Goal: Task Accomplishment & Management: Manage account settings

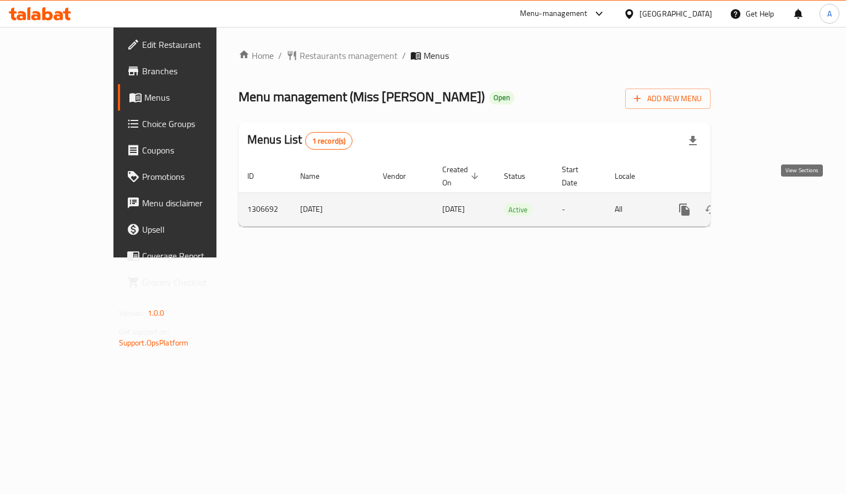
click at [770, 203] on icon "enhanced table" at bounding box center [763, 209] width 13 height 13
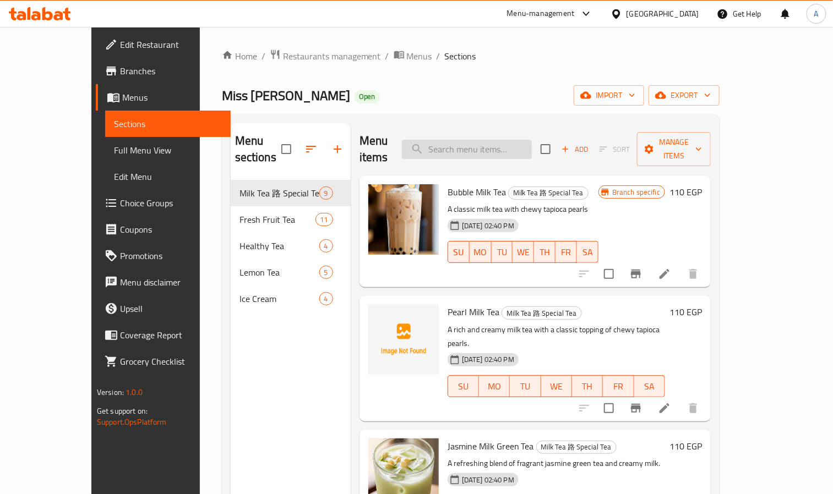
click at [494, 149] on input "search" at bounding box center [467, 149] width 130 height 19
paste input "cheesecake"
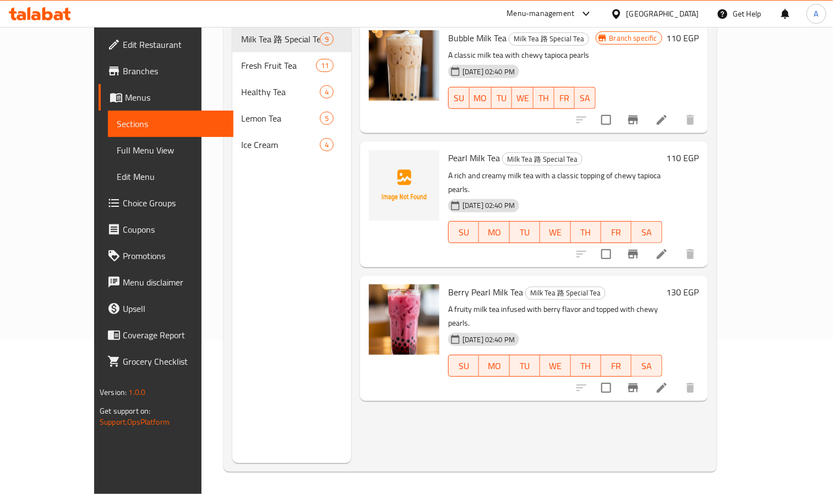
scroll to position [134, 0]
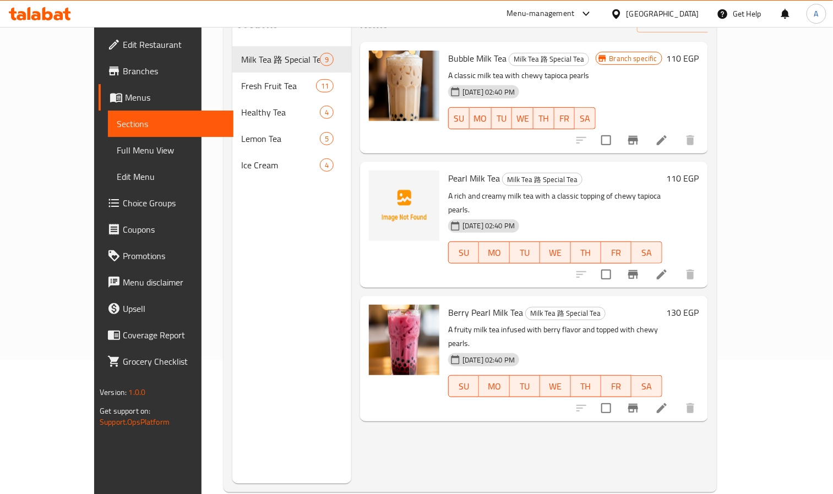
type input "c"
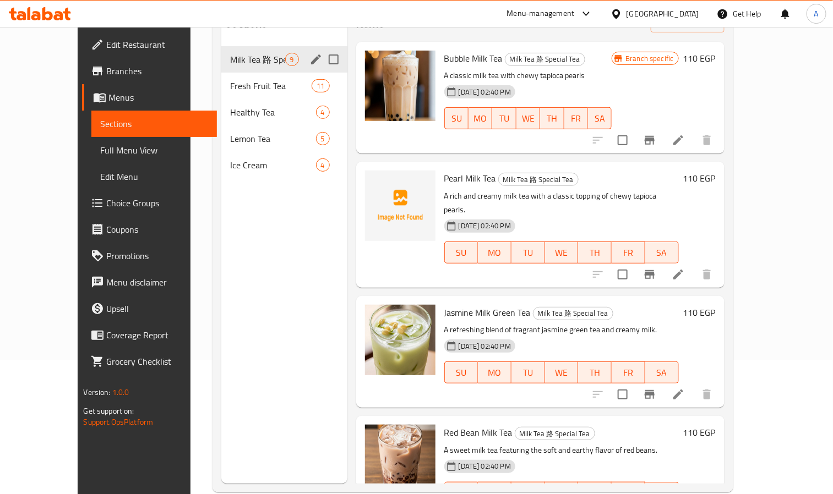
click at [230, 53] on span "Milk Tea 路 Special Tea" at bounding box center [257, 59] width 55 height 13
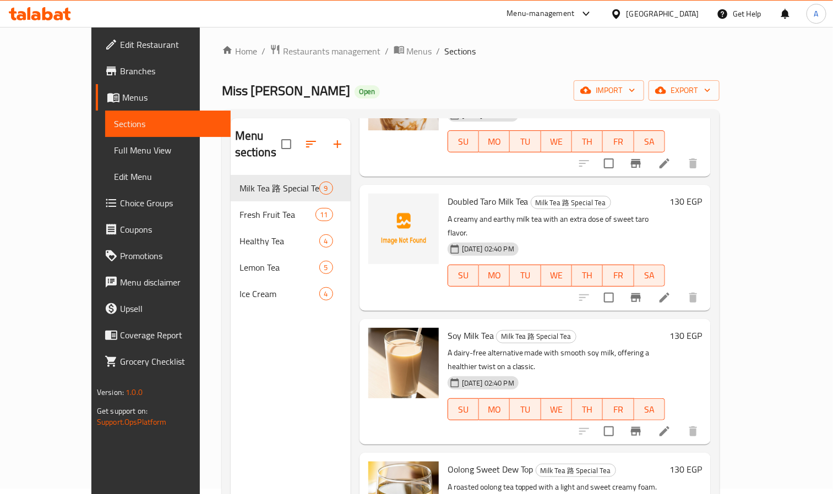
scroll to position [83, 0]
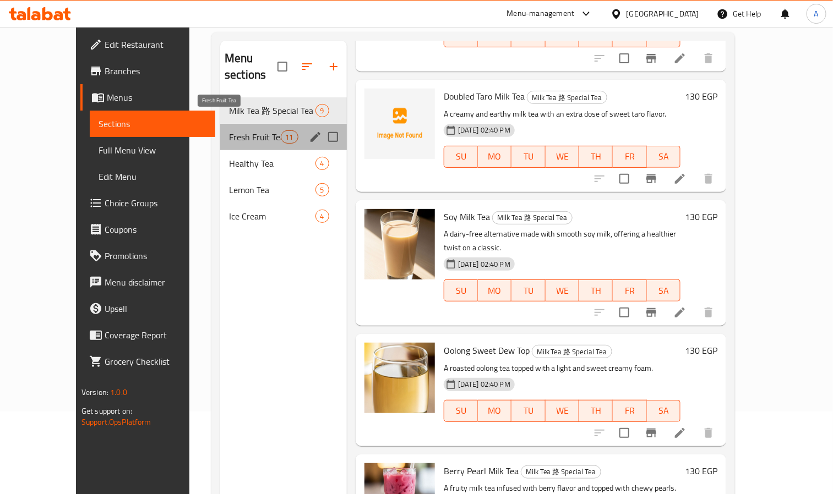
click at [229, 131] on span "Fresh Fruit Tea" at bounding box center [254, 137] width 51 height 13
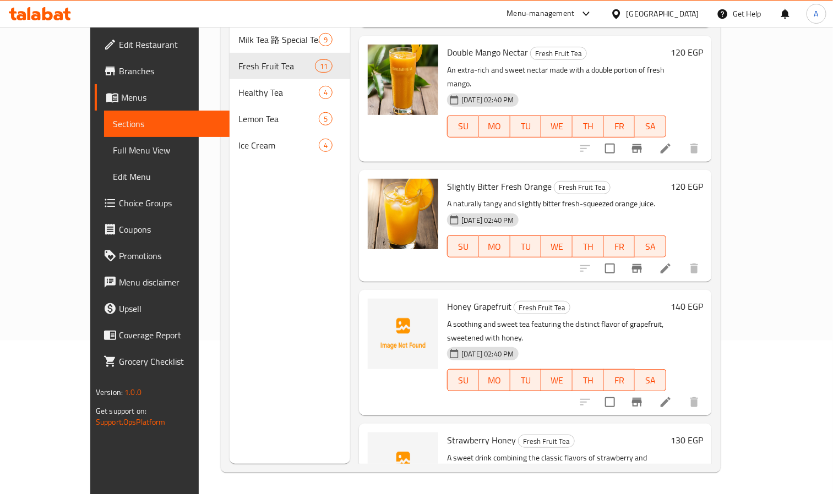
scroll to position [154, 0]
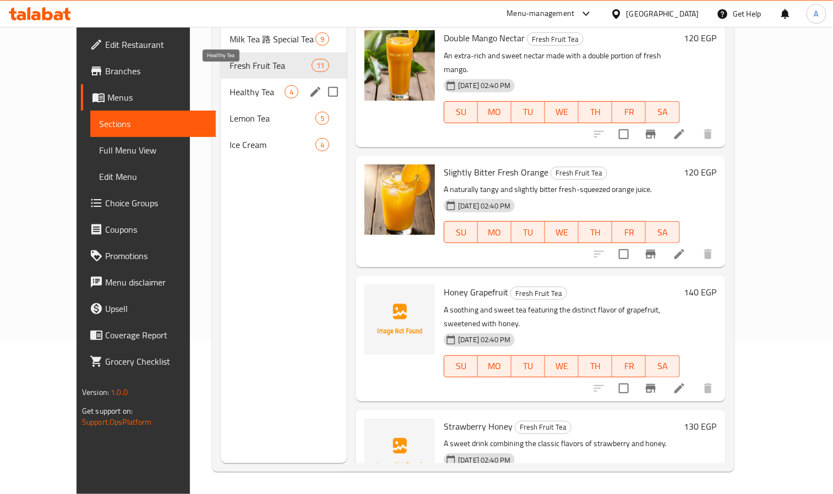
click at [230, 85] on span "Healthy Tea" at bounding box center [257, 91] width 55 height 13
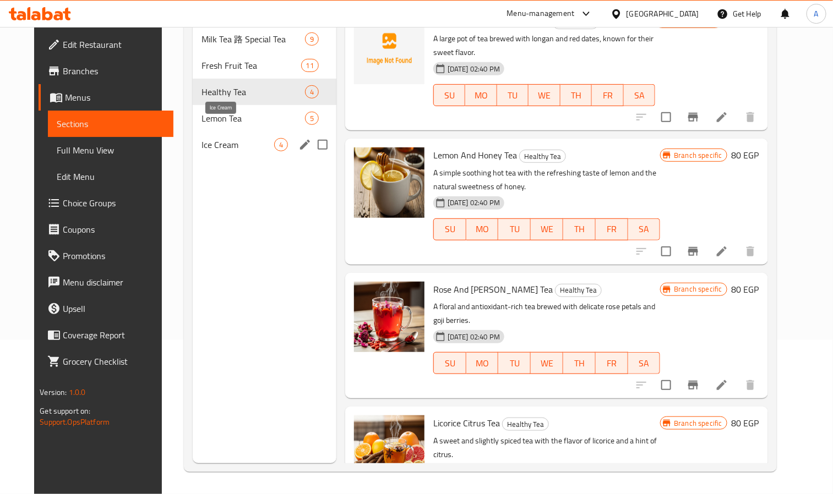
click at [220, 138] on span "Ice Cream" at bounding box center [238, 144] width 73 height 13
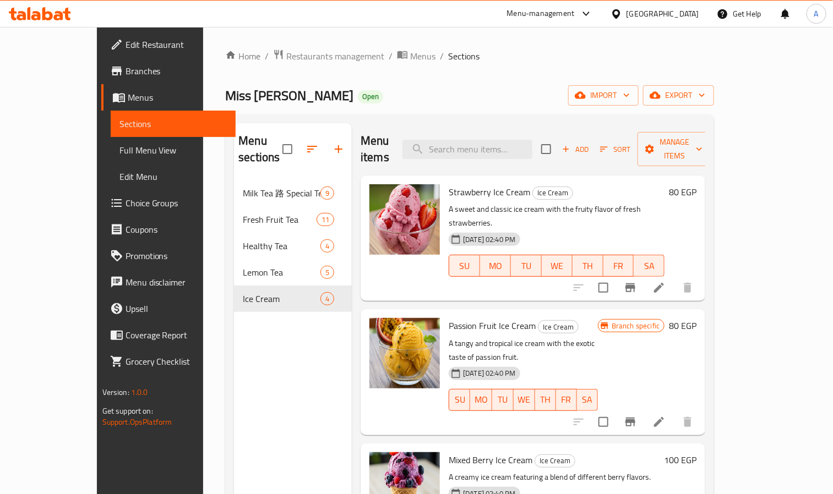
click at [265, 352] on div "Menu sections Milk Tea 路 Special Tea 9 Fresh Fruit Tea 11 Healthy Tea 4 Lemon T…" at bounding box center [293, 370] width 118 height 494
click at [111, 159] on link "Full Menu View" at bounding box center [174, 150] width 126 height 26
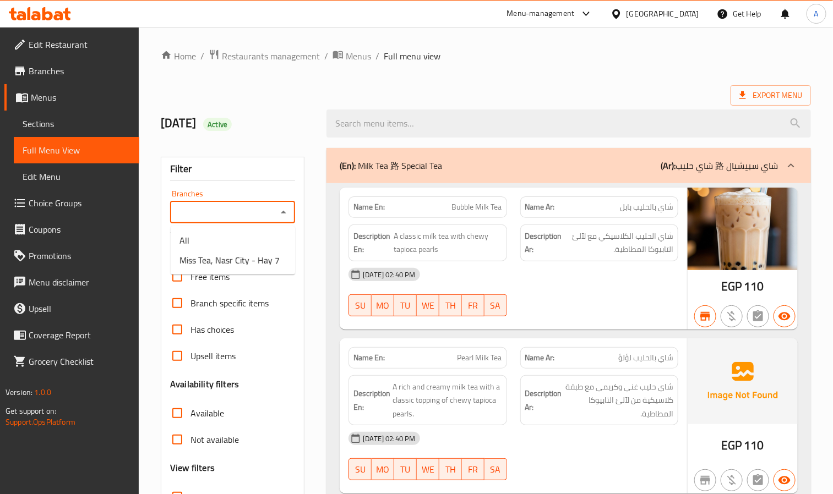
click at [227, 220] on input "Branches" at bounding box center [223, 212] width 100 height 15
click at [210, 260] on span "Miss Tea, Nasr City - Hay 7" at bounding box center [230, 260] width 100 height 13
type input "Miss Tea, Nasr City - Hay 7"
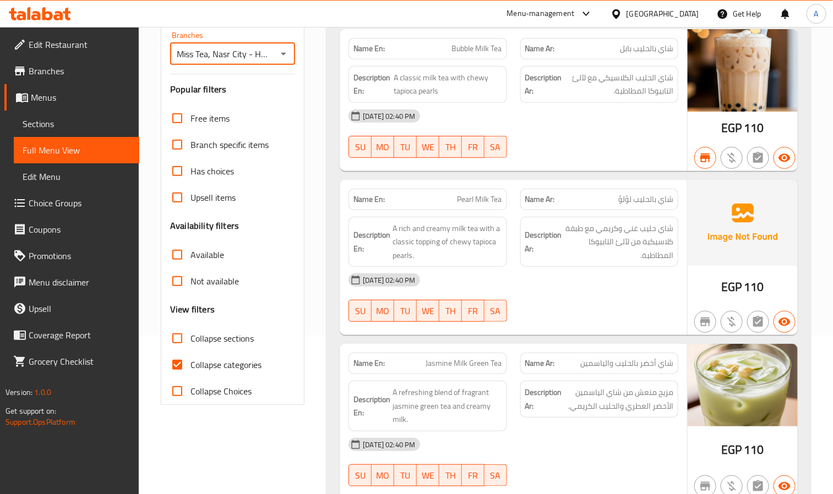
scroll to position [165, 0]
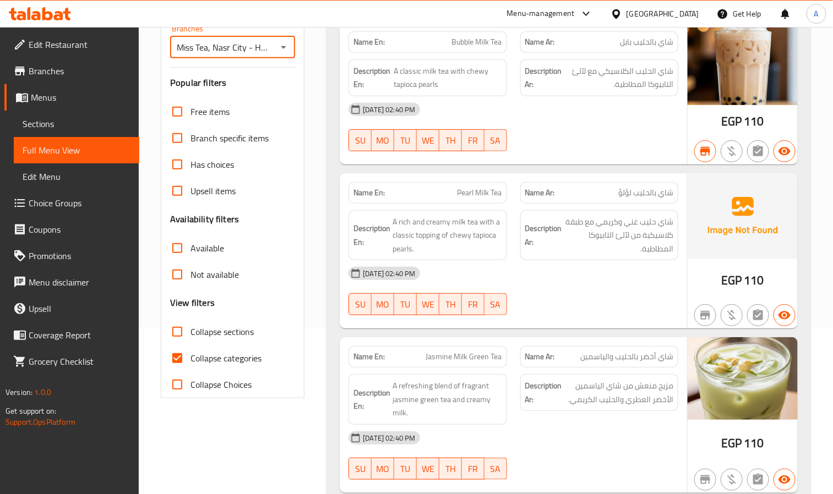
click at [181, 356] on input "Collapse categories" at bounding box center [177, 358] width 26 height 26
checkbox input "false"
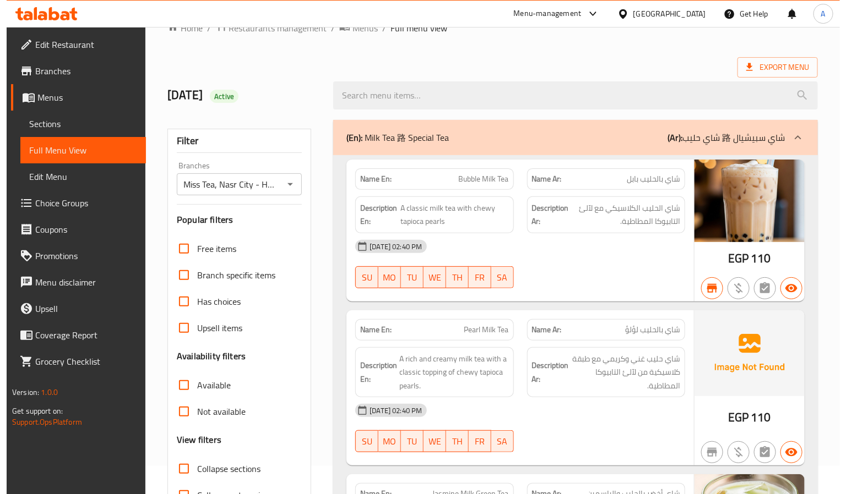
scroll to position [0, 0]
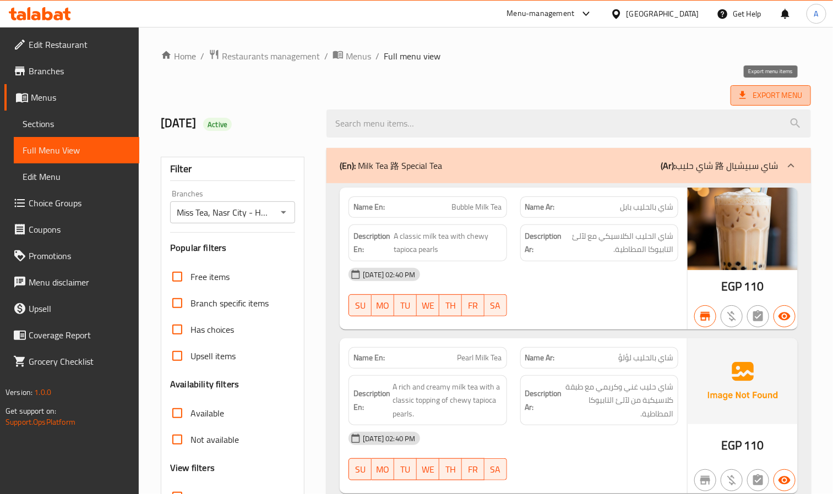
click at [759, 91] on span "Export Menu" at bounding box center [771, 96] width 63 height 14
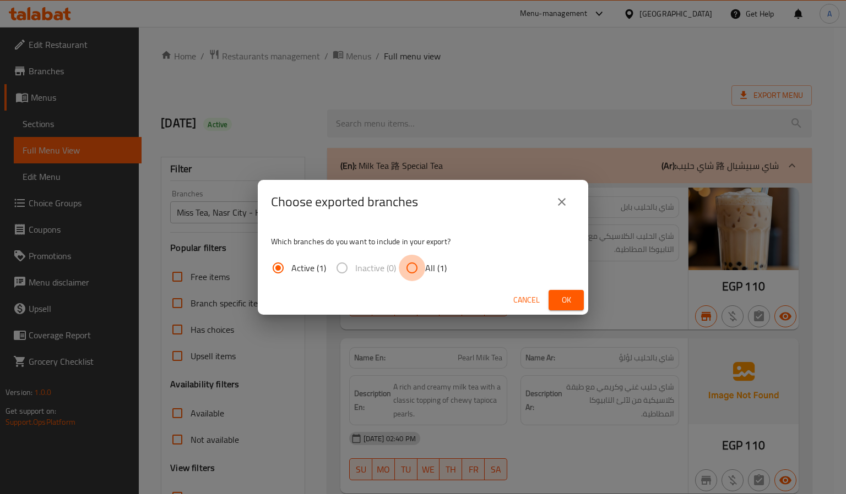
click at [408, 270] on input "All (1)" at bounding box center [412, 268] width 26 height 26
radio input "true"
click at [562, 290] on button "Ok" at bounding box center [565, 300] width 35 height 20
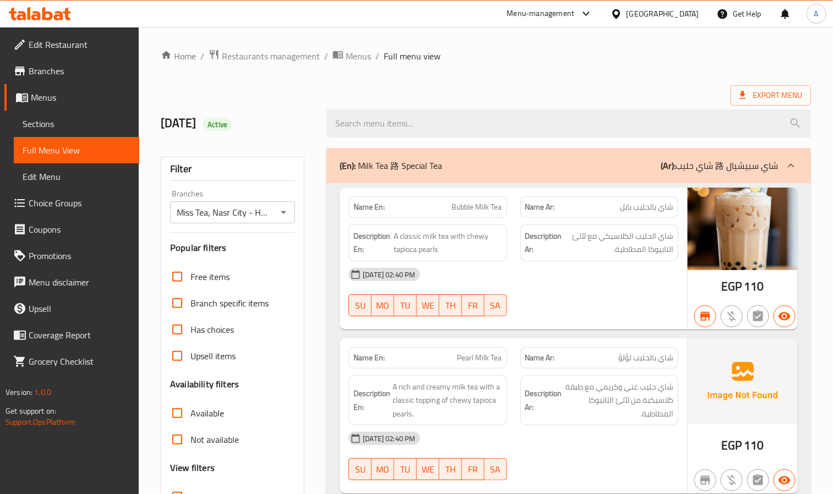
drag, startPoint x: 375, startPoint y: 104, endPoint x: 389, endPoint y: 100, distance: 14.5
click at [375, 104] on div at bounding box center [569, 123] width 498 height 41
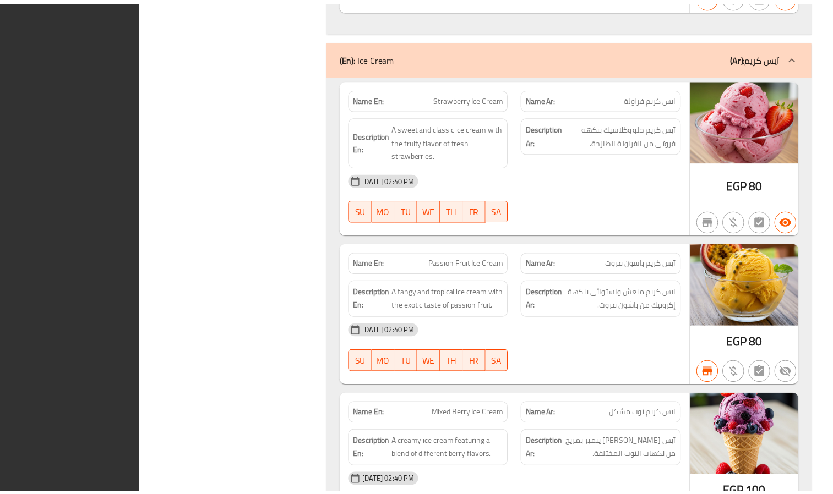
scroll to position [5253, 0]
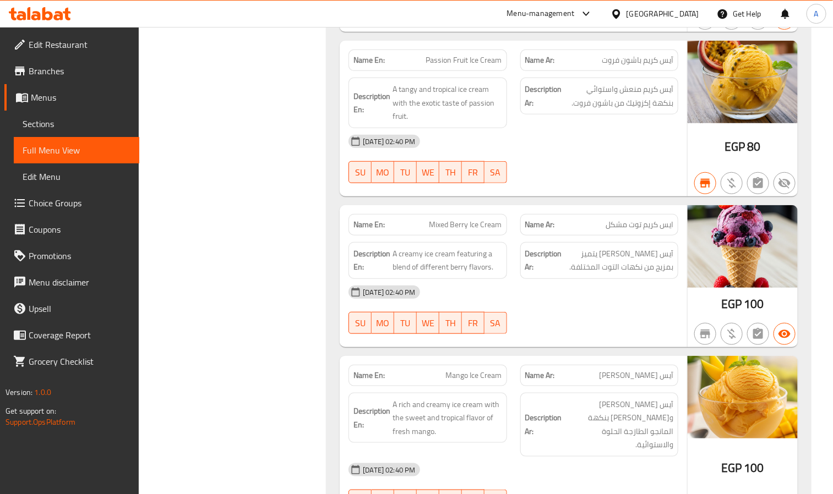
click at [69, 73] on span "Branches" at bounding box center [80, 70] width 102 height 13
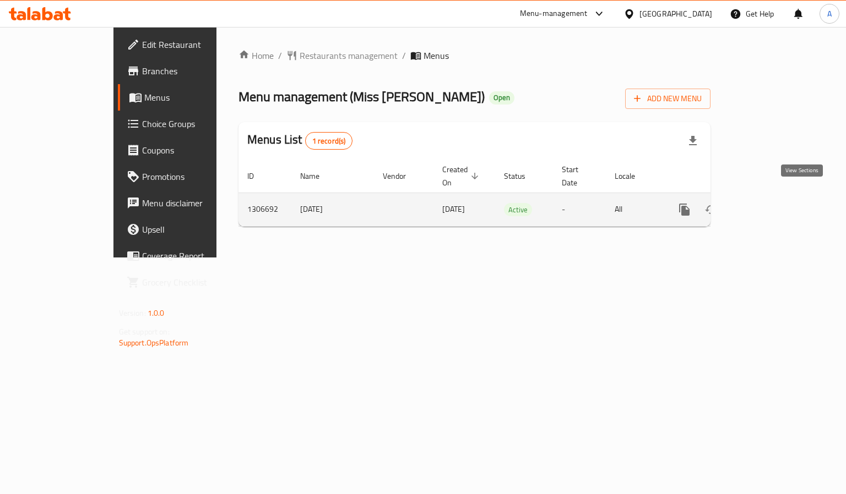
click at [770, 203] on icon "enhanced table" at bounding box center [763, 209] width 13 height 13
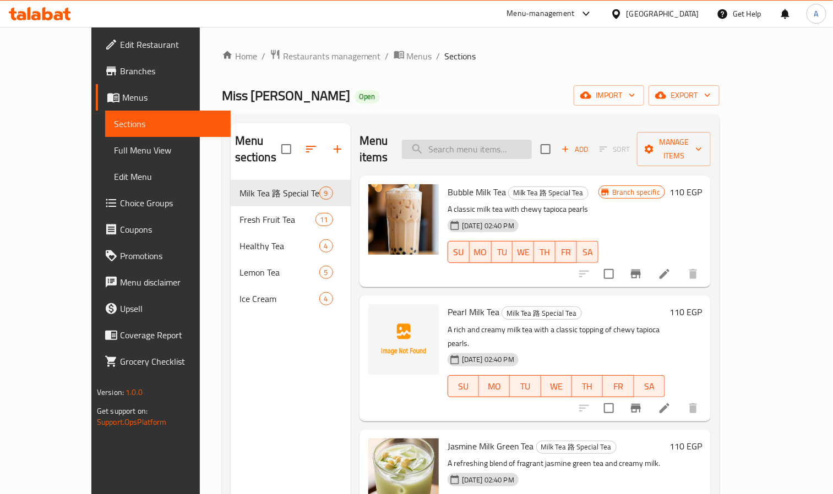
click at [532, 141] on input "search" at bounding box center [467, 149] width 130 height 19
paste input "cupcakes"
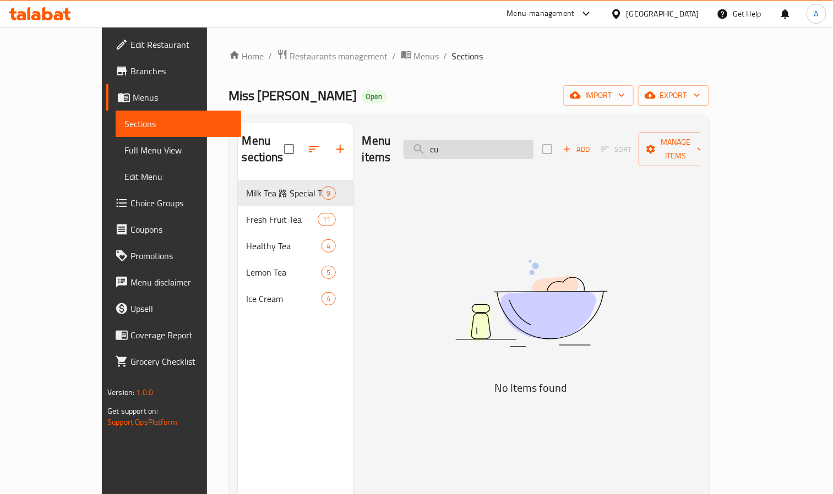
type input "c"
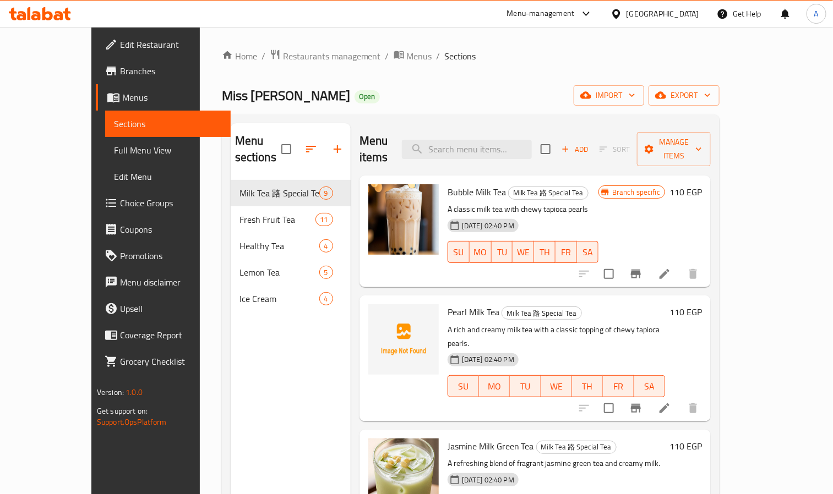
click at [259, 345] on div "Menu sections Milk Tea 路 Special Tea 9 Fresh Fruit Tea 11 Healthy Tea 4 Lemon T…" at bounding box center [291, 370] width 120 height 494
click at [331, 148] on icon "button" at bounding box center [337, 149] width 13 height 13
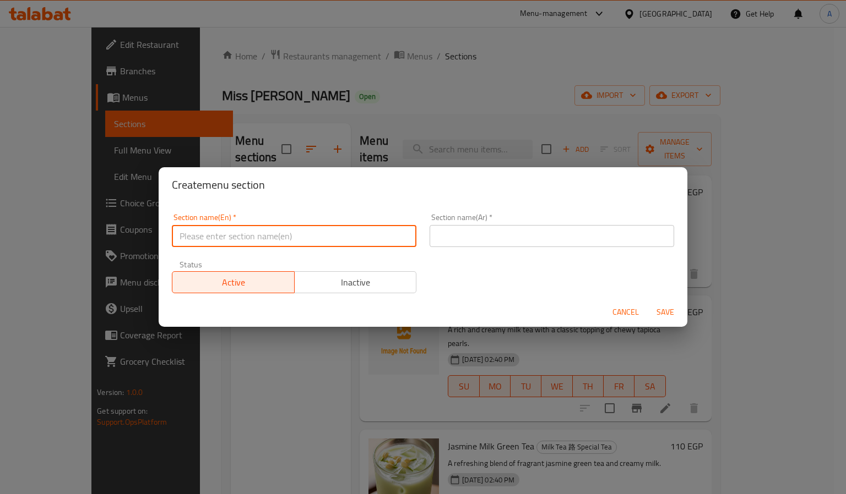
click at [257, 240] on input "text" at bounding box center [294, 236] width 244 height 22
paste input "Signature Dessert Series"
type input "Signature Dessert Series"
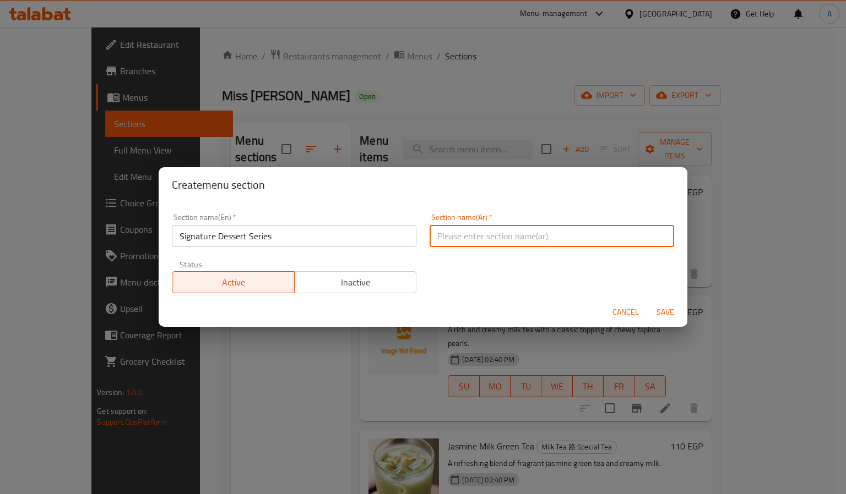
click at [537, 238] on input "text" at bounding box center [552, 236] width 244 height 22
paste input "سلسلة الحلويات المميزة"
type input "سلسلة الحلويات المميزة"
click at [663, 324] on div "Cancel Save" at bounding box center [423, 312] width 529 height 29
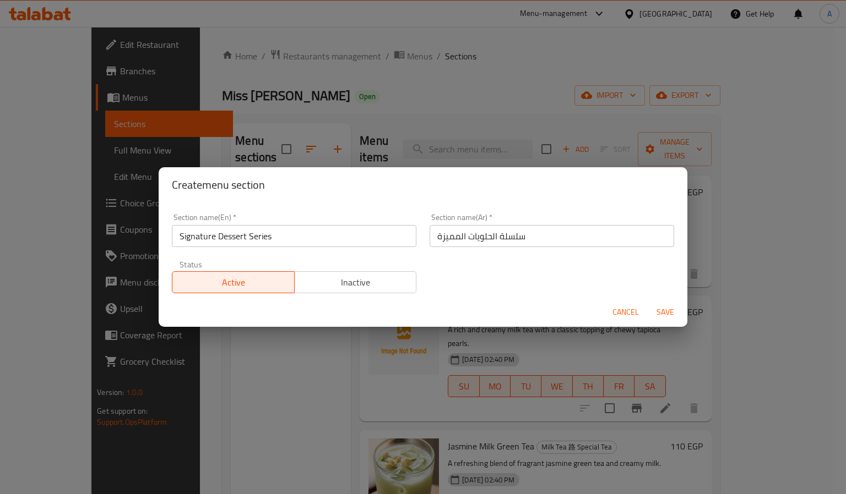
click at [666, 318] on span "Save" at bounding box center [665, 313] width 26 height 14
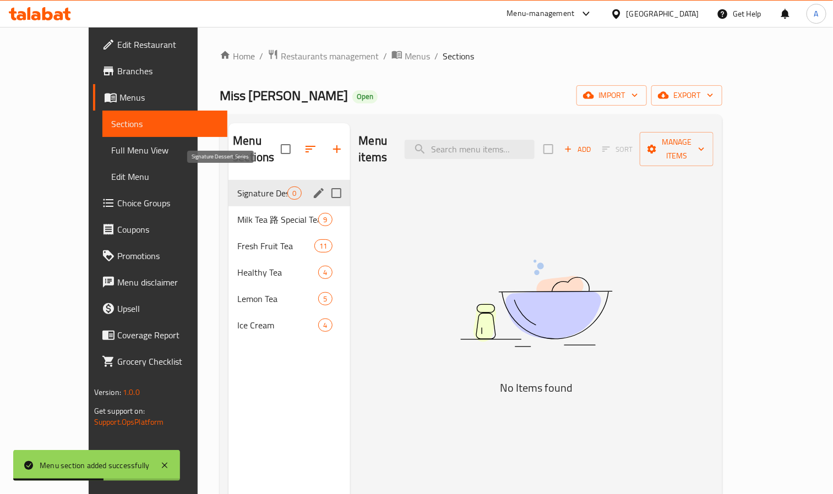
click at [237, 187] on span "Signature Dessert Series" at bounding box center [262, 193] width 50 height 13
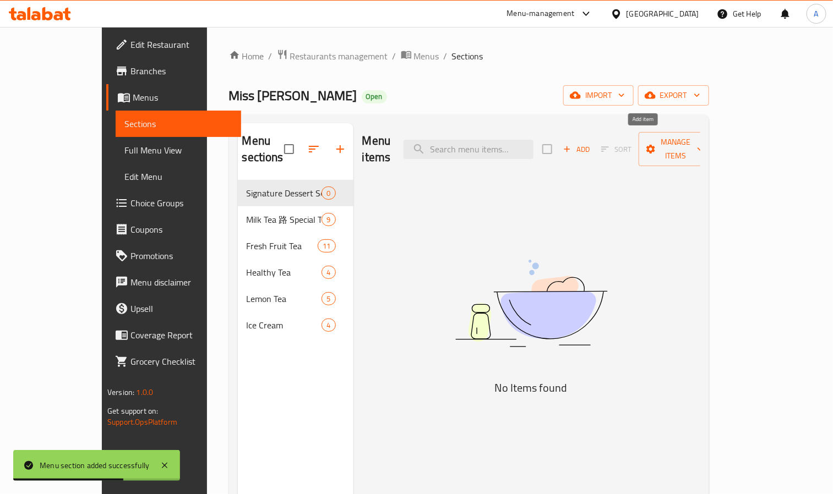
click at [594, 149] on button "Add" at bounding box center [576, 149] width 35 height 17
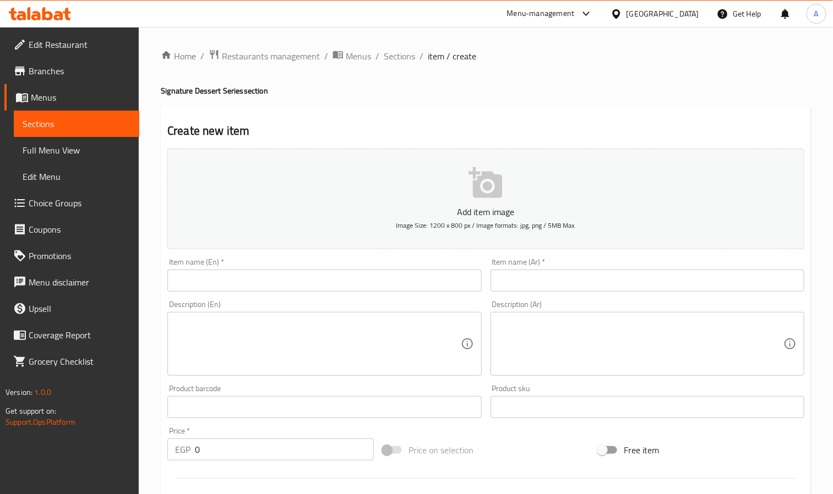
drag, startPoint x: 150, startPoint y: 238, endPoint x: 157, endPoint y: 242, distance: 7.9
click at [151, 238] on div "Home / Restaurants management / Menus / Sections / item / create Signature Dess…" at bounding box center [486, 402] width 694 height 751
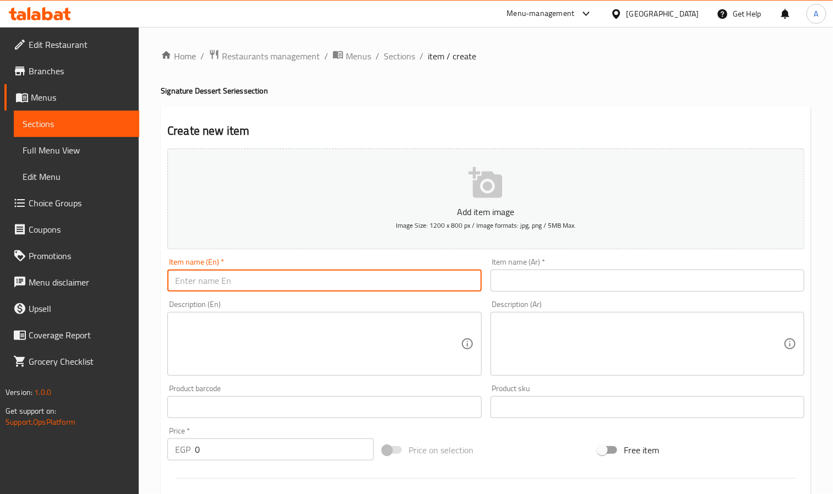
click at [199, 270] on input "text" at bounding box center [324, 281] width 314 height 22
paste input "[PERSON_NAME] For 2 Person"
type input "[PERSON_NAME] For 2 Person"
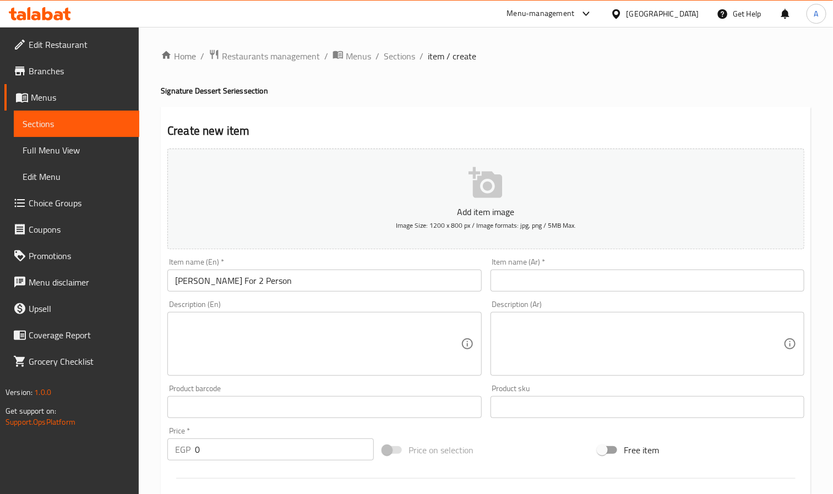
click at [605, 271] on input "text" at bounding box center [648, 281] width 314 height 22
paste input "ن تكفي الحار القدر وجبة"
type input "ن تكفي الحار القدر وجبة"
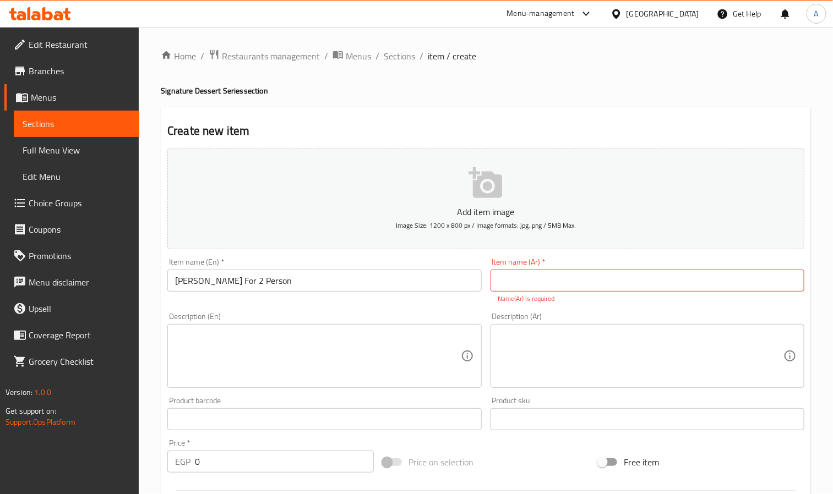
click at [651, 293] on div "Item name (Ar)   * Item name (Ar) * Name(Ar) is required" at bounding box center [648, 281] width 314 height 46
click at [648, 288] on input "text" at bounding box center [648, 281] width 314 height 22
paste input "وجبة القدر الحار ( تكفي لشخصين)"
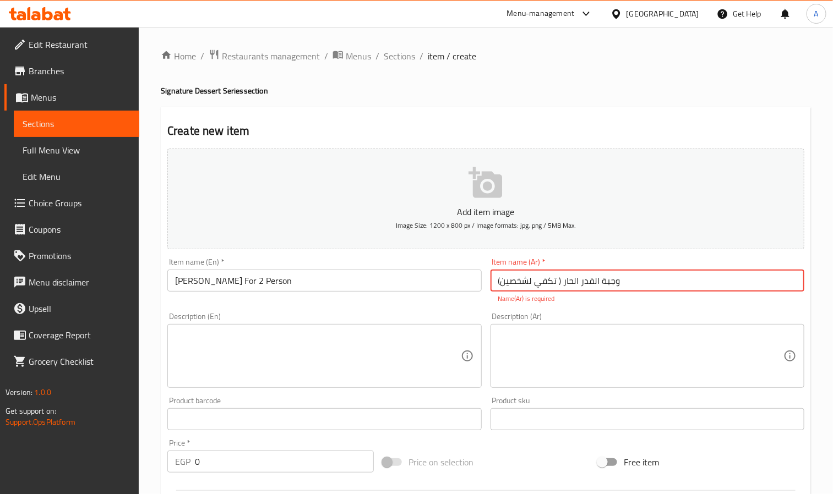
click at [560, 279] on input "وجبة القدر الحار ( تكفي لشخصين)" at bounding box center [648, 281] width 314 height 22
click at [613, 284] on input "وجبة القدر الحار تكفي لشخصين)" at bounding box center [648, 281] width 314 height 22
type input "وجبة القدر الحار تكفي لشخصين"
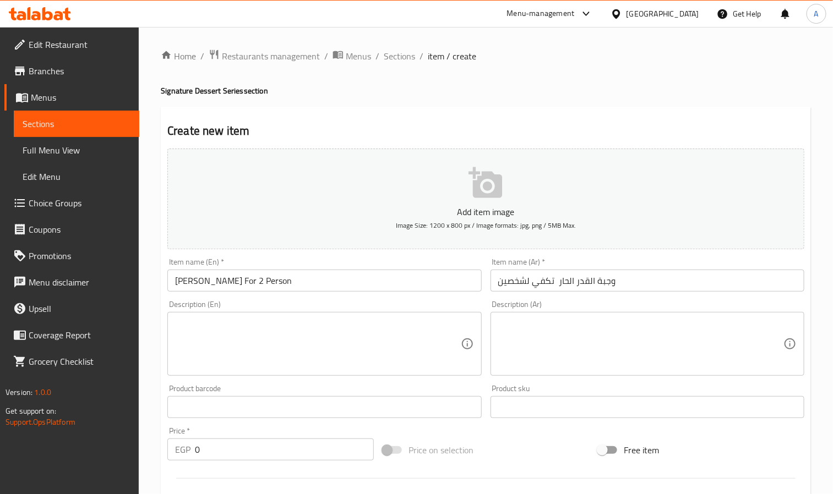
drag, startPoint x: 216, startPoint y: 443, endPoint x: 195, endPoint y: 450, distance: 21.9
click at [203, 449] on input "0" at bounding box center [284, 450] width 179 height 22
click at [185, 451] on p "EGP" at bounding box center [182, 449] width 15 height 13
drag, startPoint x: 215, startPoint y: 451, endPoint x: 187, endPoint y: 456, distance: 28.5
click at [187, 456] on div "EGP 0 Price *" at bounding box center [270, 450] width 206 height 22
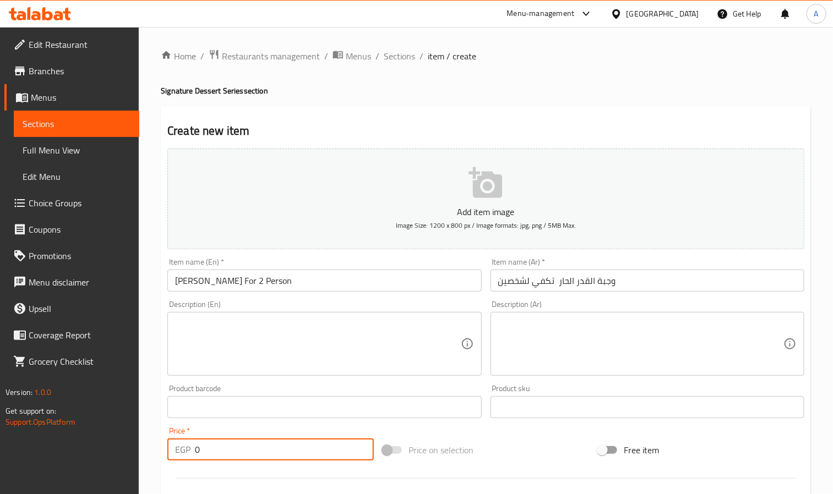
paste input "399"
type input "399"
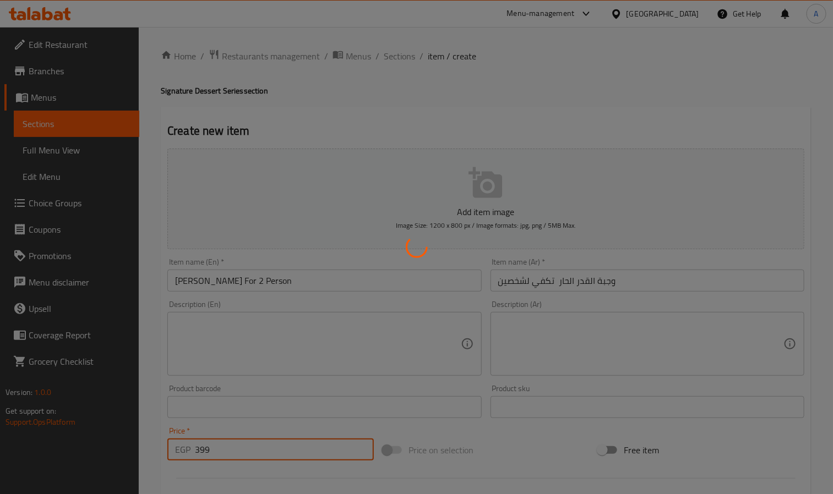
type input "0"
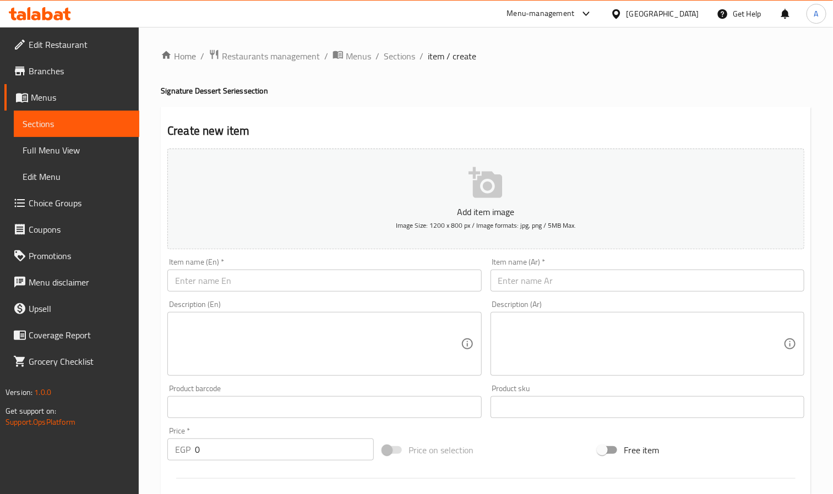
click at [188, 281] on input "text" at bounding box center [324, 281] width 314 height 22
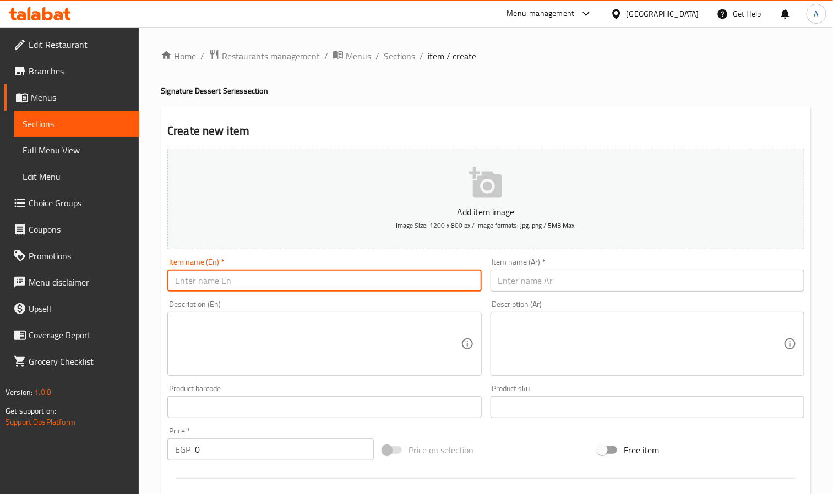
paste input "Mala Tang - For 2 Person"
drag, startPoint x: 215, startPoint y: 286, endPoint x: 222, endPoint y: 285, distance: 6.7
click at [222, 285] on input "Mala Tang - For 2 Person" at bounding box center [324, 281] width 314 height 22
type input "Mala Tang For 2 Person"
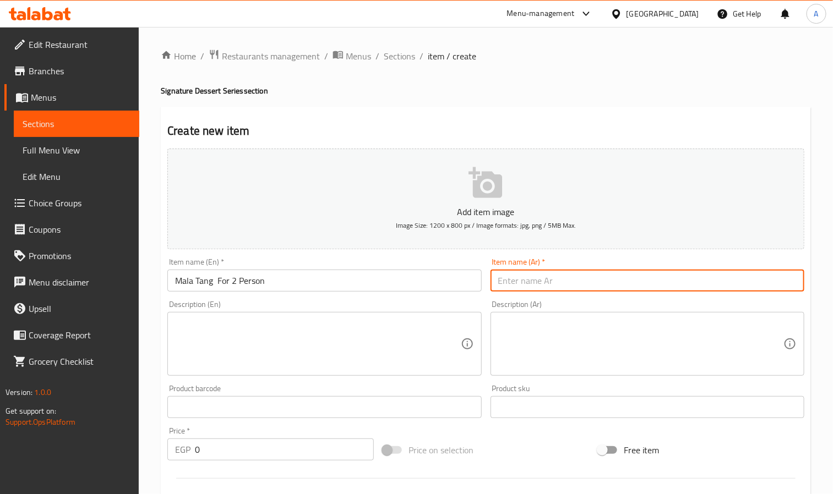
click at [577, 278] on input "text" at bounding box center [648, 281] width 314 height 22
paste input "مالا تانق تكفي لشخصين"
type input "مالا تانق تكفي لشخصين"
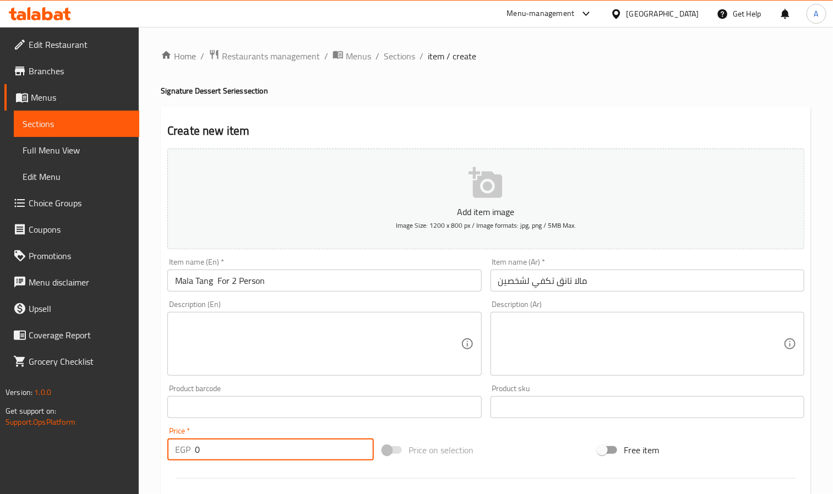
drag, startPoint x: 220, startPoint y: 456, endPoint x: 170, endPoint y: 446, distance: 51.2
click at [170, 446] on div "EGP 0 Price *" at bounding box center [270, 450] width 206 height 22
paste input "399"
type input "399"
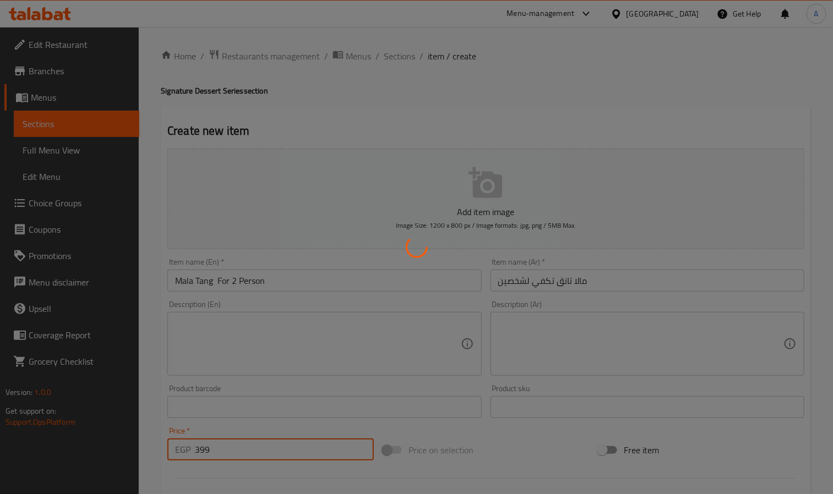
type input "0"
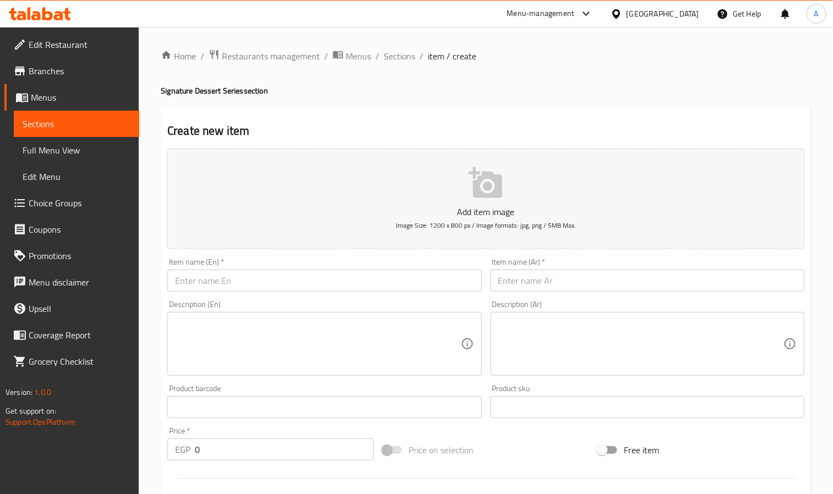
click at [241, 281] on input "text" at bounding box center [324, 281] width 314 height 22
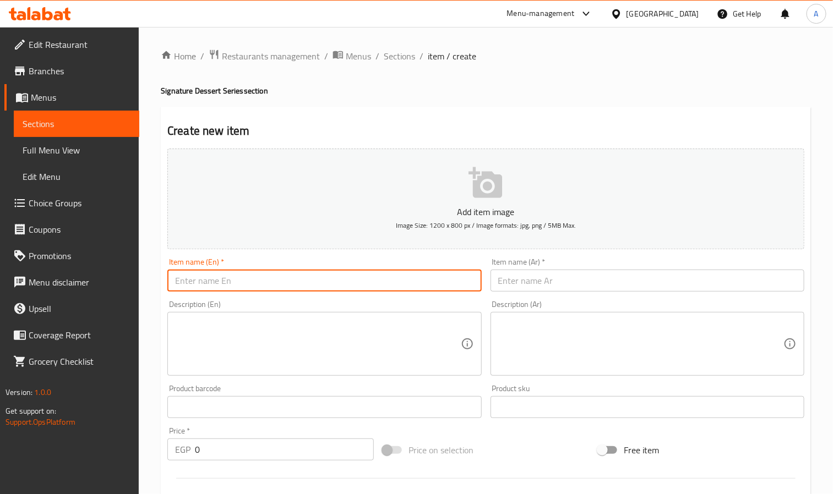
paste input "Pickled Cabbage Fish Set Meal 3 To 4 Person"
type input "Pickled Cabbage Fish Set Meal 3 To 4 Person"
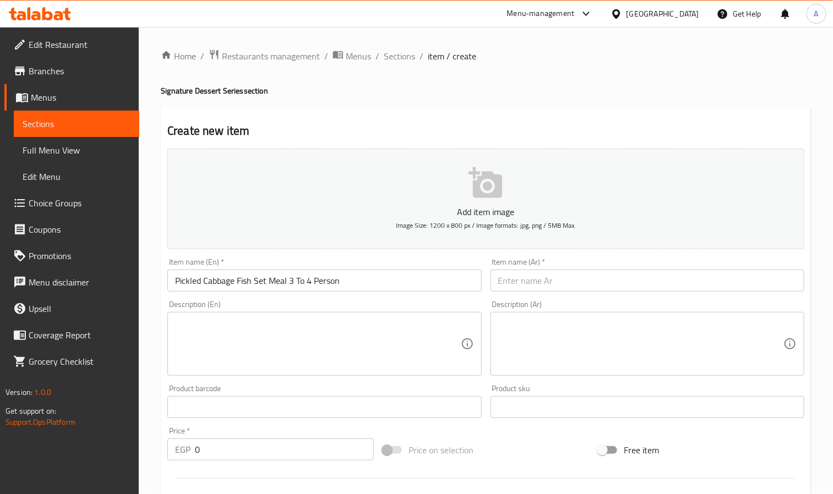
click at [555, 296] on div "Description (Ar) Description (Ar)" at bounding box center [647, 338] width 323 height 84
paste input "وجبة سمك الملفوف المخلل تكفي 3-4 اشخاص"
click at [557, 279] on input "text" at bounding box center [648, 281] width 314 height 22
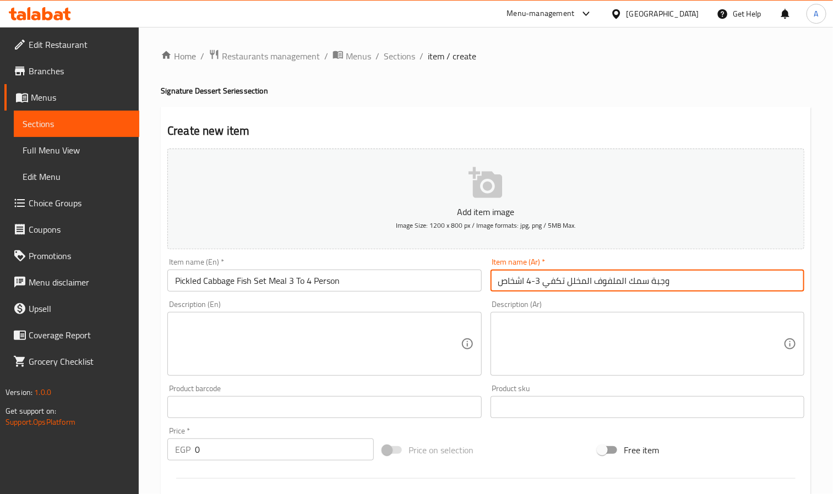
click at [534, 281] on input "وجبة سمك الملفوف المخلل تكفي 3-4 اشخاص" at bounding box center [648, 281] width 314 height 22
click at [537, 281] on input "وجبة سمك الملفوف المخلل تكفي 3-4 اشخاص" at bounding box center [648, 281] width 314 height 22
click at [541, 281] on input "وجبة سمك الملفوف المخلل تكفي 3-4 اشخاص" at bounding box center [648, 281] width 314 height 22
click at [525, 280] on input "وجبة سمك الملفوف المخلل تكفي 3 -4 اشخاص" at bounding box center [648, 281] width 314 height 22
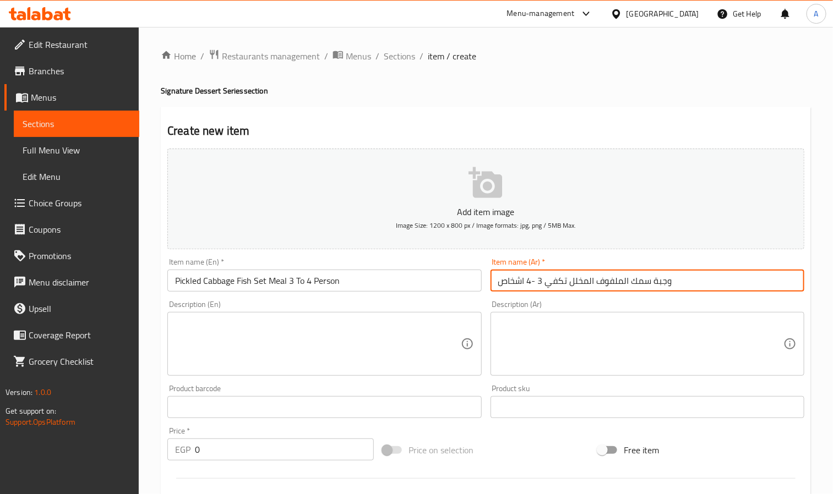
click at [530, 281] on input "وجبة سمك الملفوف المخلل تكفي 3 -4 اشخاص" at bounding box center [648, 281] width 314 height 22
click at [529, 281] on input "وجبة سمك الملفوف المخلل تكفي 3 -4 اشخاص" at bounding box center [648, 281] width 314 height 22
click at [535, 281] on input "وجبة سمك الملفوف المخلل تكفي 3 - 4 اشخاص" at bounding box center [648, 281] width 314 height 22
type input "وجبة سمك الملفوف المخلل تكفي 3 لي 4 اشخاص"
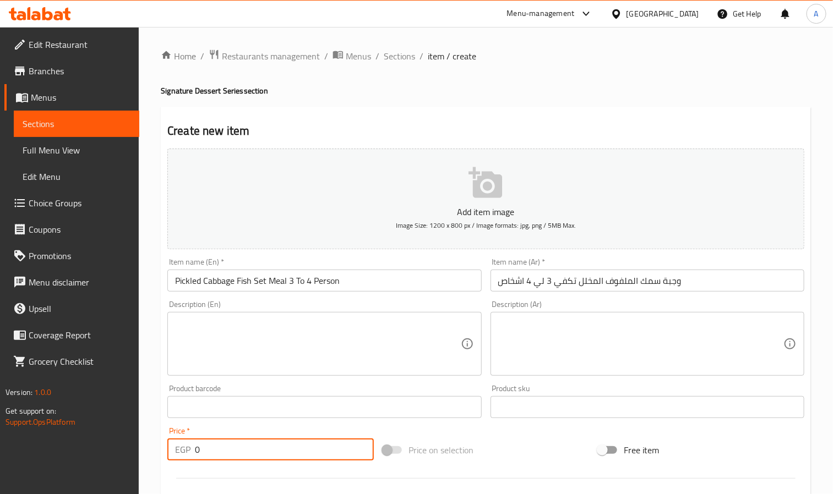
drag, startPoint x: 208, startPoint y: 455, endPoint x: 186, endPoint y: 445, distance: 24.7
click at [186, 445] on div "EGP 0 Price *" at bounding box center [270, 450] width 206 height 22
paste input "499"
type input "499"
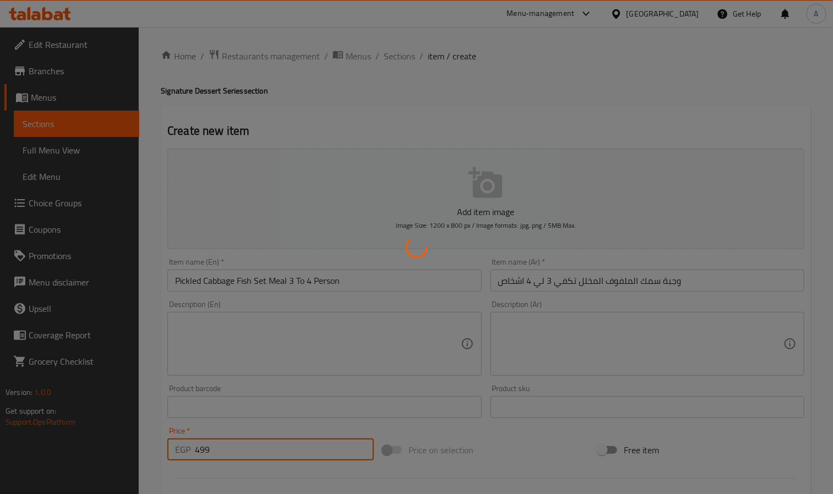
type input "0"
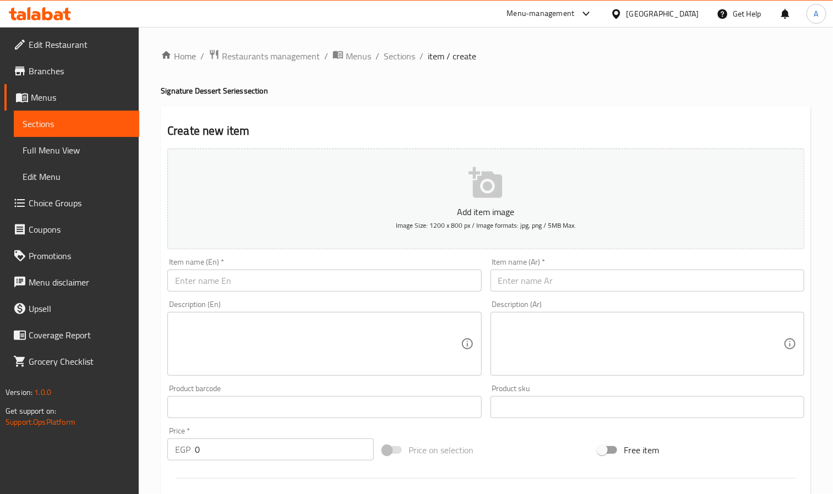
click at [321, 275] on input "text" at bounding box center [324, 281] width 314 height 22
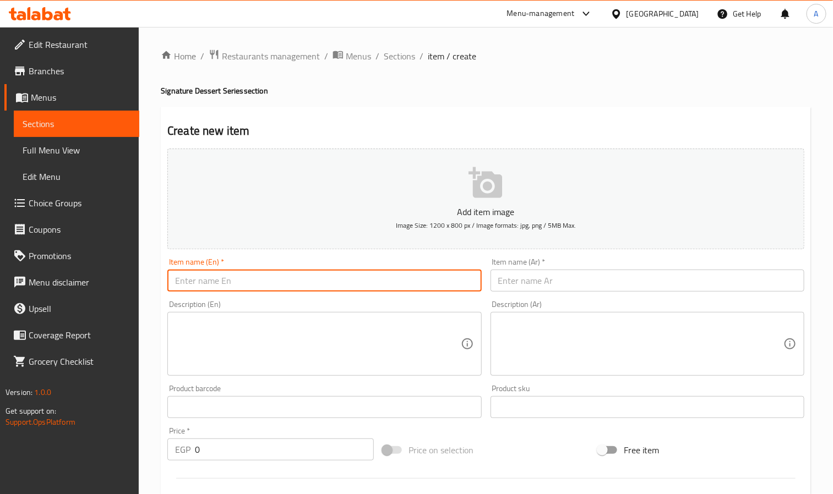
paste input "Spicy Fish Set Meal For 3 To 4 Person"
type input "Spicy Fish Set Meal For 3 To 4 Person"
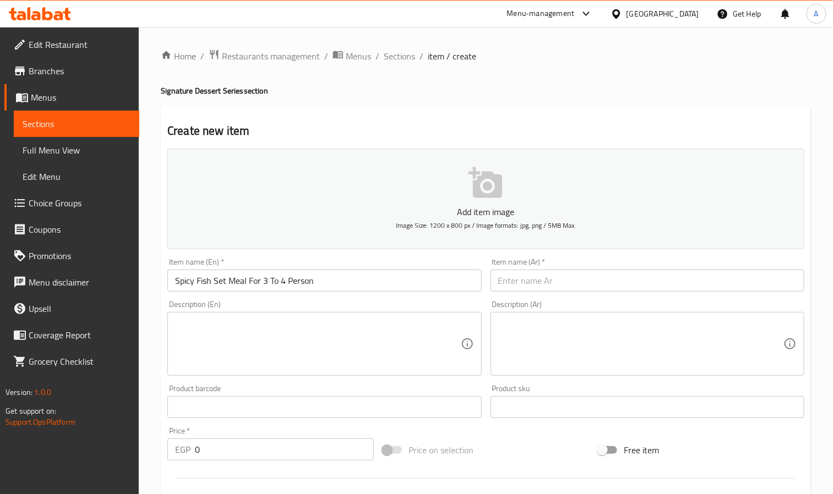
click at [610, 294] on div "Item name (Ar)   * Item name (Ar) *" at bounding box center [647, 275] width 323 height 42
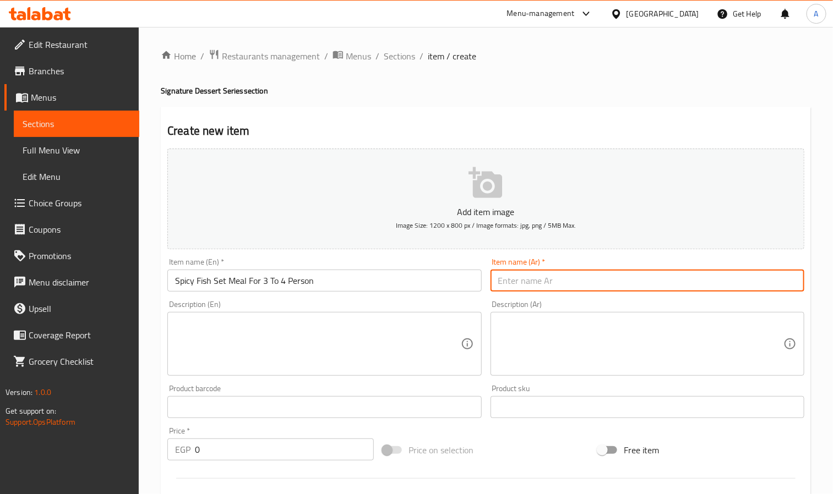
click at [608, 290] on input "text" at bounding box center [648, 281] width 314 height 22
paste input "وجبة سمك بنكهة المالا تكفي من 3-4 اشخاص"
click at [529, 285] on input "وجبة سمك بنكهة المالا تكفي من 3-4 اشخاص" at bounding box center [648, 281] width 314 height 22
click at [534, 281] on input "وجبة سمك بنكهة المالا تكفي من 3-4 اشخاص" at bounding box center [648, 281] width 314 height 22
type input "وجبة سمك بنكهة المالا تكفي من 3 إلي 4 اشخاص"
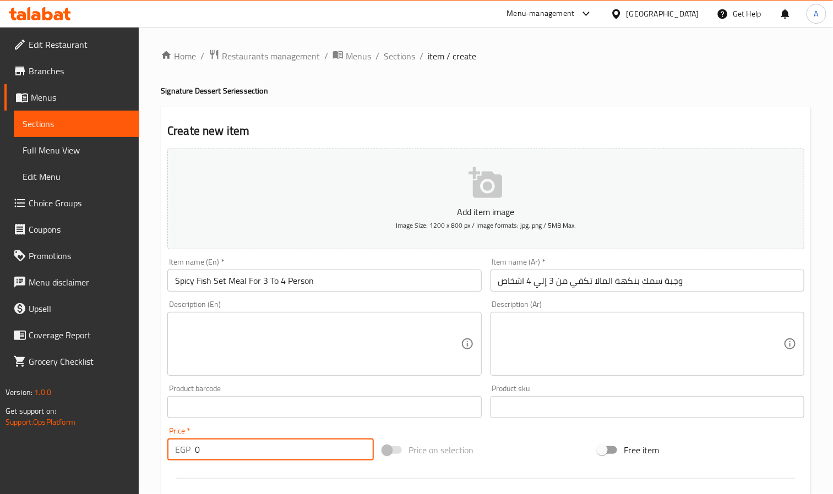
drag, startPoint x: 216, startPoint y: 448, endPoint x: 186, endPoint y: 454, distance: 31.4
click at [186, 454] on div "EGP 0 Price *" at bounding box center [270, 450] width 206 height 22
paste input "499"
type input "499"
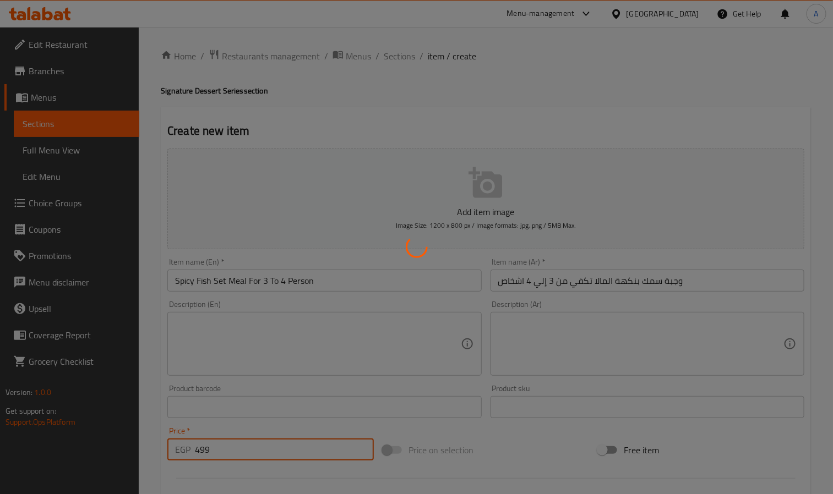
type input "0"
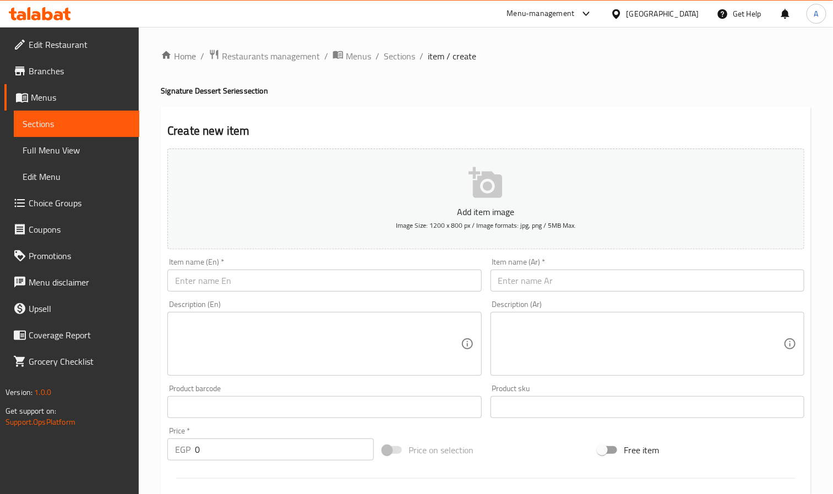
click at [311, 268] on div "Item name (En)   * Item name (En) *" at bounding box center [324, 275] width 314 height 34
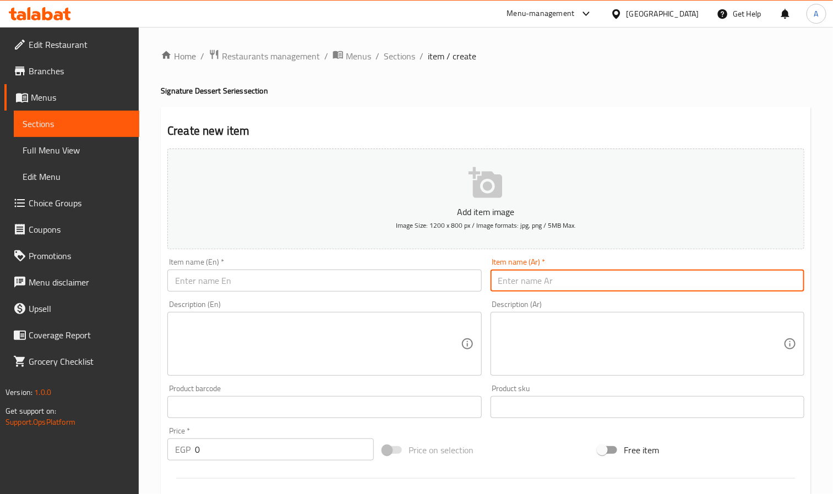
click at [595, 282] on input "text" at bounding box center [648, 281] width 314 height 22
paste input "حلوی ارز صينية تقليدية"
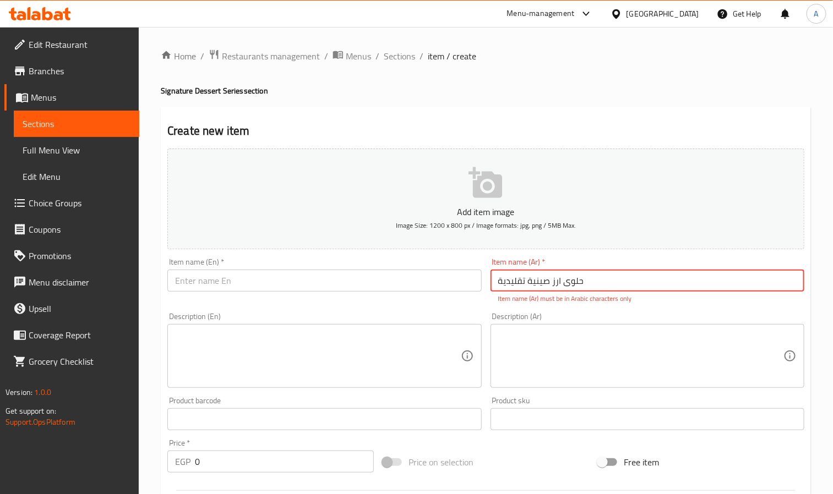
click at [513, 271] on input "حلوی ارز صينية تقليدية" at bounding box center [648, 281] width 314 height 22
paste input "ى"
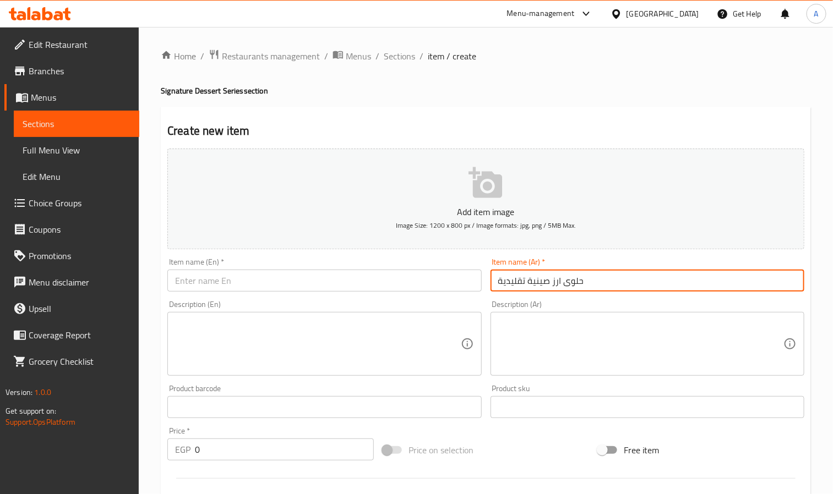
type input "حلوى ارز صينية تقليدية"
click at [551, 333] on textarea at bounding box center [640, 344] width 285 height 52
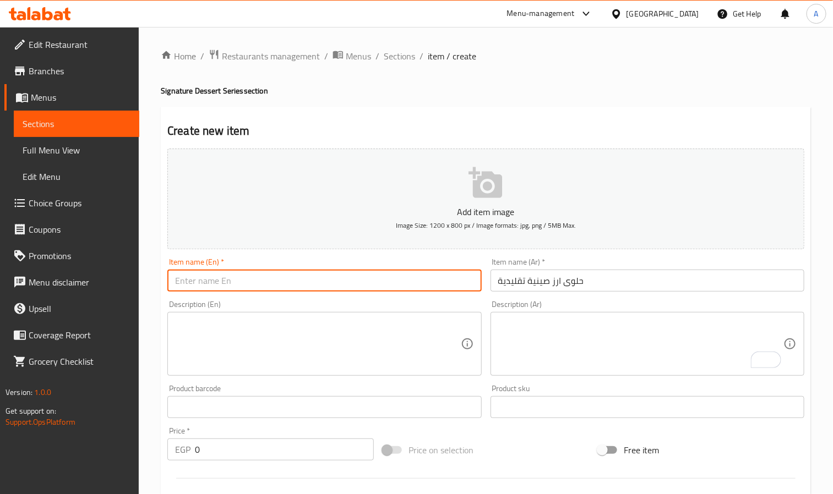
click at [289, 278] on input "text" at bounding box center [324, 281] width 314 height 22
paste input "Zongzi Desert"
type input "Zongzi Desert"
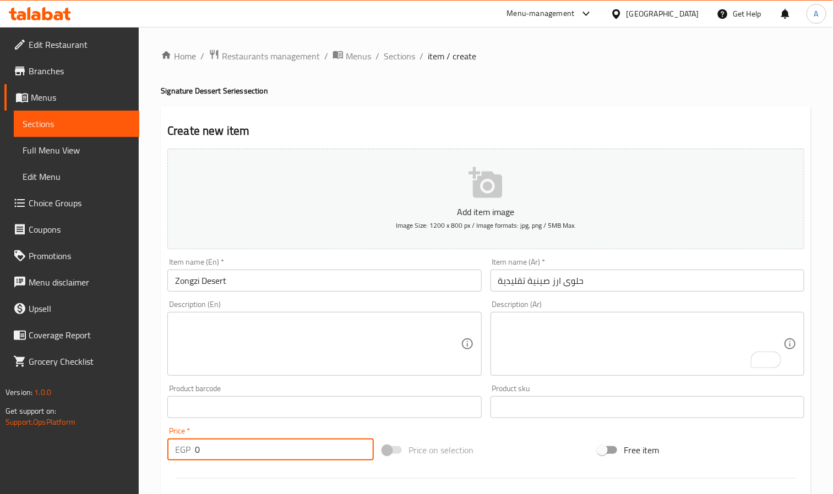
paste input "7"
drag, startPoint x: 227, startPoint y: 446, endPoint x: 144, endPoint y: 404, distance: 92.8
click at [167, 420] on div "Add item image Image Size: 1200 x 800 px / Image formats: jpg, png / 5MB Max. I…" at bounding box center [486, 381] width 646 height 475
type input "70"
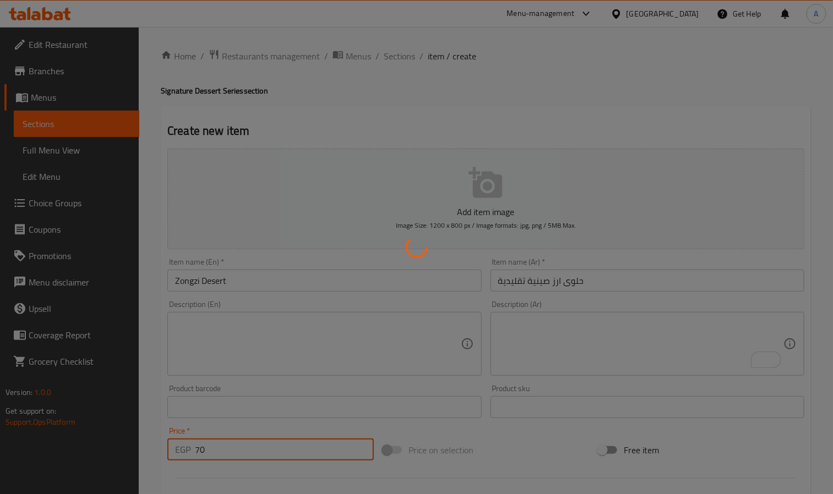
type input "0"
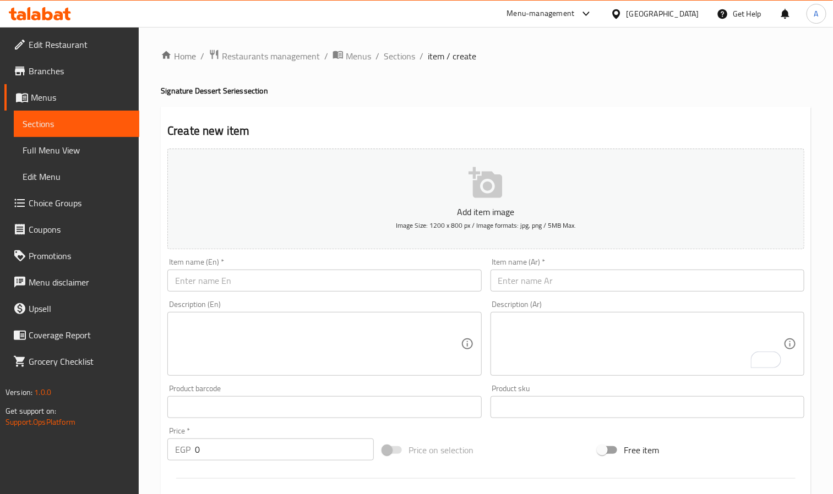
click at [269, 276] on input "text" at bounding box center [324, 281] width 314 height 22
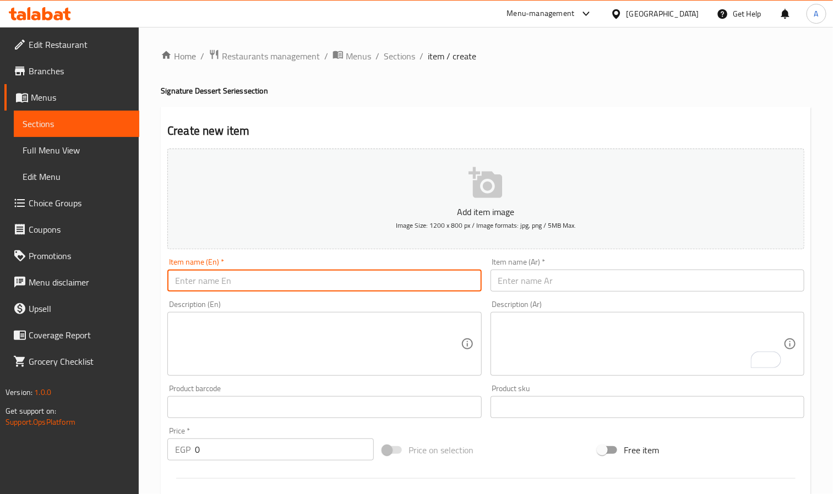
paste input "Fruit Salad"
type input "Fruit Salad"
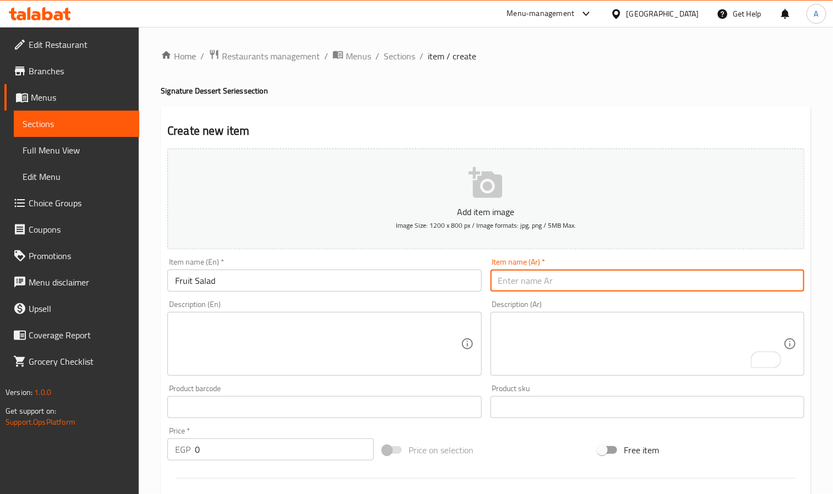
click at [648, 273] on input "text" at bounding box center [648, 281] width 314 height 22
paste input "سلطة فواكه"
type input "سلطة فواكه"
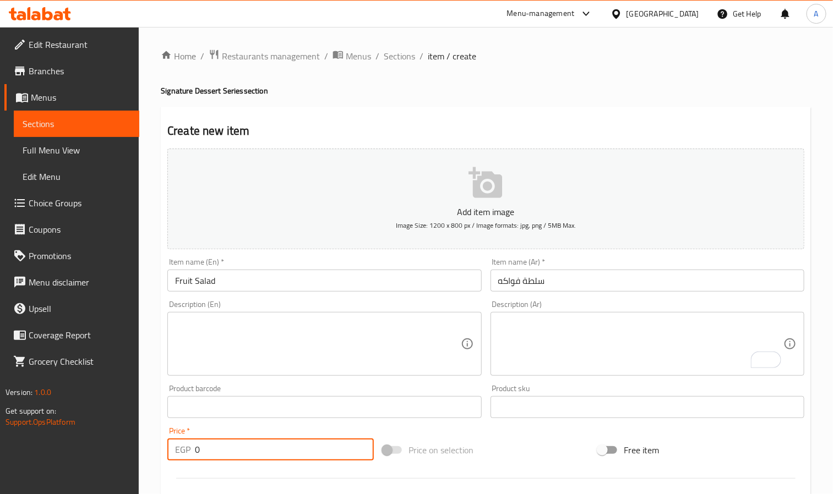
paste input "10"
drag, startPoint x: 202, startPoint y: 453, endPoint x: 183, endPoint y: 454, distance: 18.2
click at [183, 454] on div "EGP 0 Price *" at bounding box center [270, 450] width 206 height 22
type input "100"
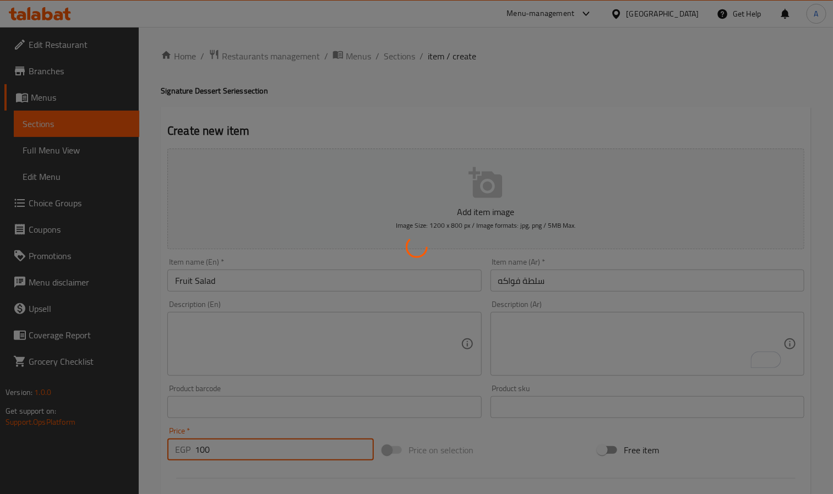
type input "0"
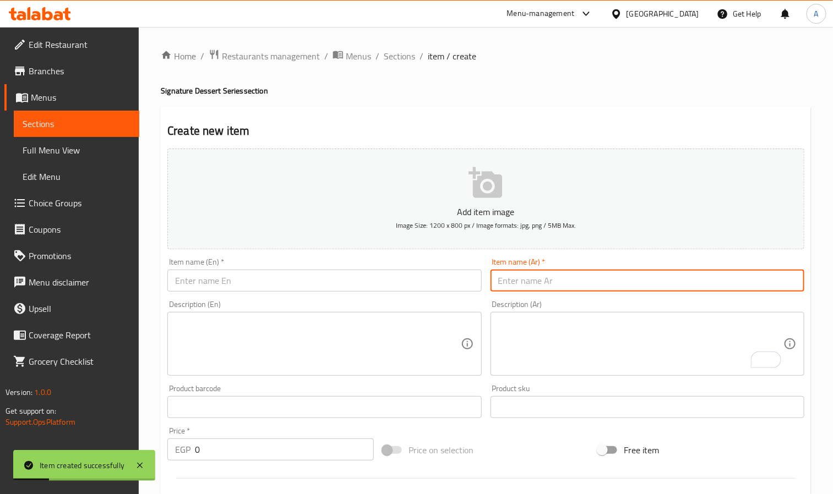
click at [691, 284] on input "text" at bounding box center [648, 281] width 314 height 22
paste input "تشيز كيك"
type input "تشيز كيك"
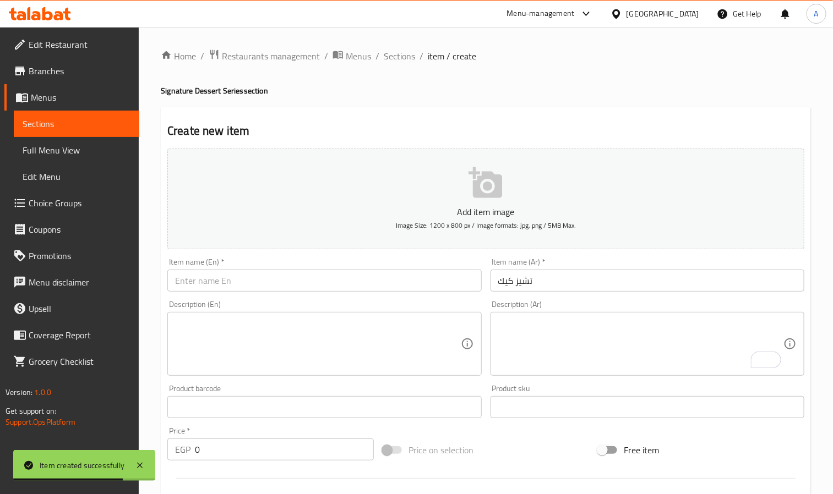
click at [281, 283] on input "text" at bounding box center [324, 281] width 314 height 22
paste input "Cheesecake"
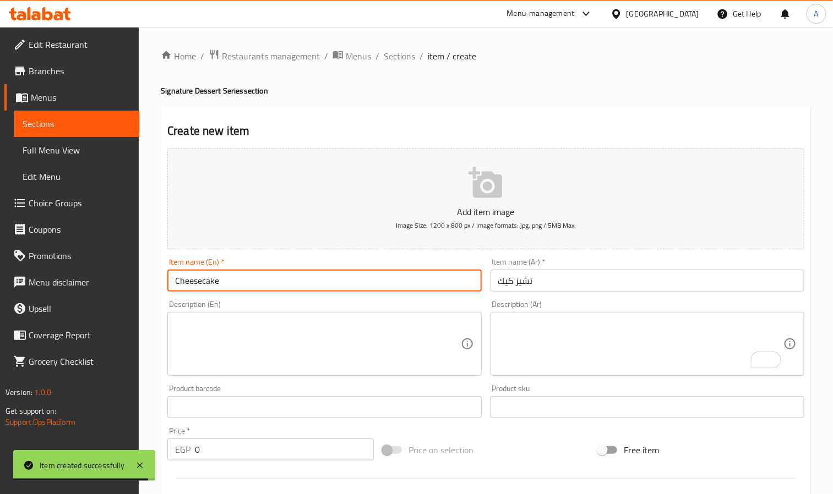
type input "Cheesecake"
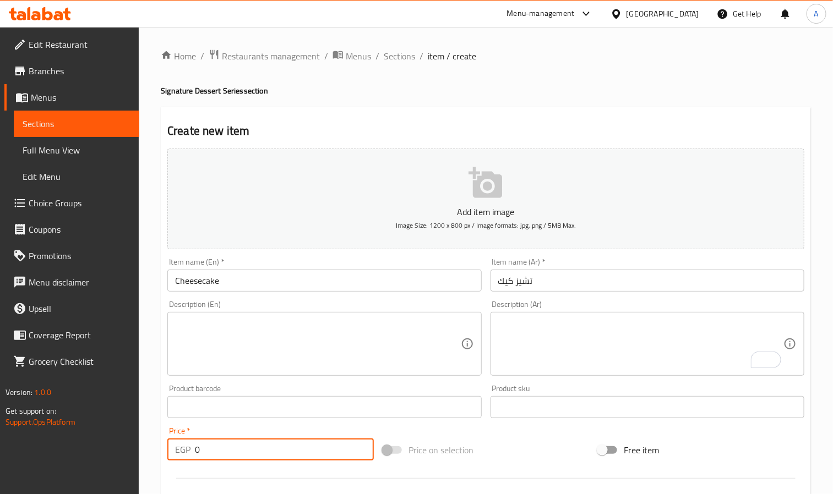
drag, startPoint x: 225, startPoint y: 447, endPoint x: 165, endPoint y: 438, distance: 60.7
click at [165, 438] on div "Price   * EGP 0 Price *" at bounding box center [270, 444] width 215 height 42
drag, startPoint x: 215, startPoint y: 450, endPoint x: 186, endPoint y: 445, distance: 30.1
click at [186, 445] on div "EGP Price *" at bounding box center [270, 450] width 206 height 22
type input "100"
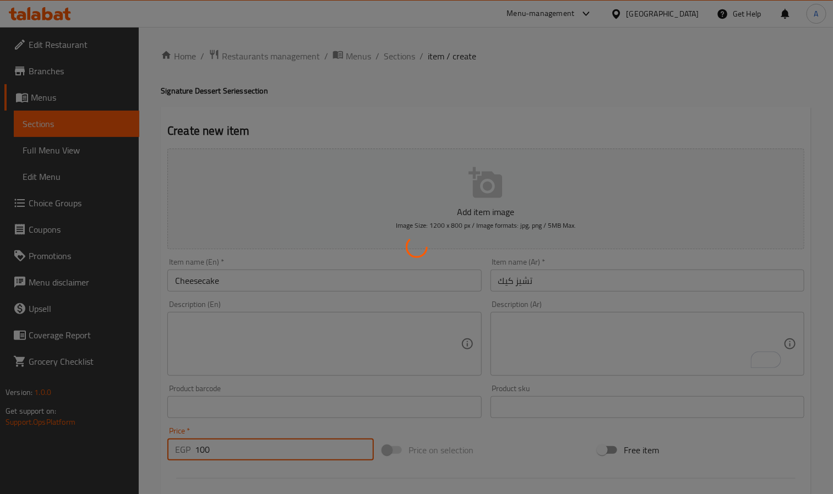
type input "0"
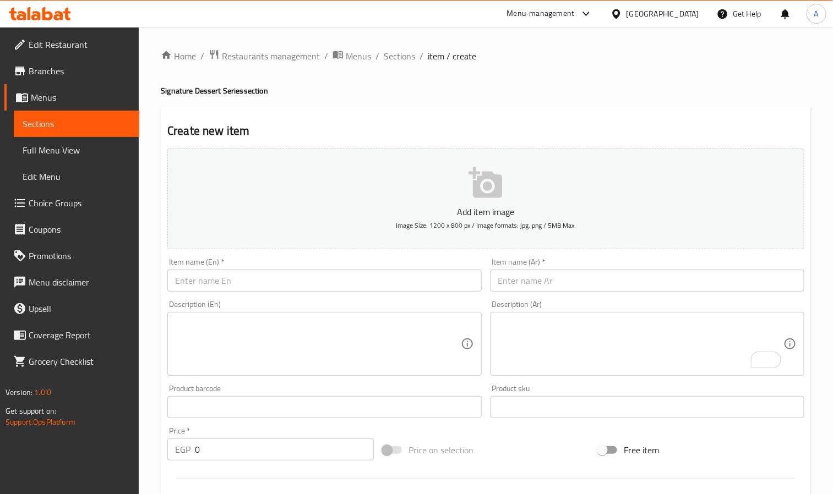
click at [689, 299] on div "Description (Ar) Description (Ar)" at bounding box center [647, 338] width 323 height 84
paste input "حلوى صينية تسمى بودرة الثلج"
click at [691, 284] on input "حلوى صينية تسمى بودرة الثلج" at bounding box center [648, 281] width 314 height 22
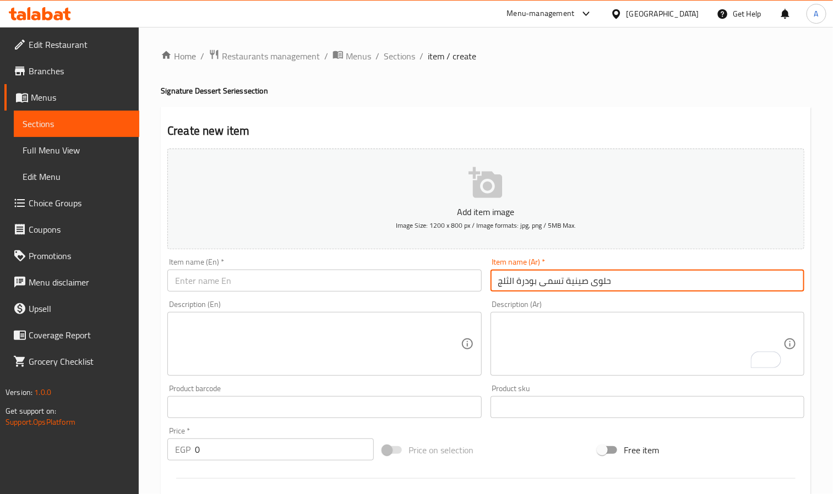
type input "حلوى صينية تسمى بودرة الثلج"
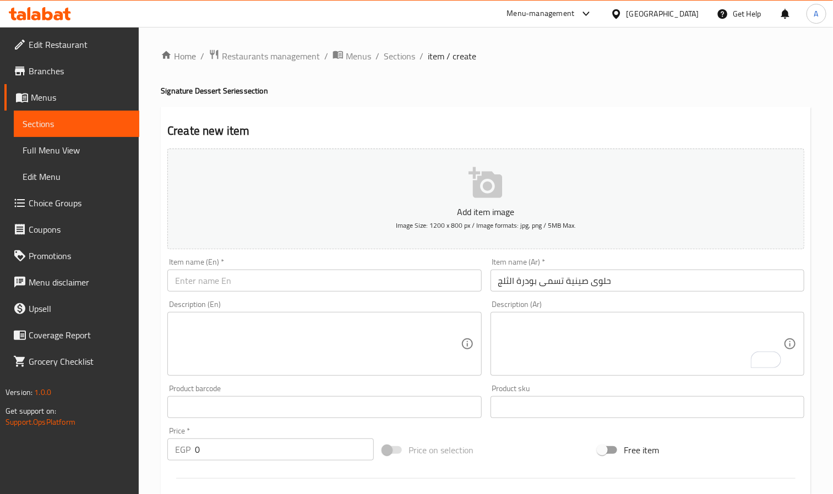
click at [247, 296] on div "Description (En) Description (En)" at bounding box center [324, 338] width 323 height 84
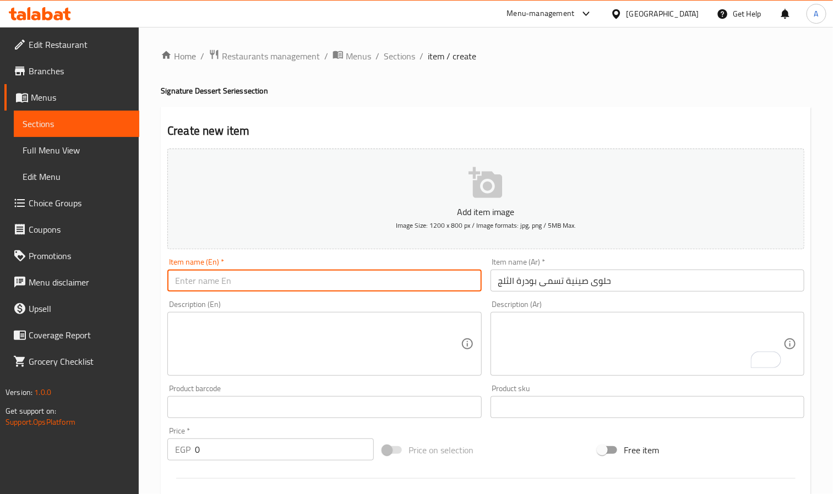
click at [247, 289] on input "text" at bounding box center [324, 281] width 314 height 22
paste input "Bing Fen Icy Powaer"
type input "Bing Fen Icy Powaer"
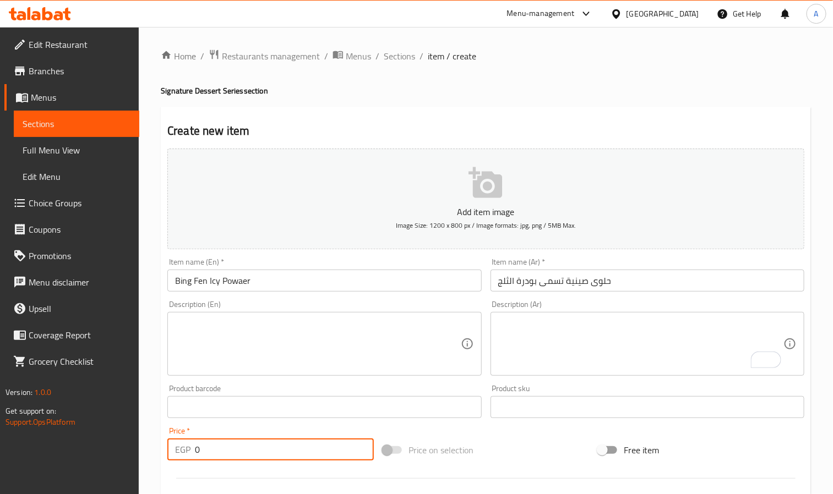
drag, startPoint x: 229, startPoint y: 452, endPoint x: 178, endPoint y: 443, distance: 50.8
click at [178, 443] on div "EGP 0 Price *" at bounding box center [270, 450] width 206 height 22
paste input "number"
type input "70"
click at [593, 339] on textarea "To enrich screen reader interactions, please activate Accessibility in Grammarl…" at bounding box center [640, 344] width 285 height 52
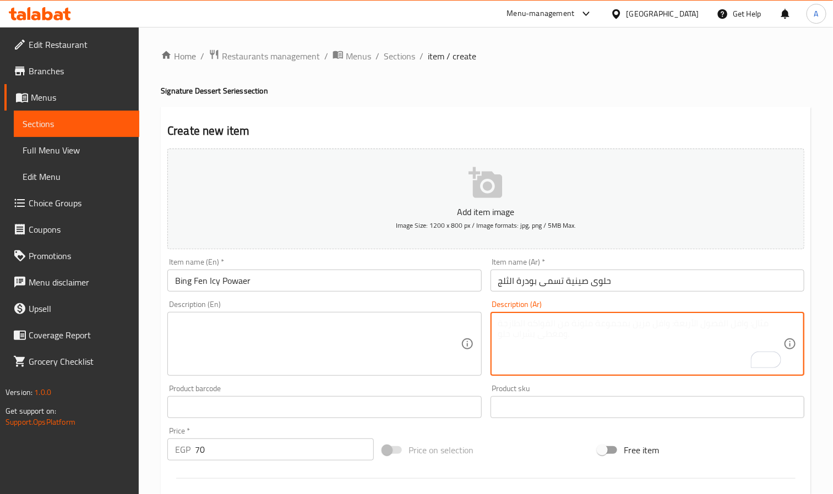
paste textarea "تتكون من فواكه ومكسرات"
type textarea "تتكون من فواكه ومكسرات"
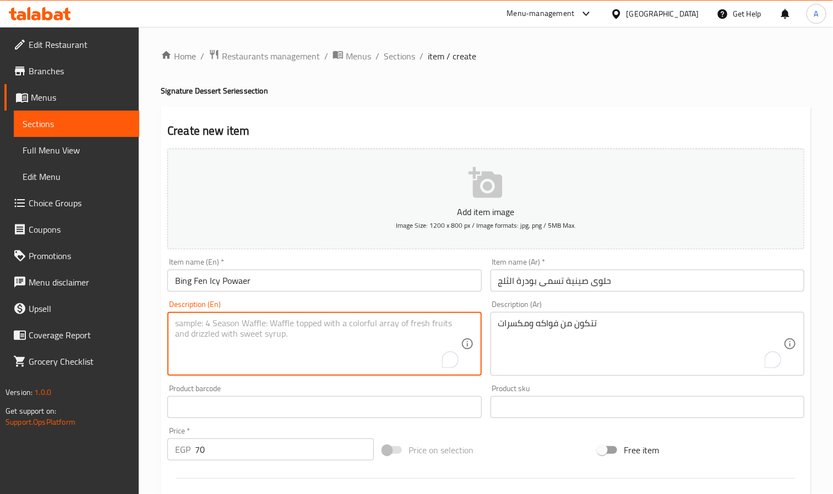
click at [286, 319] on textarea "To enrich screen reader interactions, please activate Accessibility in Grammarl…" at bounding box center [317, 344] width 285 height 52
paste textarea "It consists of fruits and nuts."
type textarea "It consists of fruits and nuts."
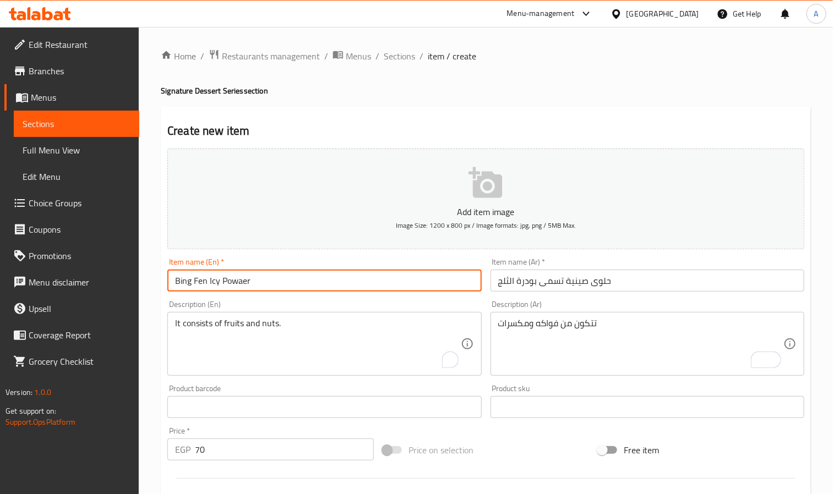
click at [290, 276] on input "Bing Fen Icy Powaer" at bounding box center [324, 281] width 314 height 22
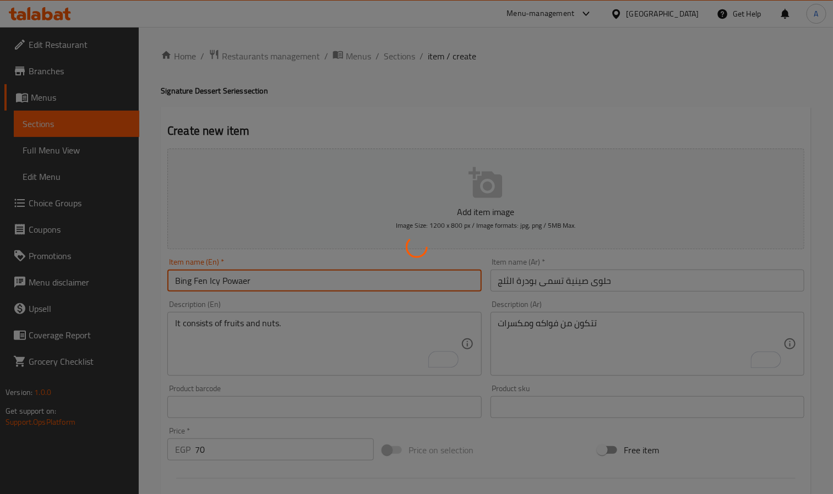
type input "0"
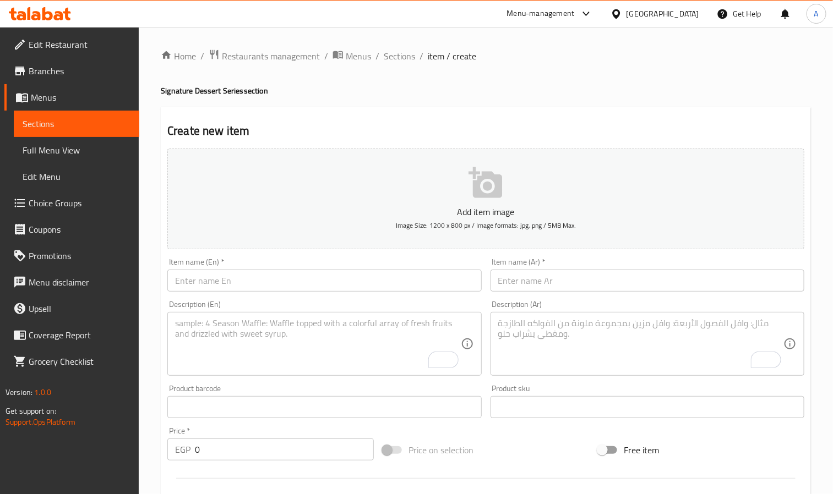
click at [349, 333] on textarea "To enrich screen reader interactions, please activate Accessibility in Grammarl…" at bounding box center [317, 344] width 285 height 52
click at [235, 283] on input "text" at bounding box center [324, 281] width 314 height 22
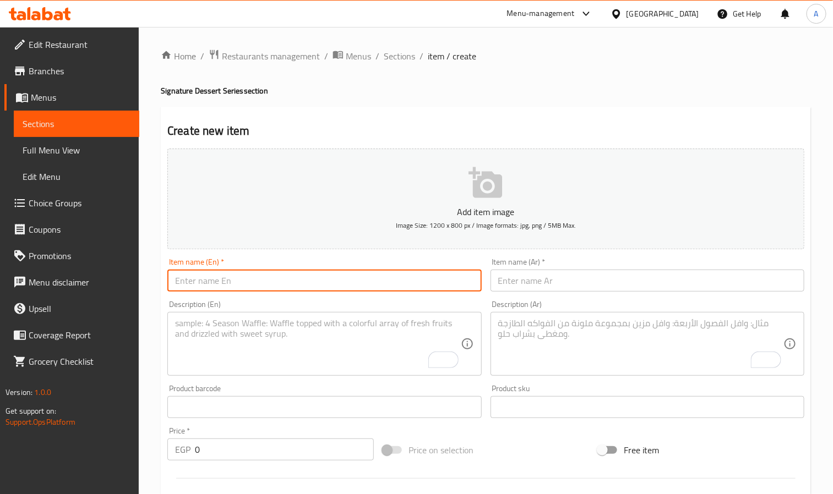
paste input "Sago Pudding"
type input "Sago Pudding"
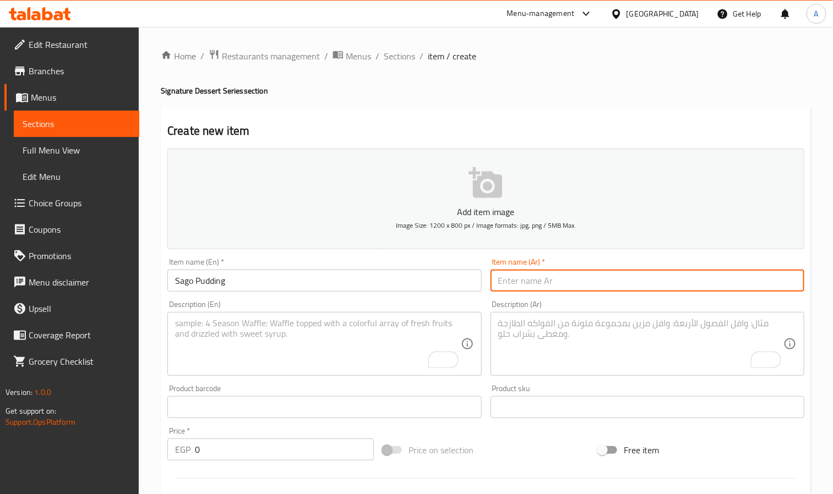
click at [628, 280] on input "text" at bounding box center [648, 281] width 314 height 22
paste input "بوبينج ساجو"
type input "بوبينج ساجو"
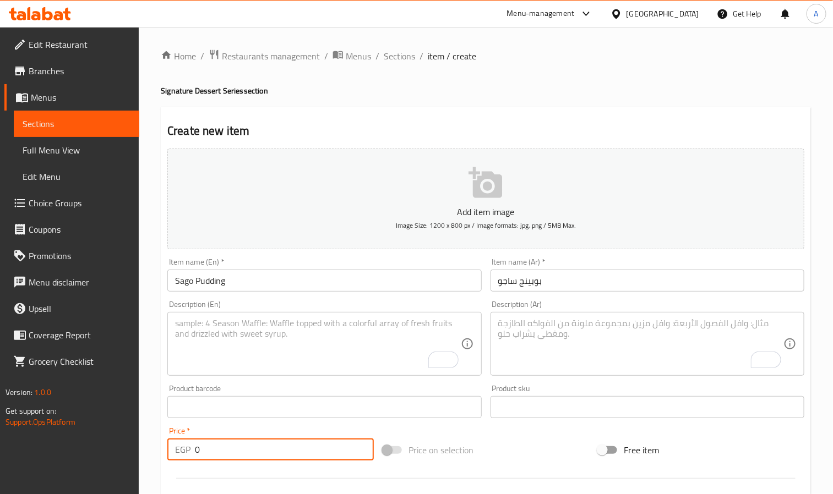
drag, startPoint x: 214, startPoint y: 443, endPoint x: 184, endPoint y: 444, distance: 29.8
click at [184, 444] on div "EGP 0 Price *" at bounding box center [270, 450] width 206 height 22
paste input "number"
type input "70"
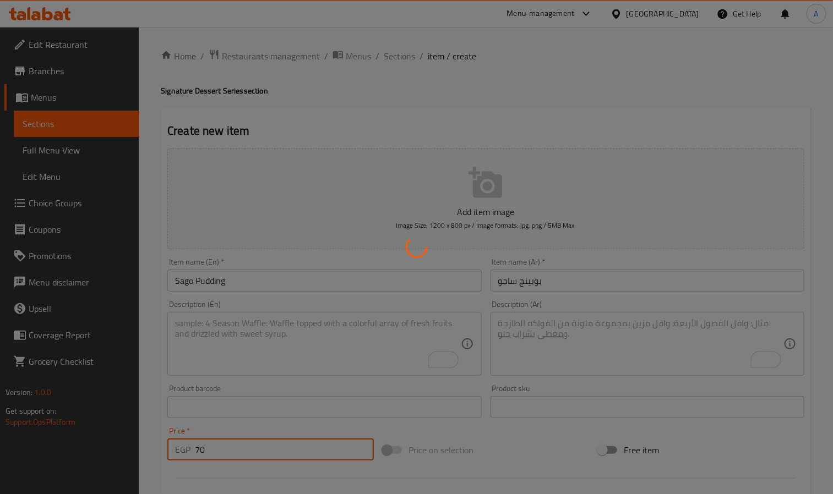
type input "0"
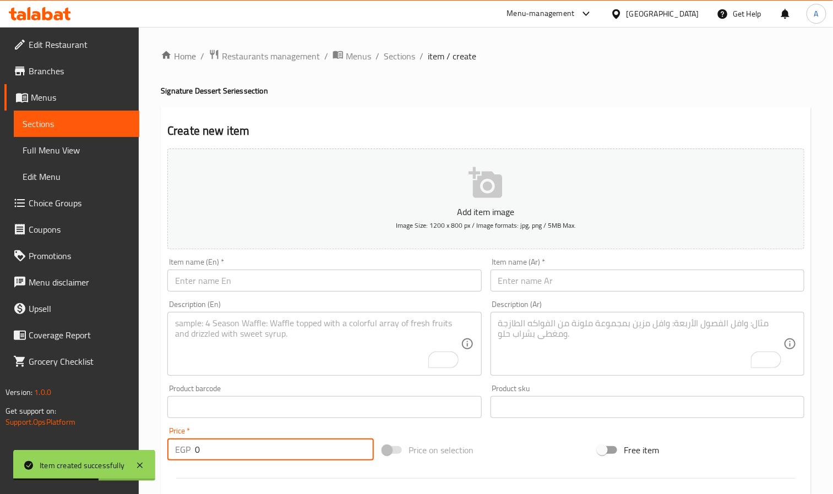
click at [246, 289] on input "text" at bounding box center [324, 281] width 314 height 22
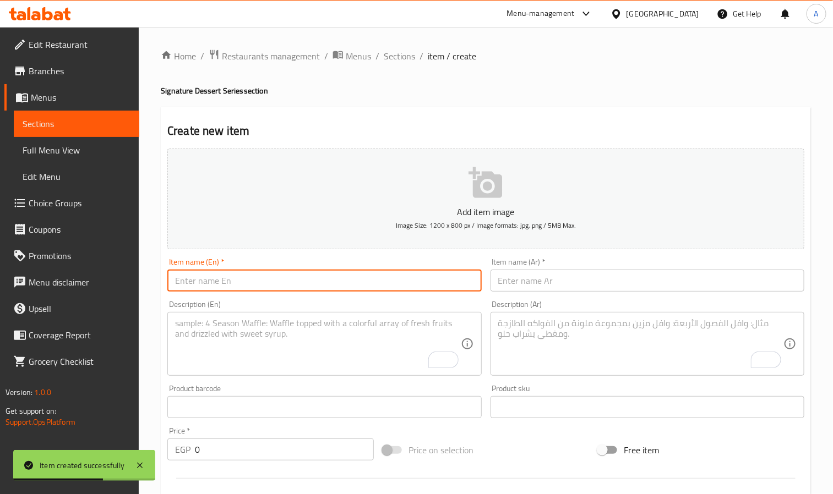
paste input "Mochi With Flavours"
type input "Mochi With Flavours"
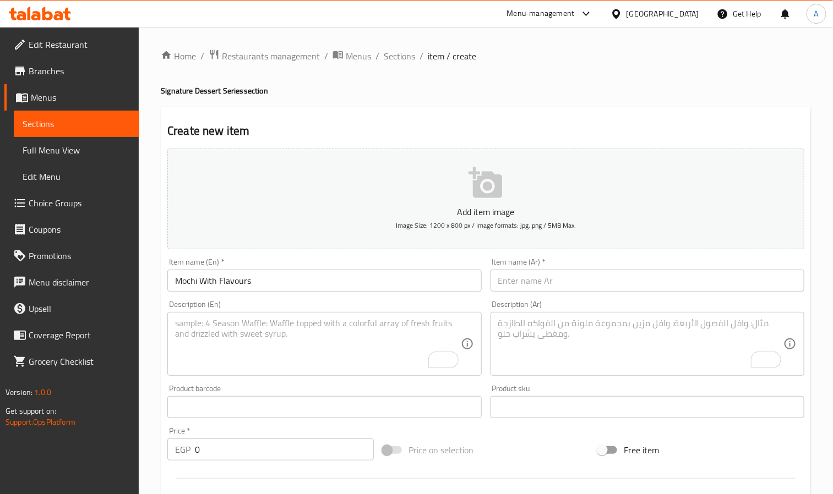
click at [644, 286] on input "text" at bounding box center [648, 281] width 314 height 22
paste input "[PERSON_NAME] بالاطعم المختلفة"
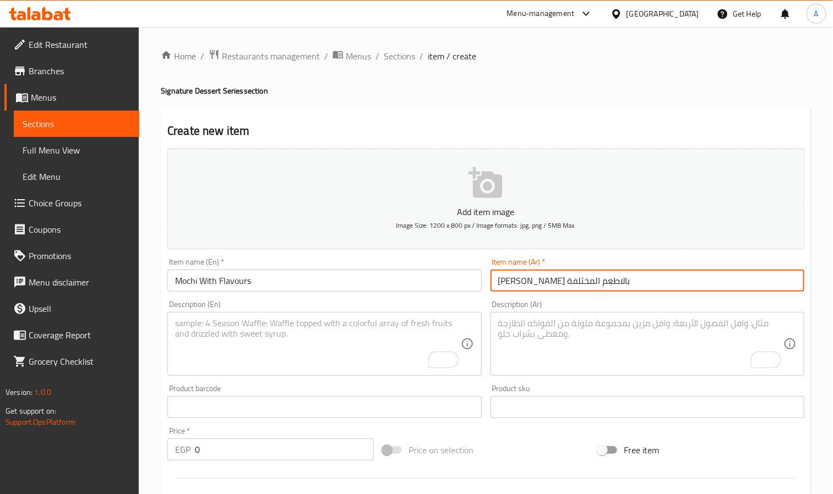
type input "[PERSON_NAME] بالاطعم المختلفة"
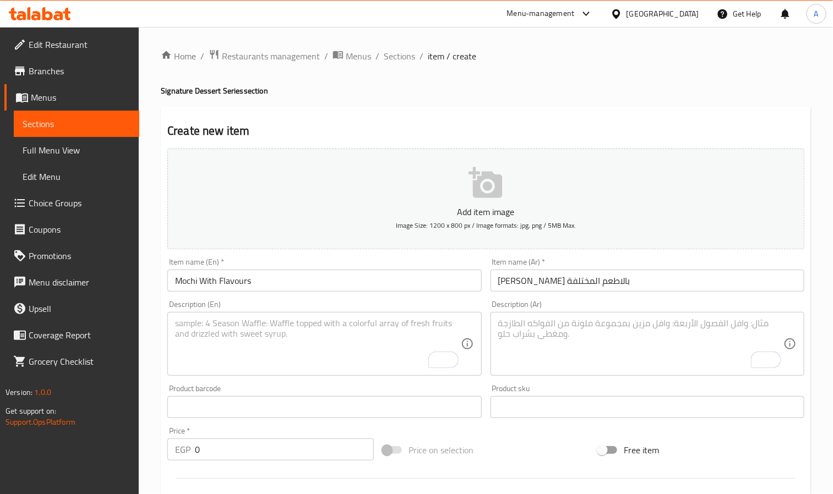
click at [514, 458] on div "Price on selection" at bounding box center [485, 451] width 215 height 30
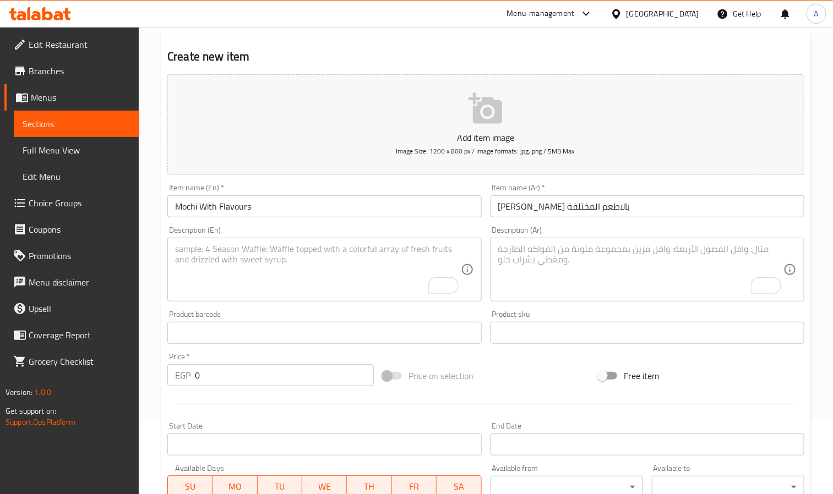
scroll to position [165, 0]
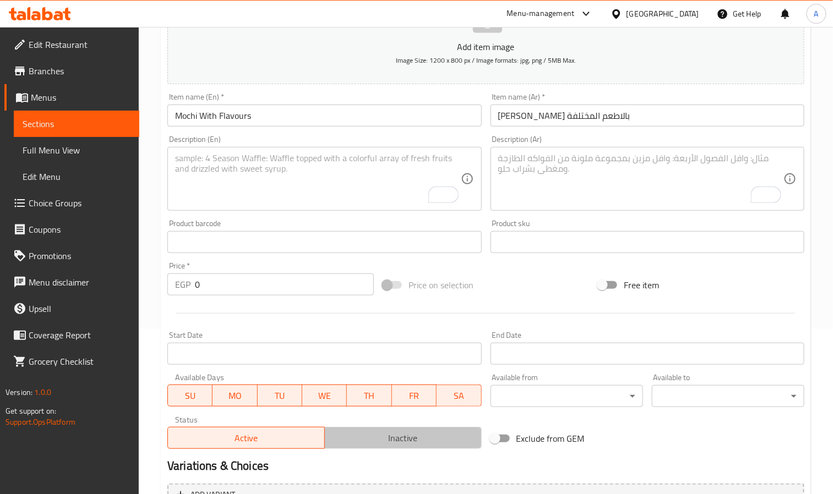
click at [395, 428] on button "Inactive" at bounding box center [402, 438] width 157 height 22
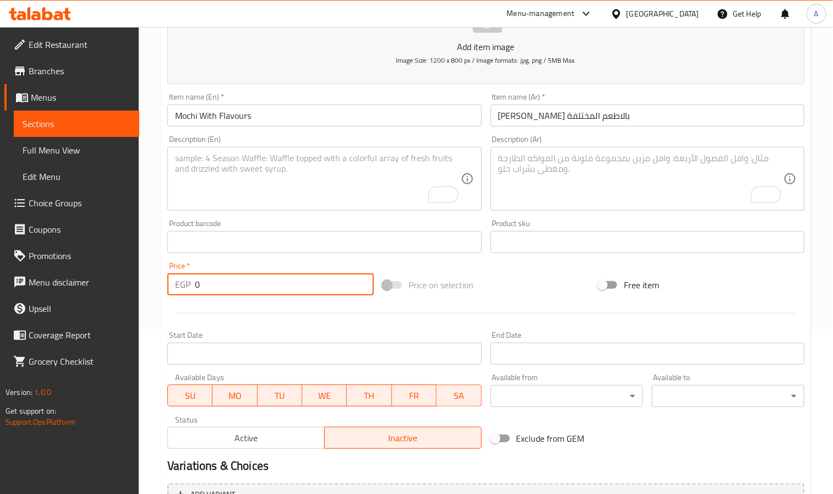
drag, startPoint x: 263, startPoint y: 280, endPoint x: 164, endPoint y: 286, distance: 99.3
click at [164, 286] on div "Price   * EGP 0 Price *" at bounding box center [270, 279] width 215 height 42
paste input "number"
type input "70"
click at [255, 107] on input "Mochi With Flavours" at bounding box center [324, 116] width 314 height 22
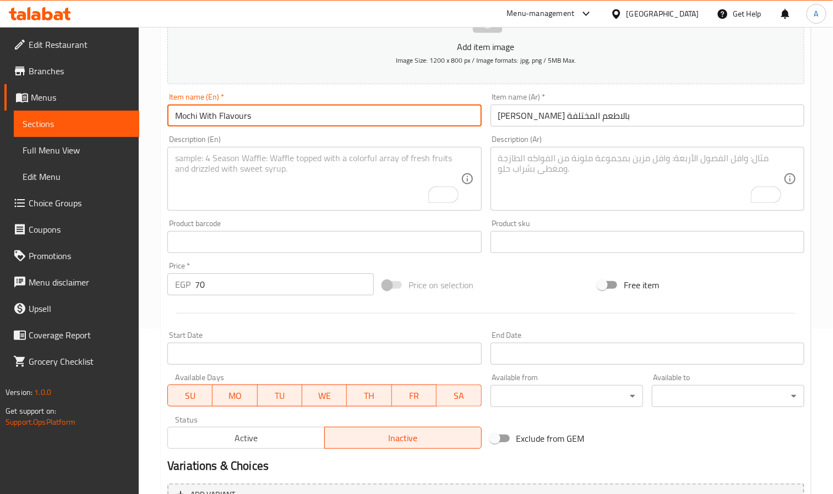
click at [255, 107] on input "Mochi With Flavours" at bounding box center [324, 116] width 314 height 22
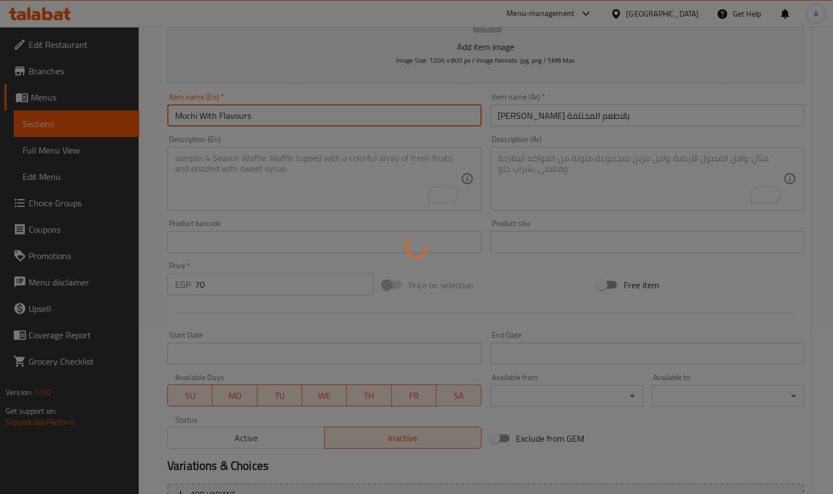
type input "0"
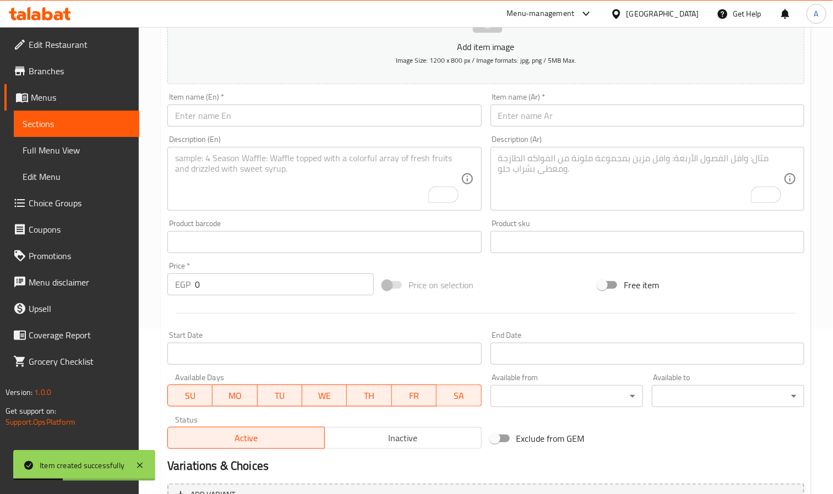
click at [134, 486] on div "Edit Restaurant Branches Menus Sections Full Menu View Edit Menu Choice Groups …" at bounding box center [69, 274] width 139 height 494
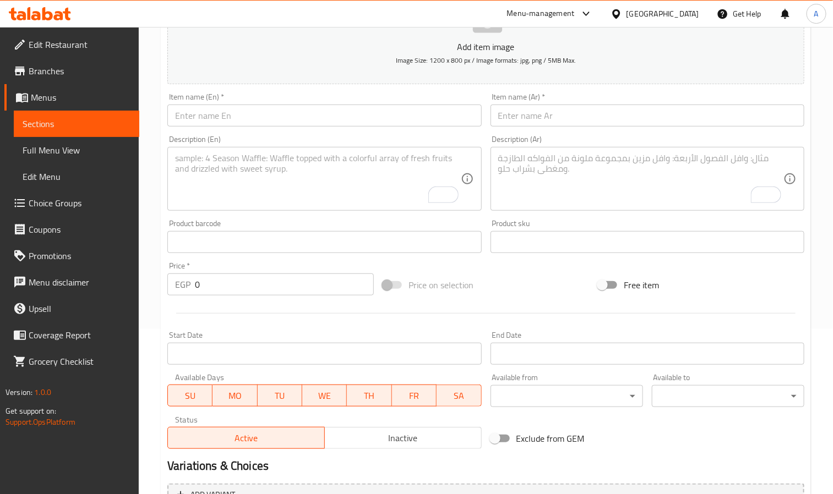
click at [664, 122] on input "text" at bounding box center [648, 116] width 314 height 22
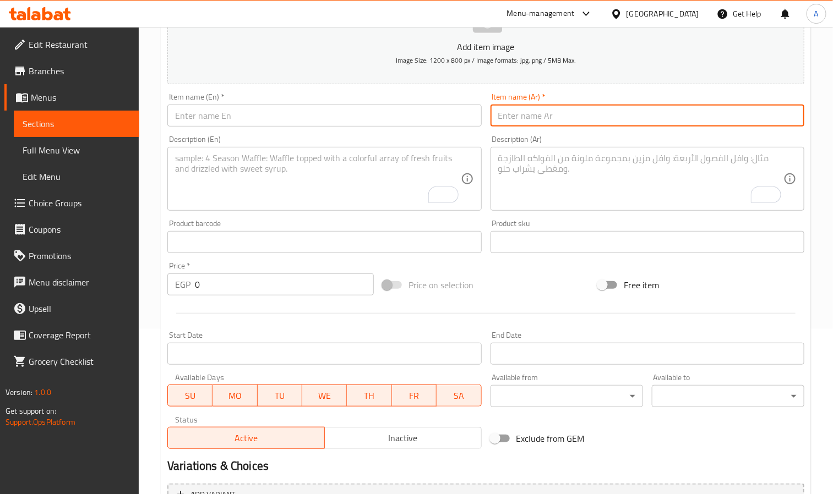
click at [396, 115] on input "text" at bounding box center [324, 116] width 314 height 22
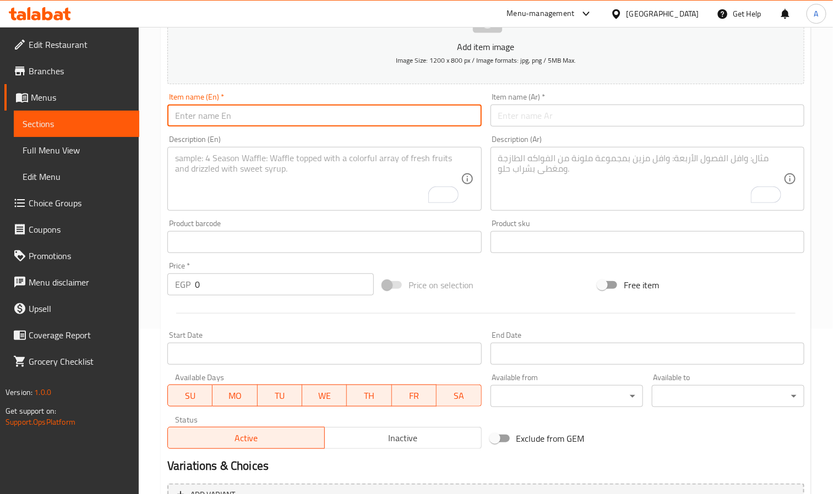
paste input "Cupcakes"
type input "Cupcakes"
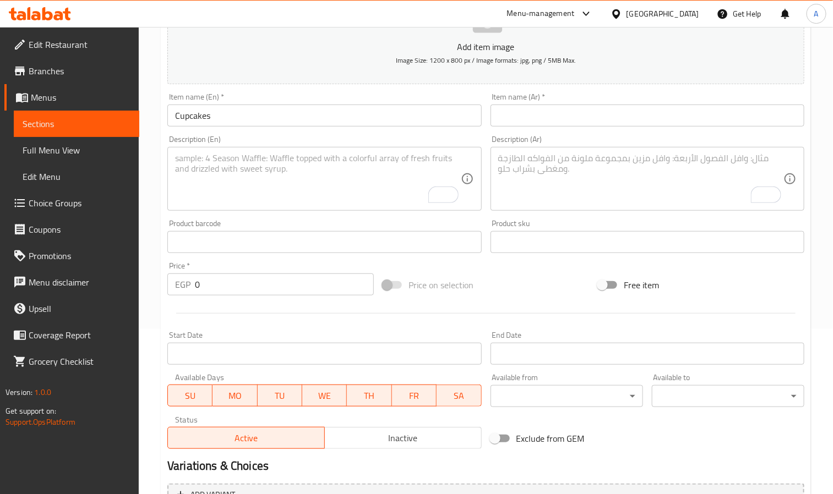
paste input "كب كيك"
click at [585, 116] on input "text" at bounding box center [648, 116] width 314 height 22
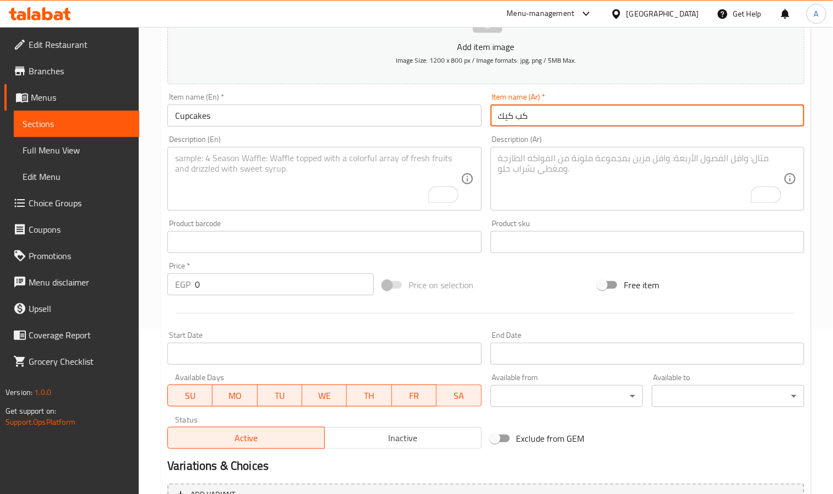
type input "كب كيك"
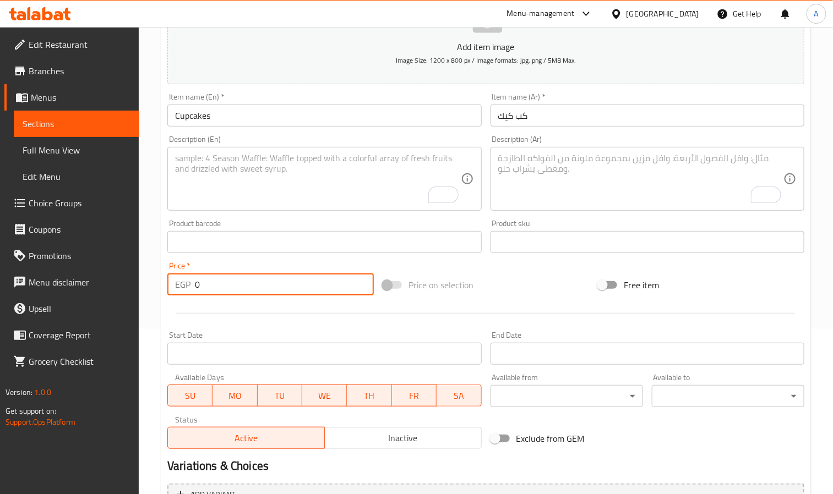
paste input "number"
drag, startPoint x: 233, startPoint y: 286, endPoint x: 187, endPoint y: 290, distance: 46.4
click at [187, 290] on div "EGP 0 Price *" at bounding box center [270, 285] width 206 height 22
type input "50"
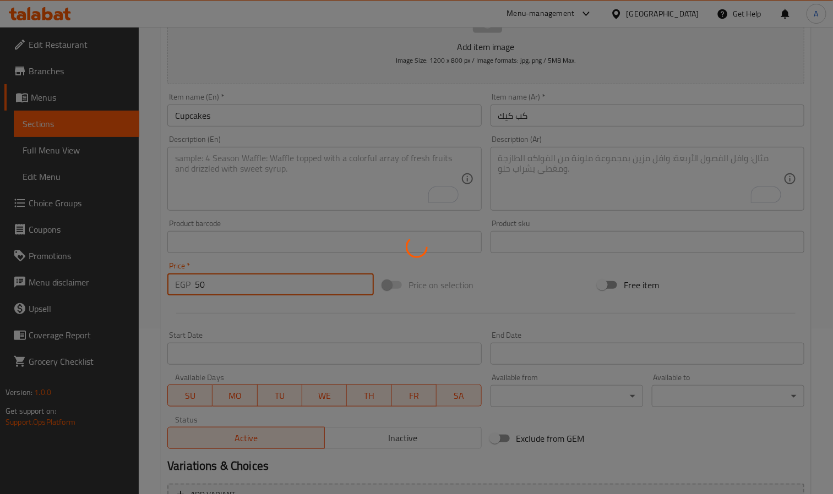
type input "0"
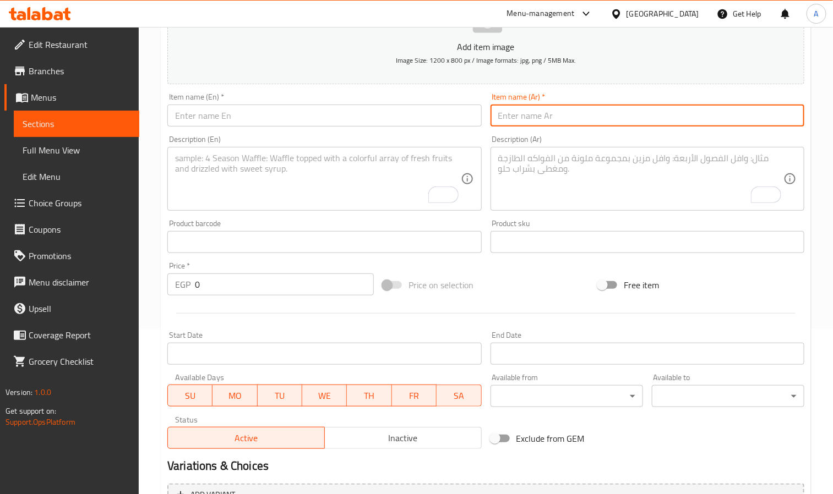
click at [633, 119] on input "text" at bounding box center [648, 116] width 314 height 22
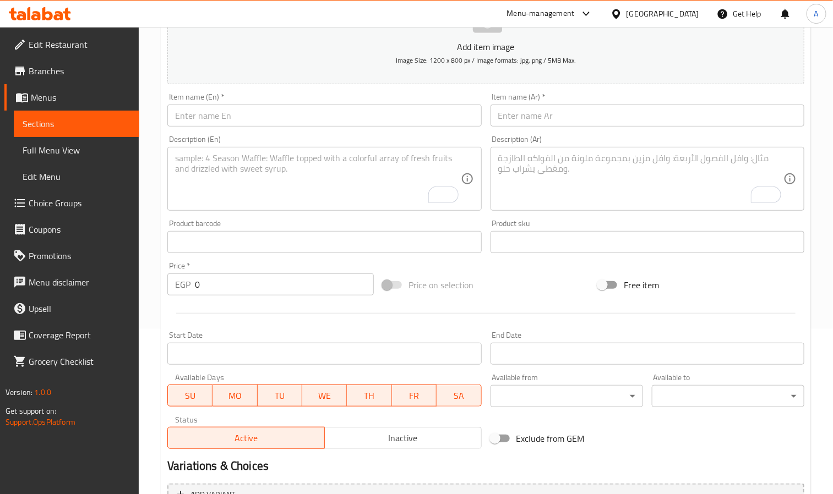
click at [407, 129] on div "Item name (En)   * Item name (En) *" at bounding box center [324, 110] width 323 height 42
click at [402, 119] on input "text" at bounding box center [324, 116] width 314 height 22
paste input "Barley Congee With [PERSON_NAME]"
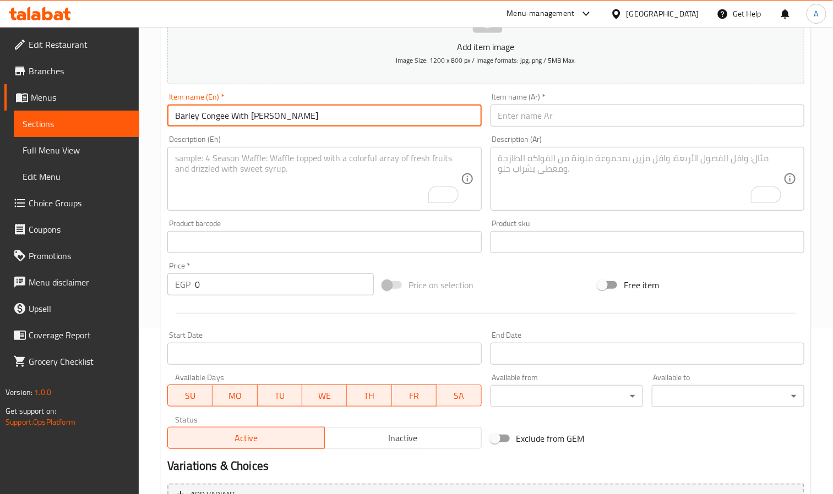
type input "Barley Congee With [PERSON_NAME]"
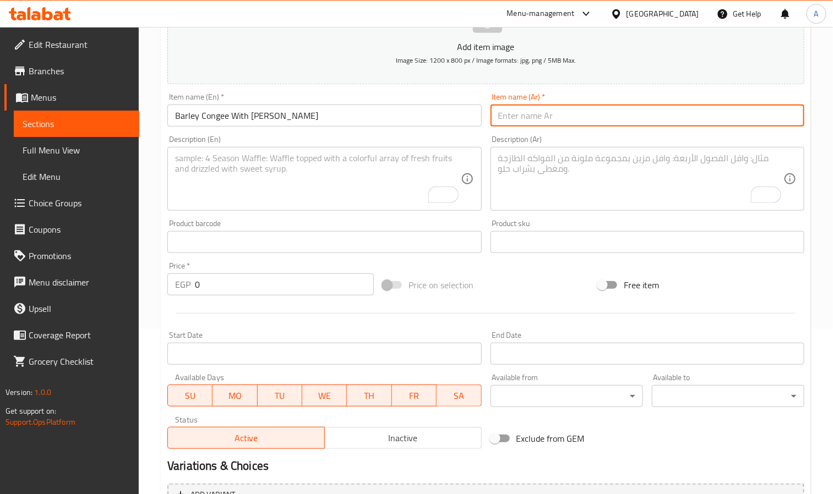
click at [542, 119] on input "text" at bounding box center [648, 116] width 314 height 22
paste input "حساء الشعير مع توت الفوجي"
type input "حساء الشعير مع توت الفوجي"
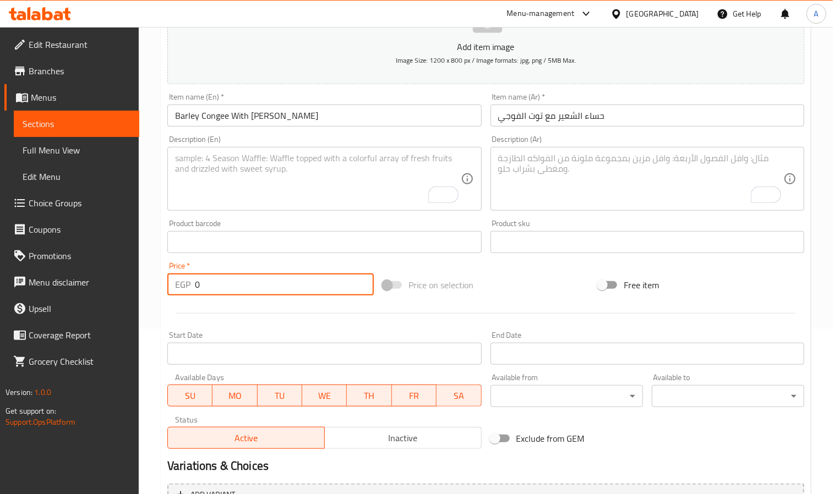
paste input "number"
drag, startPoint x: 224, startPoint y: 281, endPoint x: 194, endPoint y: 296, distance: 33.0
click at [194, 296] on div "EGP 0 Price *" at bounding box center [270, 285] width 206 height 22
type input "70"
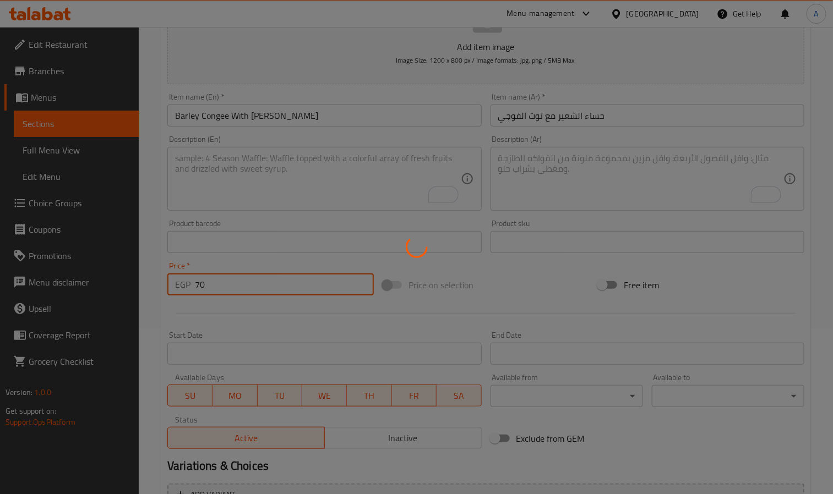
type input "0"
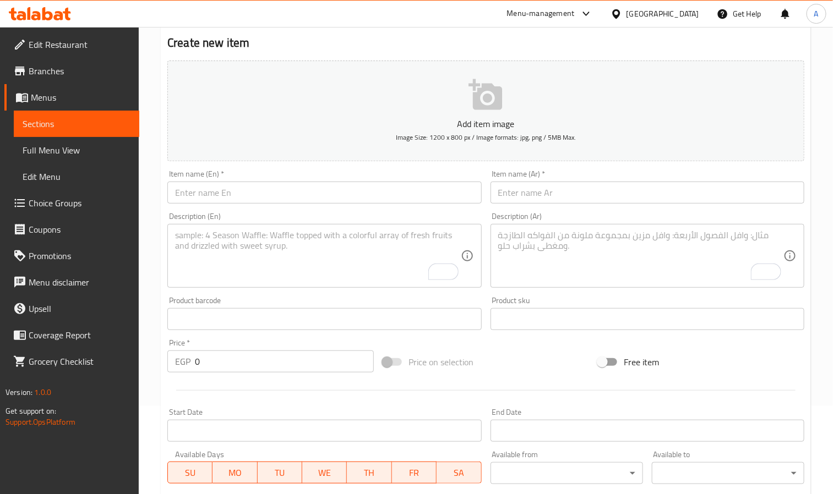
scroll to position [0, 0]
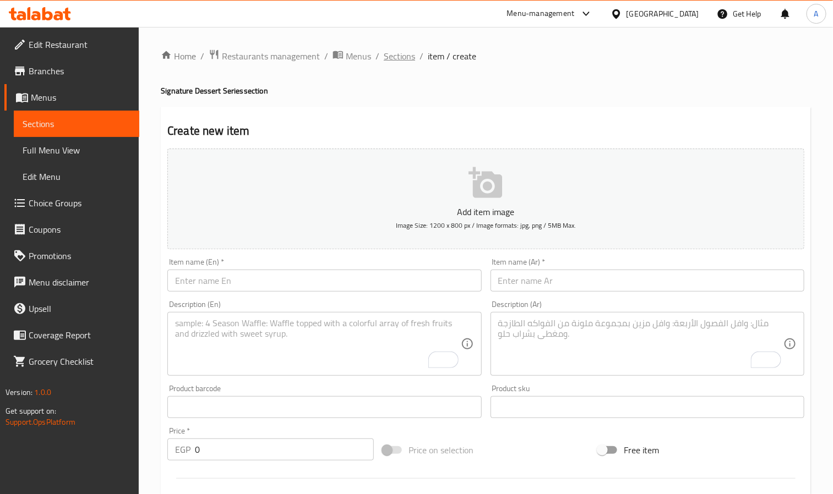
click at [402, 56] on span "Sections" at bounding box center [399, 56] width 31 height 13
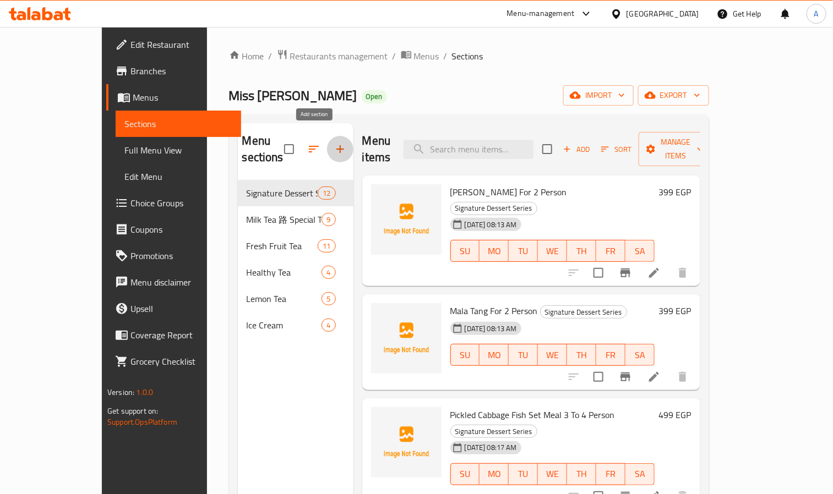
click at [334, 143] on icon "button" at bounding box center [340, 149] width 13 height 13
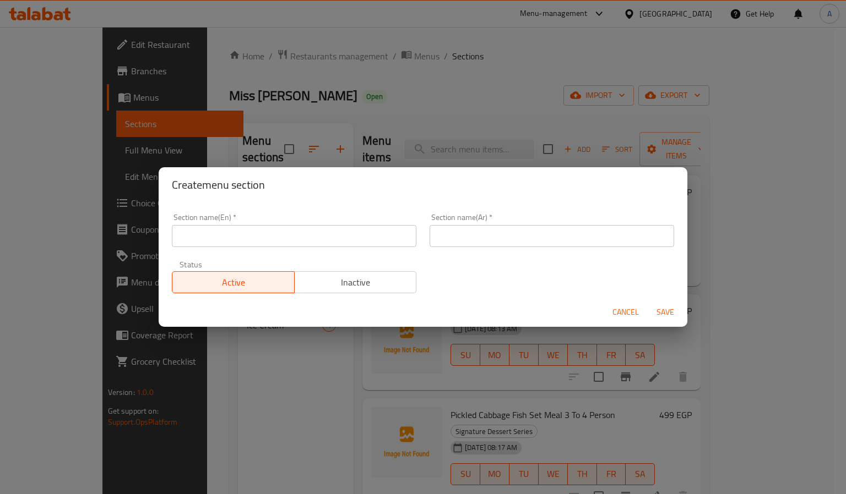
click at [290, 242] on input "text" at bounding box center [294, 236] width 244 height 22
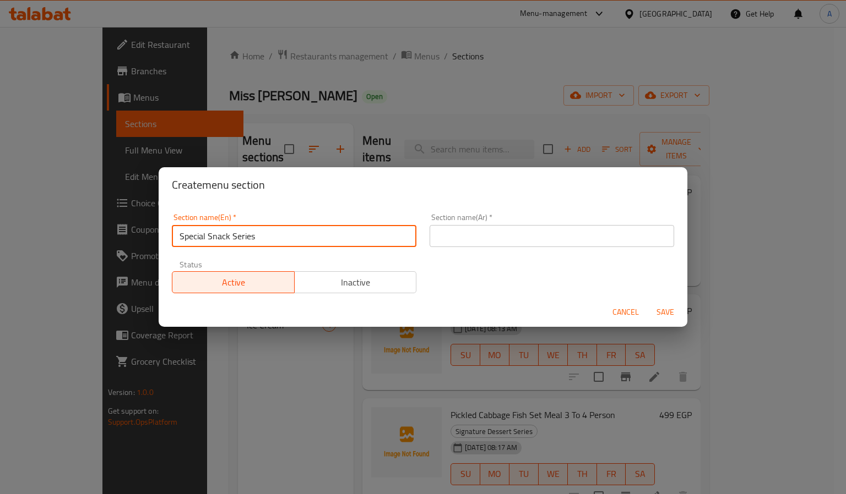
type input "Special Snack Series"
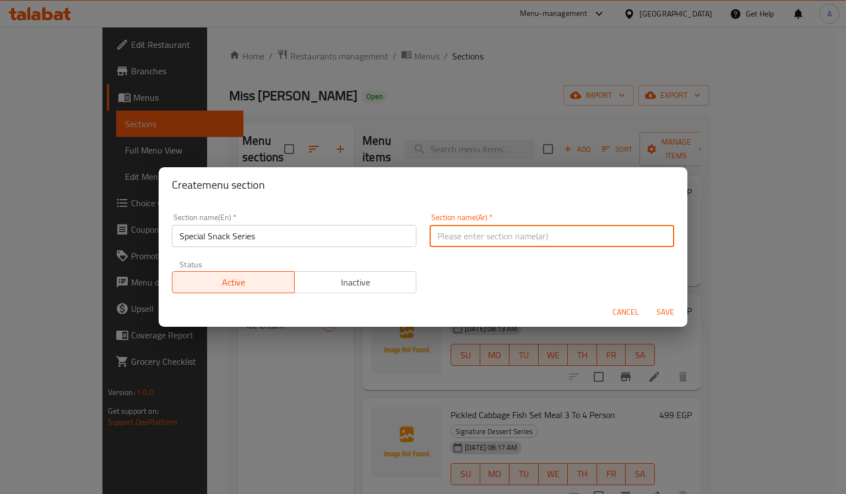
click at [563, 232] on input "text" at bounding box center [552, 236] width 244 height 22
paste input "سلسلة الوجبات الخفيفة الخاصة"
type input "سلسلة الوجبات الخفيفة الخاصة"
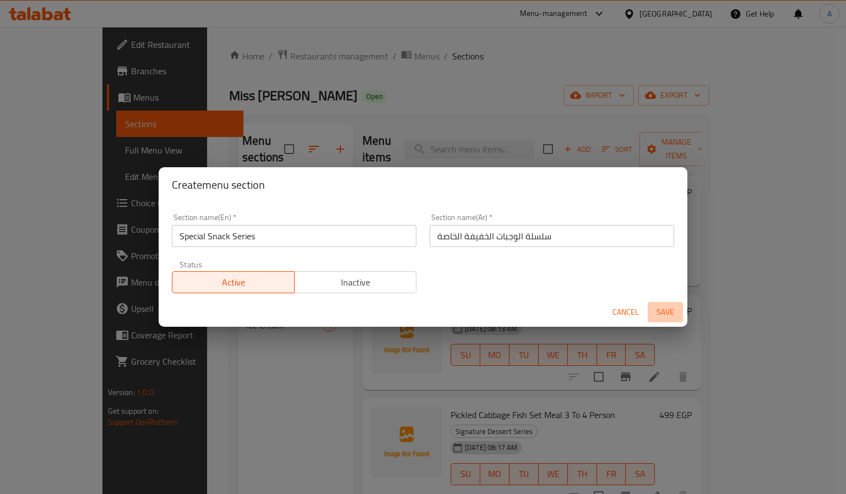
click at [670, 316] on span "Save" at bounding box center [665, 313] width 26 height 14
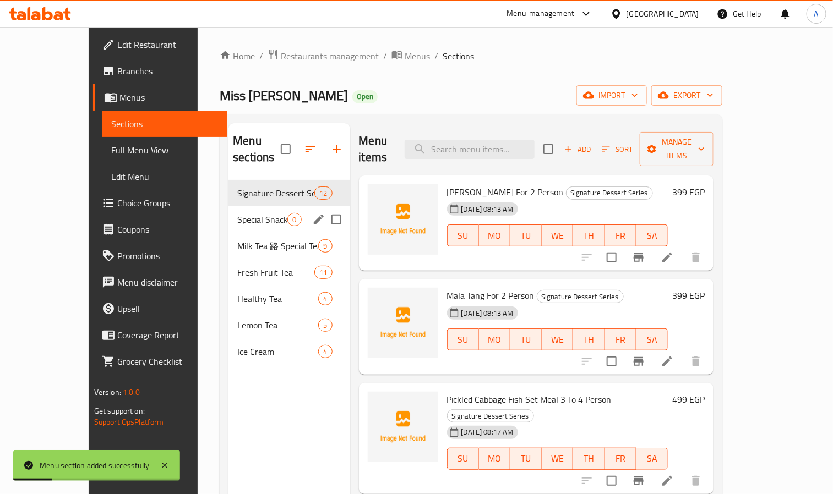
click at [229, 206] on div "Special Snack Series 0" at bounding box center [289, 219] width 121 height 26
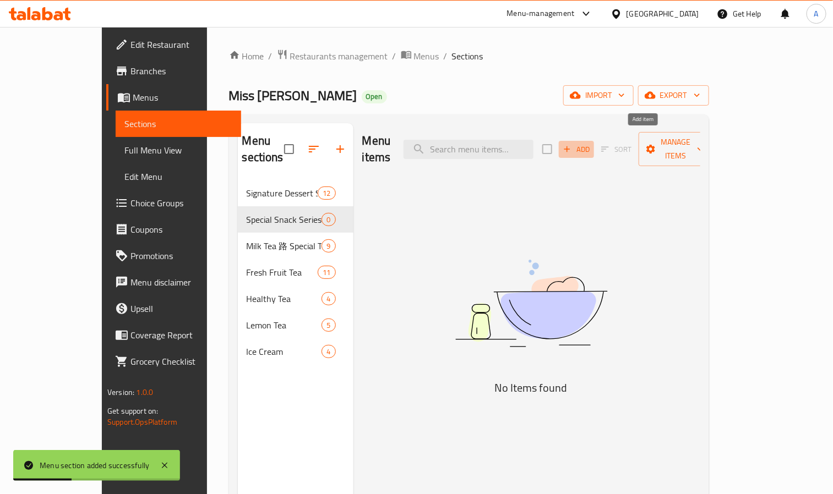
click at [591, 148] on span "Add" at bounding box center [577, 149] width 30 height 13
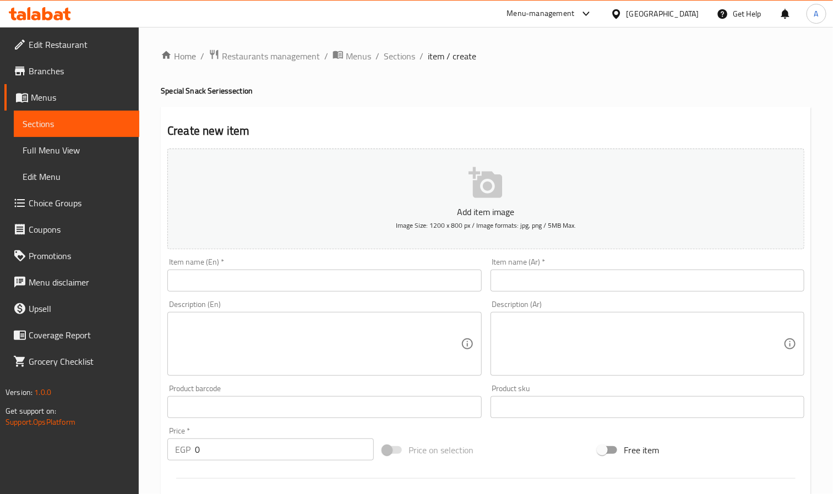
click at [251, 274] on input "text" at bounding box center [324, 281] width 314 height 22
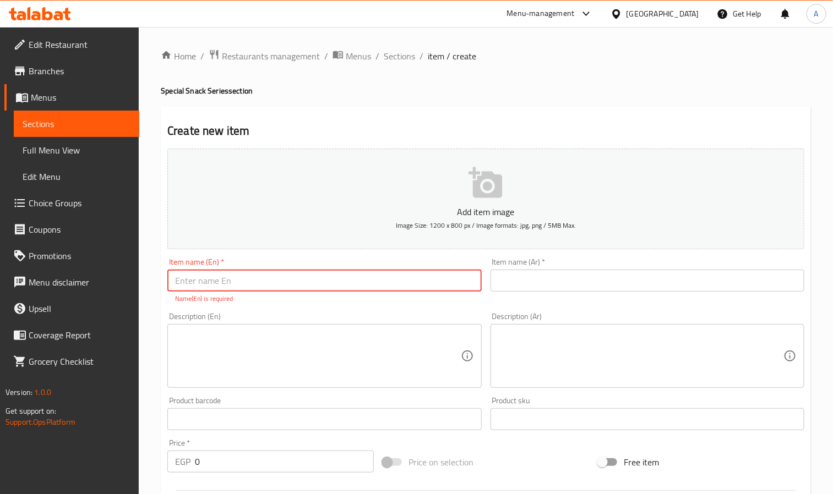
click at [301, 271] on input "text" at bounding box center [324, 281] width 314 height 22
paste input "French Fries"
type input "French Fries"
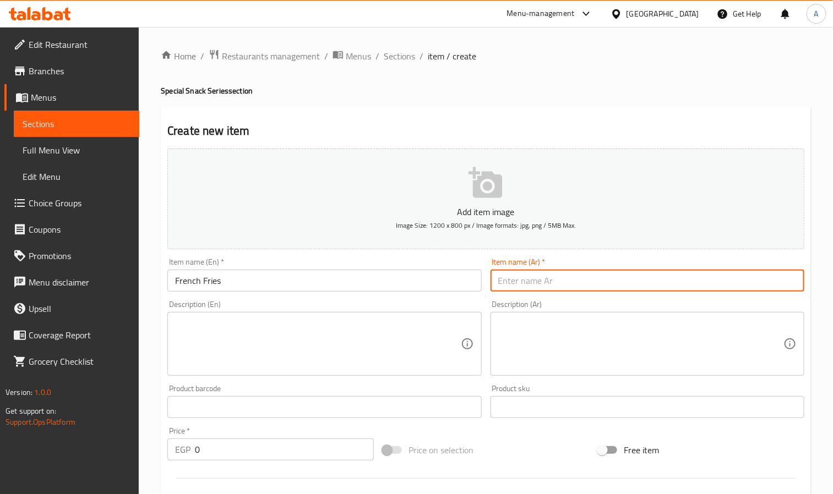
click at [520, 276] on input "text" at bounding box center [648, 281] width 314 height 22
paste input "بطاطس مقلية"
type input "بطاطس مقلية"
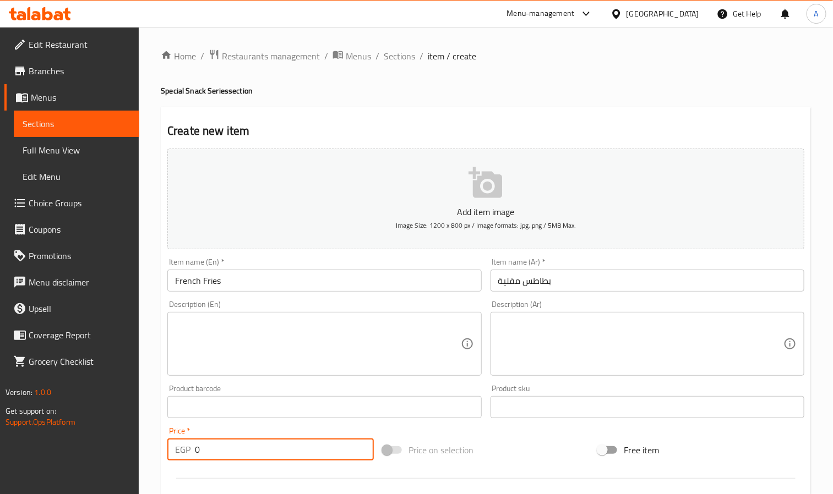
drag, startPoint x: 211, startPoint y: 461, endPoint x: 187, endPoint y: 448, distance: 28.1
click at [187, 448] on div "EGP 0 Price *" at bounding box center [270, 450] width 206 height 22
paste input "5"
type input "50"
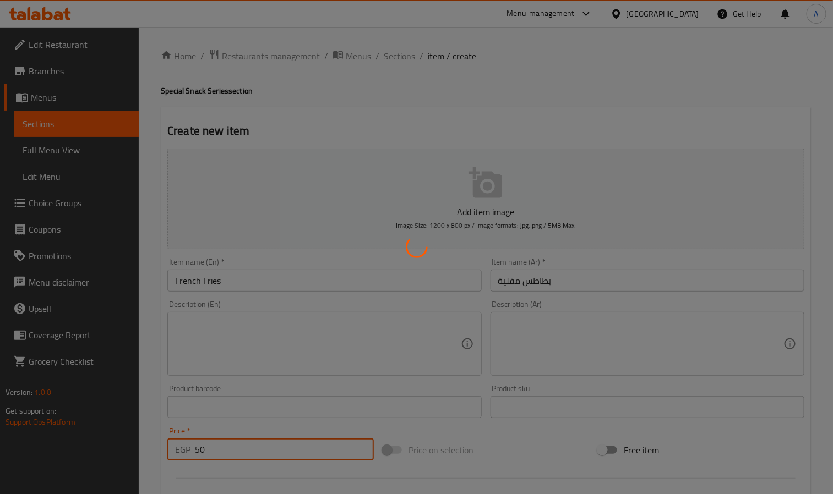
type input "0"
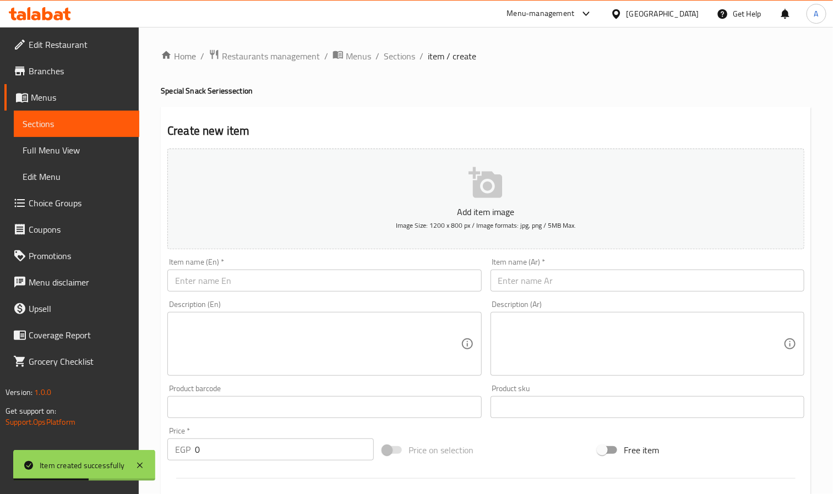
click at [211, 264] on div "Item name (En)   * Item name (En) *" at bounding box center [324, 275] width 314 height 34
click at [216, 282] on input "text" at bounding box center [324, 281] width 314 height 22
paste input "Dumplings"
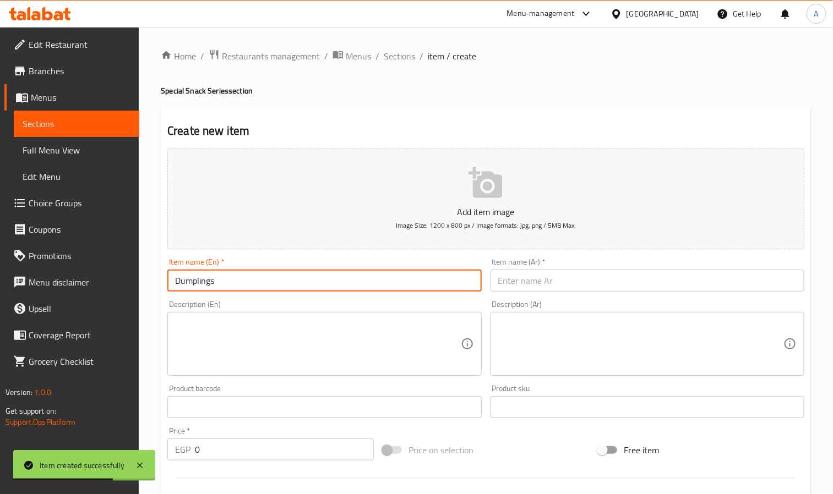
type input "Dumplings"
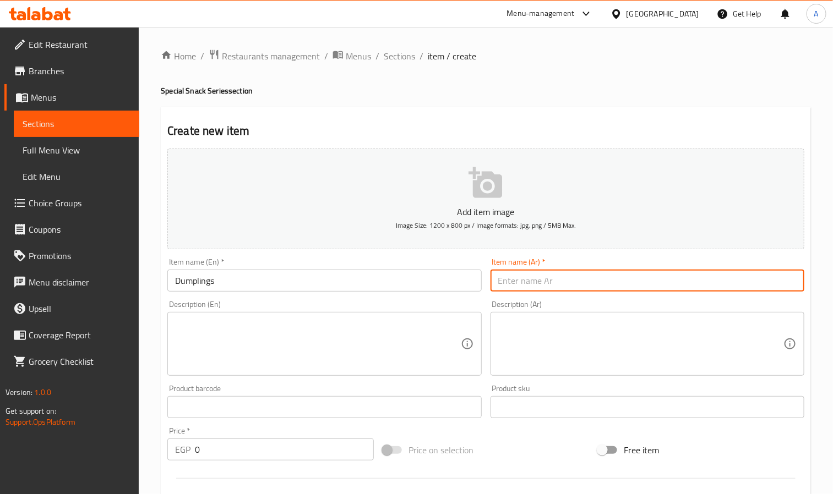
click at [604, 282] on input "text" at bounding box center [648, 281] width 314 height 22
paste input "دامبلينج"
type input "دامبلينج"
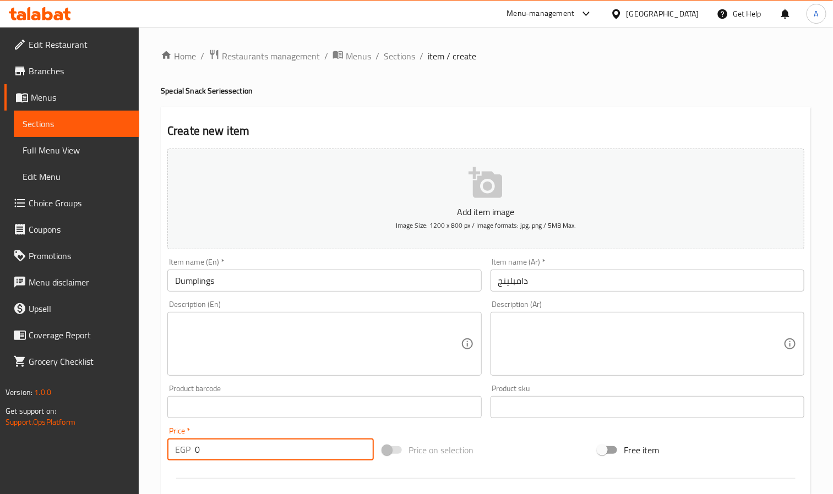
paste input "number"
drag, startPoint x: 212, startPoint y: 450, endPoint x: 181, endPoint y: 453, distance: 31.5
click at [181, 453] on div "EGP Price *" at bounding box center [270, 450] width 206 height 22
click at [233, 449] on input "number" at bounding box center [284, 450] width 179 height 22
type input "180"
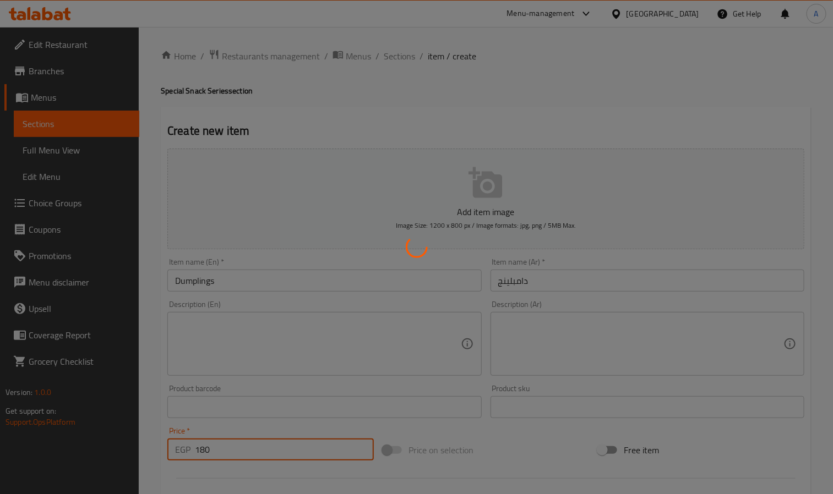
type input "0"
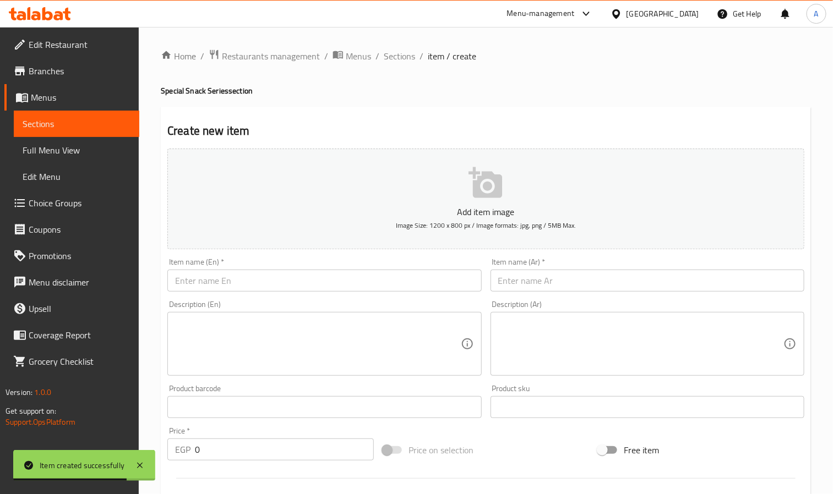
click at [562, 287] on input "text" at bounding box center [648, 281] width 314 height 22
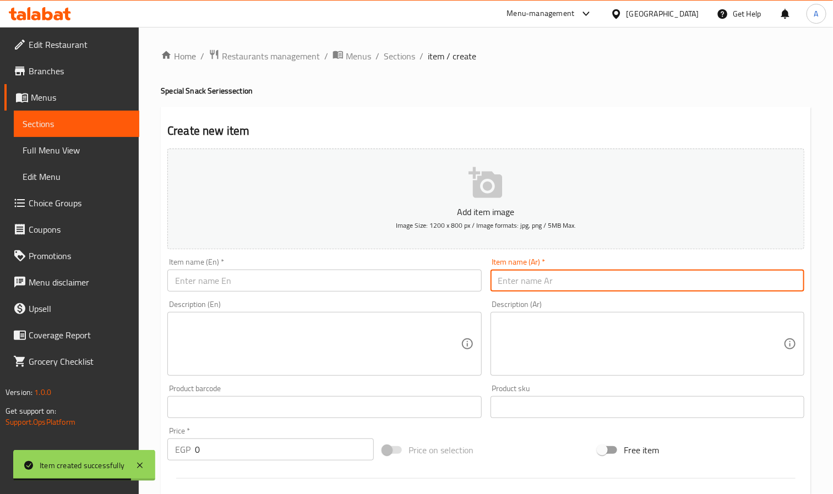
paste input "اصابع دجاج مقلية"
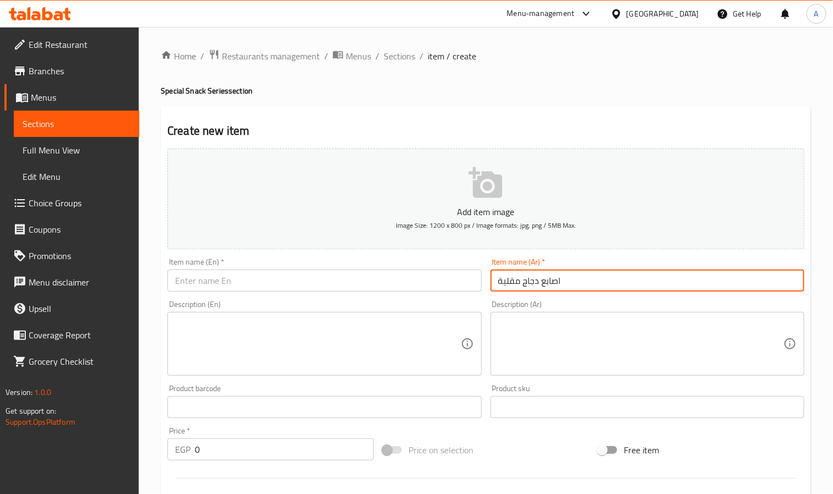
type input "اصابع دجاج مقلية"
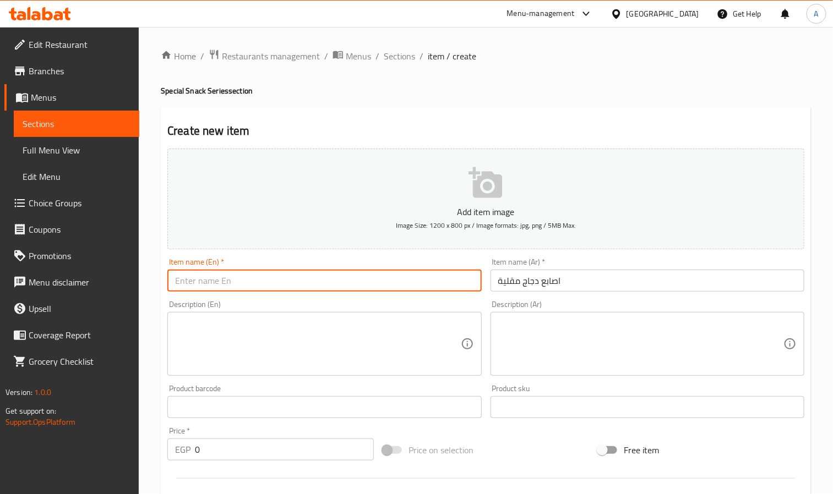
click at [283, 273] on input "text" at bounding box center [324, 281] width 314 height 22
paste input "Chicken Strips"
type input "Chicken Strips"
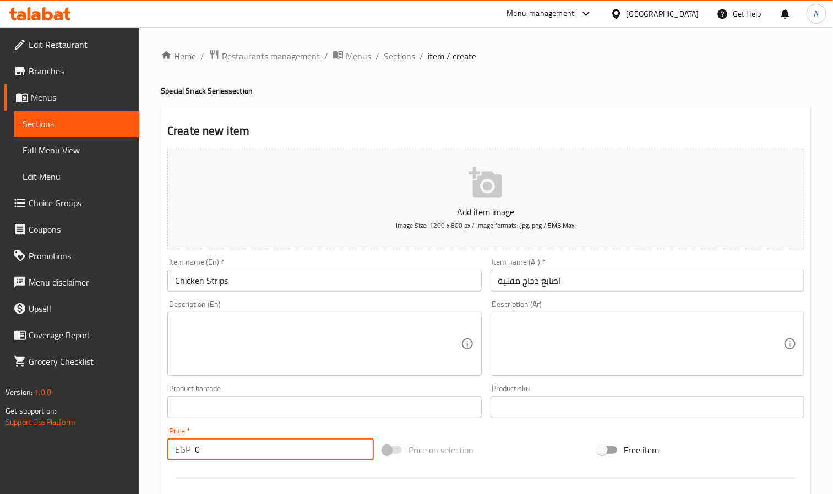
drag, startPoint x: 197, startPoint y: 444, endPoint x: 215, endPoint y: 452, distance: 19.5
click at [215, 452] on input "0" at bounding box center [284, 450] width 179 height 22
paste input "10"
type input "100"
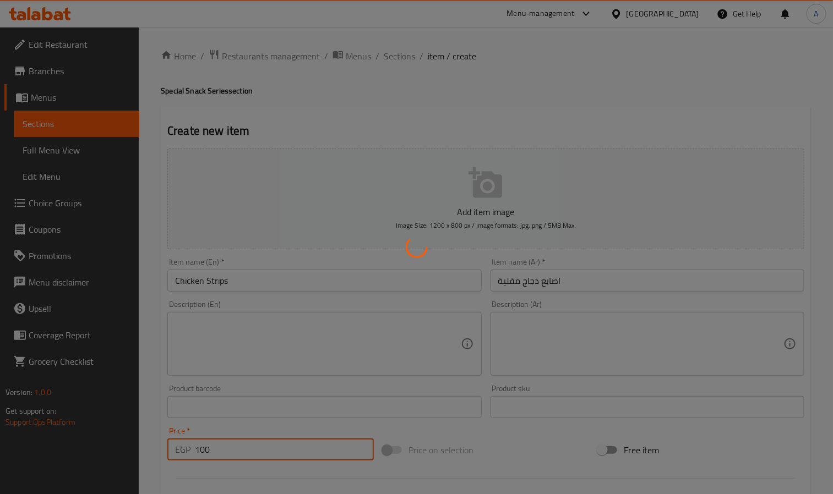
type input "0"
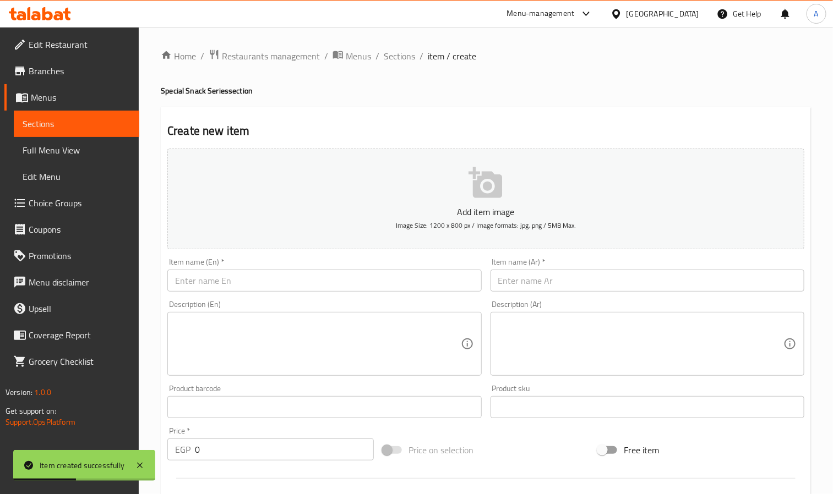
click at [578, 283] on input "text" at bounding box center [648, 281] width 314 height 22
paste input "دجاج سيتشوان الحار"
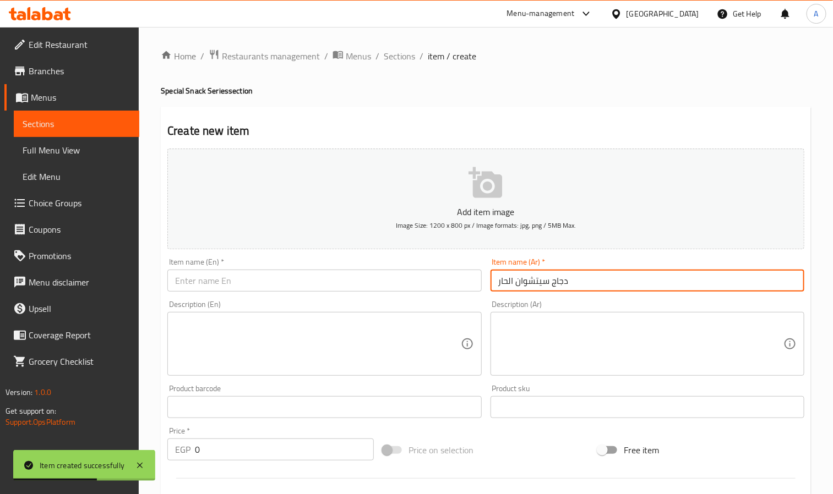
type input "دجاج سيتشوان الحار"
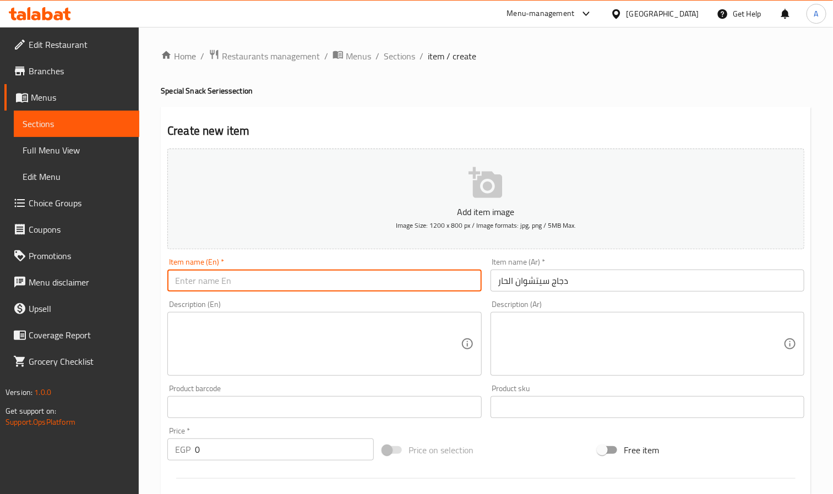
click at [276, 291] on input "text" at bounding box center [324, 281] width 314 height 22
paste input "Sichuan Spicy Chicken"
type input "Sichuan Spicy Chicken"
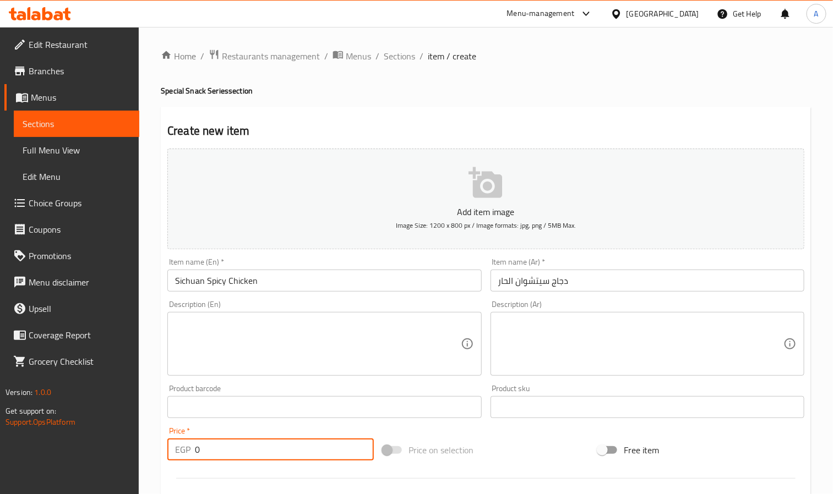
paste input "249"
drag, startPoint x: 233, startPoint y: 460, endPoint x: 175, endPoint y: 461, distance: 57.8
click at [175, 461] on div "Price   * EGP 0 Price *" at bounding box center [270, 444] width 215 height 42
type input "249"
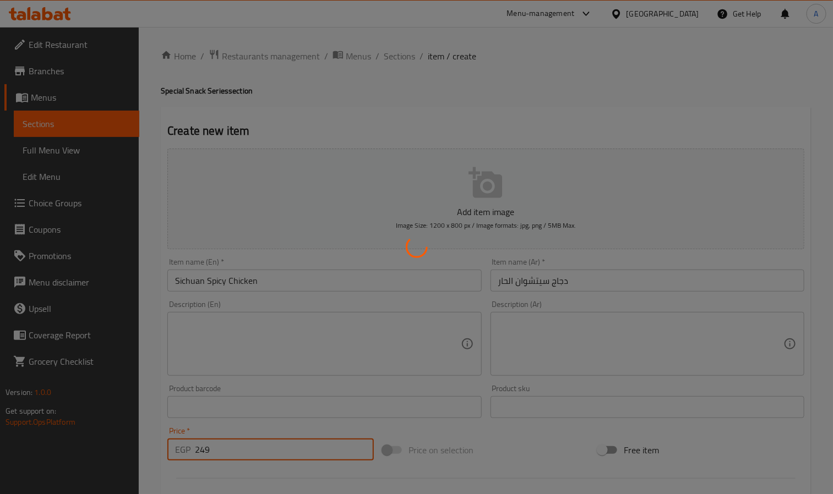
type input "0"
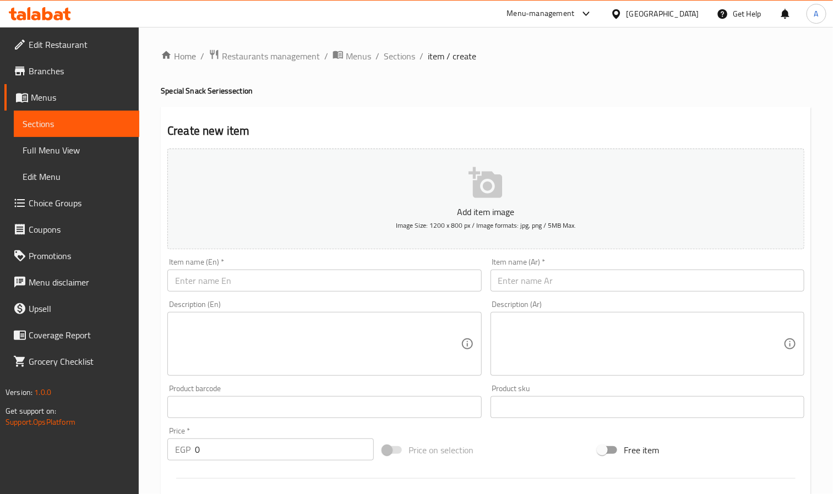
click at [285, 281] on input "text" at bounding box center [324, 281] width 314 height 22
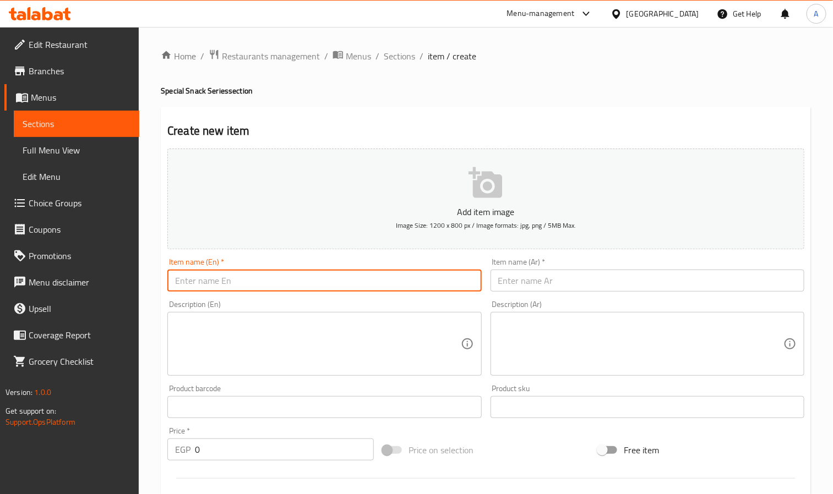
paste input "Chicken Popcorn"
type input "Chicken Popcorn"
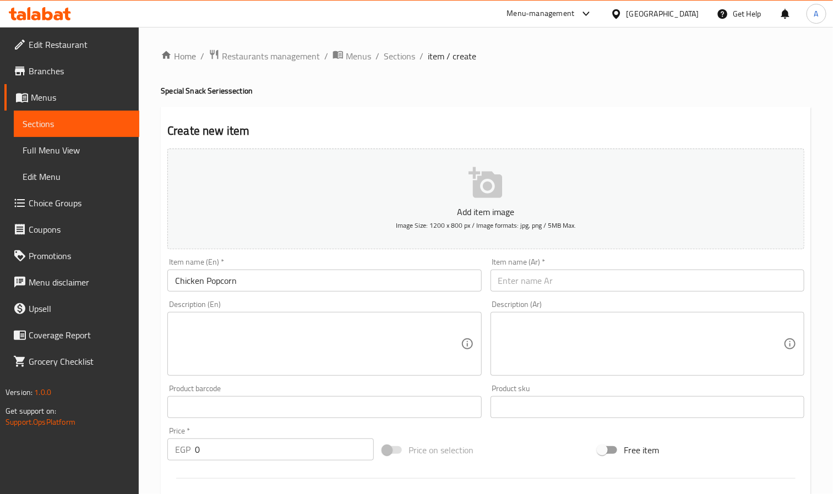
paste input "[PERSON_NAME] تشیکن"
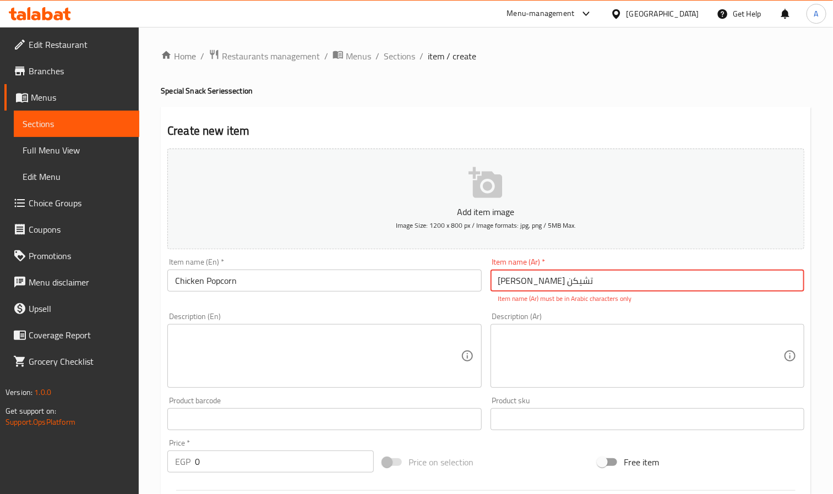
click at [510, 288] on input "[PERSON_NAME] تشیکن" at bounding box center [648, 281] width 314 height 22
click at [513, 280] on input "[PERSON_NAME] تشیکن" at bounding box center [648, 281] width 314 height 22
click at [506, 282] on input "[PERSON_NAME]" at bounding box center [648, 281] width 314 height 22
click at [539, 285] on input "[PERSON_NAME]" at bounding box center [648, 281] width 314 height 22
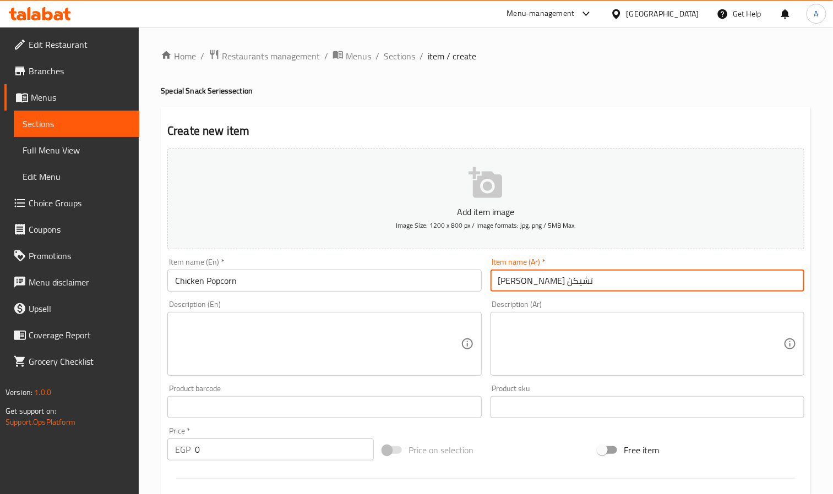
type input "[PERSON_NAME] تشيكن"
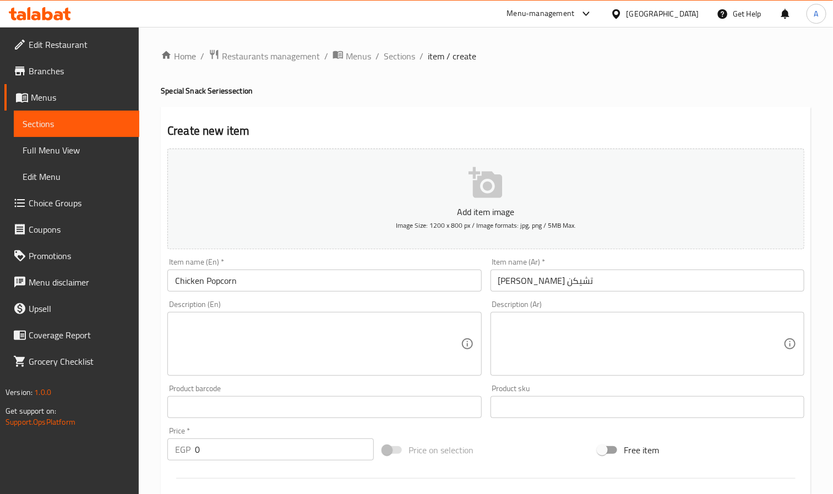
drag, startPoint x: 227, startPoint y: 463, endPoint x: 220, endPoint y: 452, distance: 13.6
click at [222, 456] on div "Price   * EGP 0 Price *" at bounding box center [270, 444] width 215 height 42
drag, startPoint x: 219, startPoint y: 448, endPoint x: 192, endPoint y: 454, distance: 27.1
click at [192, 454] on div "EGP 0 Price *" at bounding box center [270, 450] width 206 height 22
paste input "number"
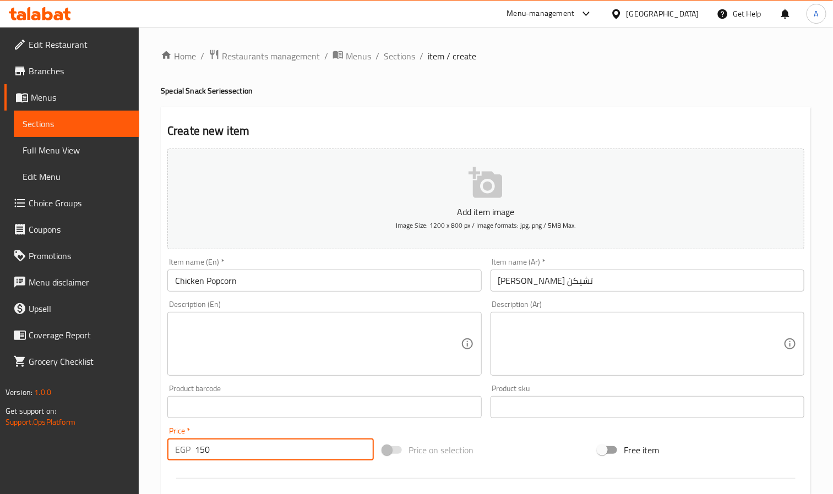
type input "150"
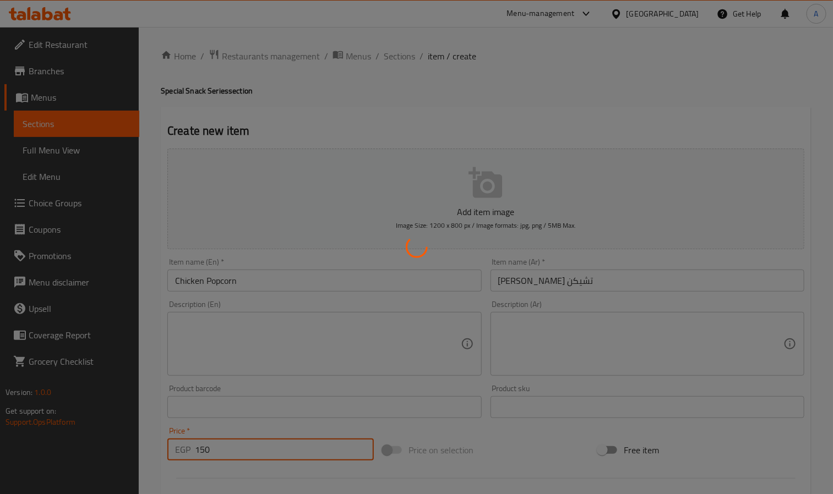
type input "0"
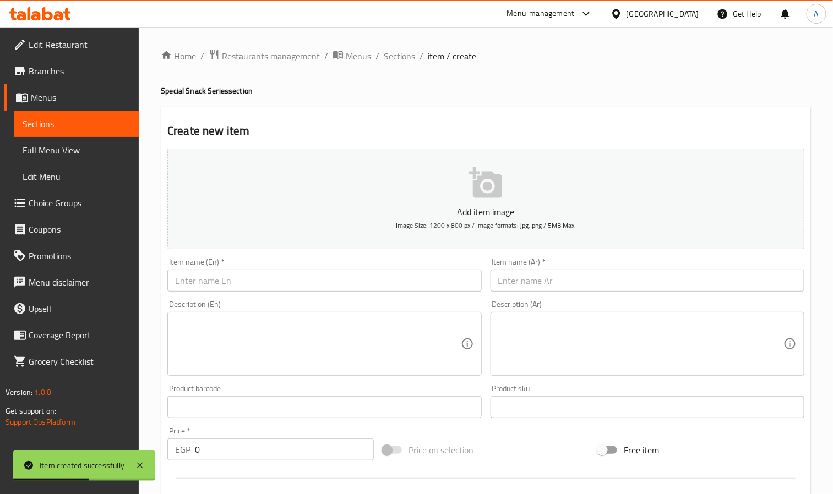
click at [548, 281] on input "text" at bounding box center [648, 281] width 314 height 22
paste input "ارز الدجاج المطهو الصيني"
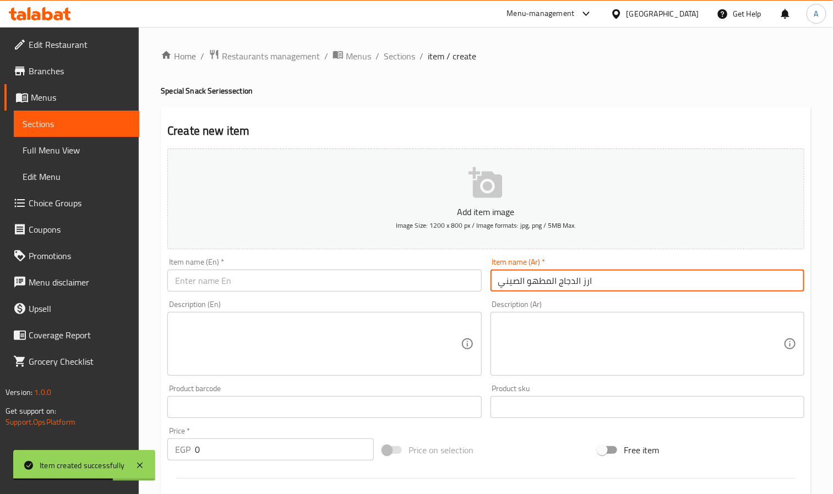
type input "ارز الدجاج المطهو الصيني"
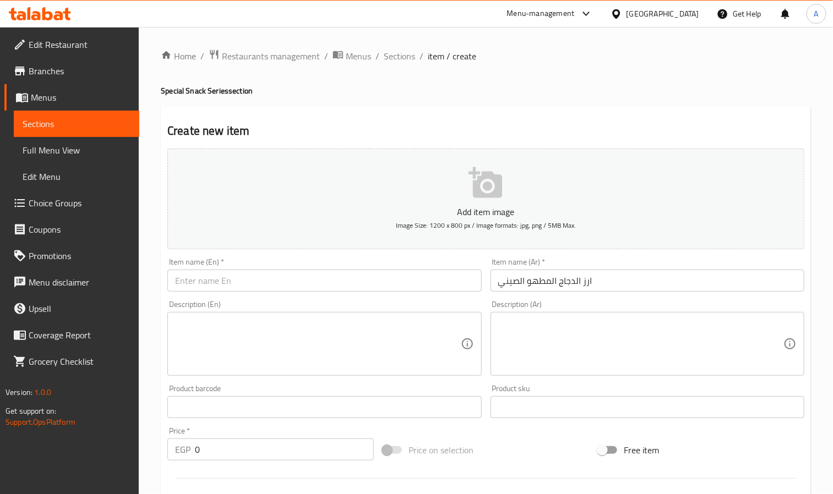
click at [238, 283] on input "text" at bounding box center [324, 281] width 314 height 22
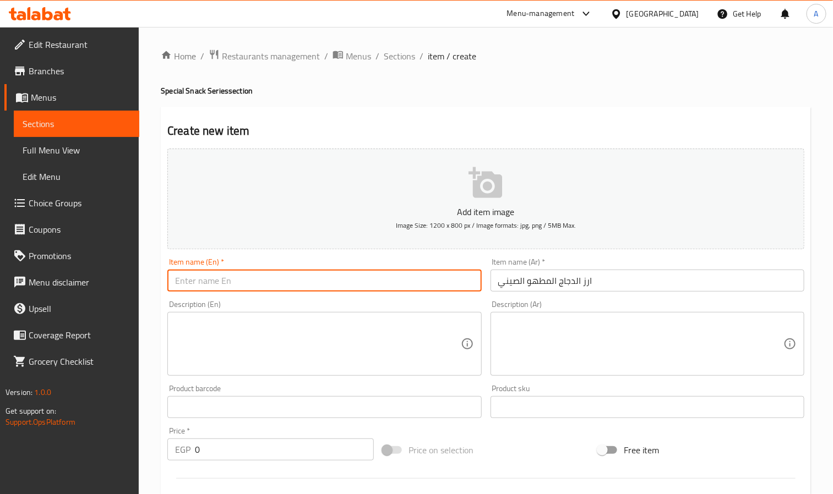
paste input "Braised Chicken With Rice"
type input "Braised Chicken With Rice"
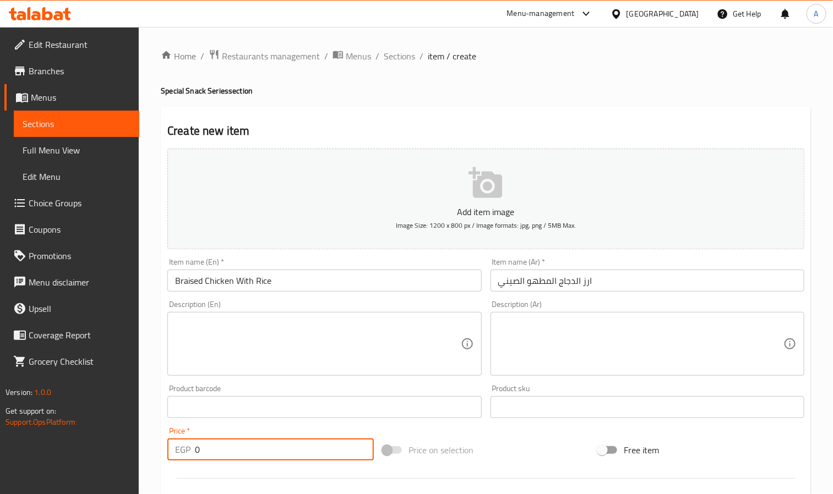
drag, startPoint x: 256, startPoint y: 456, endPoint x: 175, endPoint y: 458, distance: 81.0
click at [175, 458] on div "EGP 0 Price *" at bounding box center [270, 450] width 206 height 22
paste input "number"
type input "249"
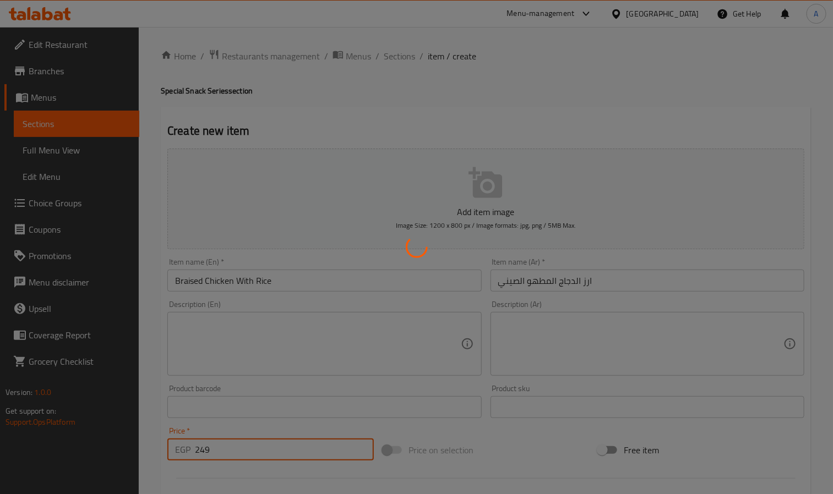
type input "0"
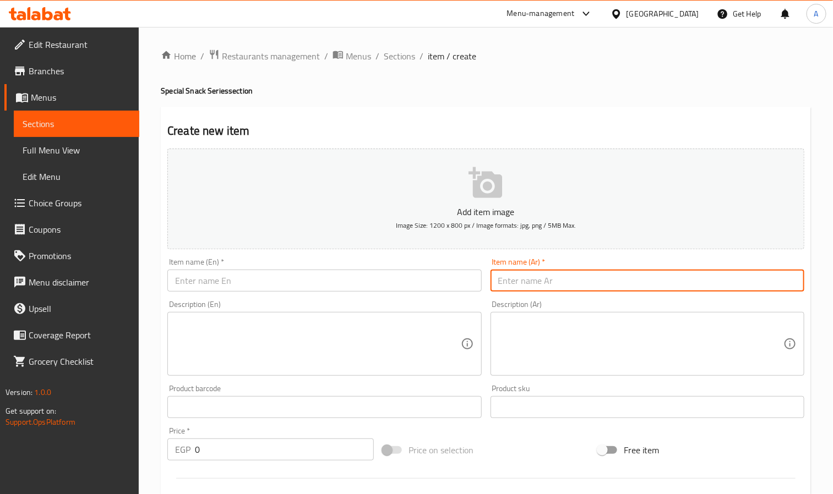
click at [539, 287] on input "text" at bounding box center [648, 281] width 314 height 22
paste input "اقدام الدجاج المطهوة"
type input "اقدام الدجاج المطهوة"
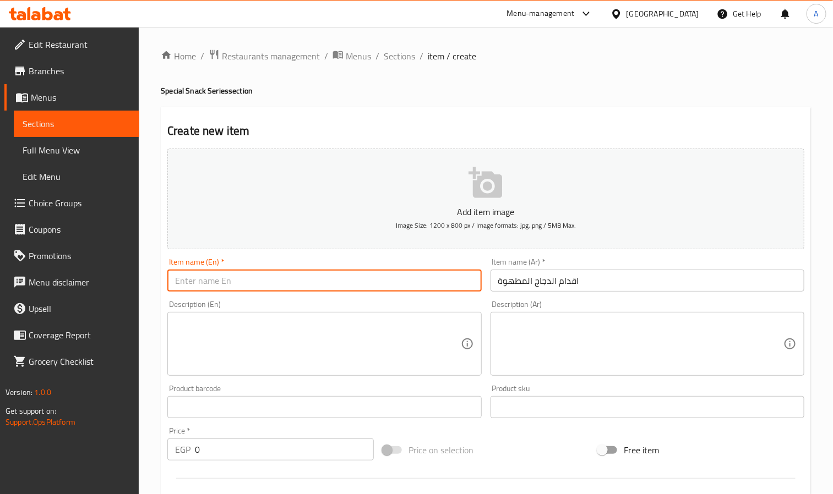
paste input "Brised Chicken Feet"
type input "Brised Chicken Feet"
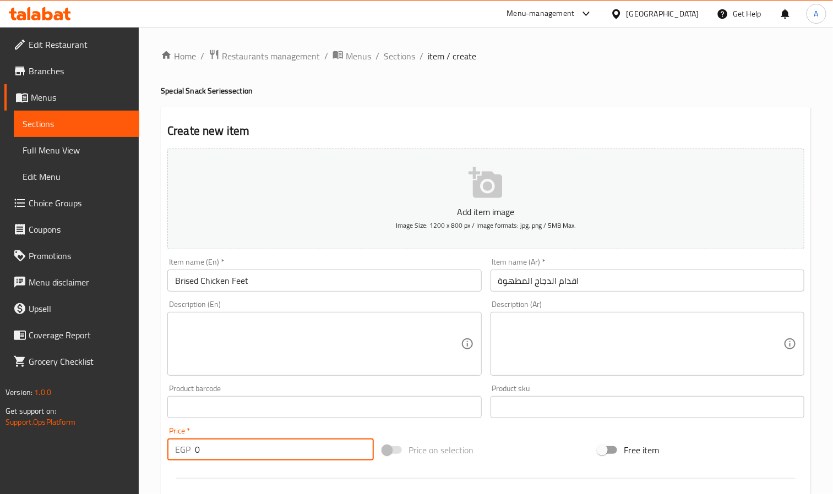
drag, startPoint x: 218, startPoint y: 446, endPoint x: 198, endPoint y: 450, distance: 20.2
click at [198, 450] on input "0" at bounding box center [284, 450] width 179 height 22
drag, startPoint x: 198, startPoint y: 450, endPoint x: 189, endPoint y: 453, distance: 9.8
click at [189, 453] on div "EGP 0 Price *" at bounding box center [270, 450] width 206 height 22
paste input "18"
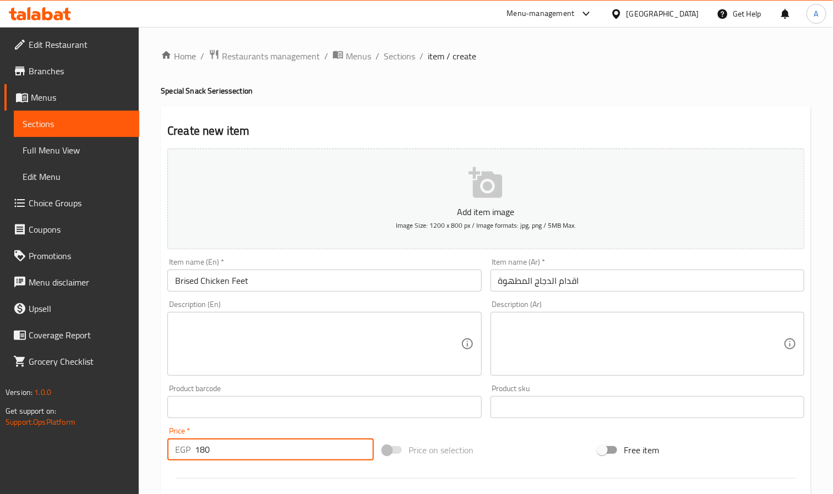
type input "180"
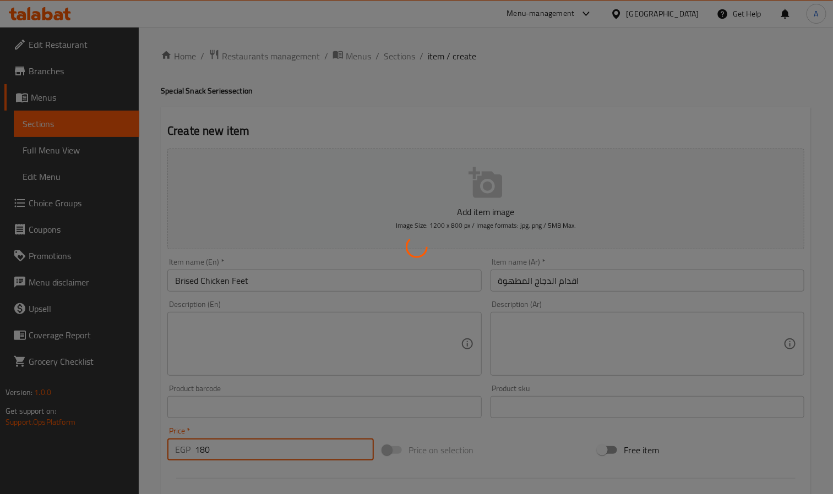
type input "0"
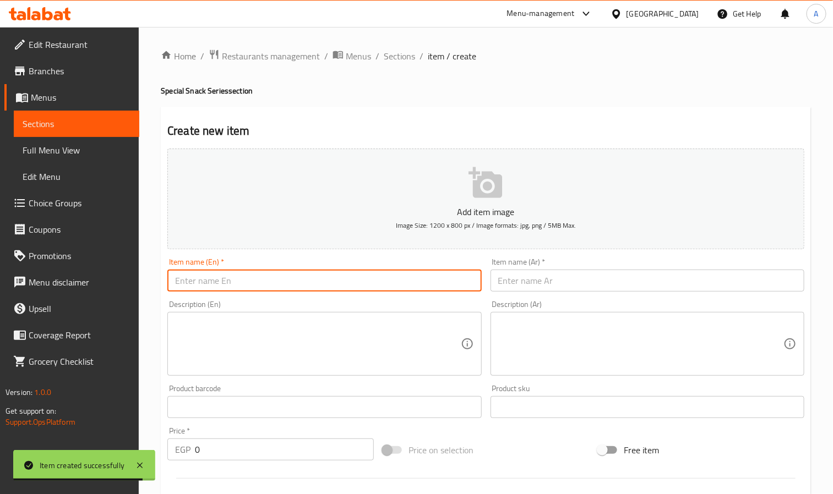
paste input "Suan La Ten"
click at [266, 286] on input "Suan La Ten" at bounding box center [324, 281] width 314 height 22
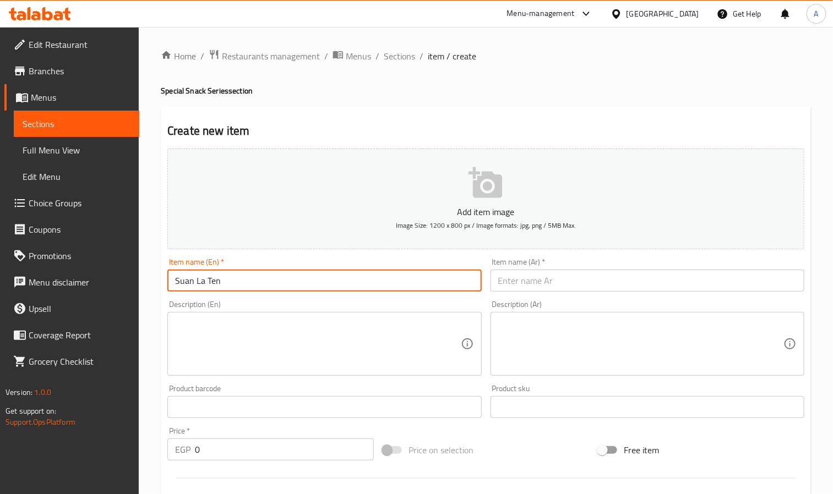
type input "Suan La Ten"
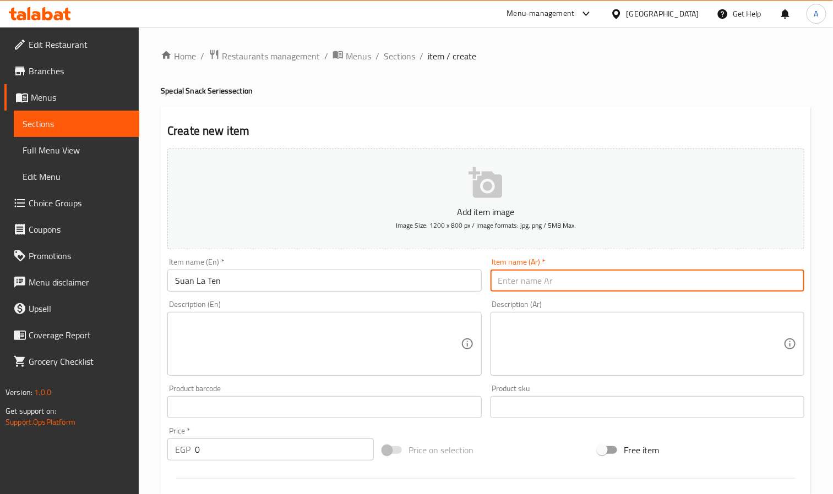
paste input "النودلز الحامضة الحارة"
click at [628, 281] on input "النودلز الحامضة الحارة" at bounding box center [648, 281] width 314 height 22
type input "النودلز الحامضة الحارة"
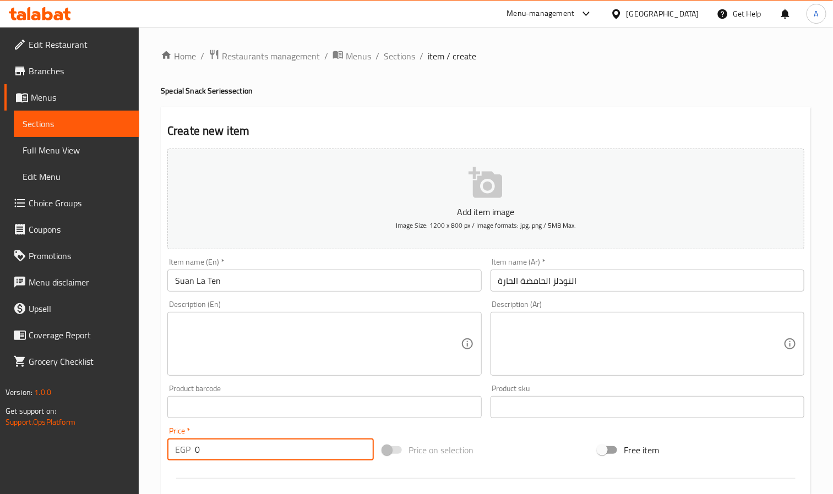
drag, startPoint x: 231, startPoint y: 448, endPoint x: 164, endPoint y: 451, distance: 67.2
click at [164, 451] on div "Price   * EGP 0 Price *" at bounding box center [270, 444] width 215 height 42
paste input "number"
type input "200"
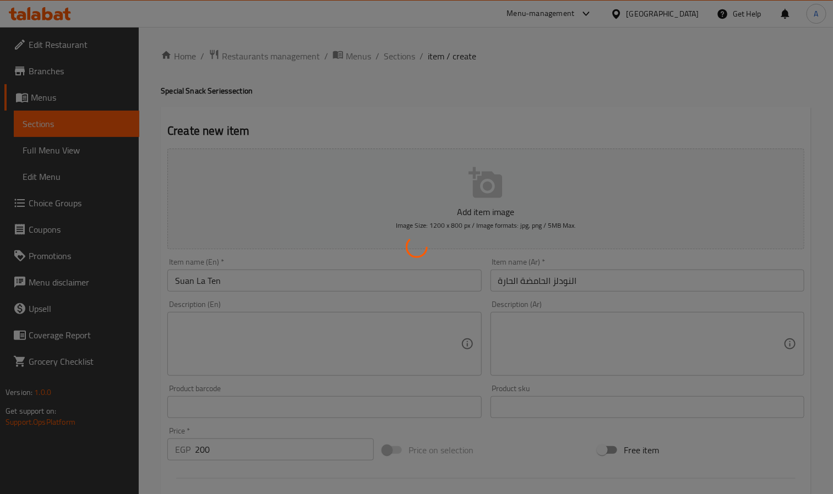
type input "0"
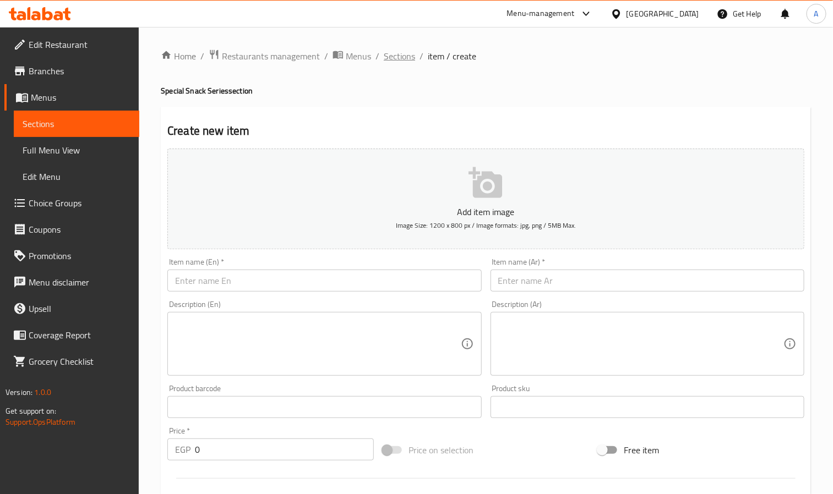
click at [401, 58] on span "Sections" at bounding box center [399, 56] width 31 height 13
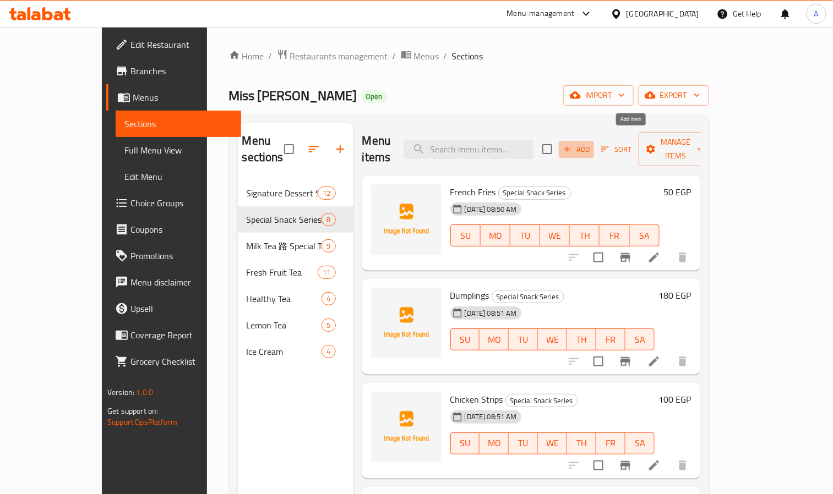
click at [572, 144] on icon "button" at bounding box center [567, 149] width 10 height 10
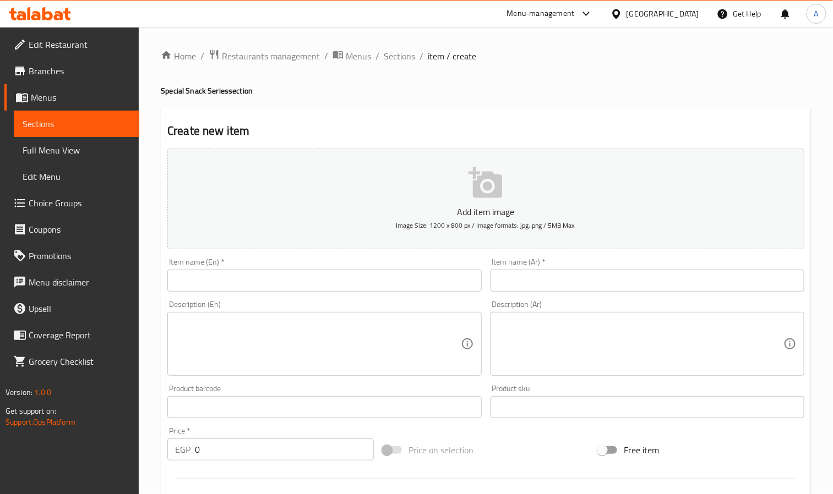
paste input "Salt And Papper Chicken Wings"
click at [226, 280] on input "Salt And Papper Chicken Wings" at bounding box center [324, 281] width 314 height 22
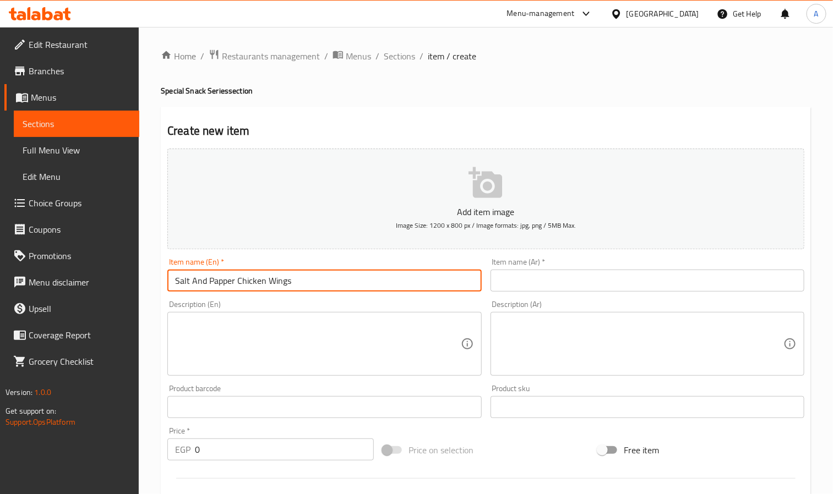
type input "Salt And Papper Chicken Wings"
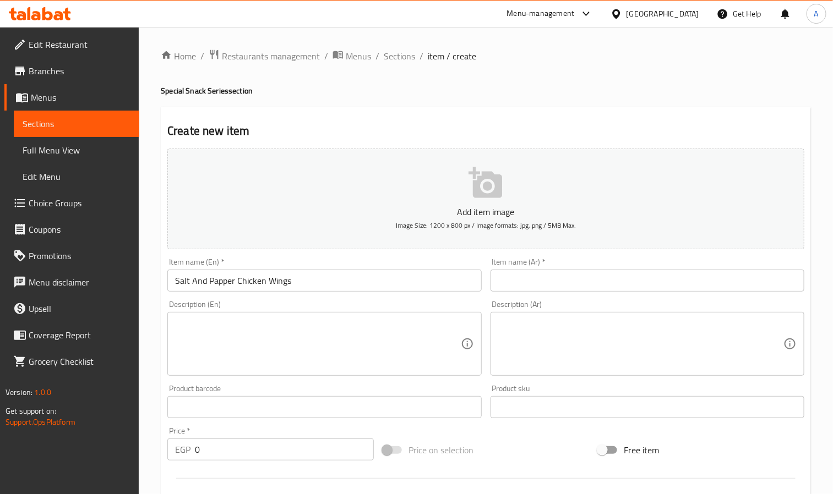
click at [565, 263] on div "Item name (Ar)   * Item name (Ar) *" at bounding box center [648, 275] width 314 height 34
click at [567, 265] on div "Item name (Ar)   * Item name (Ar) *" at bounding box center [648, 275] width 314 height 34
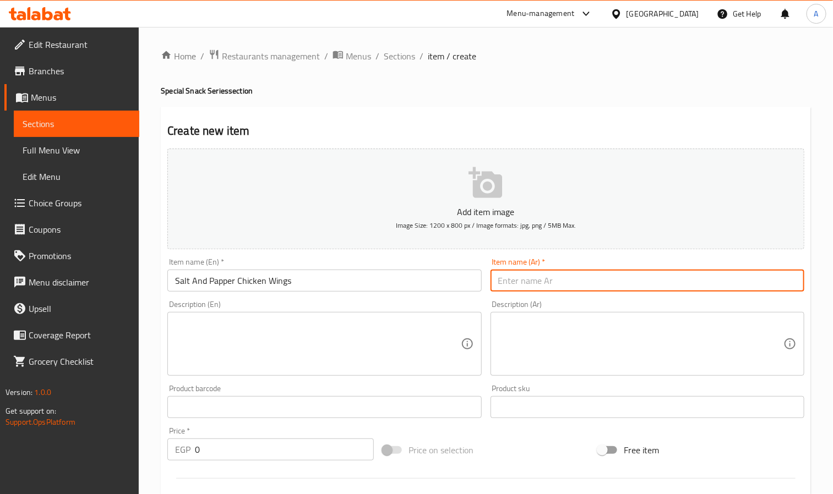
click at [577, 274] on input "text" at bounding box center [648, 281] width 314 height 22
paste input "اجنحة دجاج بالملح والفلفل"
type input "اجنحة دجاج بالملح والفلفل"
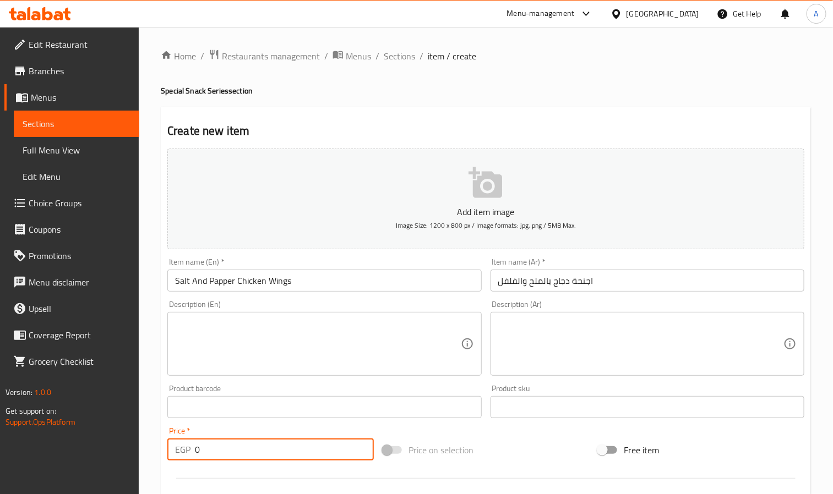
drag, startPoint x: 244, startPoint y: 453, endPoint x: 172, endPoint y: 461, distance: 72.6
click at [172, 461] on div "EGP 0 Price *" at bounding box center [270, 450] width 206 height 22
type input "50"
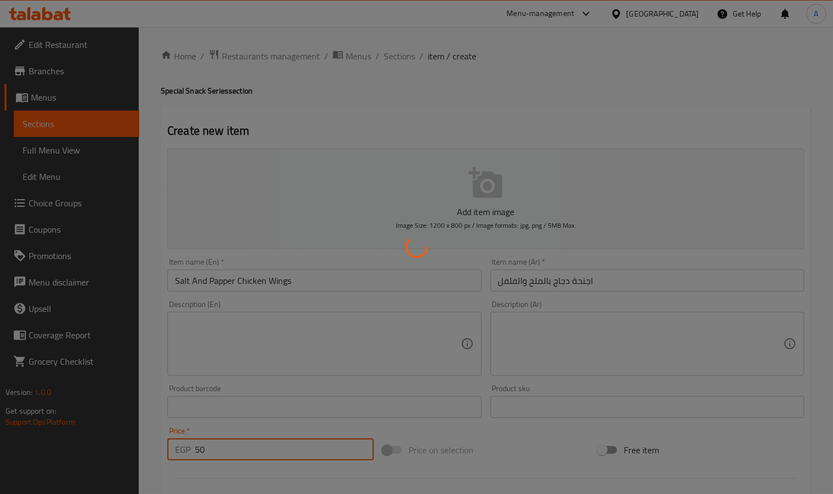
type input "0"
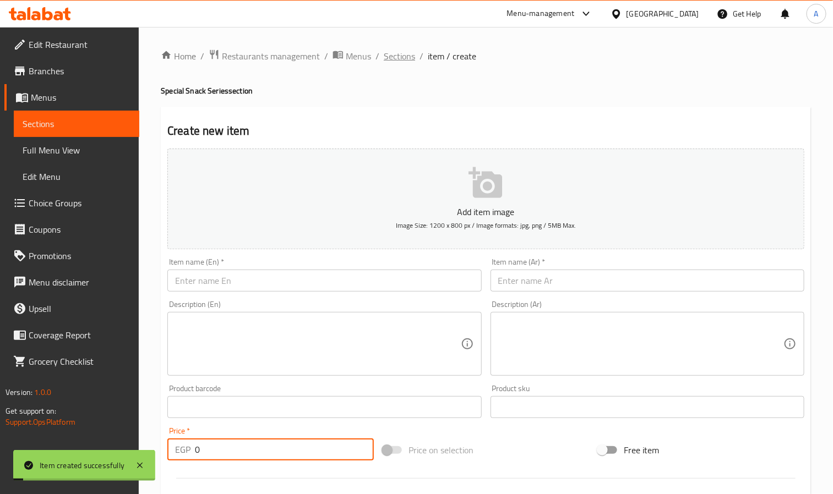
click at [401, 59] on span "Sections" at bounding box center [399, 56] width 31 height 13
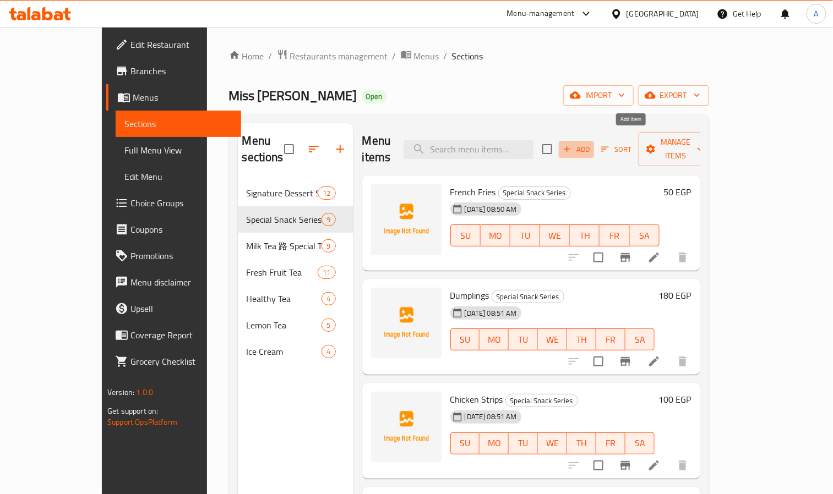
click at [591, 143] on span "Add" at bounding box center [577, 149] width 30 height 13
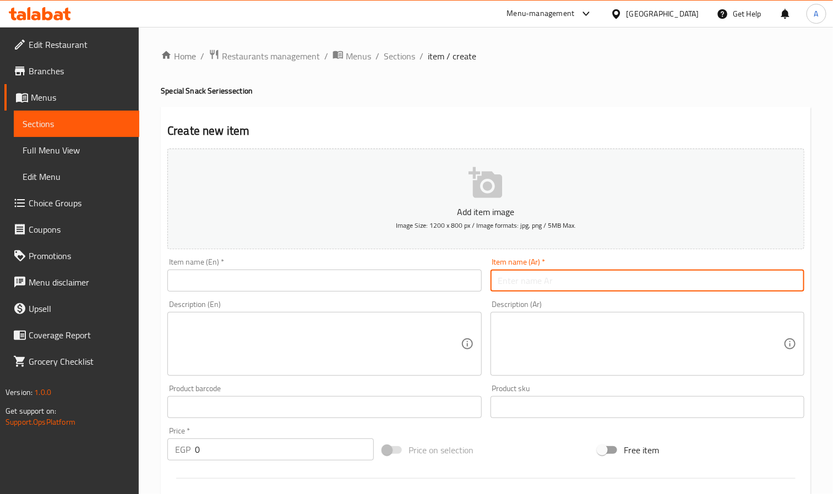
paste input "نودلز دجاج حار بالجبنة"
type input "نودلز دجاج حار بالجبنة"
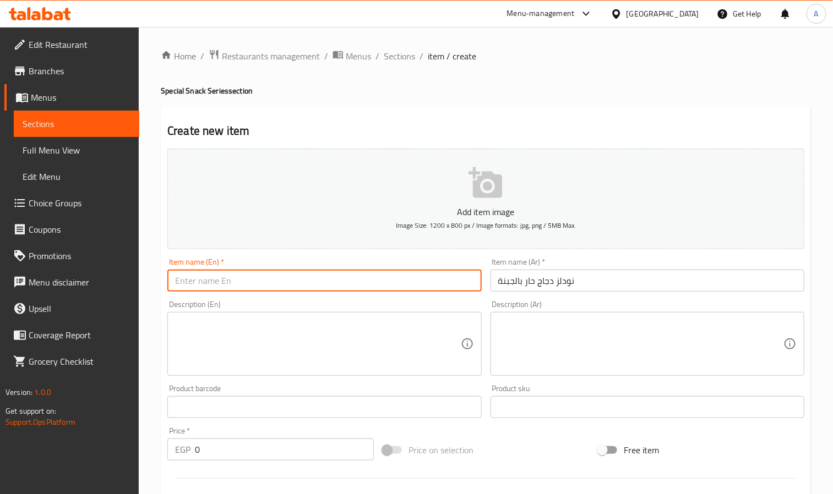
click at [254, 276] on input "text" at bounding box center [324, 281] width 314 height 22
paste input "Spicy Chicken Cheese Noodles"
type input "Spicy Chicken Cheese Noodles"
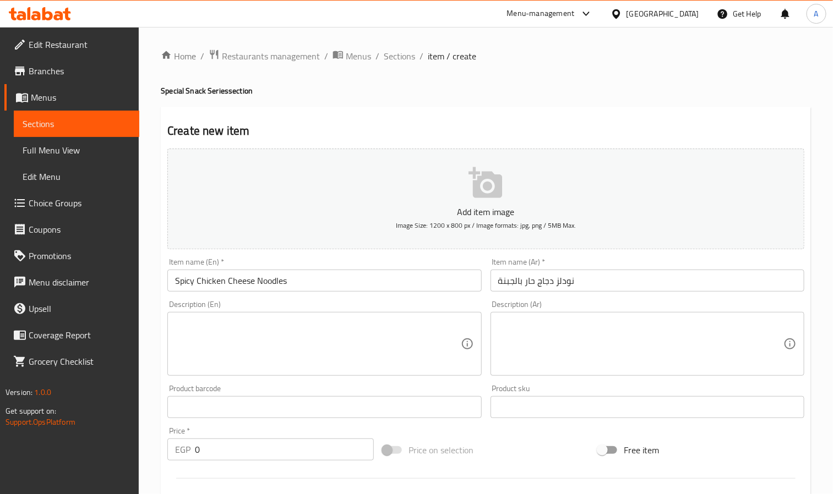
drag, startPoint x: 215, startPoint y: 463, endPoint x: 203, endPoint y: 459, distance: 12.2
click at [204, 460] on div "Price   * EGP 0 Price *" at bounding box center [270, 444] width 215 height 42
drag, startPoint x: 195, startPoint y: 460, endPoint x: 174, endPoint y: 463, distance: 21.7
click at [174, 463] on div "Price   * EGP 0 Price *" at bounding box center [270, 444] width 215 height 42
paste input "18"
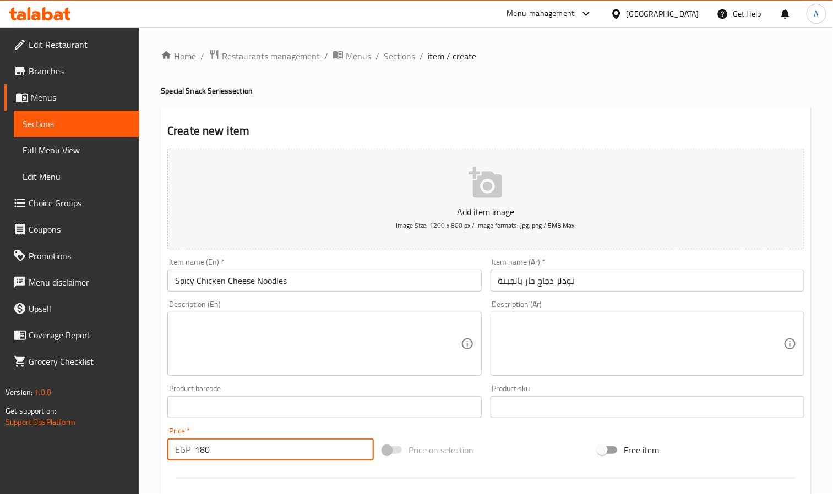
type input "180"
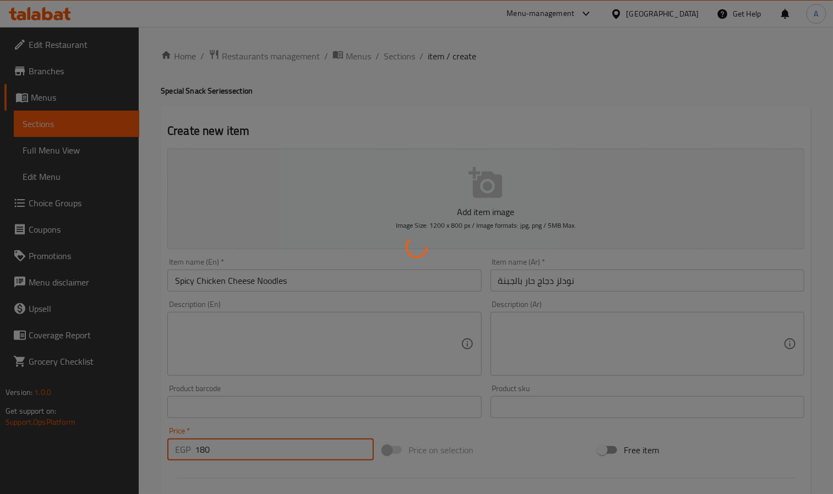
type input "0"
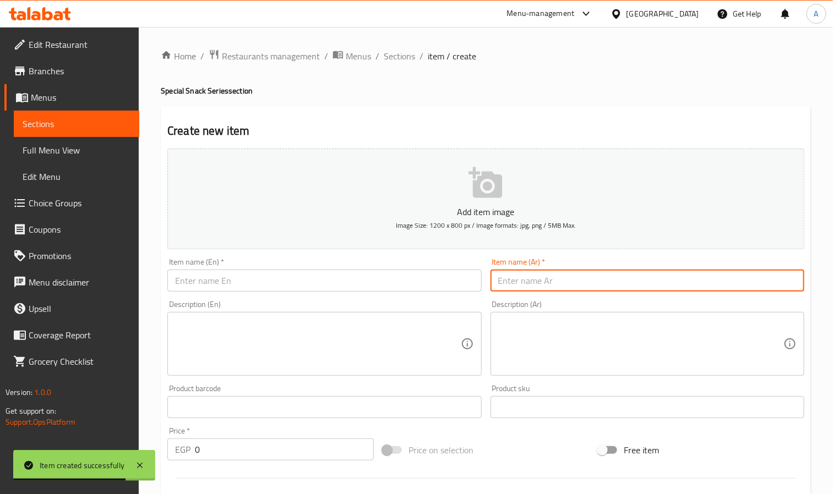
click at [542, 290] on input "text" at bounding box center [648, 281] width 314 height 22
paste input "افخاد دجاج مطهية"
type input "افخاد دجاج مطهية"
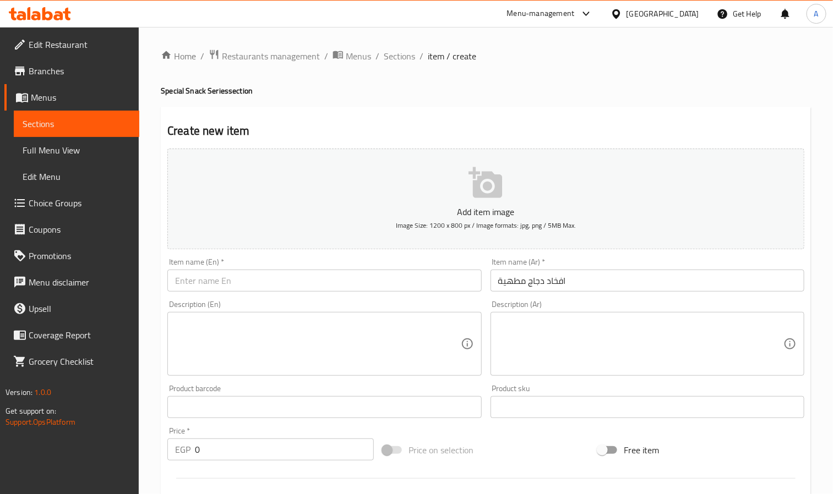
click at [260, 280] on input "text" at bounding box center [324, 281] width 314 height 22
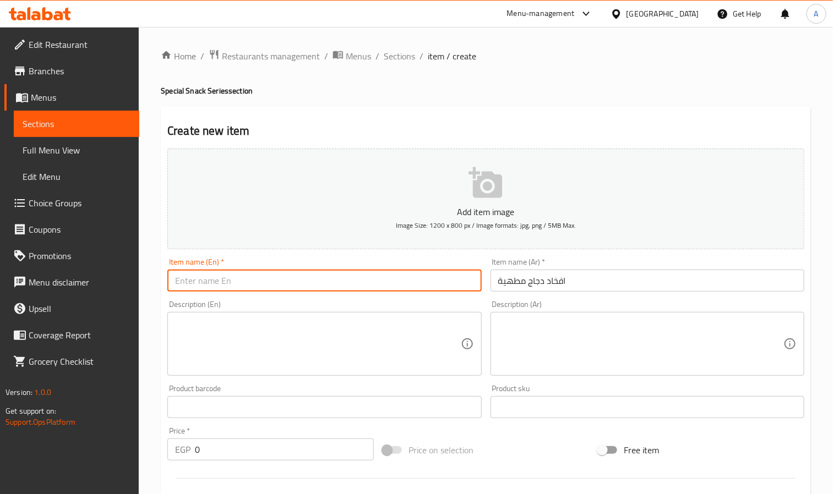
paste input "Fried Chicken Drumsticks"
type input "Fried Chicken Drumsticks"
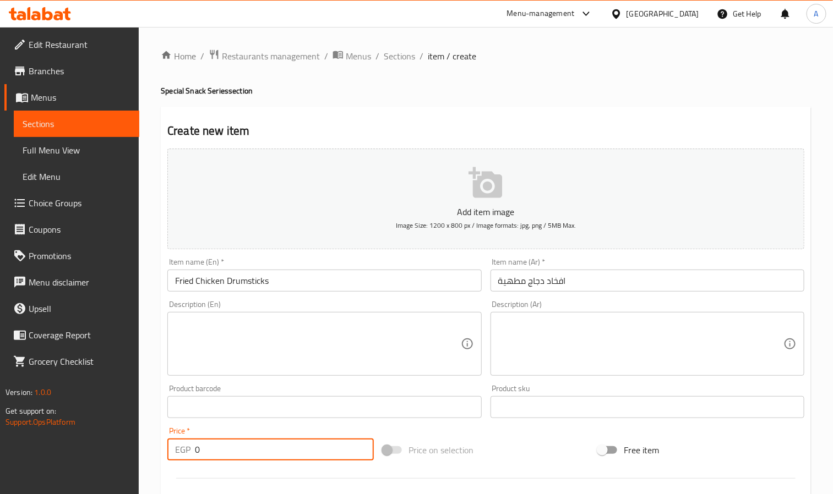
drag, startPoint x: 199, startPoint y: 451, endPoint x: 185, endPoint y: 454, distance: 14.2
click at [185, 454] on div "EGP 0 Price *" at bounding box center [270, 450] width 206 height 22
paste input "7"
type input "70"
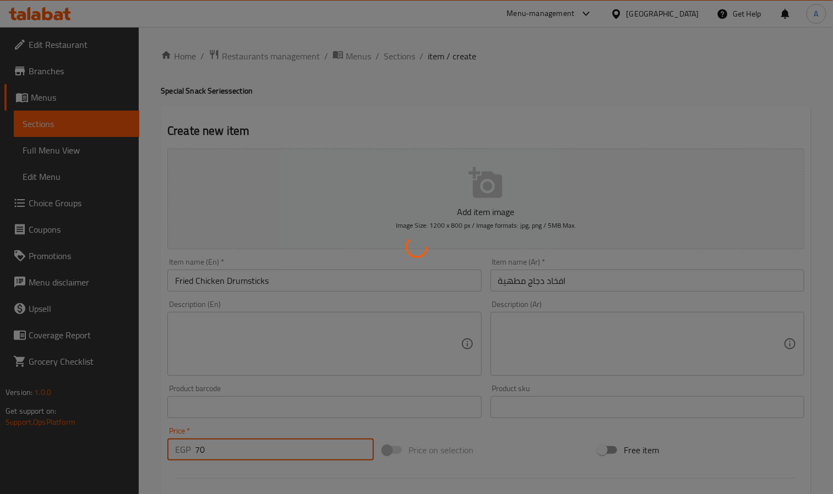
type input "0"
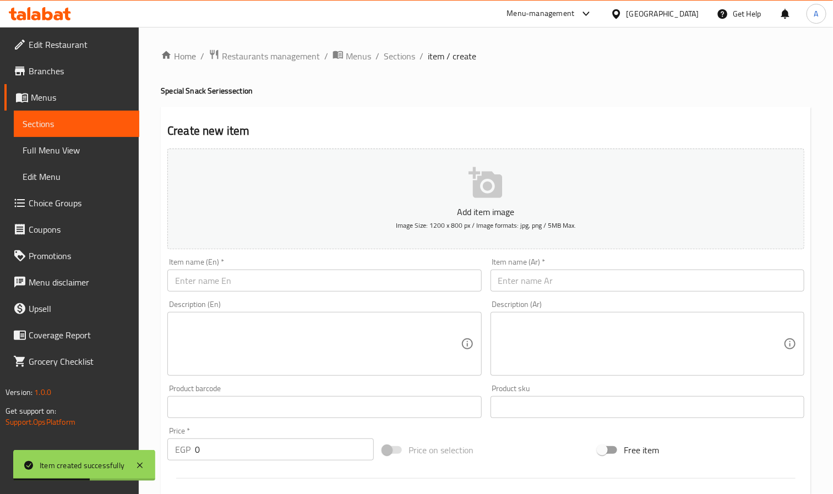
click at [565, 280] on input "text" at bounding box center [648, 281] width 314 height 22
paste input "نودلز الدجاج الحار بالبيض"
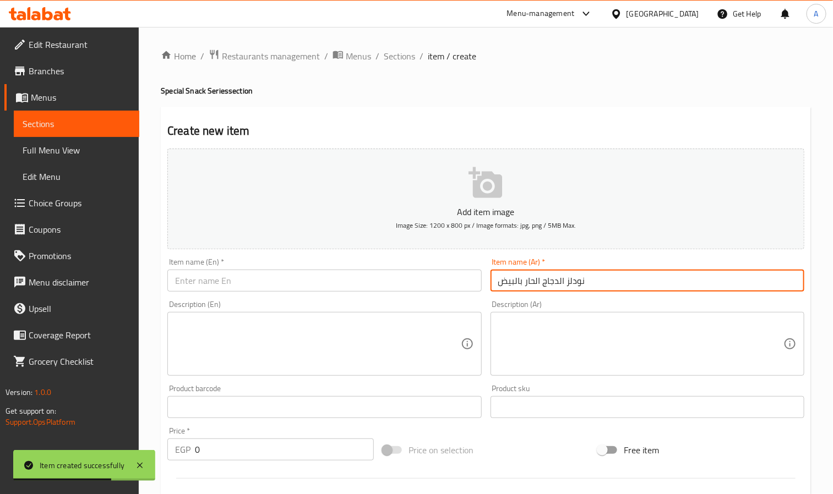
type input "نودلز الدجاج الحار بالبيض"
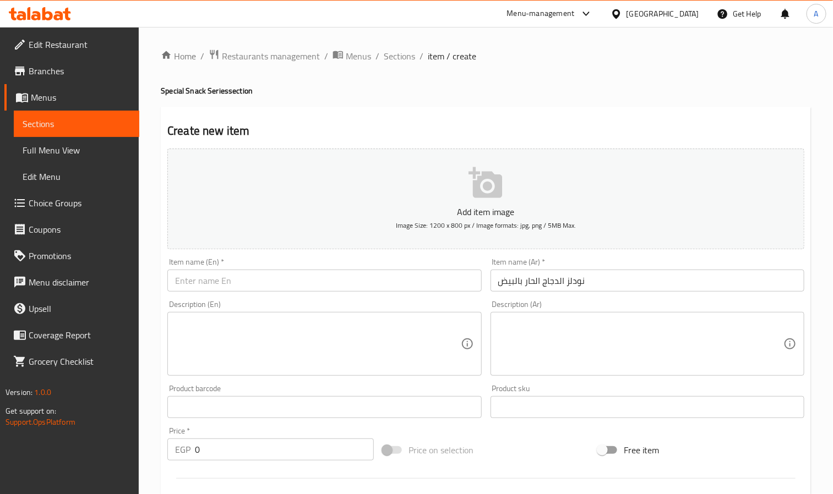
paste input "Spicy Chicken Egg Noodles"
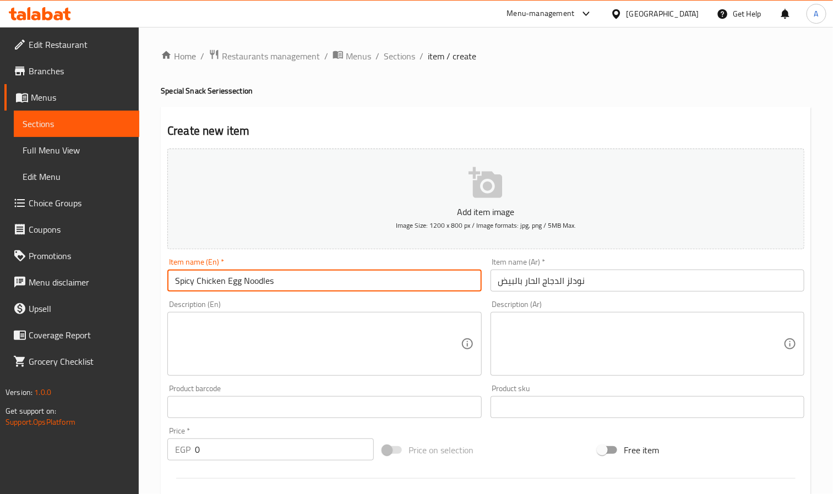
click at [248, 284] on input "Spicy Chicken Egg Noodles" at bounding box center [324, 281] width 314 height 22
type input "Spicy Chicken Egg Noodles"
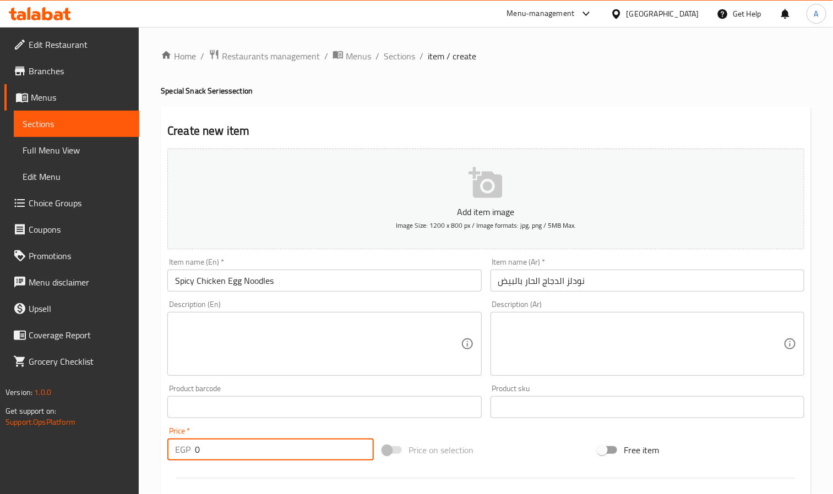
drag, startPoint x: 220, startPoint y: 452, endPoint x: 180, endPoint y: 451, distance: 39.7
click at [180, 451] on div "EGP 0 Price *" at bounding box center [270, 450] width 206 height 22
paste input "16"
type input "160"
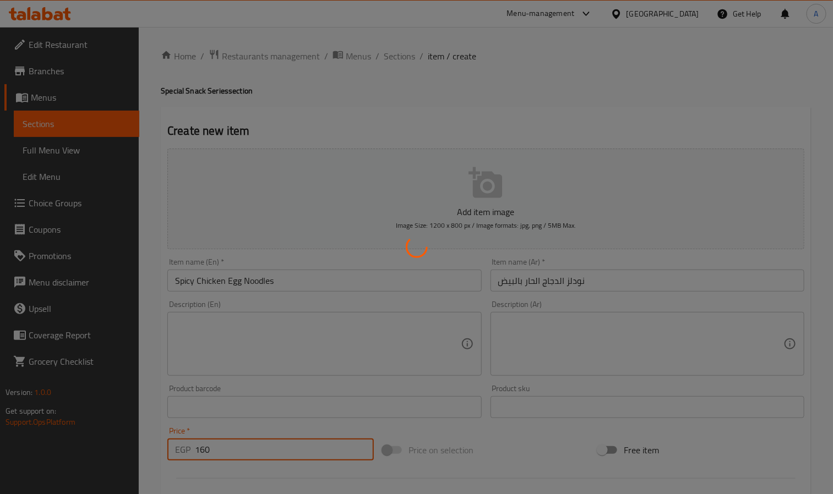
type input "0"
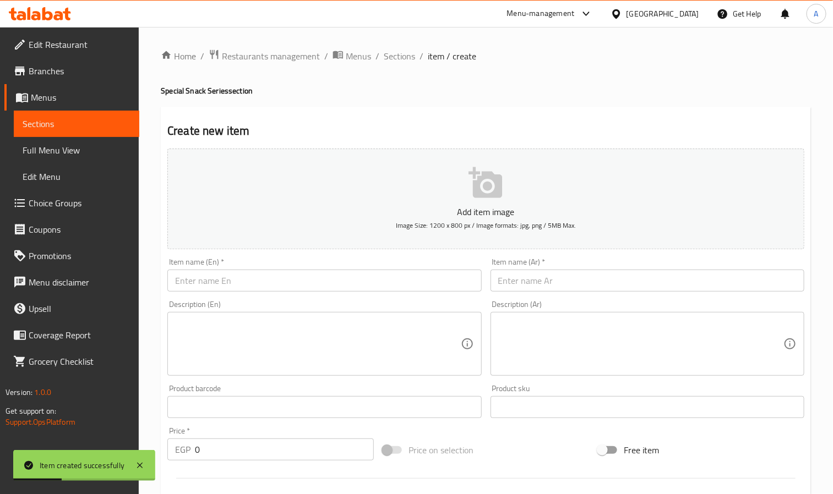
click at [519, 275] on input "text" at bounding box center [648, 281] width 314 height 22
paste input "افخاد دجاج مقلية"
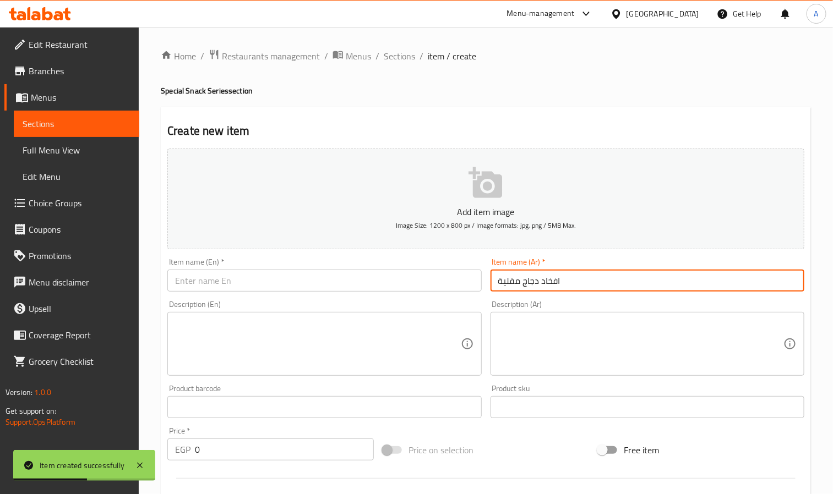
type input "افخاد دجاج مقلية"
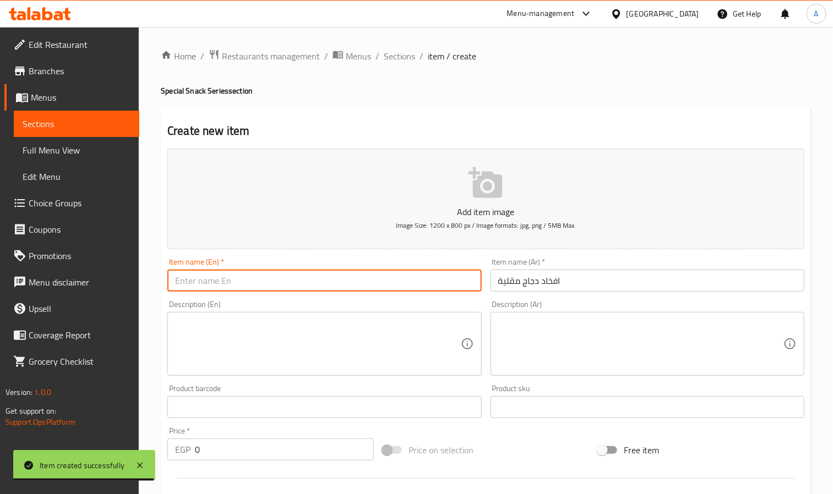
click at [309, 278] on input "text" at bounding box center [324, 281] width 314 height 22
paste input "Chicken Drumsticks"
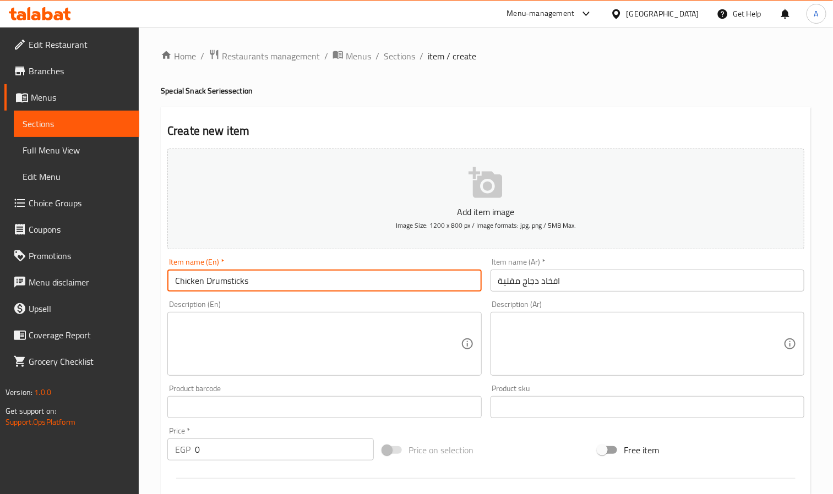
type input "Chicken Drumsticks"
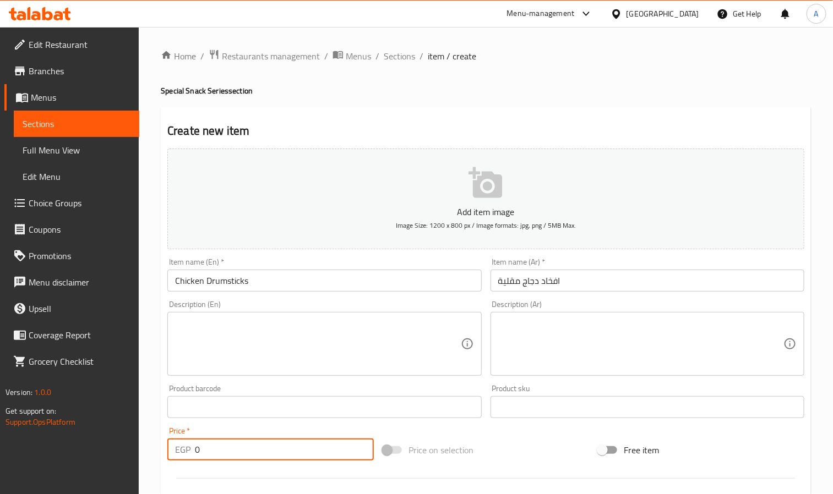
drag, startPoint x: 210, startPoint y: 443, endPoint x: 167, endPoint y: 440, distance: 43.0
click at [167, 440] on div "Price   * EGP 0 Price *" at bounding box center [270, 444] width 206 height 34
paste input "7"
type input "70"
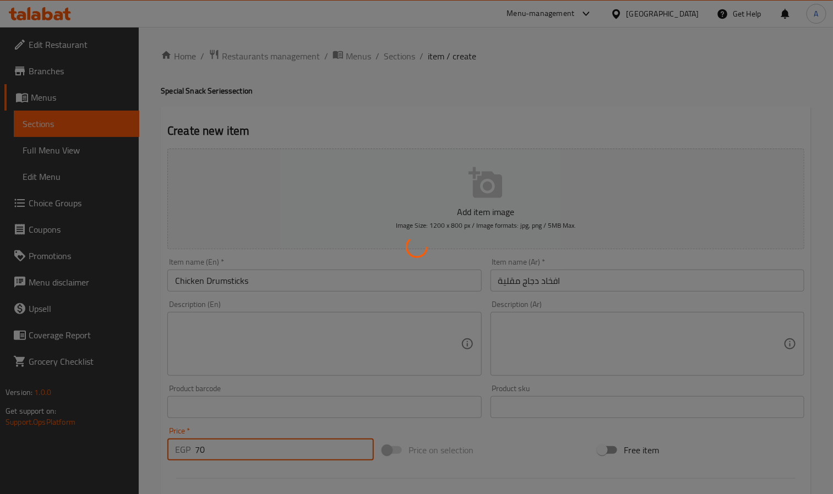
type input "0"
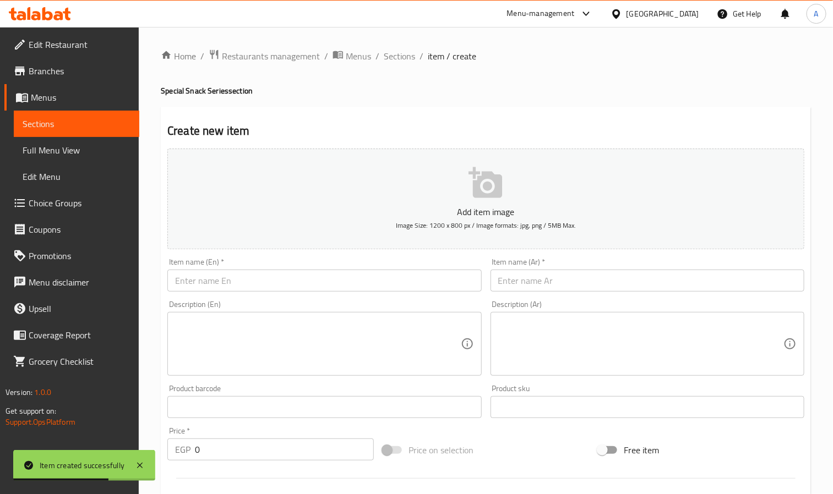
click at [256, 286] on input "text" at bounding box center [324, 281] width 314 height 22
paste input "suasage"
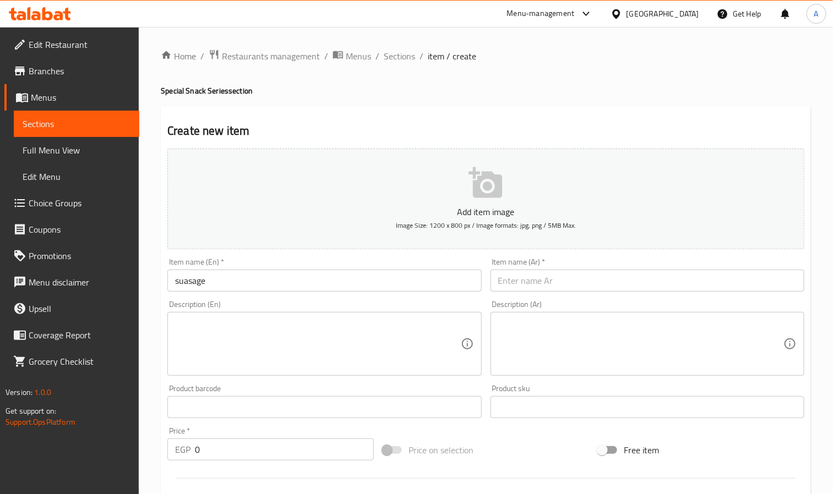
click at [245, 273] on input "suasage" at bounding box center [324, 281] width 314 height 22
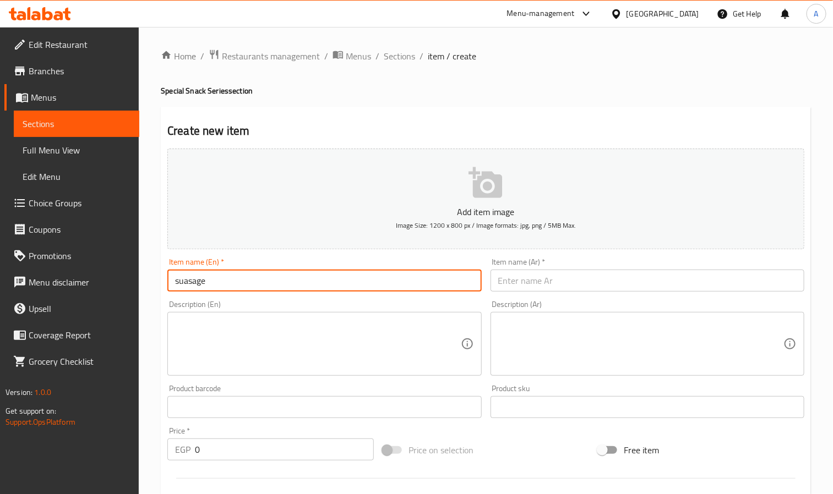
click at [245, 273] on input "suasage" at bounding box center [324, 281] width 314 height 22
paste input "S"
type input "Suasage"
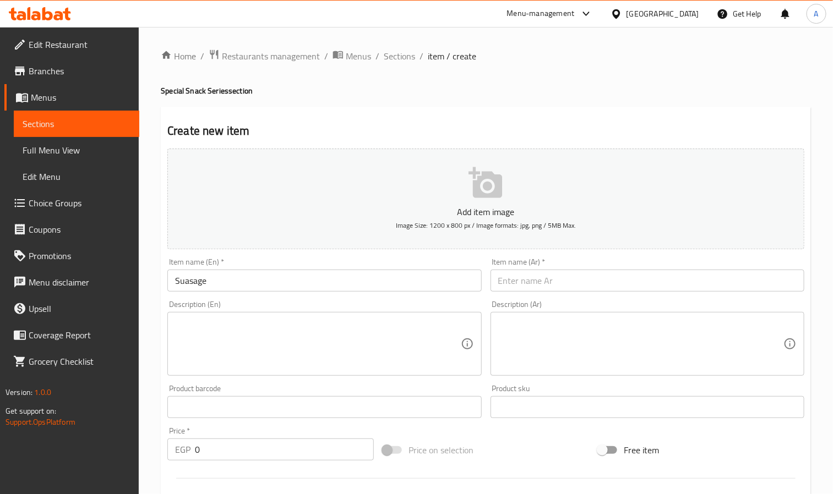
click at [585, 275] on input "text" at bounding box center [648, 281] width 314 height 22
paste input "نقانق"
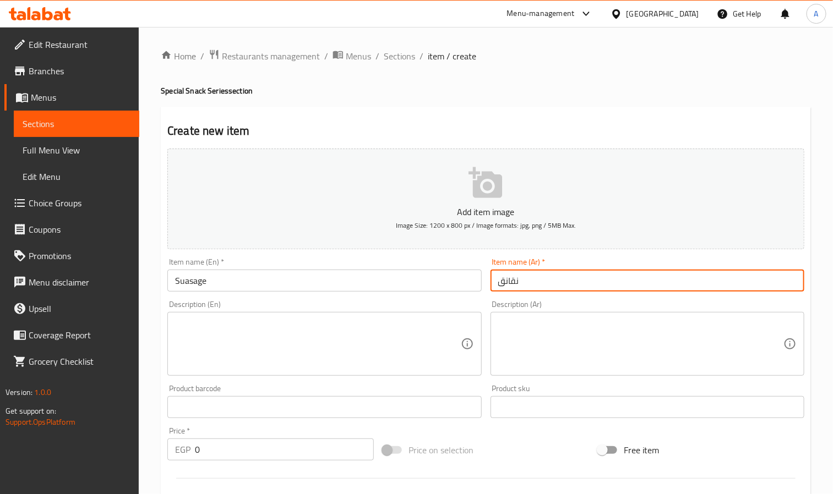
type input "نقانق"
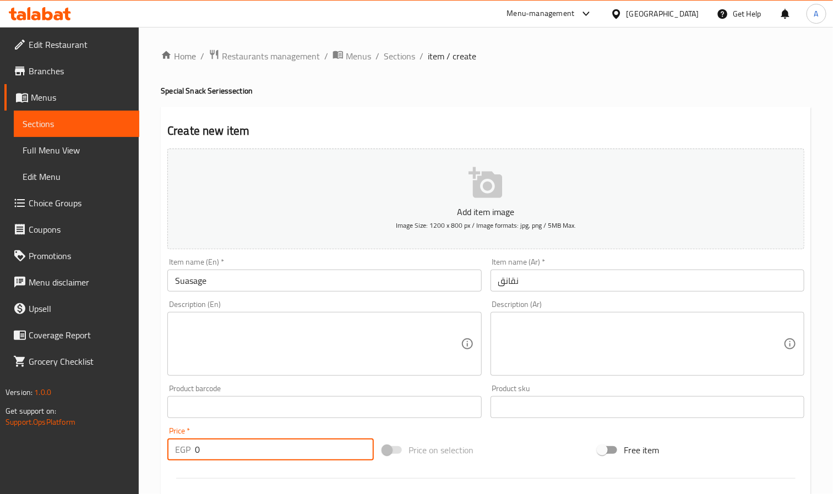
drag, startPoint x: 227, startPoint y: 439, endPoint x: 192, endPoint y: 453, distance: 37.1
click at [192, 453] on div "EGP 0 Price *" at bounding box center [270, 450] width 206 height 22
paste input "5"
type input "50"
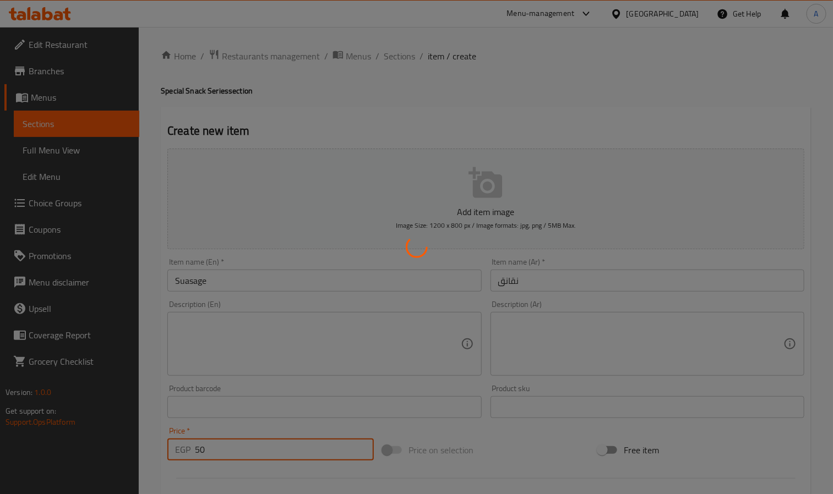
type input "0"
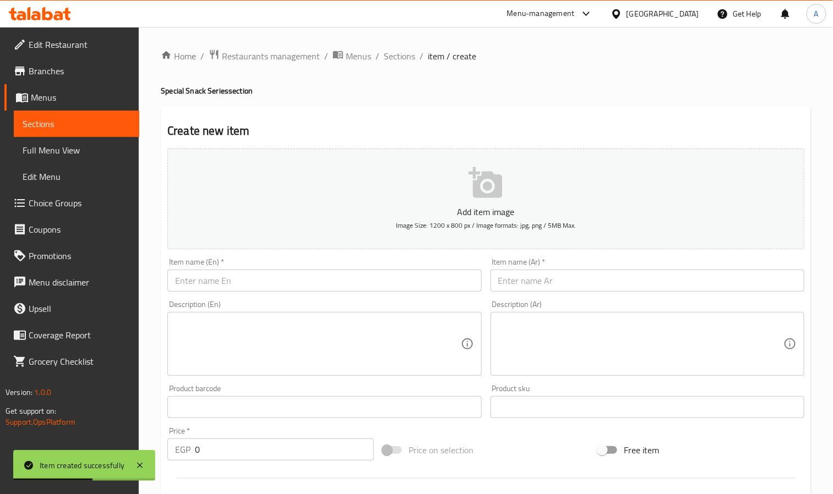
click at [605, 271] on input "text" at bounding box center [648, 281] width 314 height 22
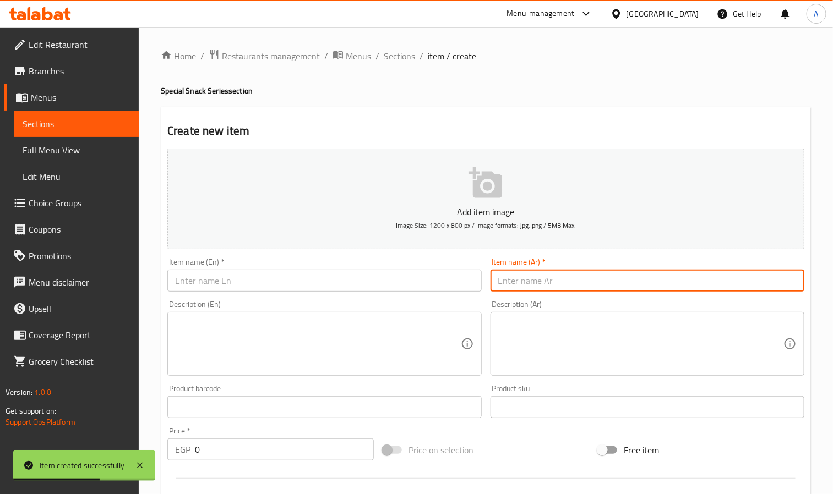
paste input "معكرونة القمح الباردة"
type input "معكرونة القمح الباردة"
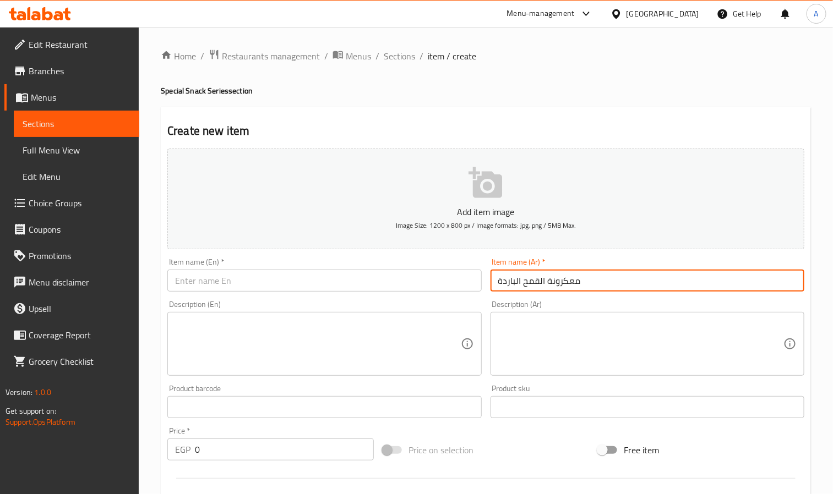
click at [359, 281] on input "text" at bounding box center [324, 281] width 314 height 22
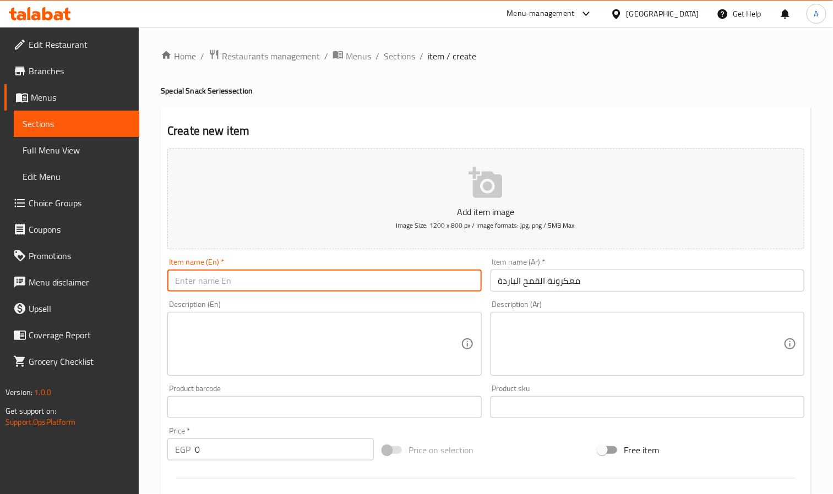
paste input "liangpi"
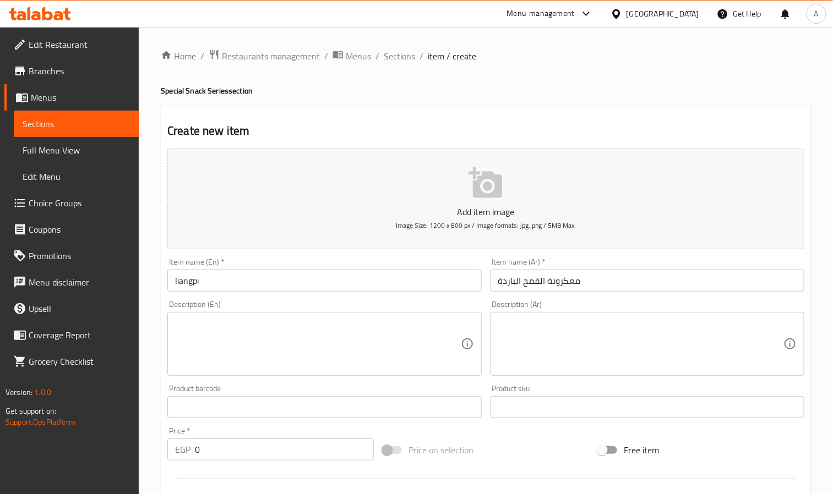
click at [191, 287] on input "liangpi" at bounding box center [324, 281] width 314 height 22
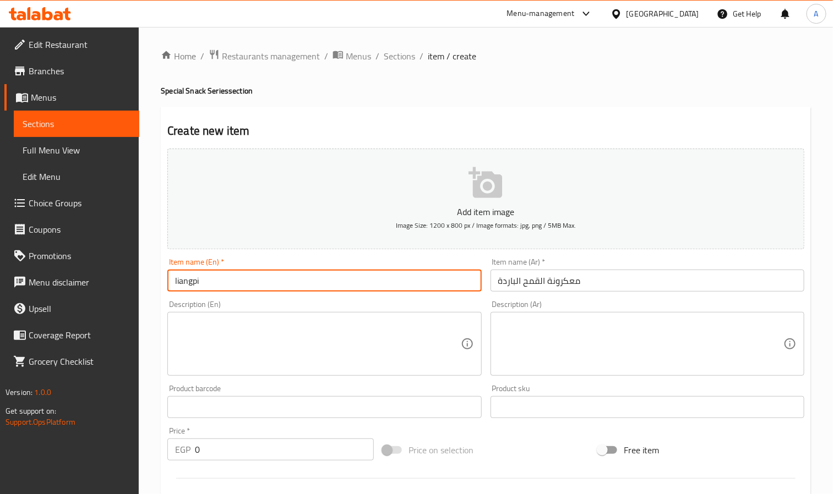
click at [191, 287] on input "liangpi" at bounding box center [324, 281] width 314 height 22
paste input "L"
type input "Liangpi"
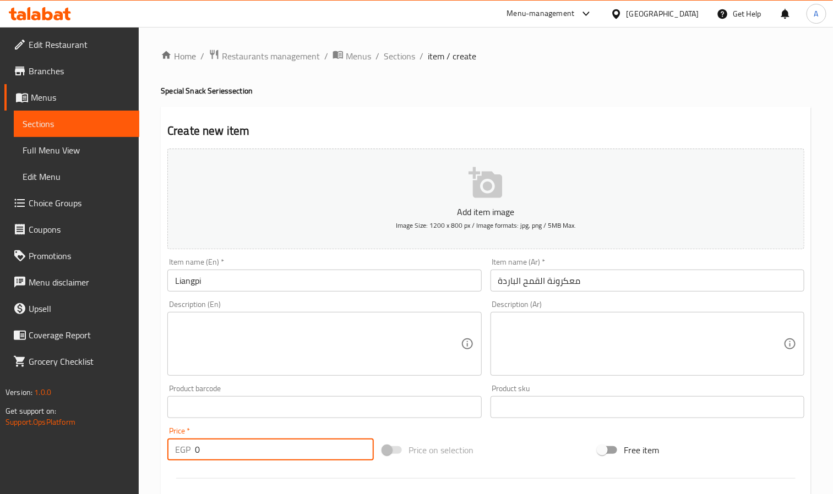
paste input "number"
drag, startPoint x: 225, startPoint y: 451, endPoint x: 172, endPoint y: 452, distance: 52.9
click at [172, 452] on div "EGP 0 Price *" at bounding box center [270, 450] width 206 height 22
type input "150"
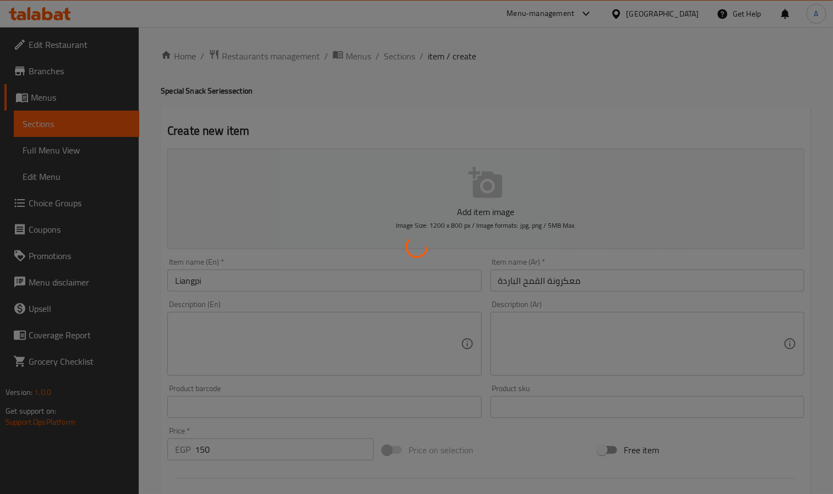
type input "0"
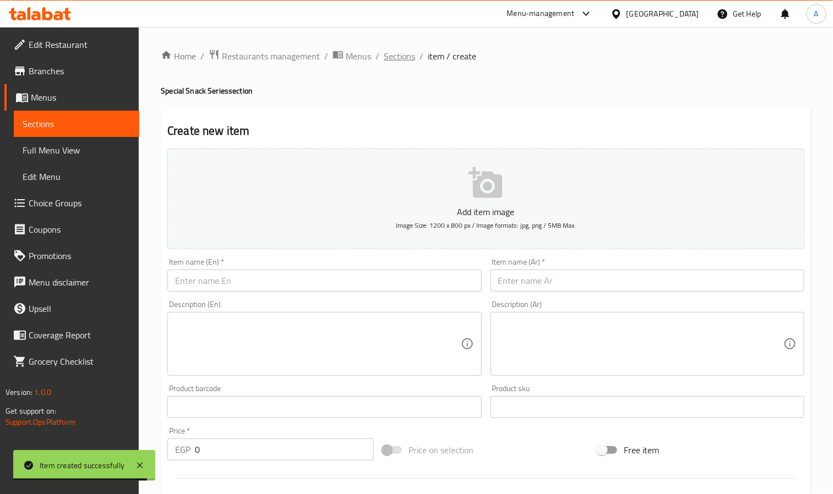
click at [390, 55] on span "Sections" at bounding box center [399, 56] width 31 height 13
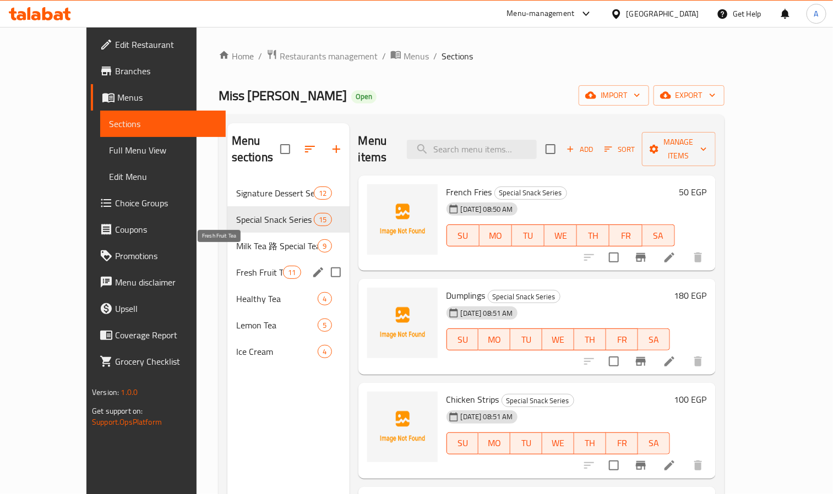
click at [236, 266] on span "Fresh Fruit Tea" at bounding box center [259, 272] width 47 height 13
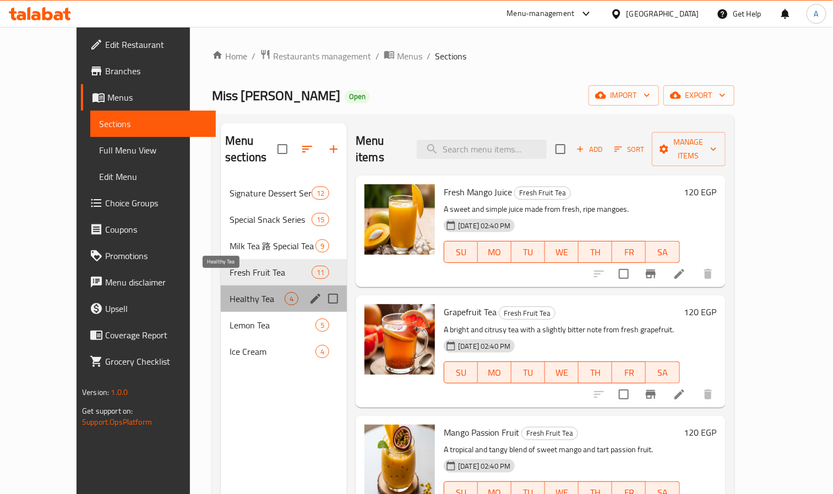
click at [230, 292] on span "Healthy Tea" at bounding box center [257, 298] width 55 height 13
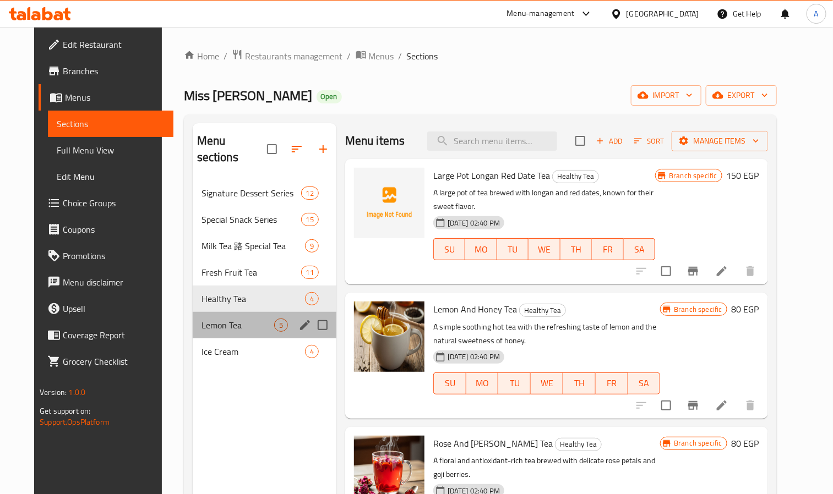
click at [215, 312] on div "Lemon Tea 5" at bounding box center [265, 325] width 144 height 26
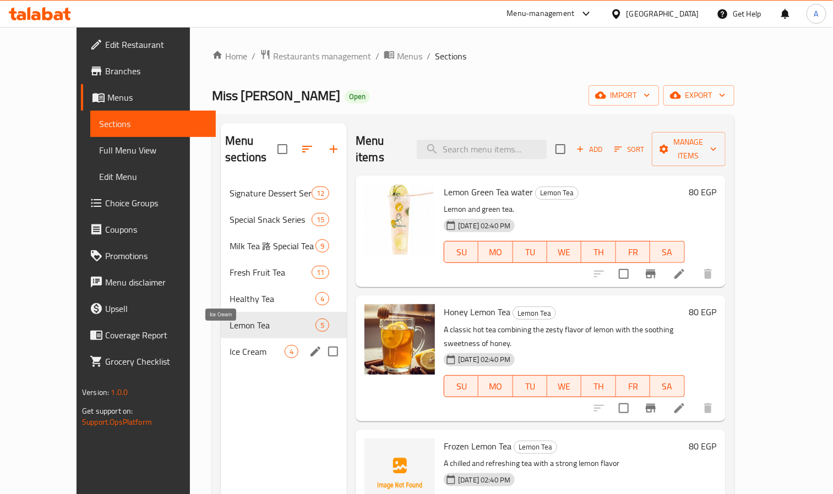
click at [230, 345] on span "Ice Cream" at bounding box center [257, 351] width 55 height 13
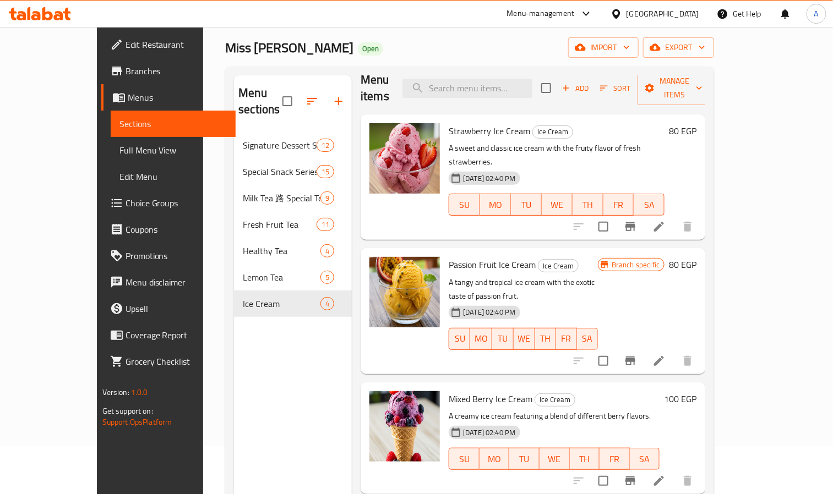
scroll to position [154, 0]
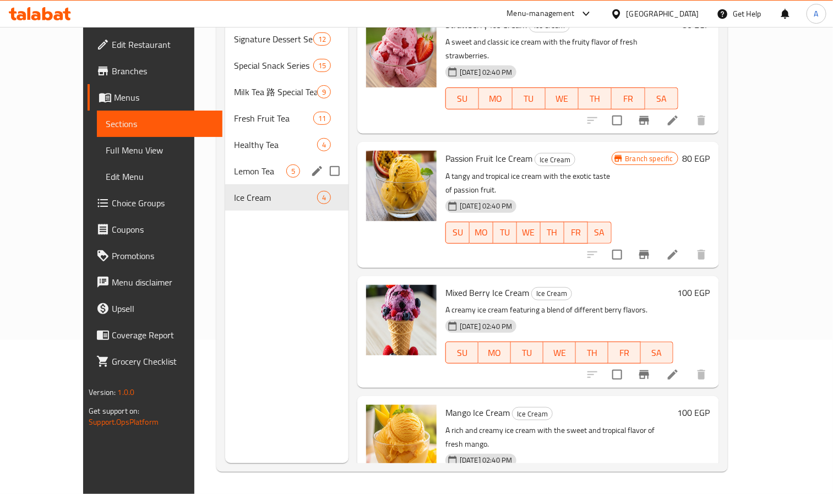
click at [225, 167] on div "Lemon Tea 5" at bounding box center [286, 171] width 123 height 26
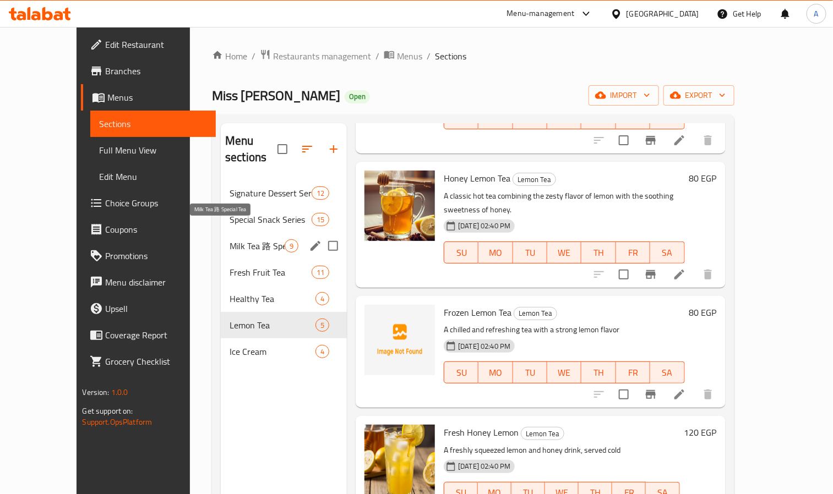
click at [230, 240] on span "Milk Tea 路 Special Tea" at bounding box center [257, 246] width 55 height 13
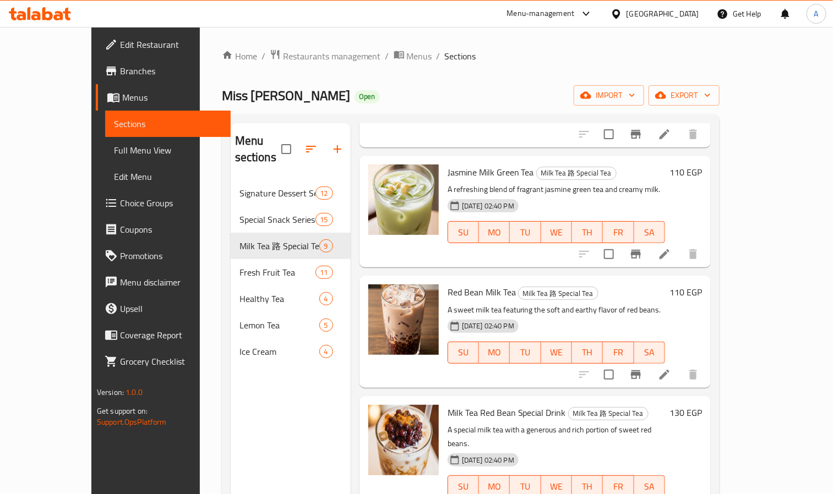
scroll to position [202, 0]
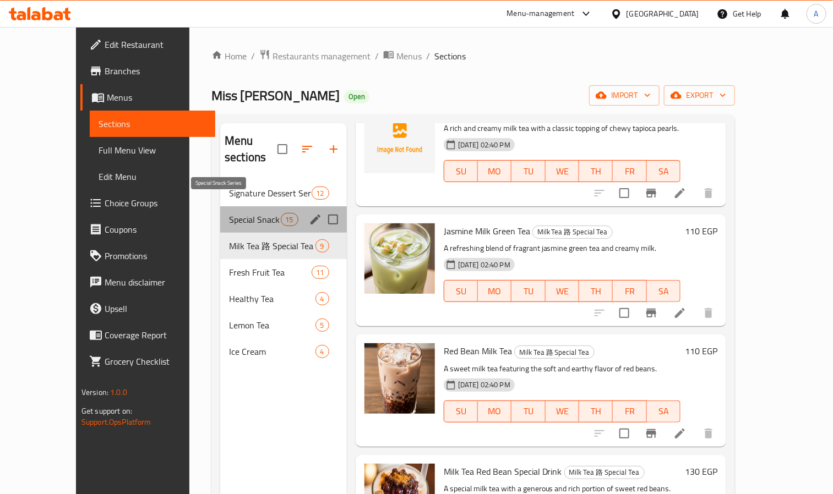
click at [229, 213] on span "Special Snack Series" at bounding box center [254, 219] width 51 height 13
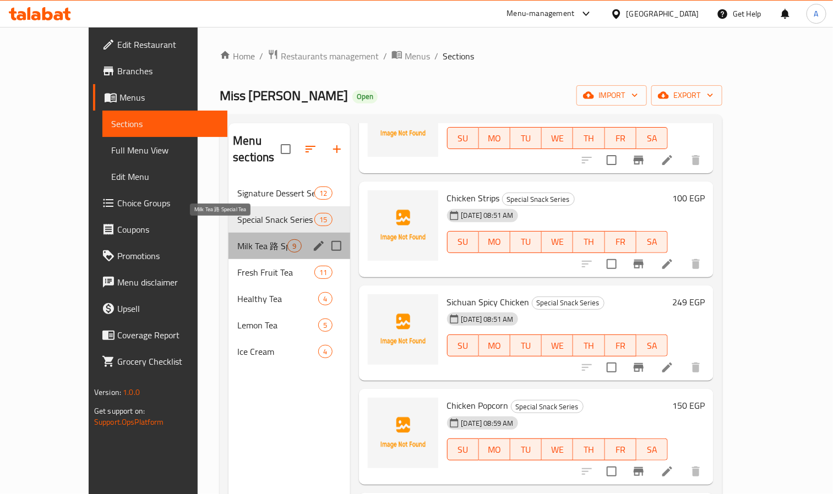
click at [237, 240] on span "Milk Tea 路 Special Tea" at bounding box center [262, 246] width 50 height 13
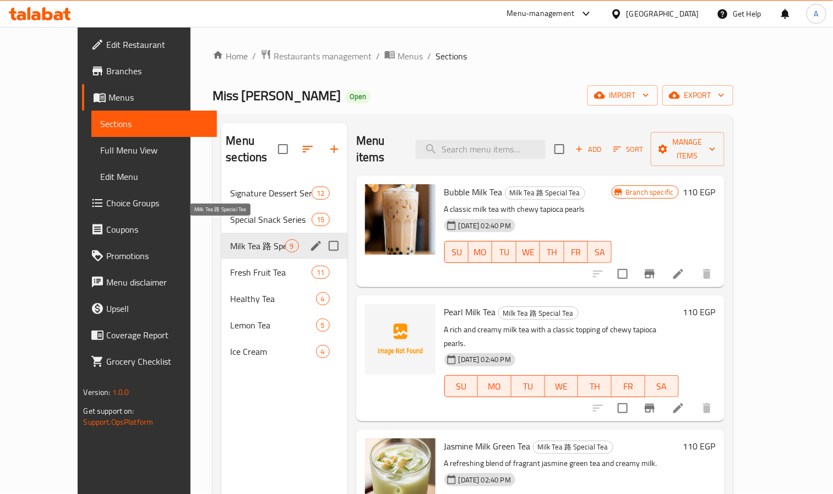
click at [230, 240] on span "Milk Tea 路 Special Tea" at bounding box center [257, 246] width 55 height 13
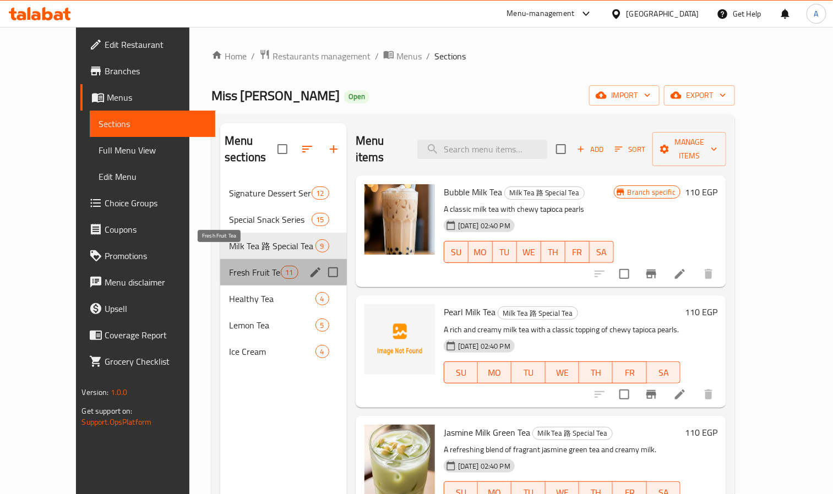
click at [229, 266] on span "Fresh Fruit Tea" at bounding box center [254, 272] width 51 height 13
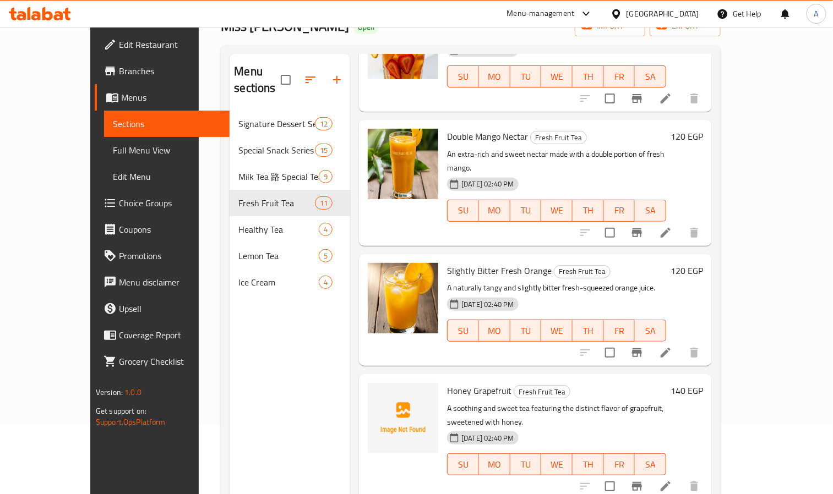
scroll to position [154, 0]
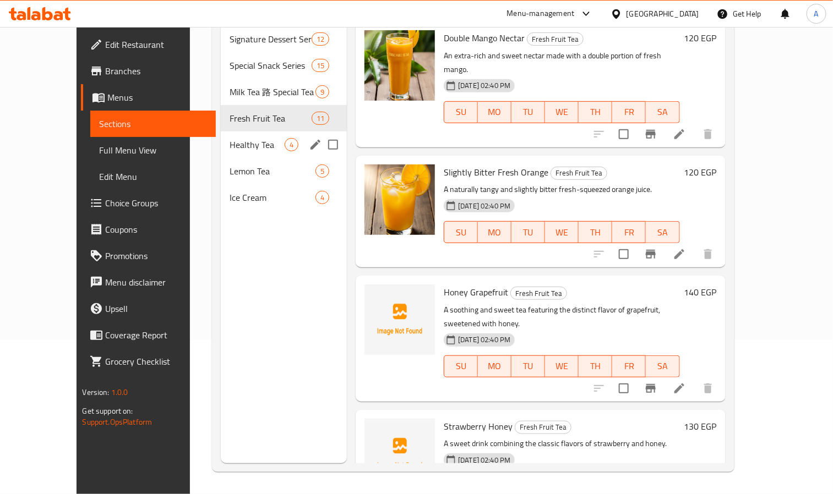
click at [221, 132] on div "Healthy Tea 4" at bounding box center [284, 145] width 126 height 26
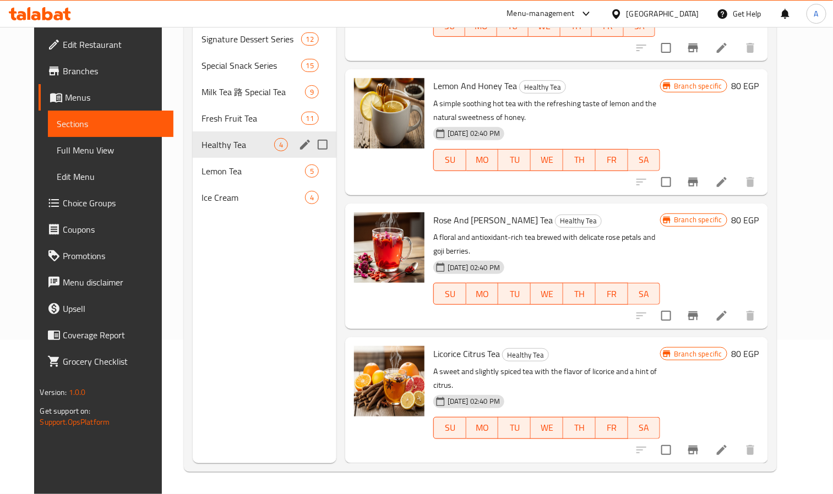
scroll to position [55, 0]
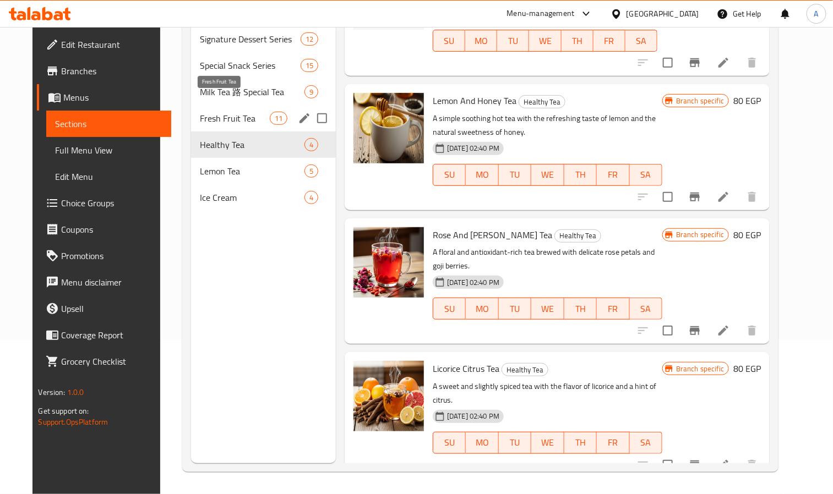
click at [213, 112] on span "Fresh Fruit Tea" at bounding box center [234, 118] width 69 height 13
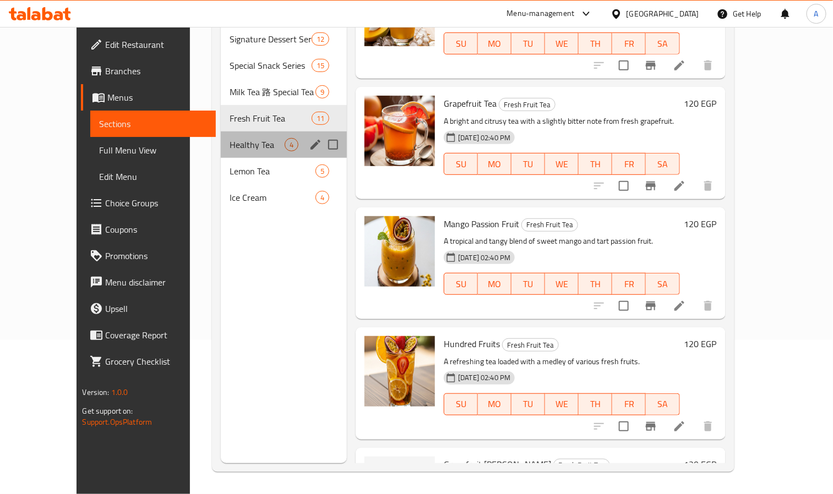
click at [221, 132] on div "Healthy Tea 4" at bounding box center [284, 145] width 126 height 26
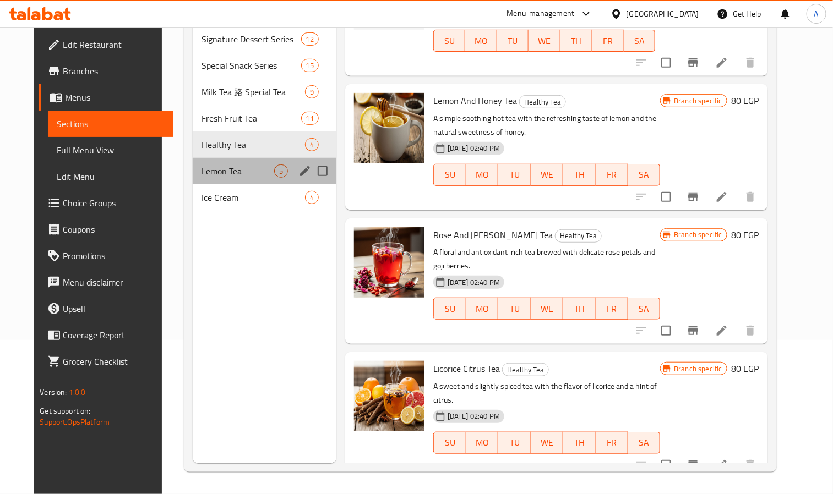
click at [200, 162] on div "Lemon Tea 5" at bounding box center [265, 171] width 144 height 26
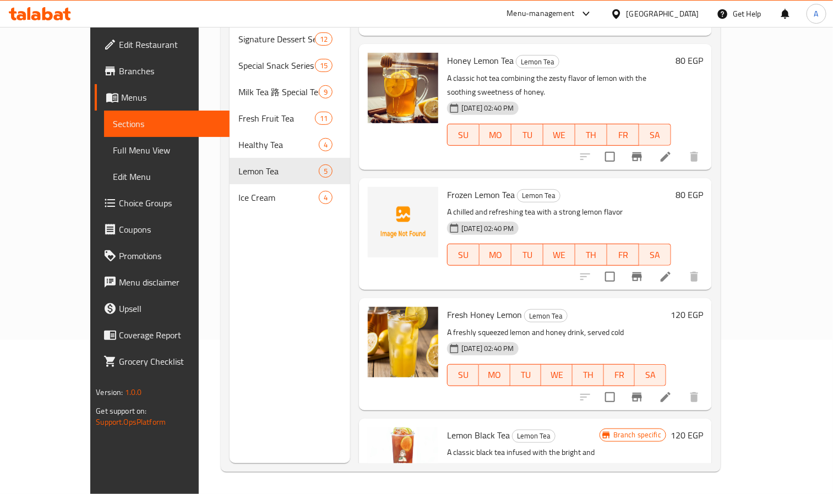
scroll to position [134, 0]
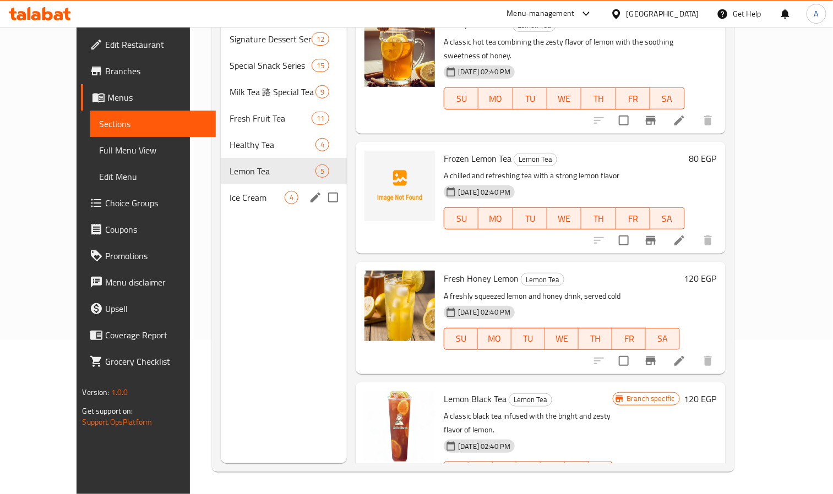
click at [221, 190] on div "Ice Cream 4" at bounding box center [284, 197] width 126 height 26
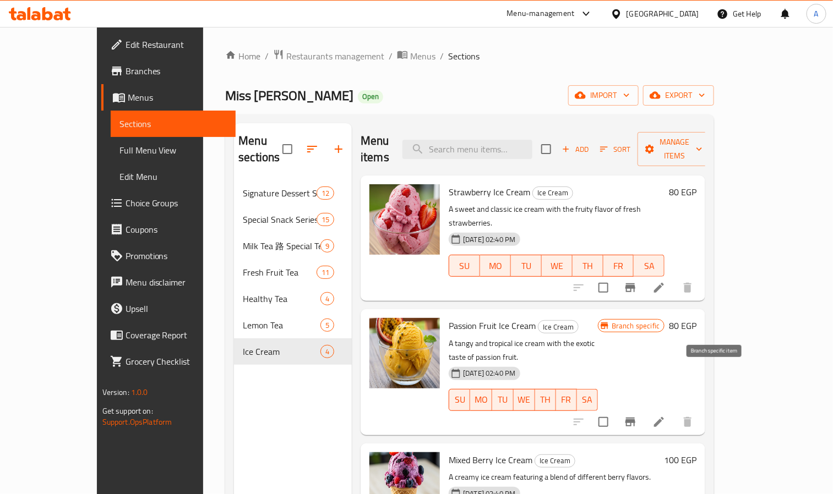
click at [644, 409] on button "Branch-specific-item" at bounding box center [630, 422] width 26 height 26
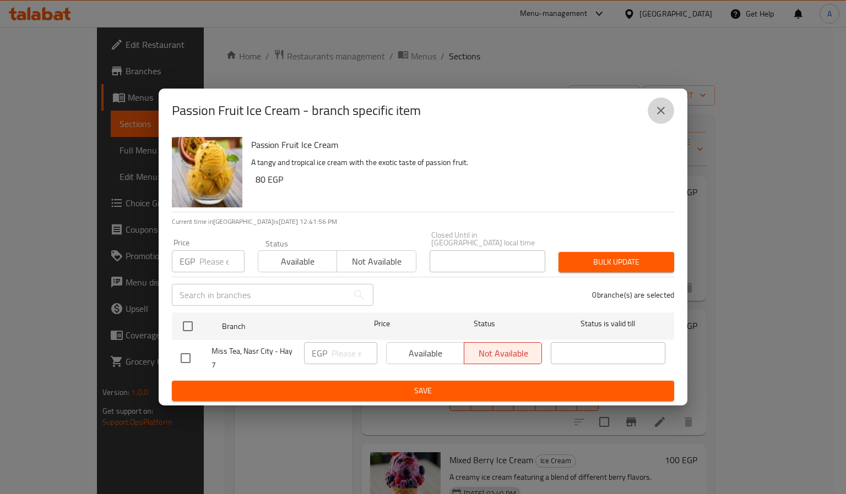
click at [657, 122] on button "close" at bounding box center [661, 110] width 26 height 26
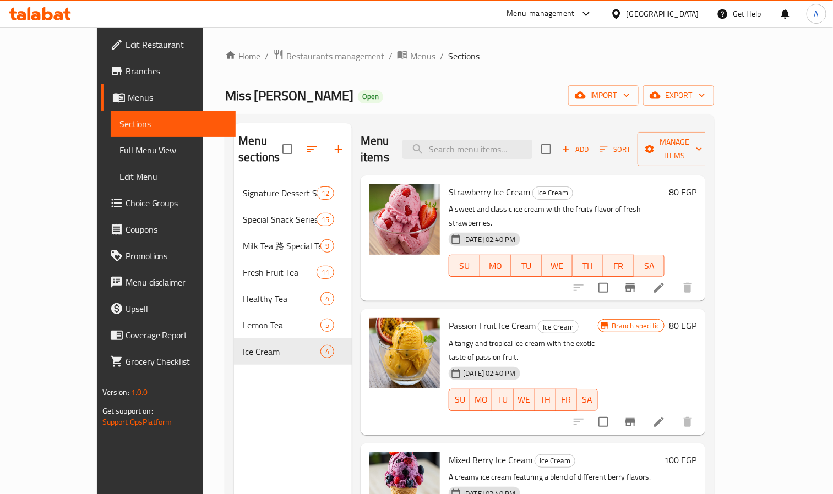
click at [638, 132] on div "Add Sort Manage items" at bounding box center [626, 149] width 170 height 34
click at [593, 141] on button "Add" at bounding box center [575, 149] width 35 height 17
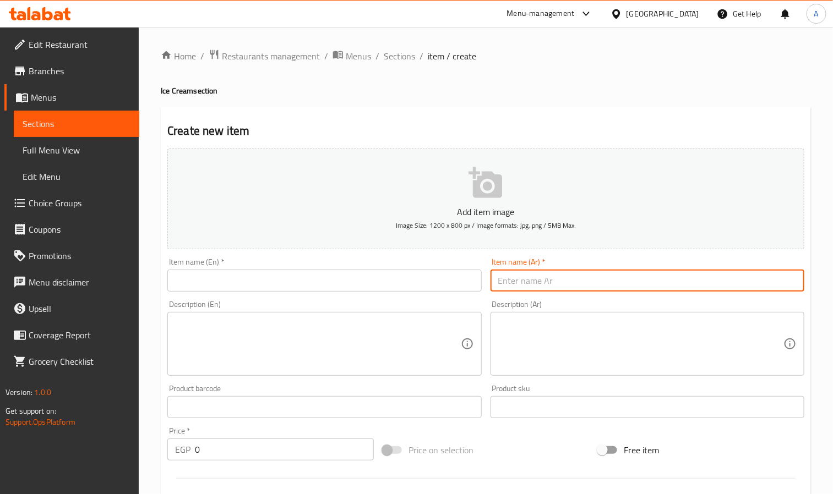
click at [580, 286] on input "text" at bounding box center [648, 281] width 314 height 22
paste input "ملك شيك فراولة"
type input "ملك شيك فراولة"
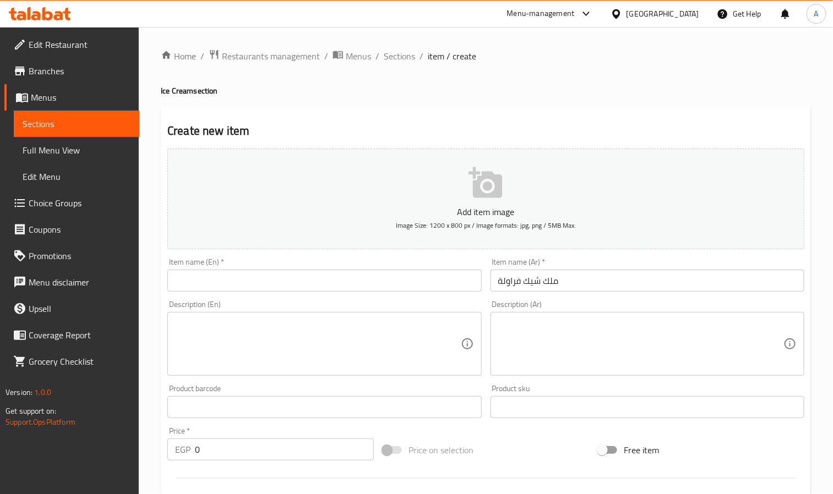
click at [300, 276] on input "text" at bounding box center [324, 281] width 314 height 22
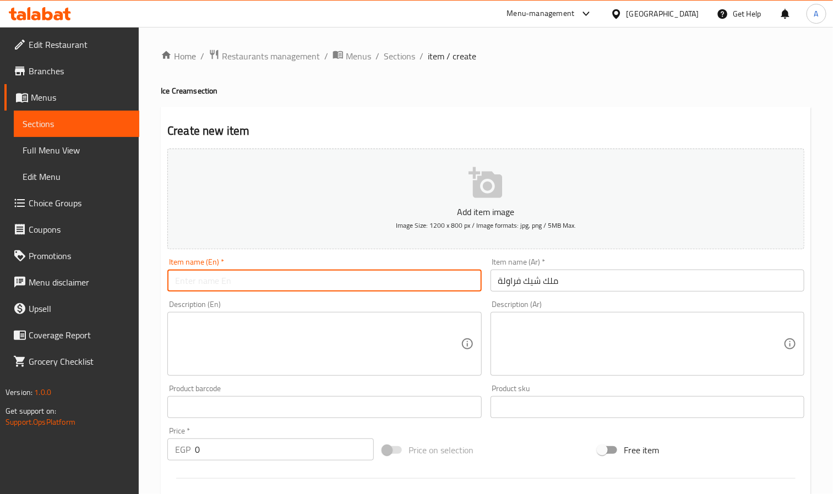
paste input "Strawberry Milkshake"
type input "Strawberry Milkshake"
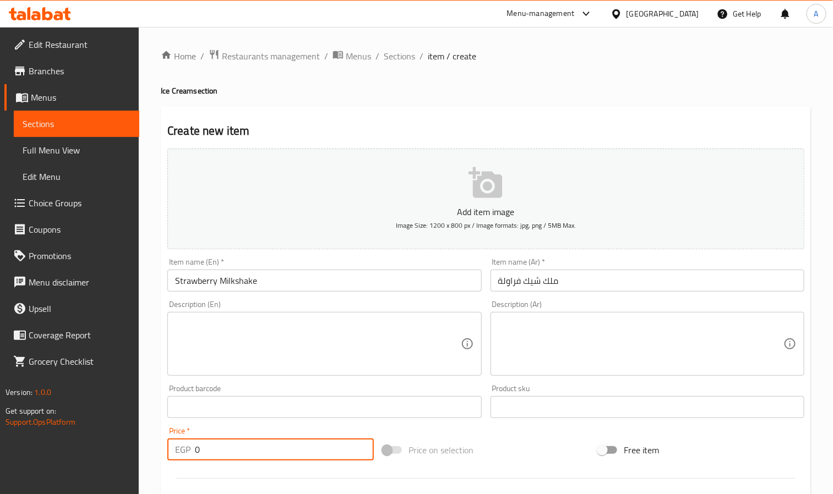
drag, startPoint x: 236, startPoint y: 448, endPoint x: 182, endPoint y: 454, distance: 54.3
click at [182, 454] on div "EGP 0 Price *" at bounding box center [270, 450] width 206 height 22
paste input "number"
type input "80"
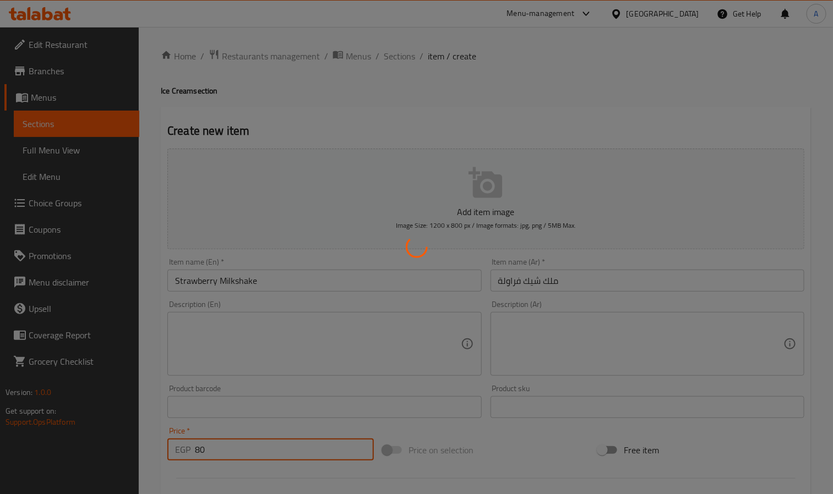
type input "0"
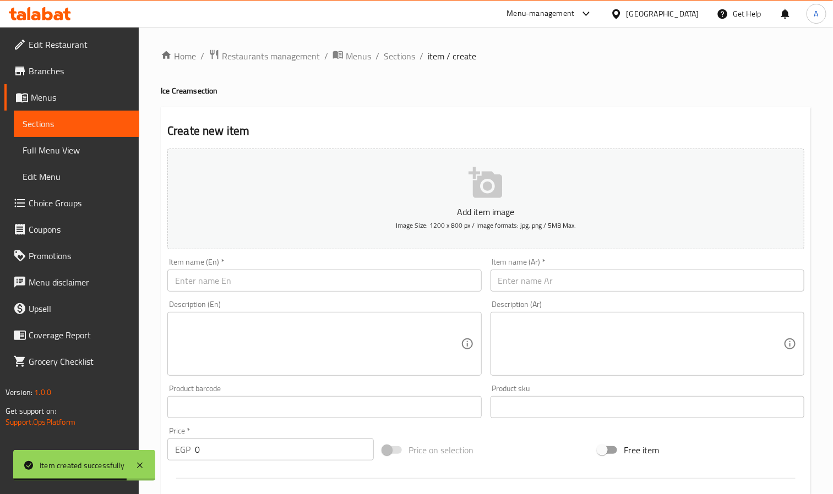
click at [235, 273] on input "text" at bounding box center [324, 281] width 314 height 22
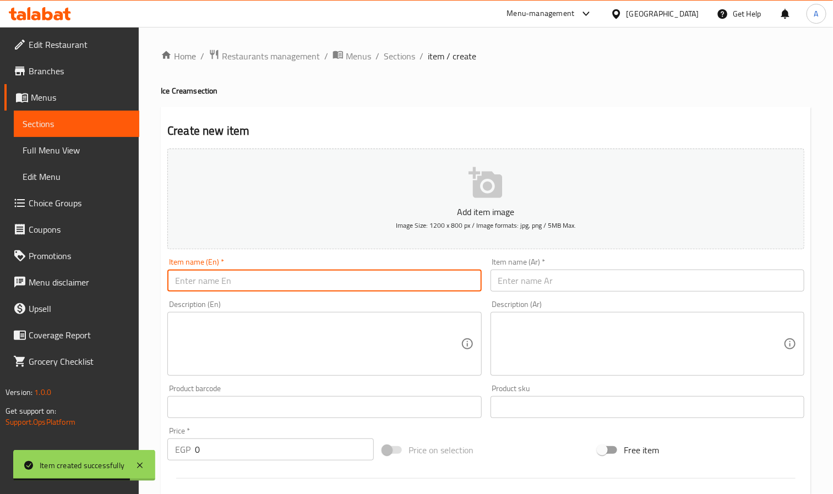
paste input "Berry Milkshake"
type input "Berry Milkshake"
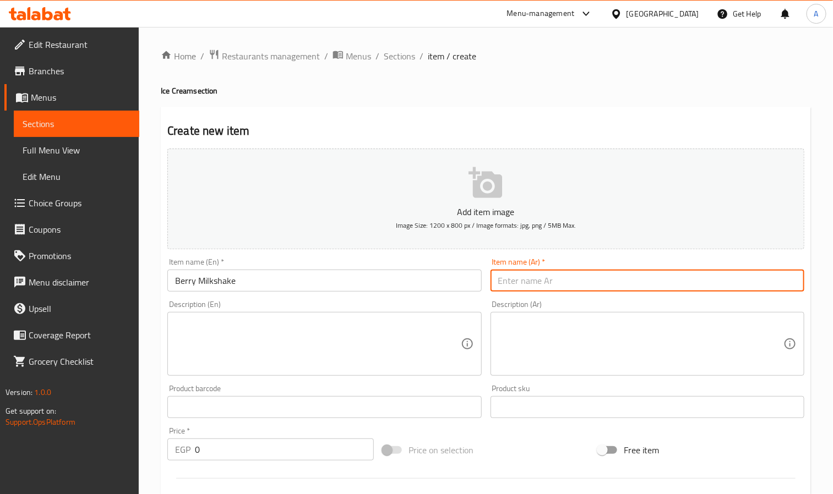
click at [562, 284] on input "text" at bounding box center [648, 281] width 314 height 22
paste input "ملك [PERSON_NAME]"
type input "ملك [PERSON_NAME]"
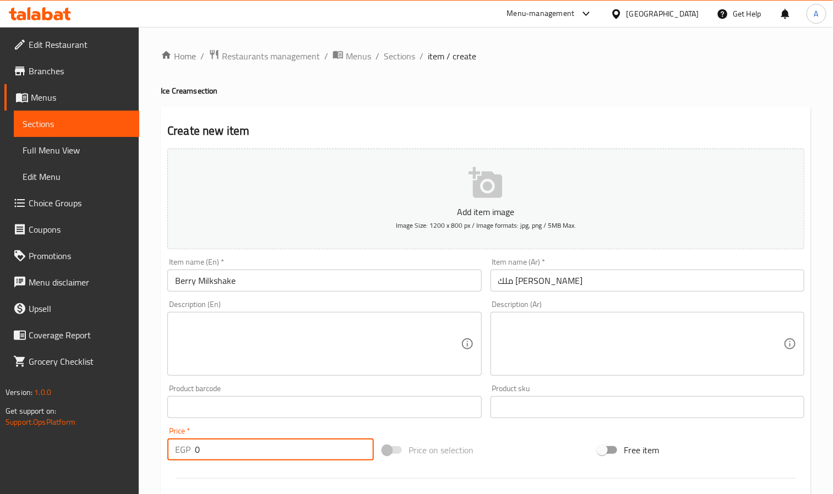
paste input "number"
drag, startPoint x: 220, startPoint y: 456, endPoint x: 189, endPoint y: 452, distance: 31.2
click at [189, 452] on div "EGP Price *" at bounding box center [270, 450] width 206 height 22
click at [243, 453] on input "number" at bounding box center [284, 450] width 179 height 22
type input "80"
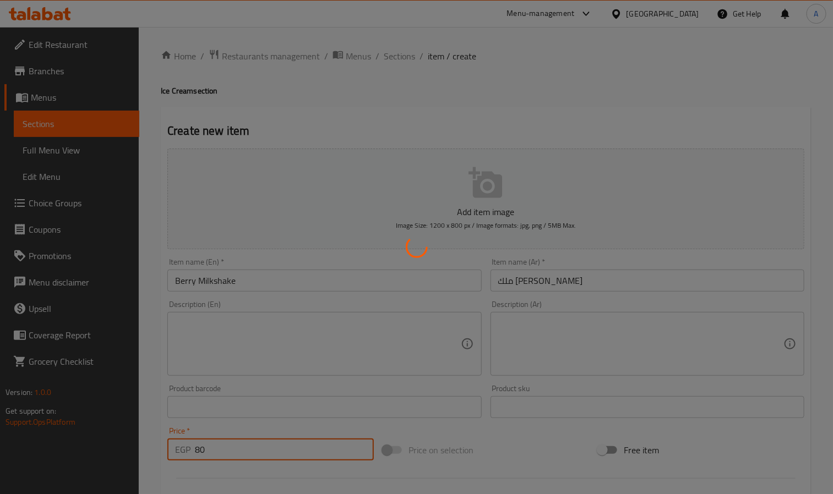
type input "0"
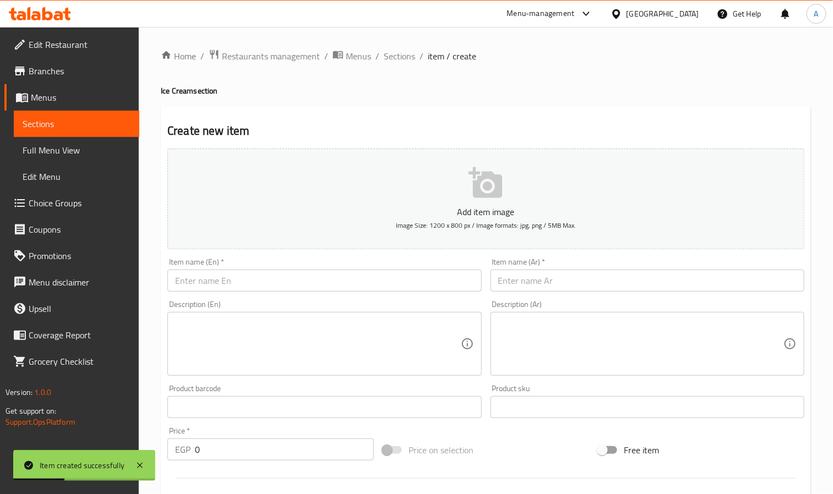
click at [621, 295] on div "Item name (Ar)   * Item name (Ar) *" at bounding box center [647, 275] width 323 height 42
click at [612, 271] on input "text" at bounding box center [648, 281] width 314 height 22
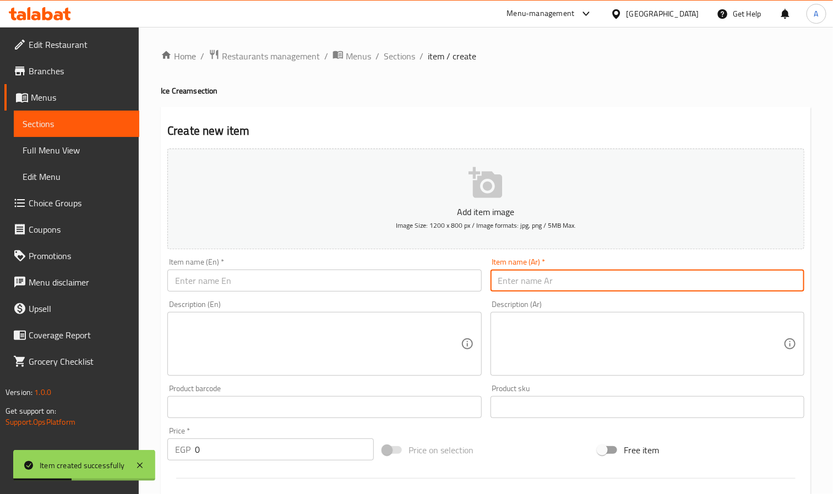
paste input "ملك [PERSON_NAME]"
type input "ملك [PERSON_NAME]"
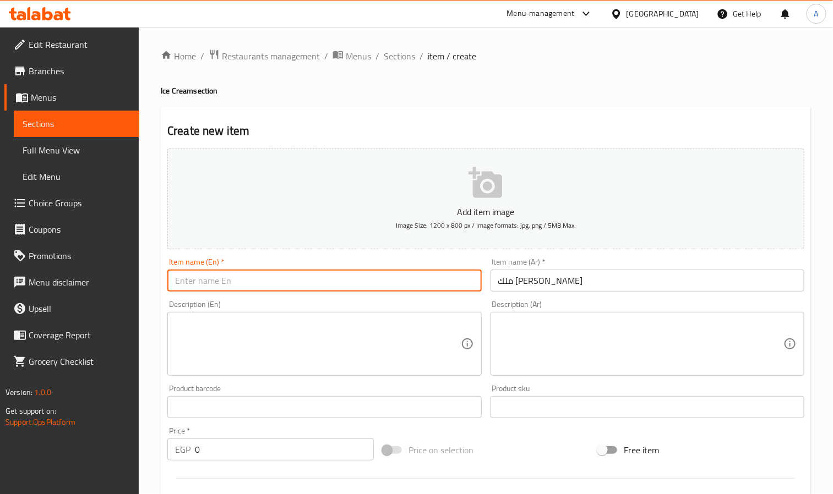
click at [215, 276] on input "text" at bounding box center [324, 281] width 314 height 22
paste input "Mango Milkshake"
type input "Mango Milkshake"
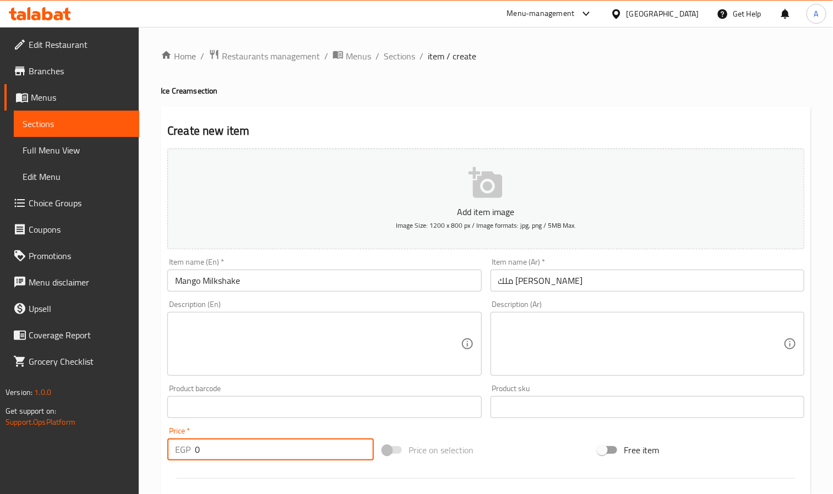
drag, startPoint x: 216, startPoint y: 445, endPoint x: 190, endPoint y: 448, distance: 26.6
click at [190, 448] on div "EGP 0 Price *" at bounding box center [270, 450] width 206 height 22
type input "80"
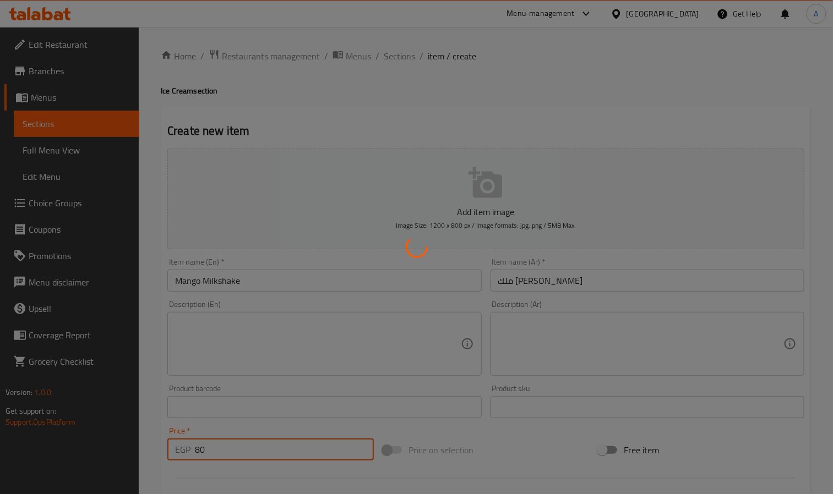
type input "0"
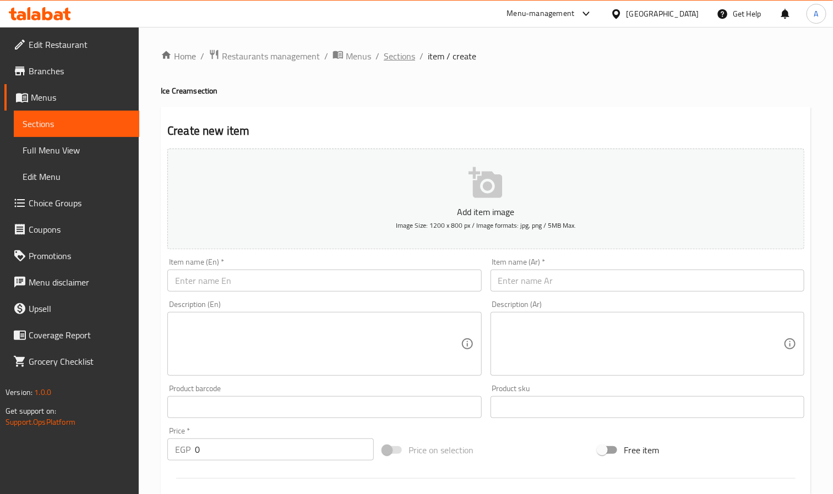
click at [394, 56] on span "Sections" at bounding box center [399, 56] width 31 height 13
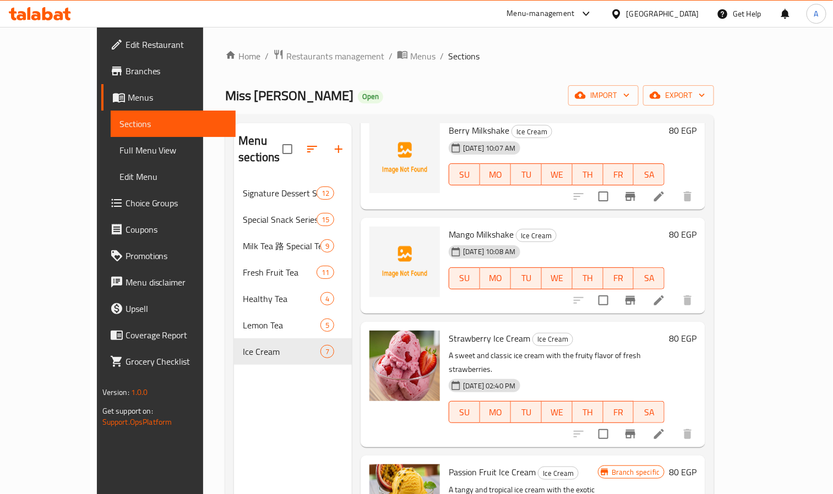
scroll to position [248, 0]
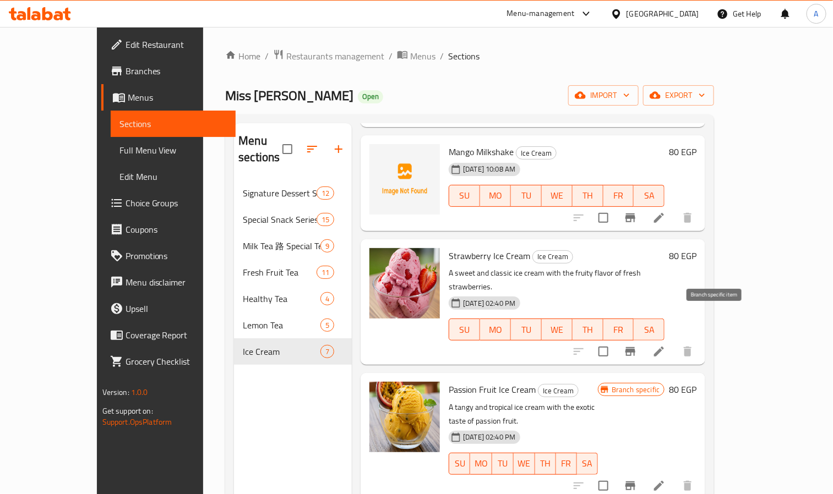
click at [635, 347] on icon "Branch-specific-item" at bounding box center [631, 351] width 10 height 9
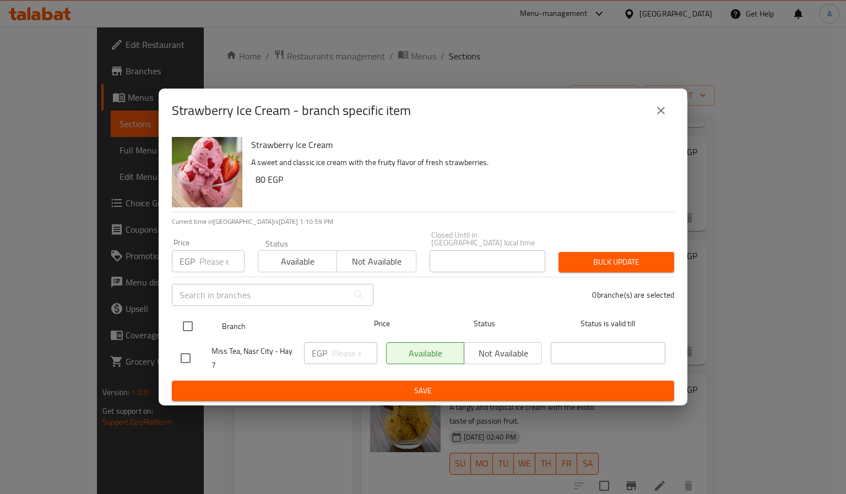
click at [186, 322] on input "checkbox" at bounding box center [187, 326] width 23 height 23
checkbox input "true"
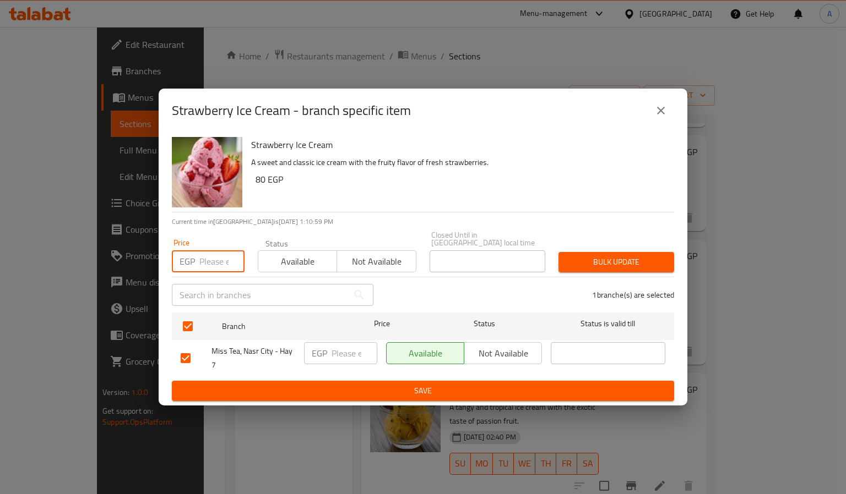
click at [207, 262] on input "number" at bounding box center [221, 262] width 45 height 22
paste input "100"
type input "100"
click at [629, 260] on span "Bulk update" at bounding box center [616, 263] width 98 height 14
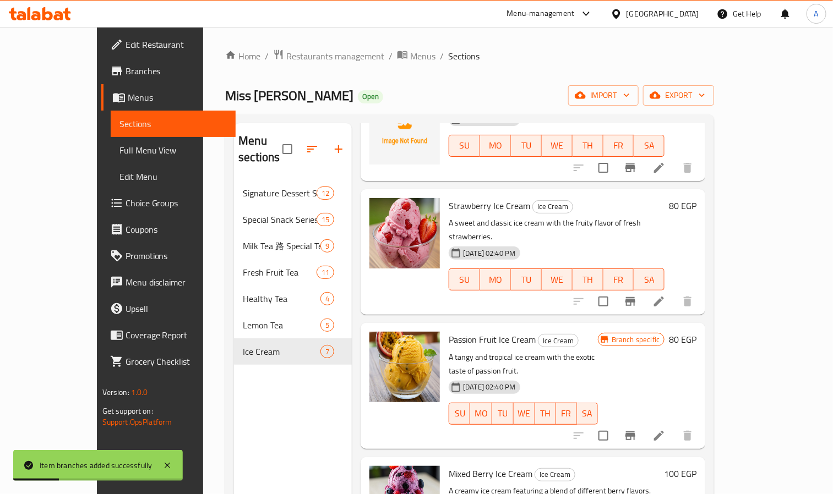
scroll to position [324, 0]
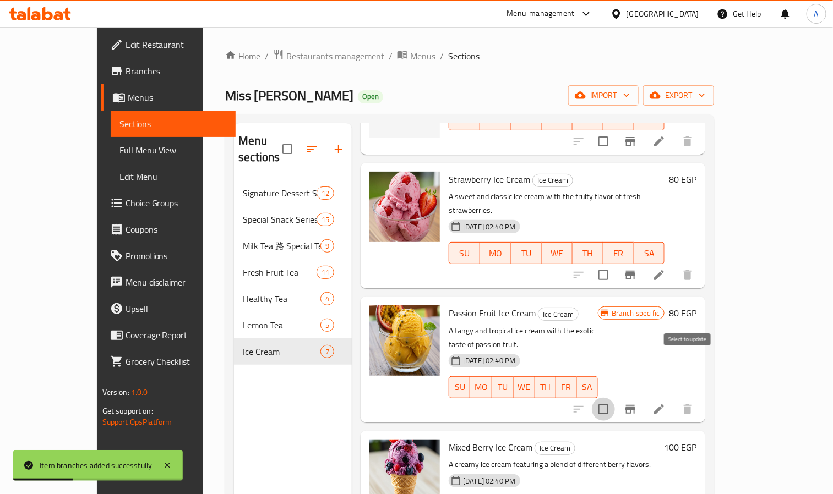
click at [615, 398] on input "checkbox" at bounding box center [603, 409] width 23 height 23
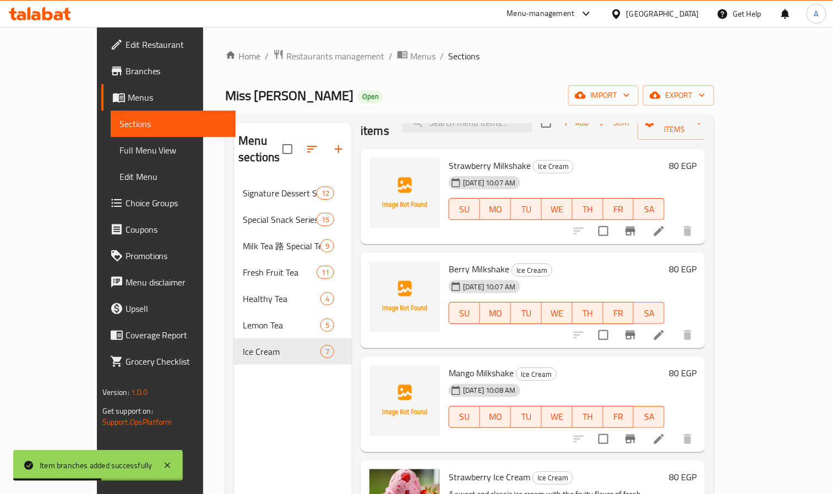
scroll to position [0, 0]
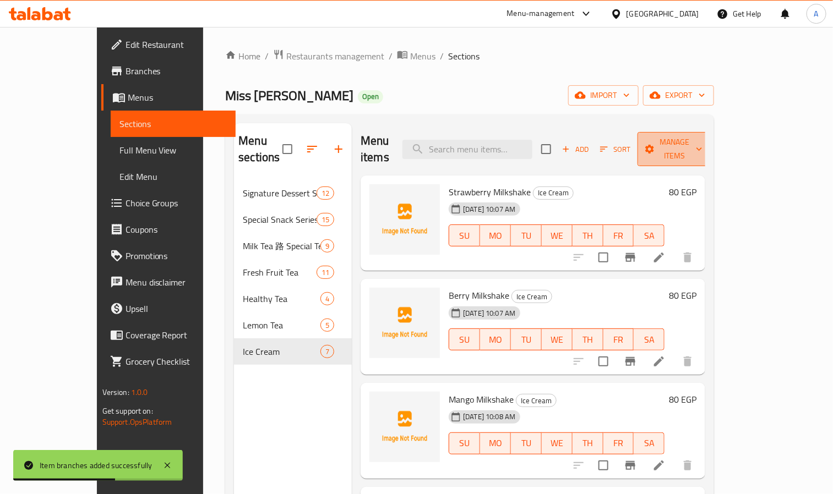
click at [703, 146] on span "Manage items" at bounding box center [674, 149] width 56 height 28
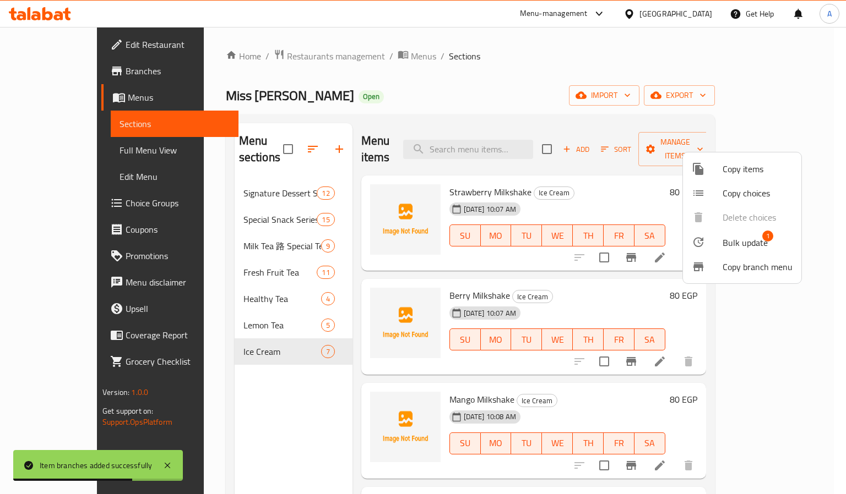
click at [751, 238] on span "Bulk update" at bounding box center [744, 242] width 45 height 13
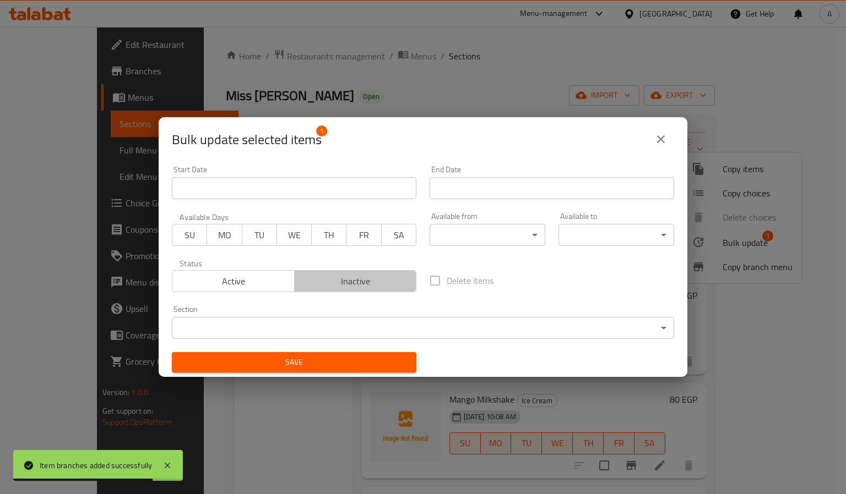
click at [375, 271] on button "Inactive" at bounding box center [355, 281] width 123 height 22
click at [362, 340] on div "Section ​ ​" at bounding box center [422, 322] width 515 height 47
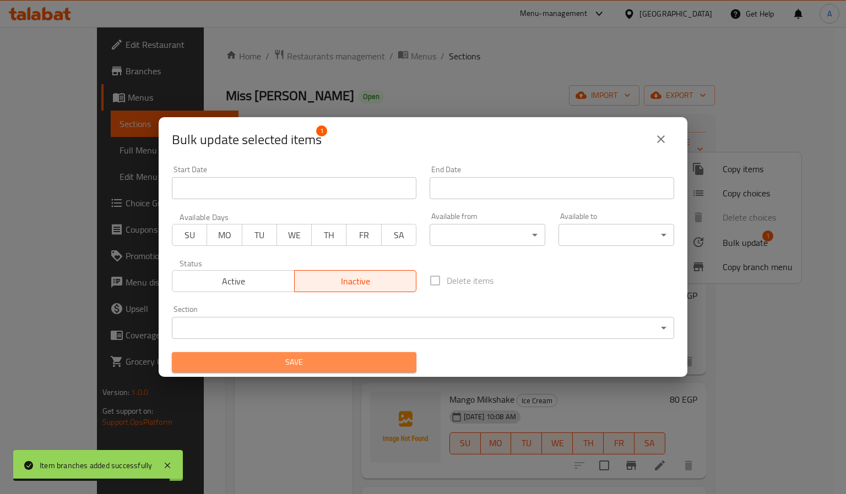
click at [368, 352] on button "Save" at bounding box center [294, 362] width 244 height 20
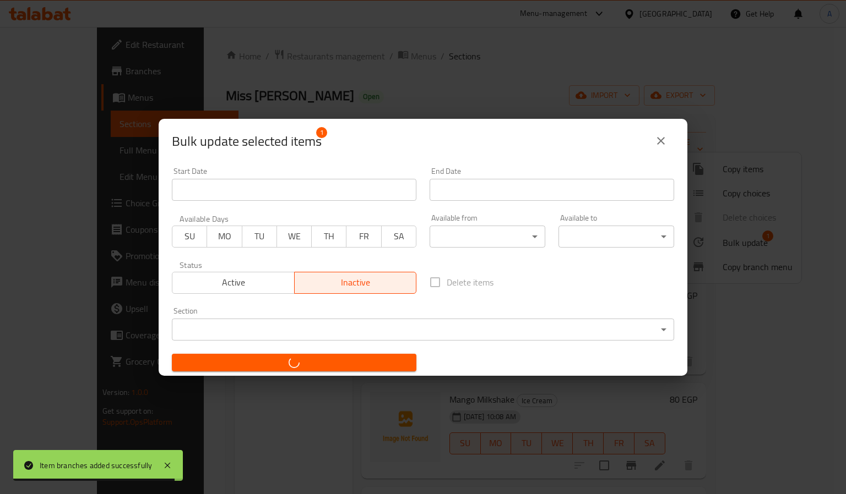
checkbox input "false"
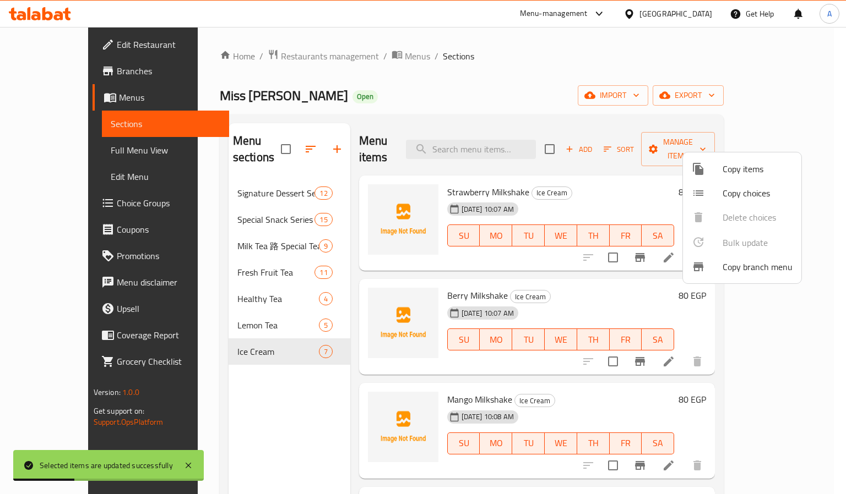
click at [567, 403] on div at bounding box center [423, 247] width 846 height 494
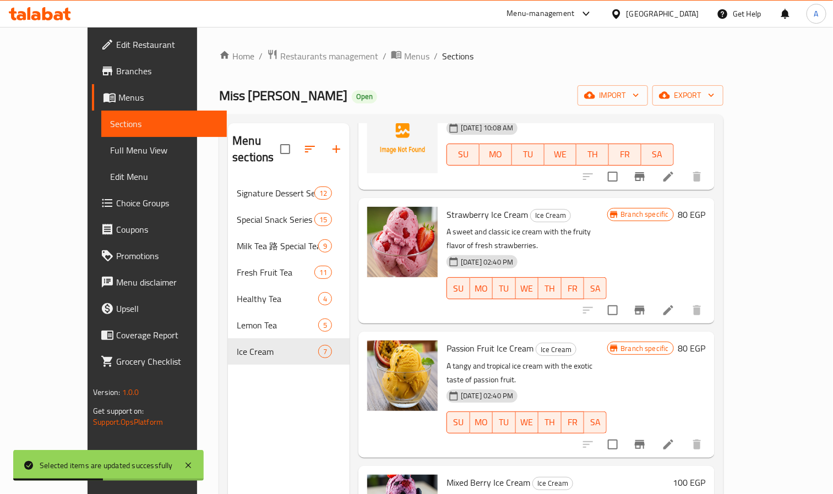
scroll to position [324, 0]
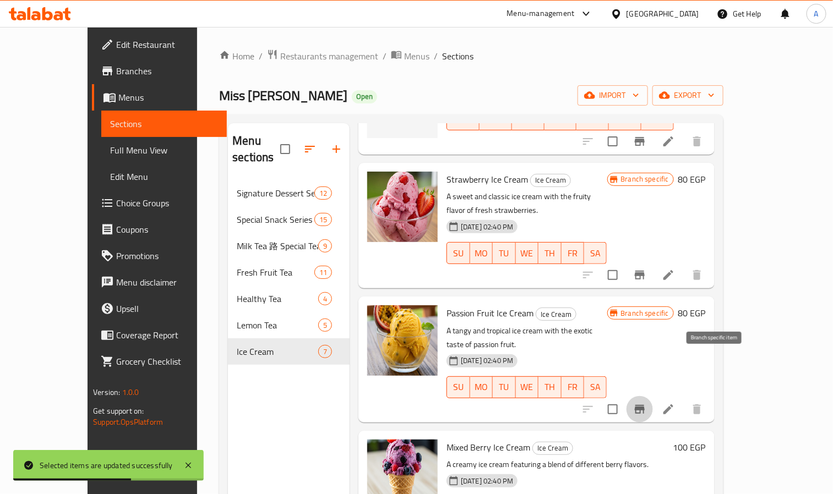
click at [653, 396] on button "Branch-specific-item" at bounding box center [640, 409] width 26 height 26
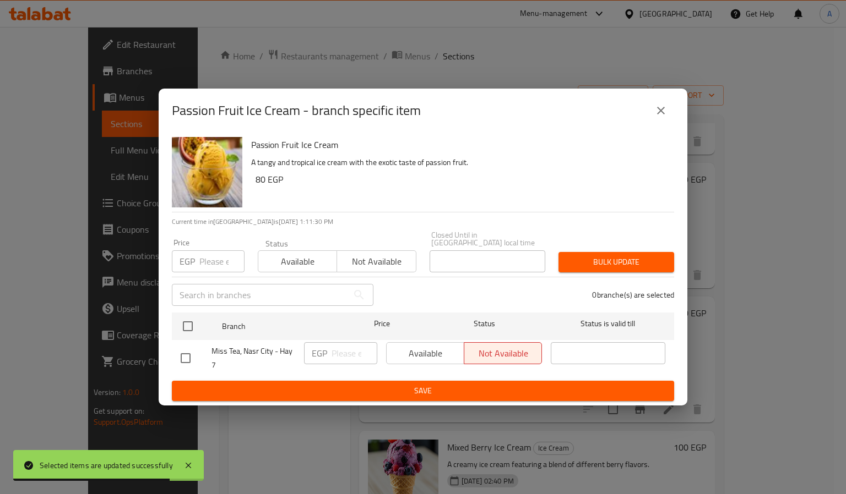
click at [671, 108] on button "close" at bounding box center [661, 110] width 26 height 26
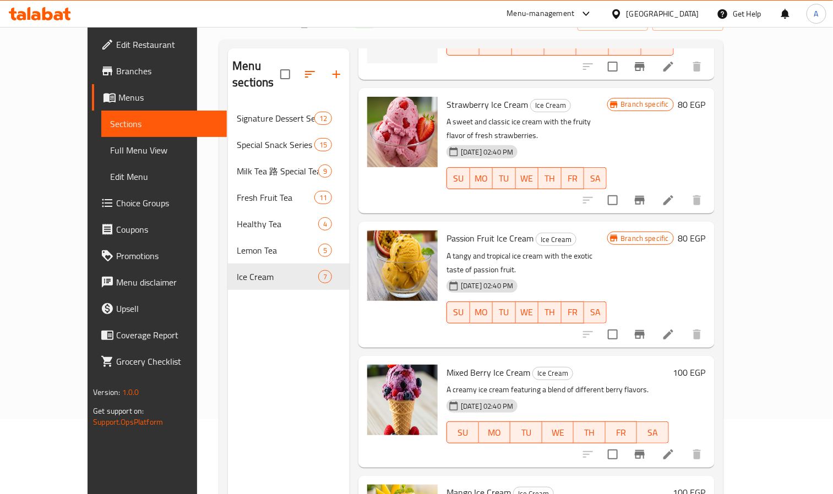
scroll to position [0, 0]
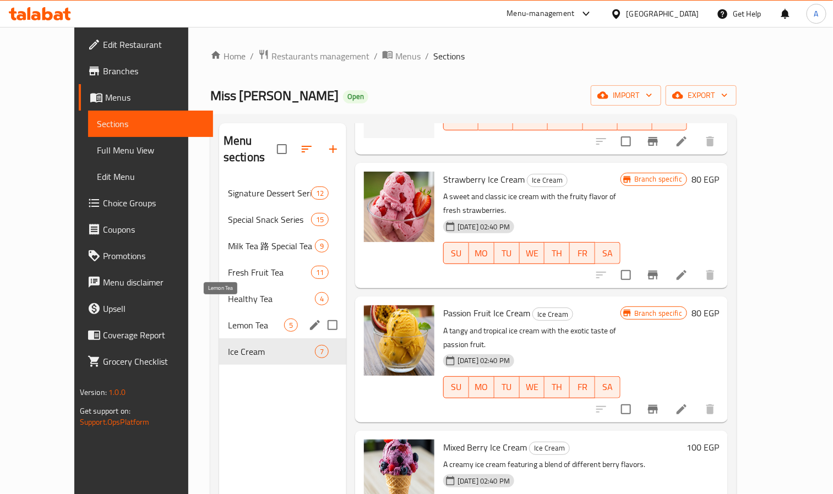
click at [228, 319] on span "Lemon Tea" at bounding box center [256, 325] width 56 height 13
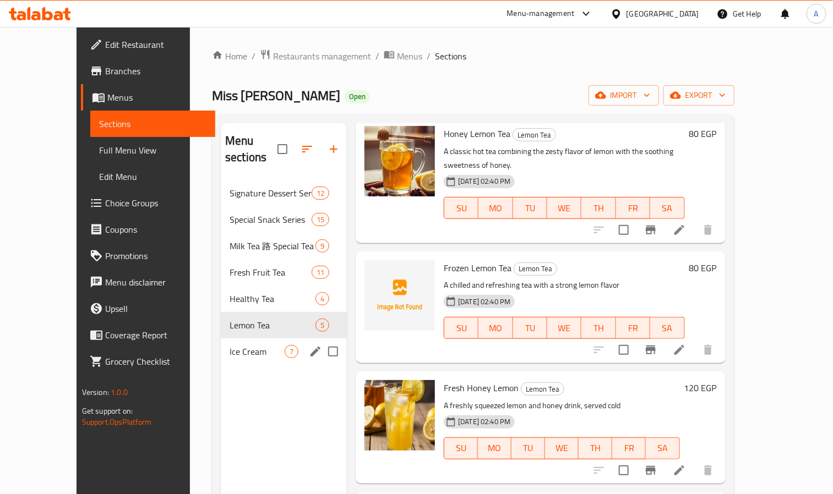
scroll to position [134, 0]
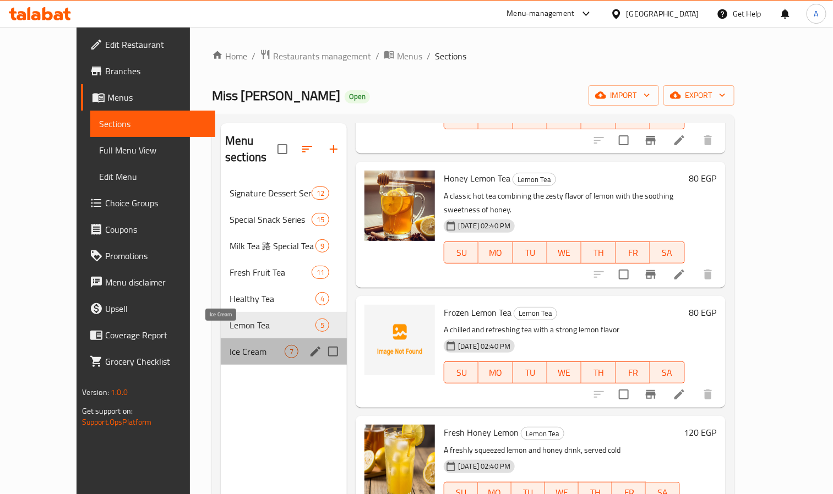
click at [230, 345] on span "Ice Cream" at bounding box center [257, 351] width 55 height 13
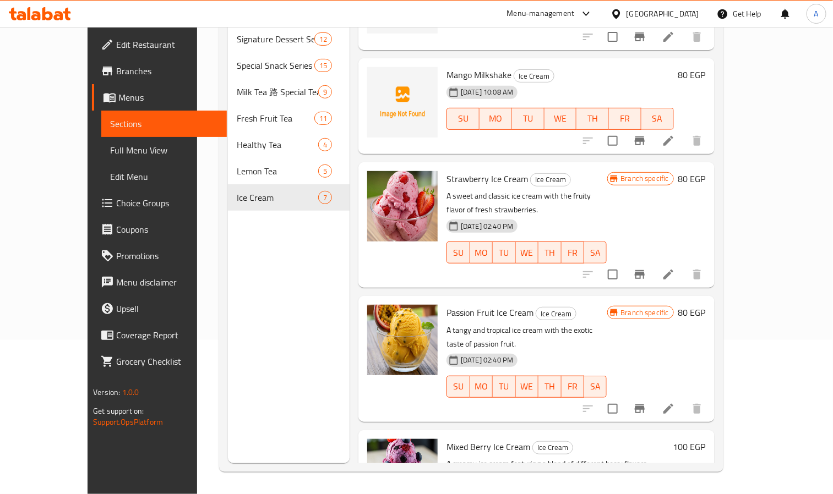
scroll to position [242, 0]
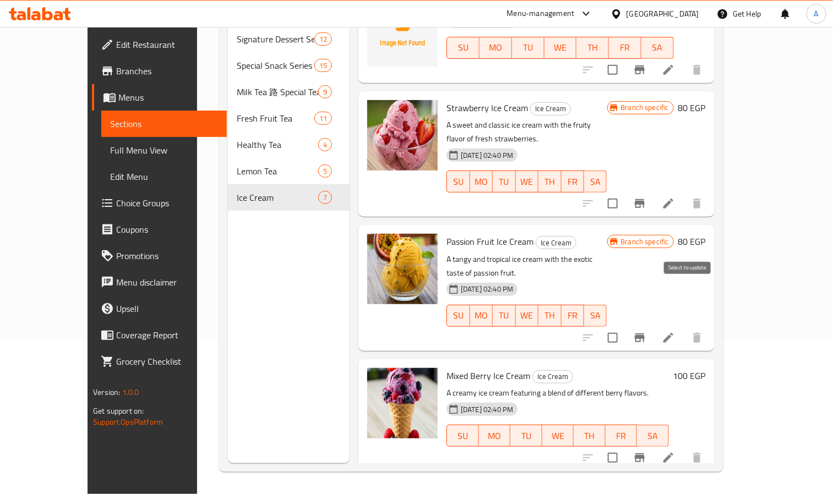
click at [624, 327] on input "checkbox" at bounding box center [612, 338] width 23 height 23
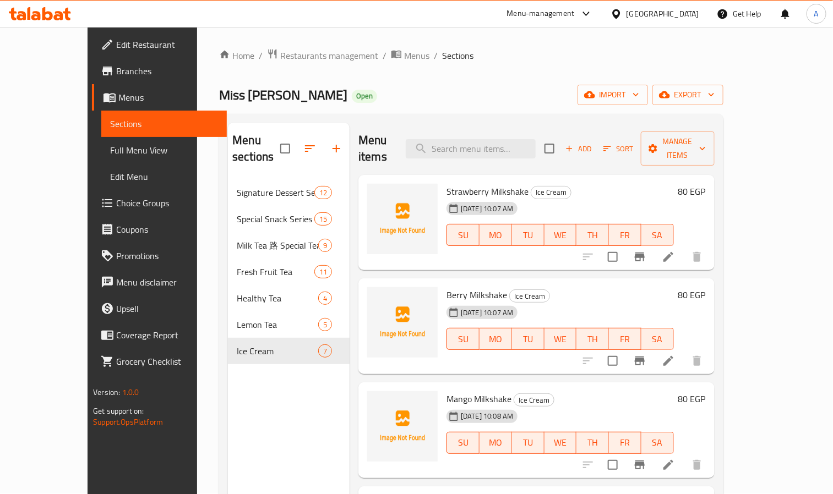
scroll to position [0, 0]
click at [706, 143] on span "Manage items" at bounding box center [678, 149] width 56 height 28
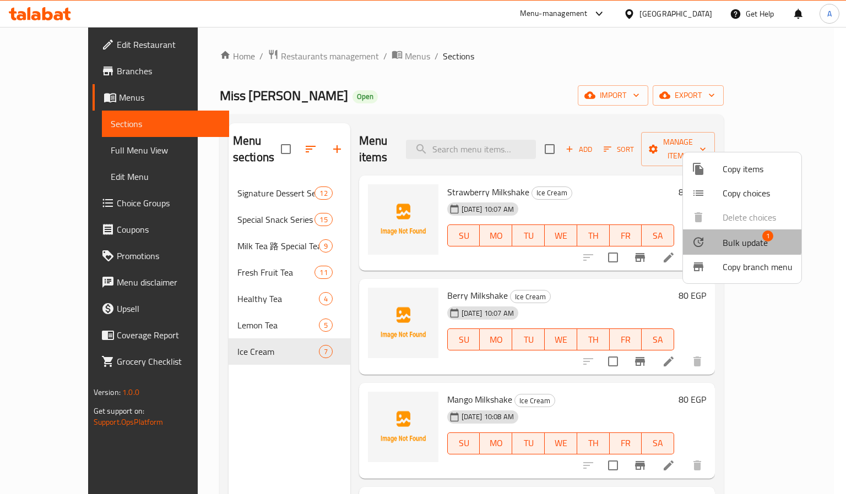
click at [739, 241] on span "Bulk update" at bounding box center [744, 242] width 45 height 13
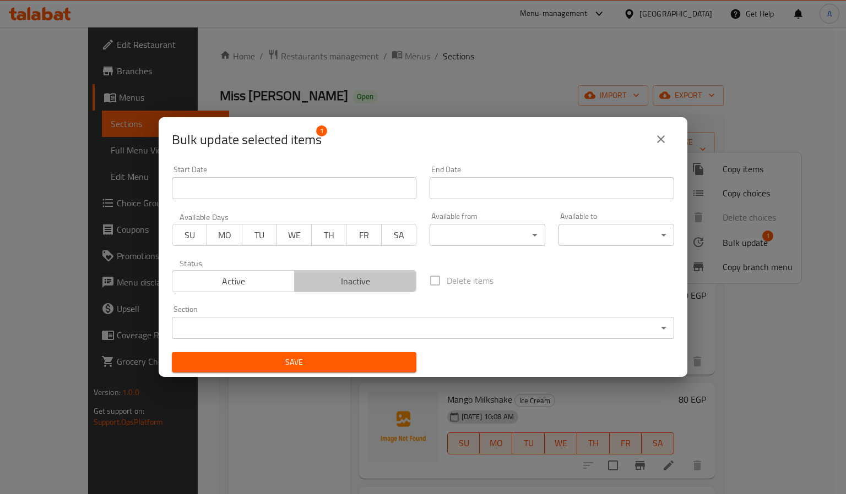
click at [362, 291] on button "Inactive" at bounding box center [355, 281] width 123 height 22
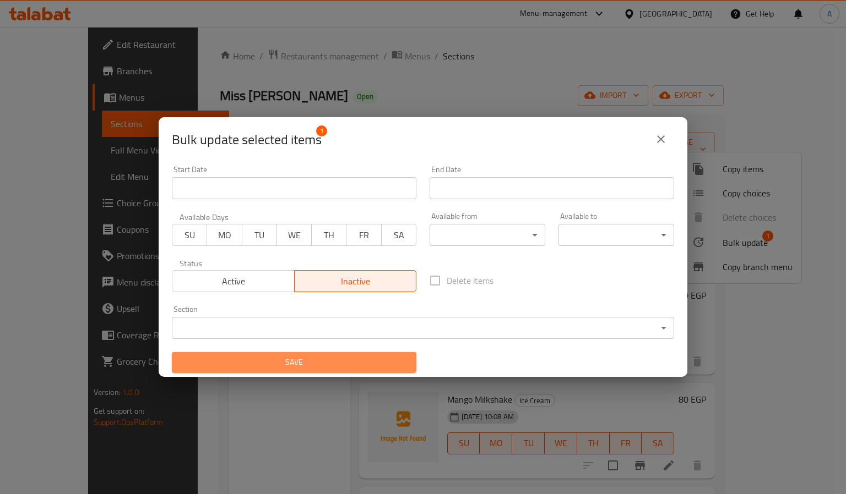
click at [363, 370] on button "Save" at bounding box center [294, 362] width 244 height 20
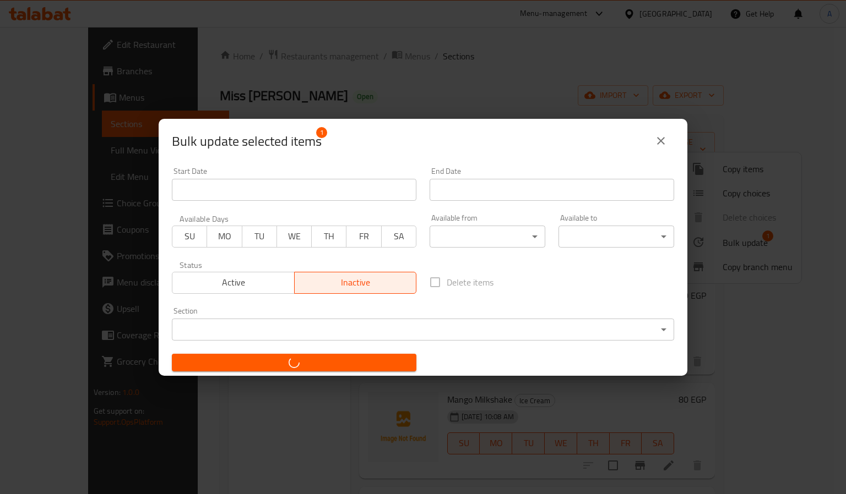
checkbox input "false"
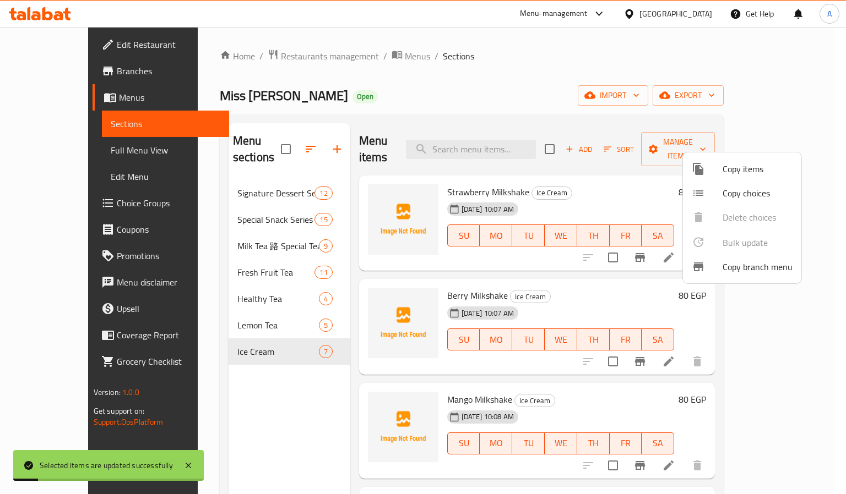
click at [490, 367] on div at bounding box center [423, 247] width 846 height 494
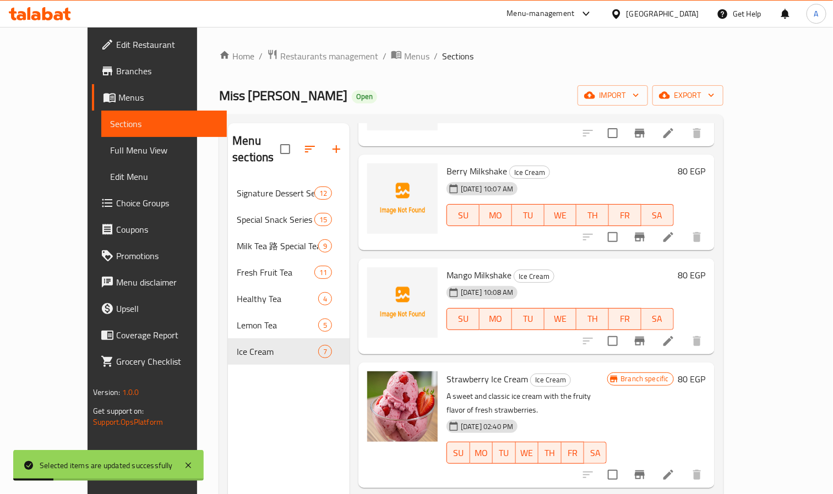
scroll to position [324, 0]
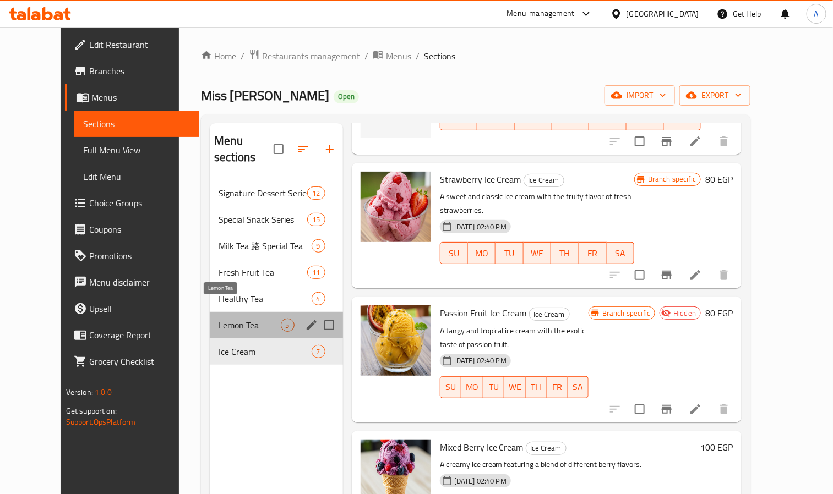
click at [219, 319] on span "Lemon Tea" at bounding box center [250, 325] width 62 height 13
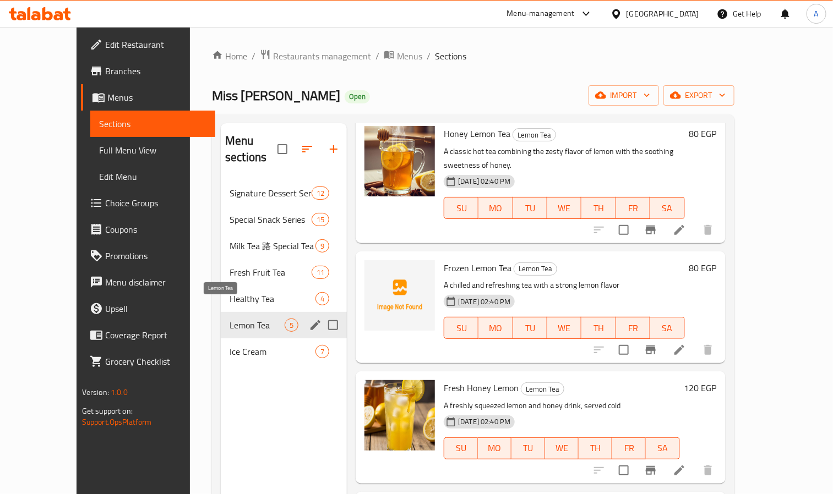
scroll to position [134, 0]
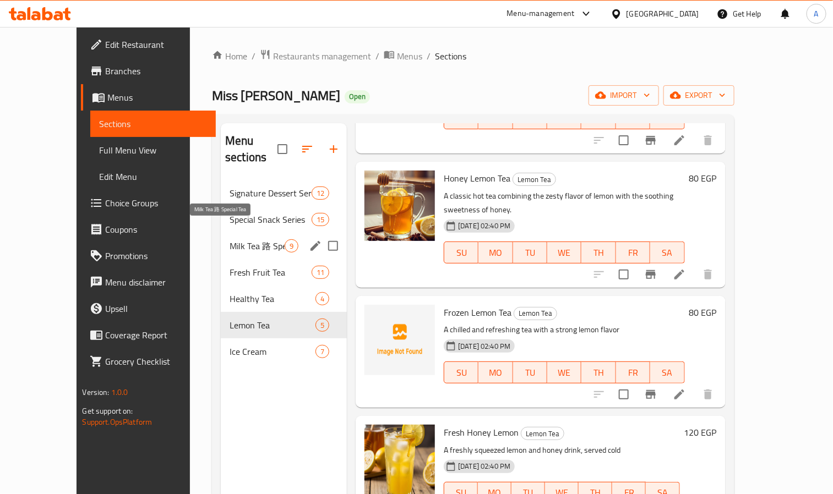
click at [230, 240] on span "Milk Tea 路 Special Tea" at bounding box center [257, 246] width 55 height 13
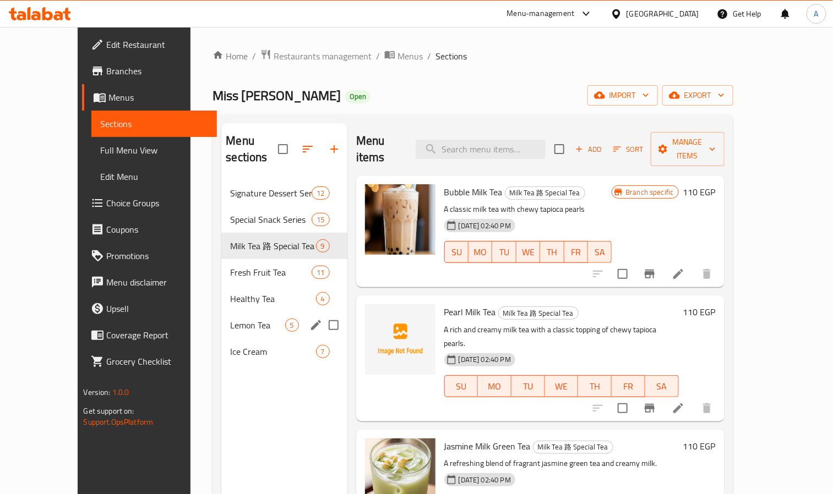
click at [221, 312] on div "Lemon Tea 5" at bounding box center [284, 325] width 126 height 26
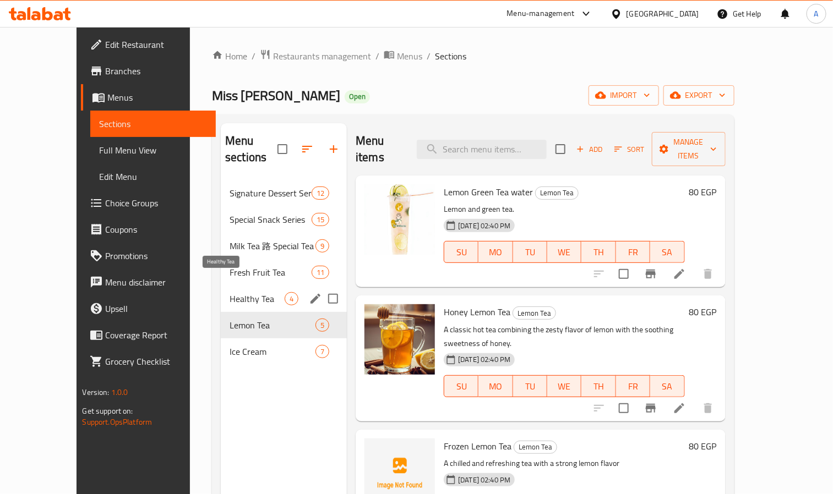
click at [230, 292] on span "Healthy Tea" at bounding box center [257, 298] width 55 height 13
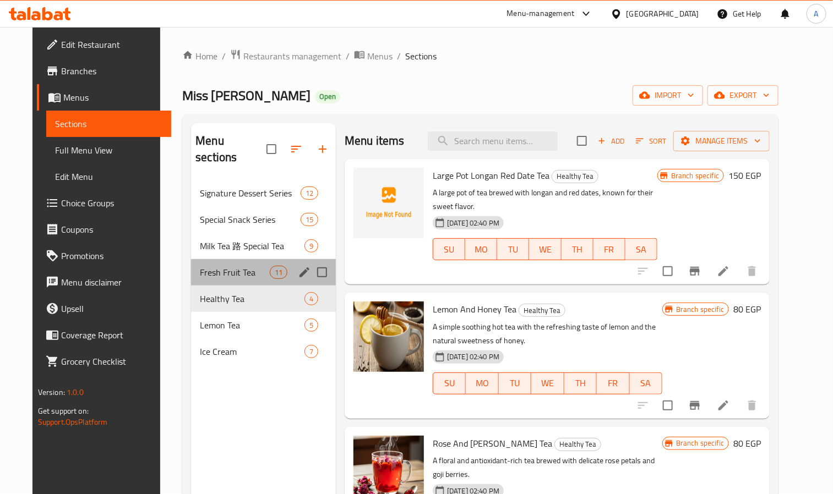
click at [238, 259] on div "Fresh Fruit Tea 11" at bounding box center [263, 272] width 145 height 26
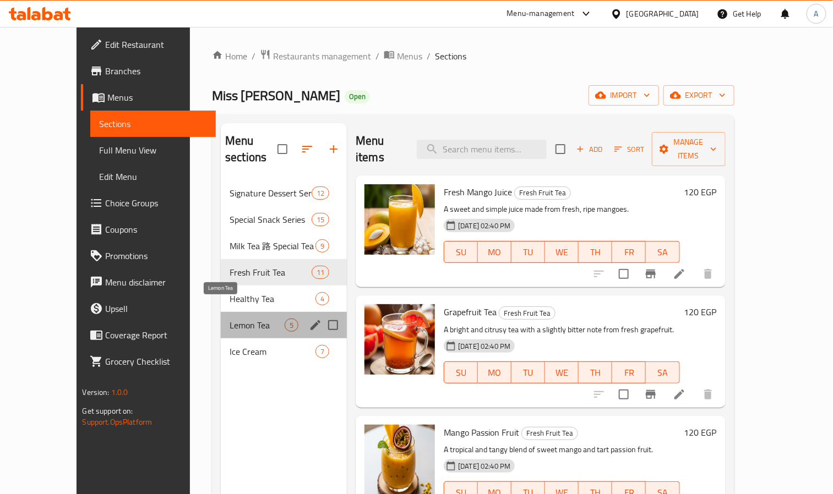
click at [230, 319] on span "Lemon Tea" at bounding box center [257, 325] width 55 height 13
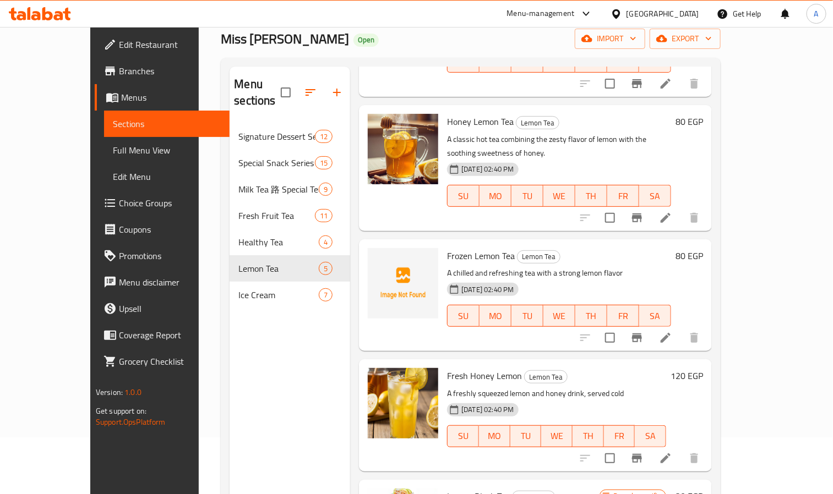
scroll to position [154, 0]
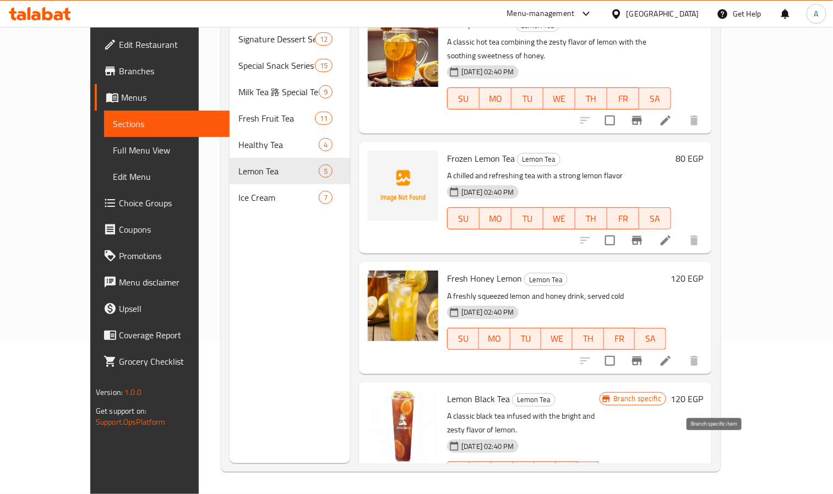
click at [650, 482] on button "Branch-specific-item" at bounding box center [637, 495] width 26 height 26
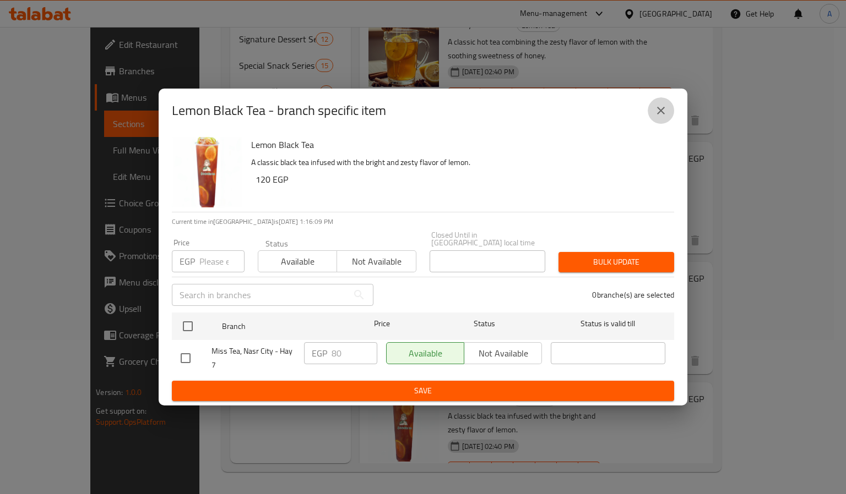
click at [668, 113] on button "close" at bounding box center [661, 110] width 26 height 26
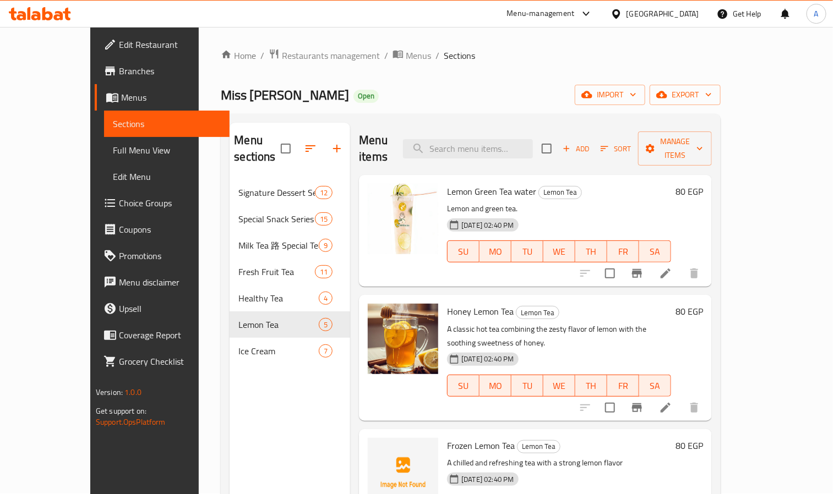
scroll to position [0, 0]
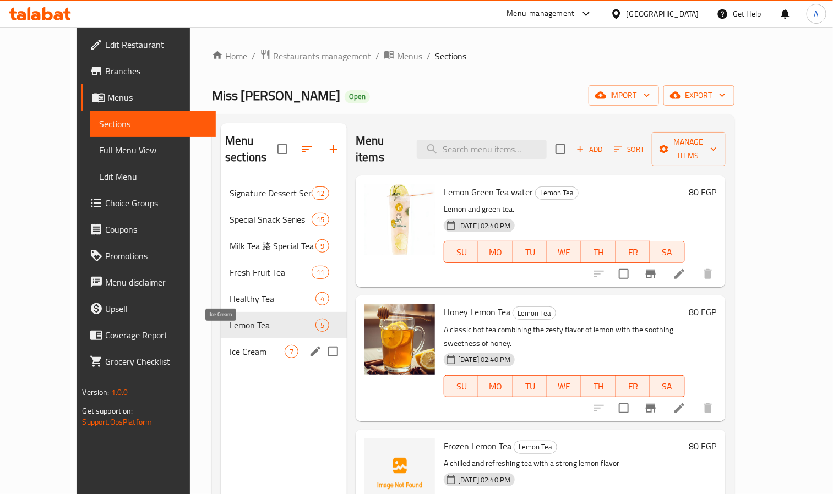
click at [230, 345] on span "Ice Cream" at bounding box center [257, 351] width 55 height 13
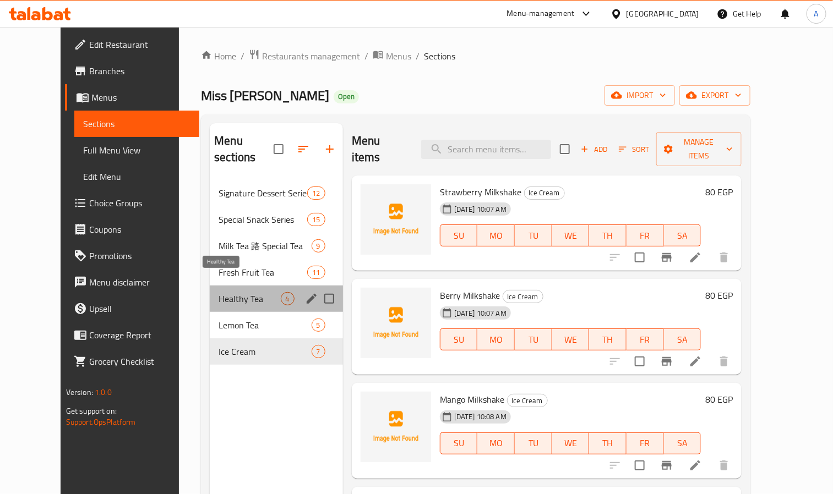
click at [219, 292] on span "Healthy Tea" at bounding box center [250, 298] width 62 height 13
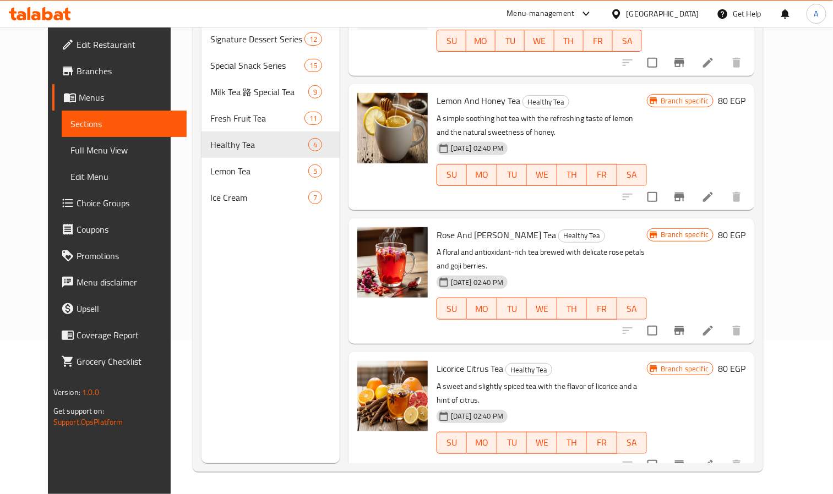
scroll to position [72, 0]
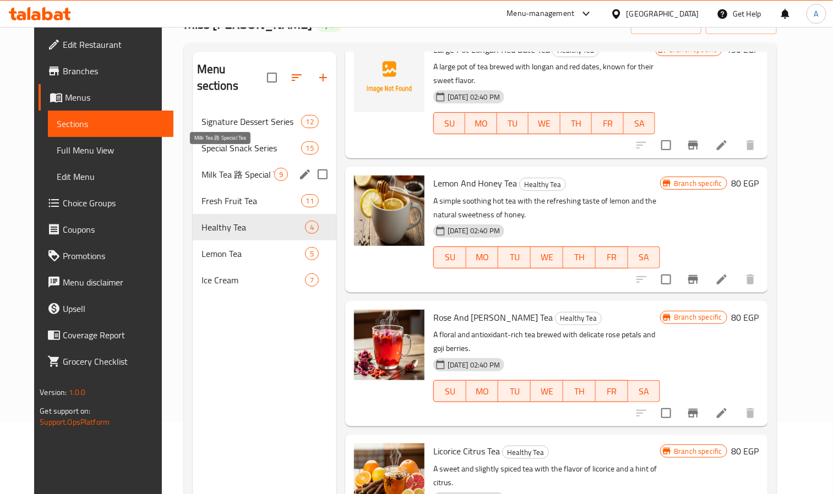
click at [228, 168] on span "Milk Tea 路 Special Tea" at bounding box center [238, 174] width 73 height 13
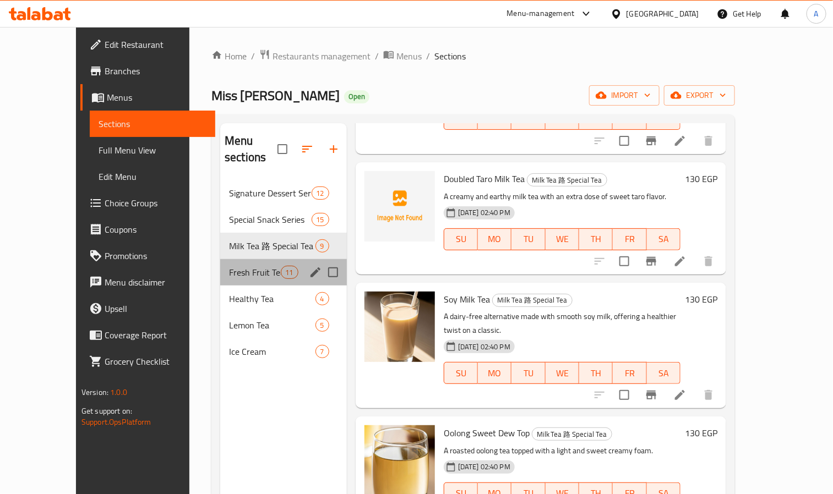
click at [224, 259] on div "Fresh Fruit Tea 11" at bounding box center [283, 272] width 127 height 26
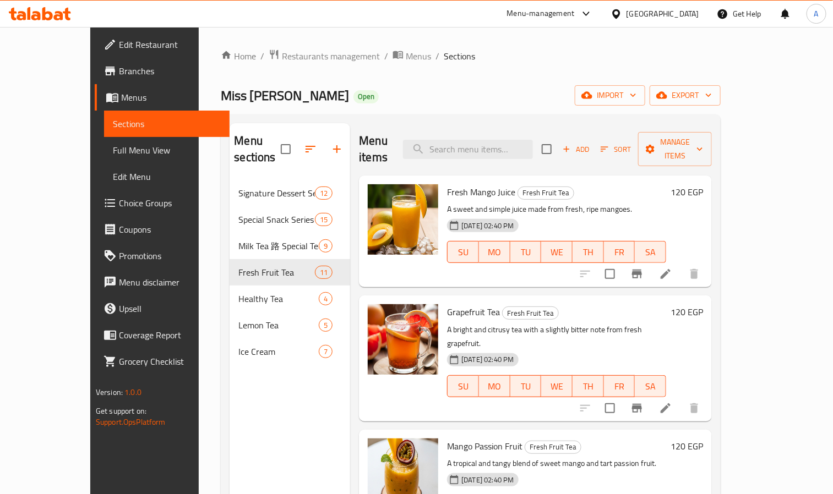
click at [230, 392] on div "Menu sections Signature Dessert Series 12 Special Snack Series 15 Milk Tea 路 Sp…" at bounding box center [290, 370] width 121 height 494
click at [521, 140] on input "search" at bounding box center [468, 149] width 130 height 19
paste input "jasmine"
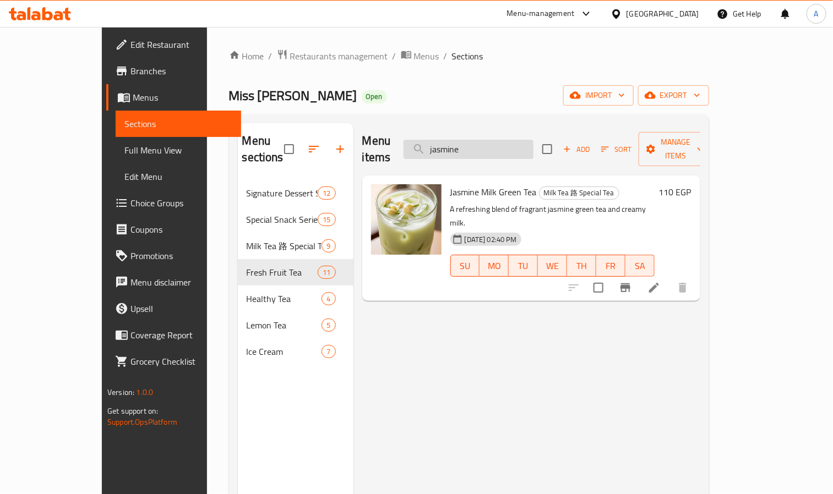
click at [534, 144] on input "jasmine" at bounding box center [469, 149] width 130 height 19
paste input "cappuccino"
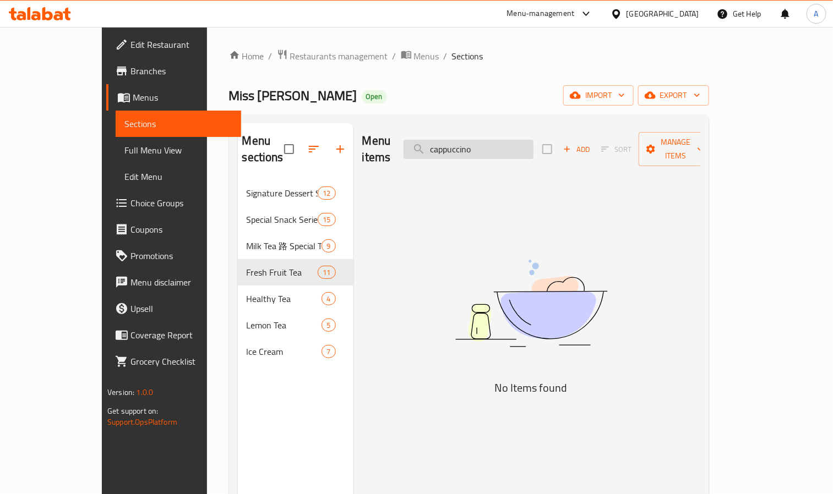
click at [532, 140] on input "cappuccino" at bounding box center [469, 149] width 130 height 19
paste
click at [499, 140] on input "latte" at bounding box center [469, 149] width 130 height 19
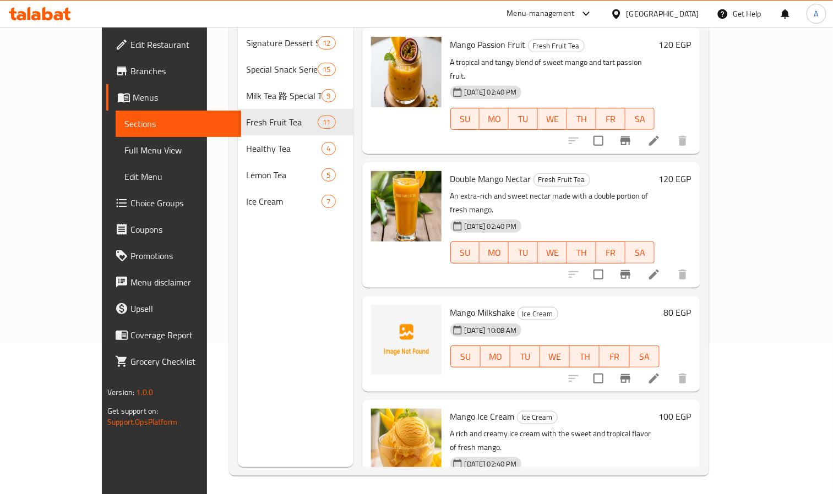
scroll to position [154, 0]
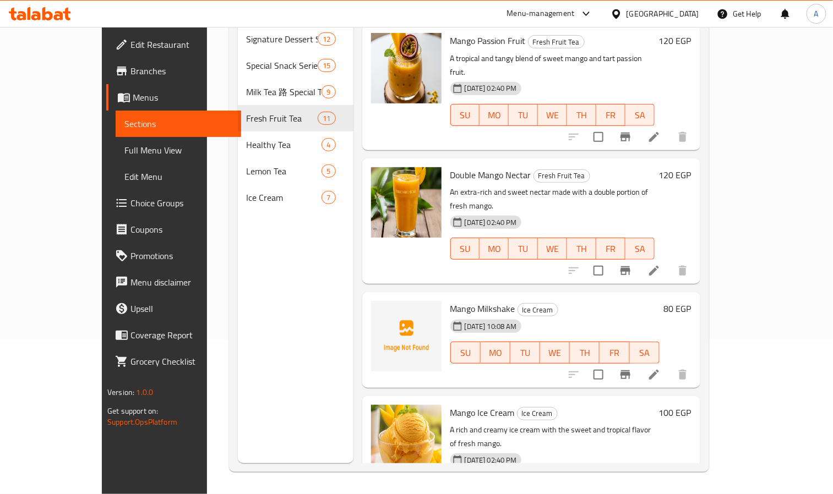
type input "mango"
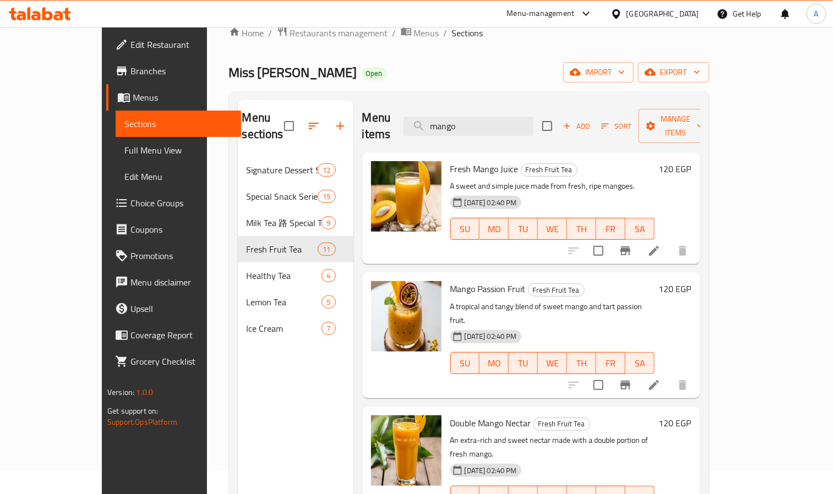
scroll to position [0, 0]
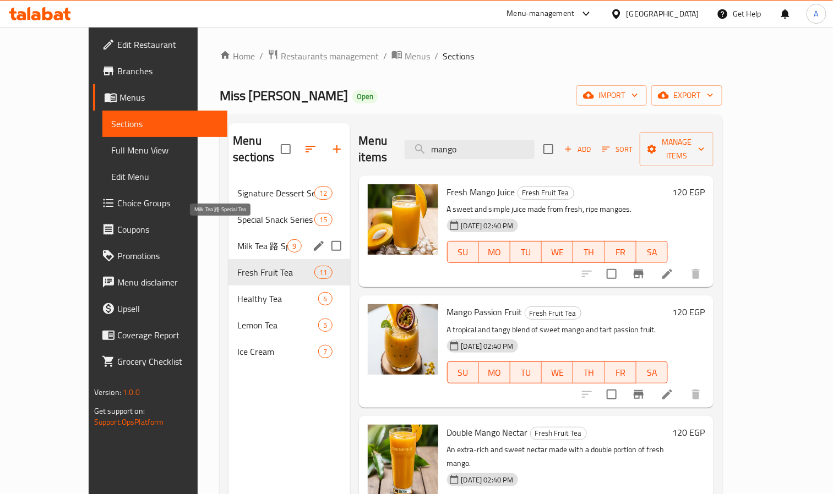
click at [247, 240] on span "Milk Tea 路 Special Tea" at bounding box center [262, 246] width 50 height 13
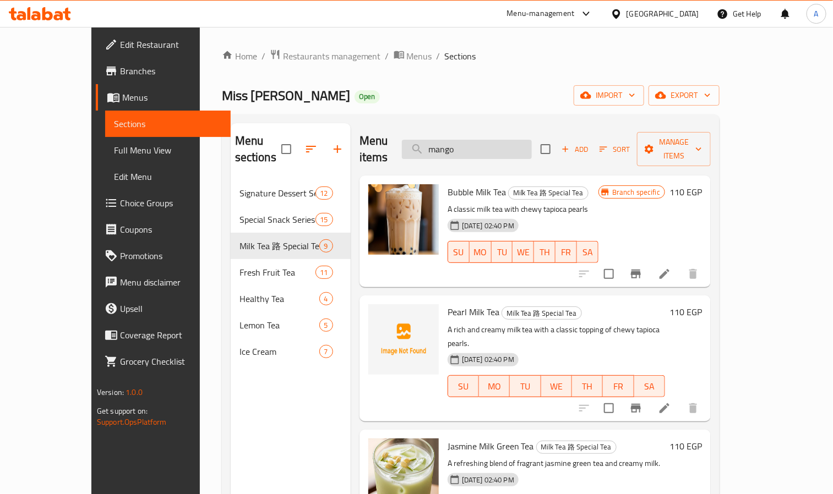
click at [514, 144] on input "mango" at bounding box center [467, 149] width 130 height 19
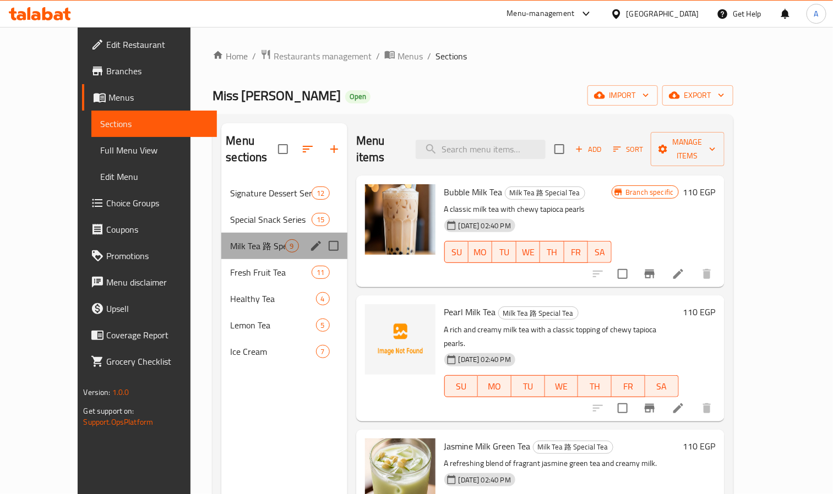
click at [221, 238] on div "Milk Tea 路 Special Tea 9" at bounding box center [284, 246] width 126 height 26
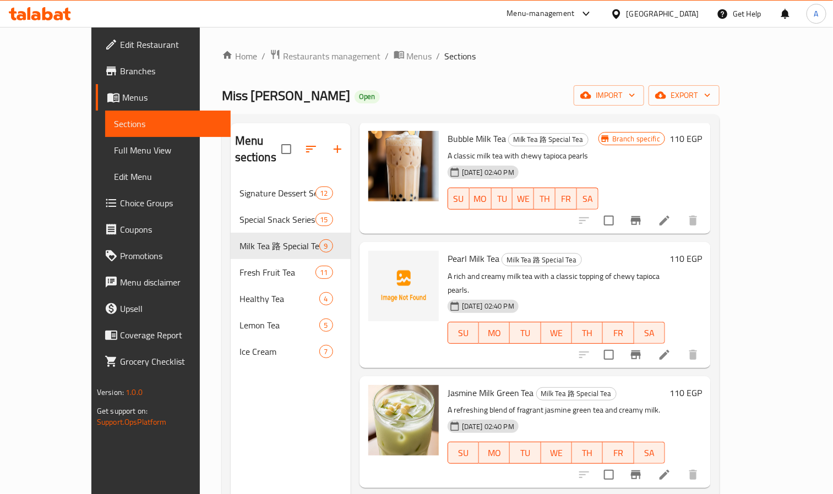
scroll to position [83, 0]
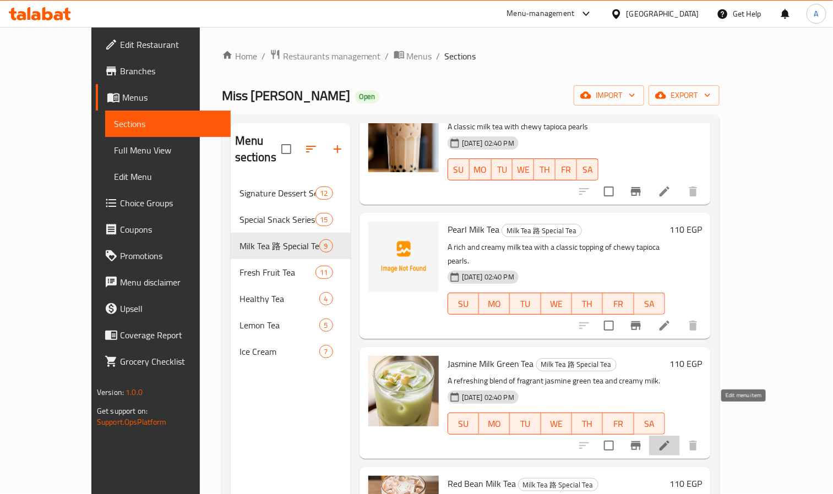
click at [671, 439] on icon at bounding box center [664, 445] width 13 height 13
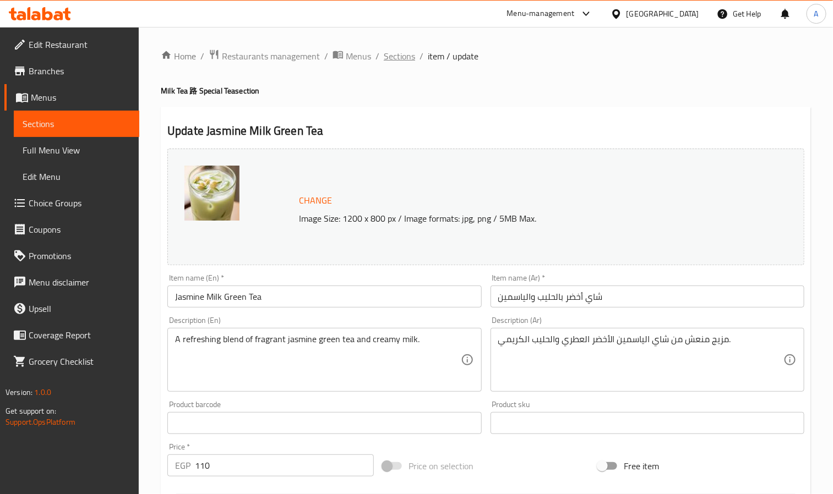
click at [401, 58] on span "Sections" at bounding box center [399, 56] width 31 height 13
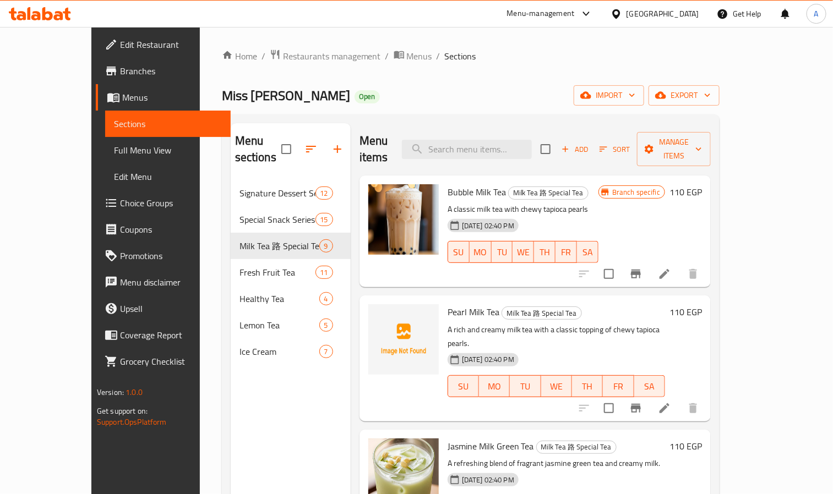
click at [577, 349] on div "[DATE] 02:40 PM SU MO TU WE TH FR SA" at bounding box center [556, 378] width 226 height 59
click at [537, 323] on p "A rich and creamy milk tea with a classic topping of chewy tapioca pearls." at bounding box center [557, 337] width 218 height 28
click at [503, 377] on div "[DATE] 02:40 PM SU MO TU WE TH FR SA" at bounding box center [556, 378] width 226 height 59
click at [468, 387] on div "Pearl Milk Tea Milk Tea 路 Special Tea A rich and creamy milk tea with a classic…" at bounding box center [556, 358] width 226 height 117
click at [557, 396] on div "Menu items Add Sort Manage items Bubble Milk Tea Milk Tea 路 Special Tea A class…" at bounding box center [531, 370] width 360 height 494
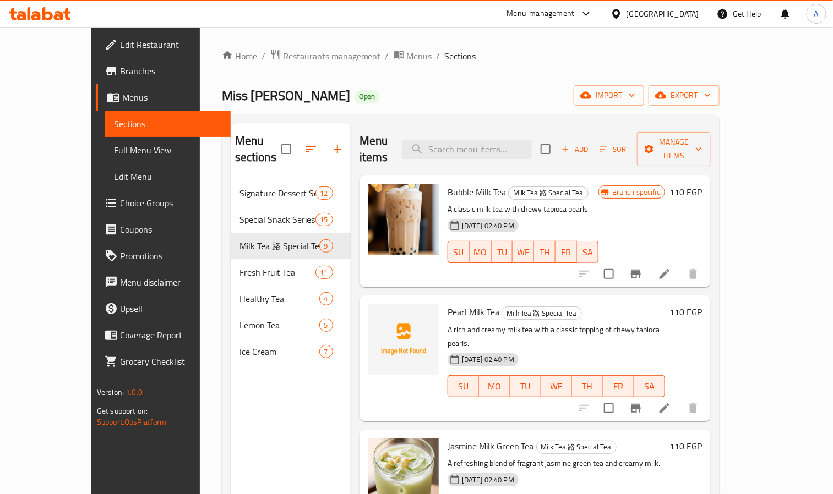
click at [629, 305] on h6 "Pearl Milk Tea Milk Tea 路 Special Tea" at bounding box center [557, 312] width 218 height 15
click at [499, 355] on span "[DATE] 02:40 PM" at bounding box center [488, 360] width 61 height 10
click at [639, 153] on div "Add Sort Manage items" at bounding box center [626, 149] width 170 height 34
click at [590, 143] on span "Add" at bounding box center [575, 149] width 30 height 13
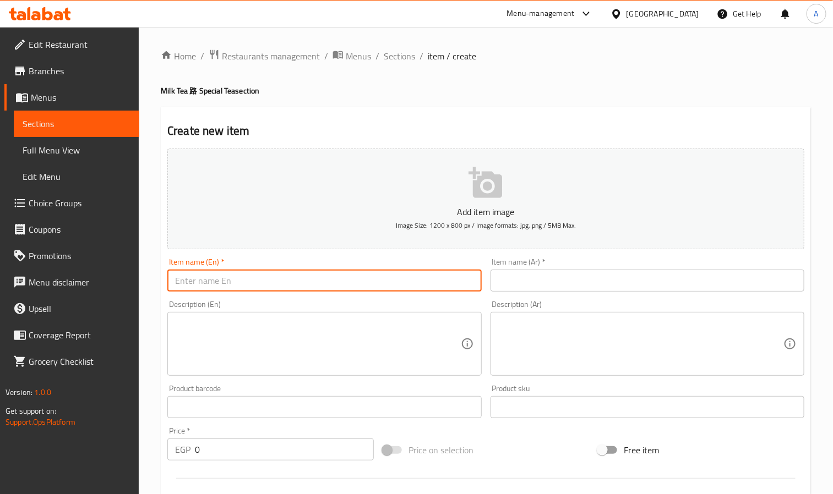
click at [232, 285] on input "text" at bounding box center [324, 281] width 314 height 22
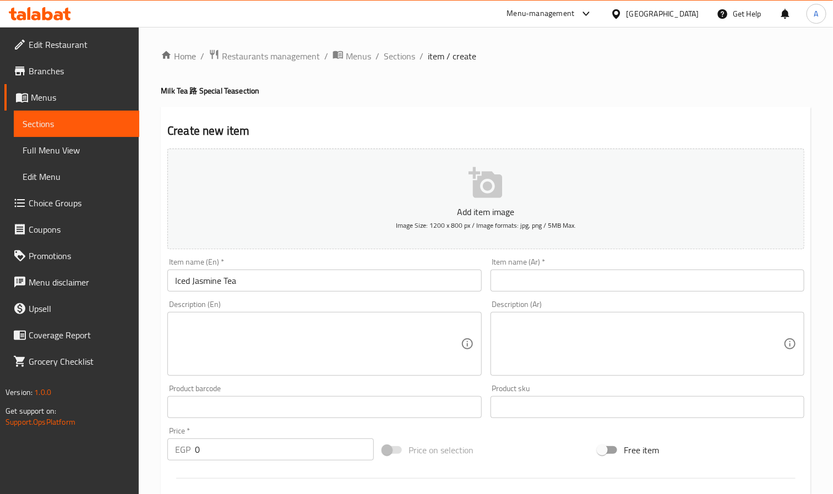
click at [596, 289] on input "text" at bounding box center [648, 281] width 314 height 22
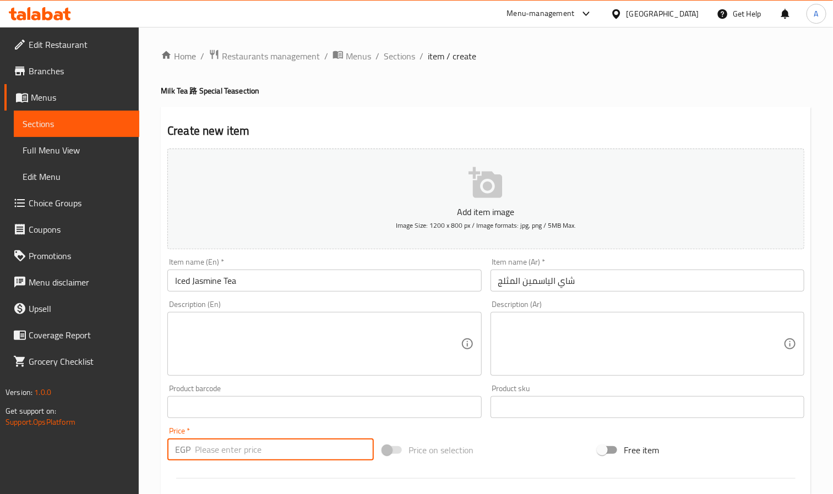
drag, startPoint x: 237, startPoint y: 443, endPoint x: 154, endPoint y: 443, distance: 82.6
click at [154, 443] on div "Home / Restaurants management / Menus / Sections / item / create Milk Tea 路 Spe…" at bounding box center [486, 402] width 694 height 751
click at [259, 443] on input "number" at bounding box center [284, 450] width 179 height 22
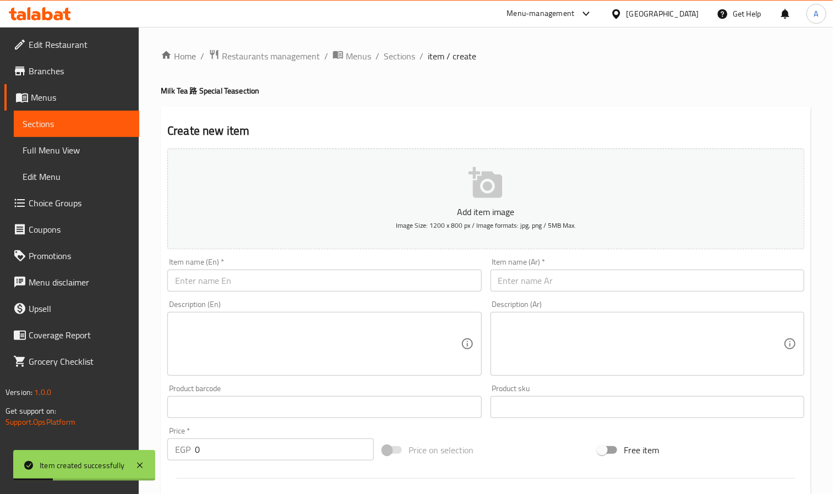
click at [567, 299] on div "Description (Ar) Description (Ar)" at bounding box center [647, 338] width 323 height 84
click at [566, 281] on input "text" at bounding box center [648, 281] width 314 height 22
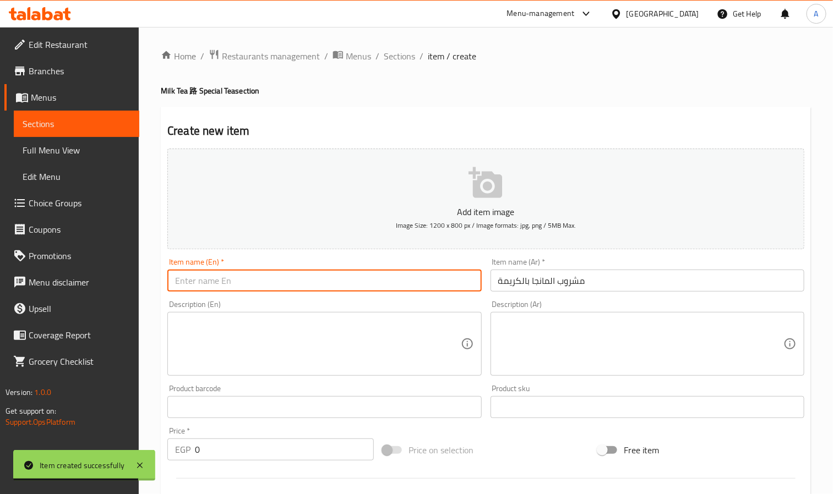
click at [265, 285] on input "text" at bounding box center [324, 281] width 314 height 22
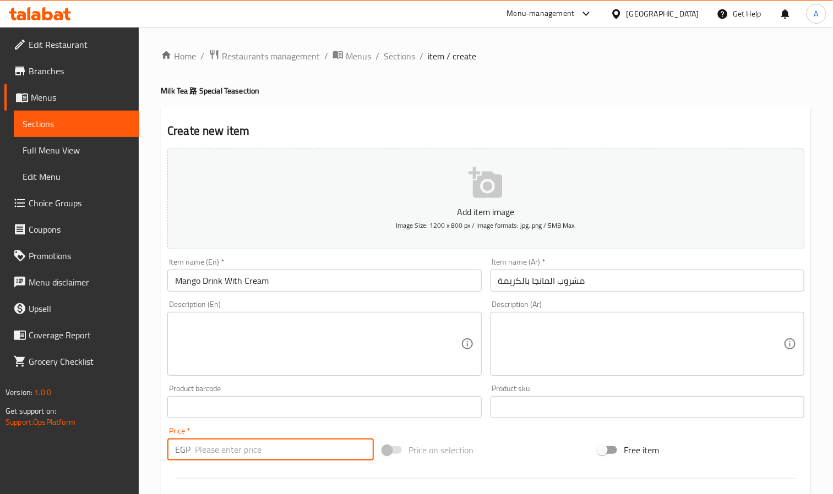
drag, startPoint x: 255, startPoint y: 443, endPoint x: 167, endPoint y: 446, distance: 88.2
click at [167, 446] on div "EGP Price *" at bounding box center [270, 450] width 206 height 22
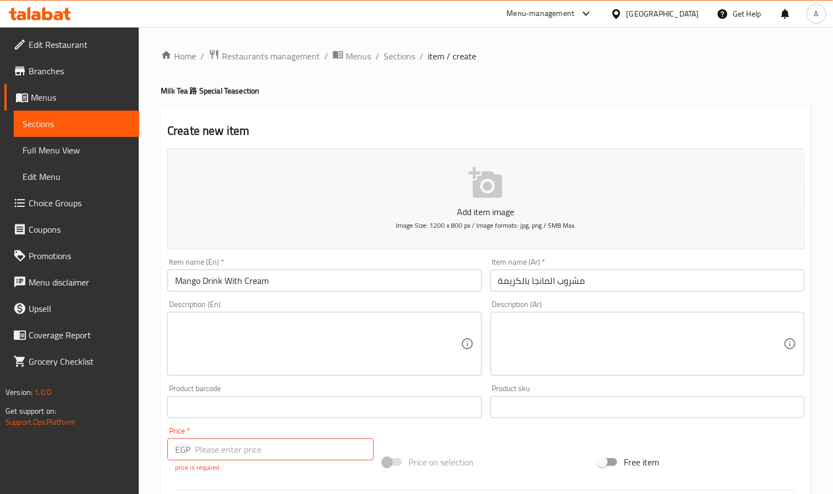
click at [253, 436] on div "Price   * EGP Price * price is required" at bounding box center [270, 450] width 206 height 46
click at [249, 447] on input "number" at bounding box center [284, 450] width 179 height 22
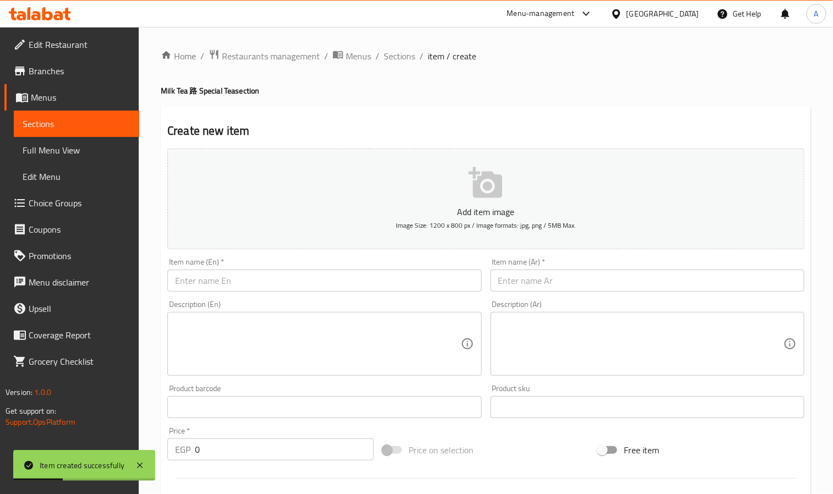
click at [503, 288] on input "text" at bounding box center [648, 281] width 314 height 22
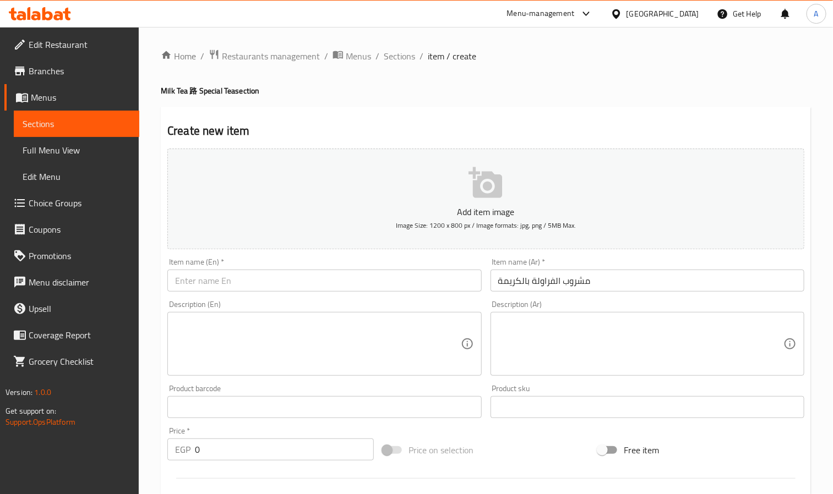
click at [208, 285] on input "text" at bounding box center [324, 281] width 314 height 22
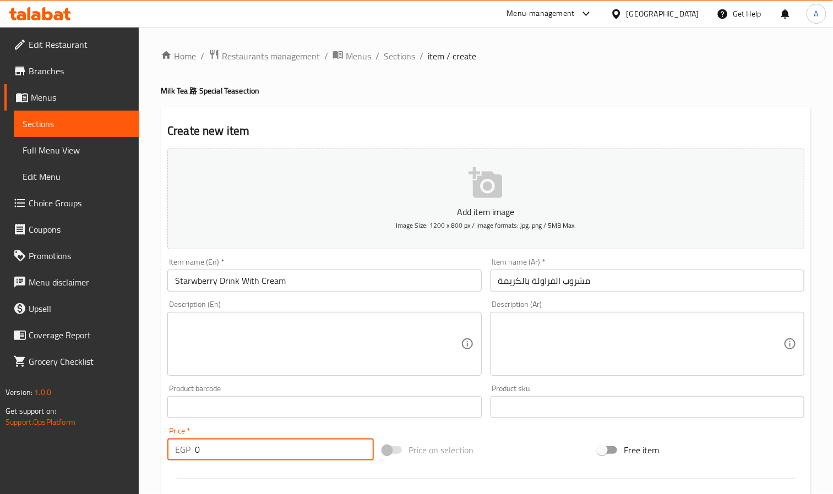
drag, startPoint x: 223, startPoint y: 445, endPoint x: 164, endPoint y: 442, distance: 59.0
click at [164, 442] on div "Price   * EGP 0 Price *" at bounding box center [270, 444] width 215 height 42
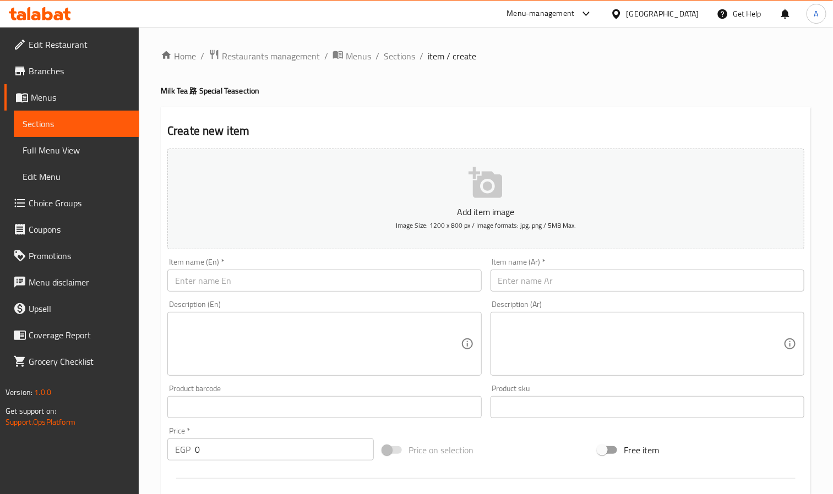
click at [278, 281] on input "text" at bounding box center [324, 281] width 314 height 22
click at [562, 282] on input "text" at bounding box center [648, 281] width 314 height 22
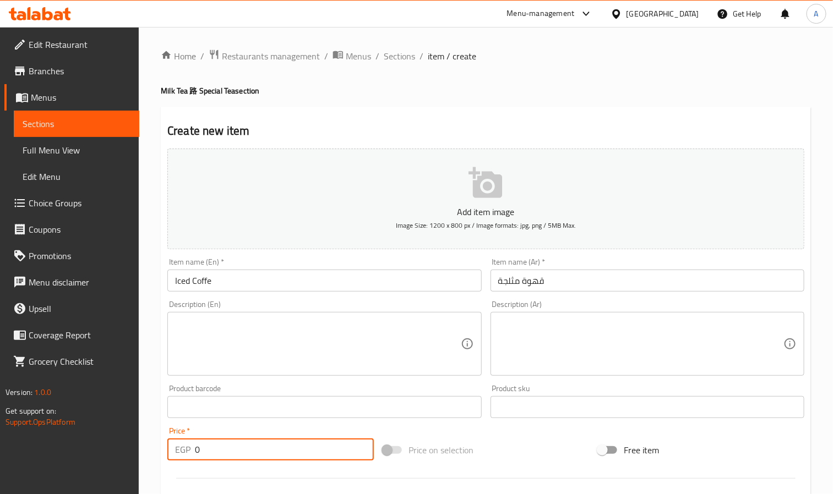
drag, startPoint x: 215, startPoint y: 438, endPoint x: 193, endPoint y: 444, distance: 23.0
click at [193, 444] on div "Price   * EGP 0 Price *" at bounding box center [270, 444] width 206 height 34
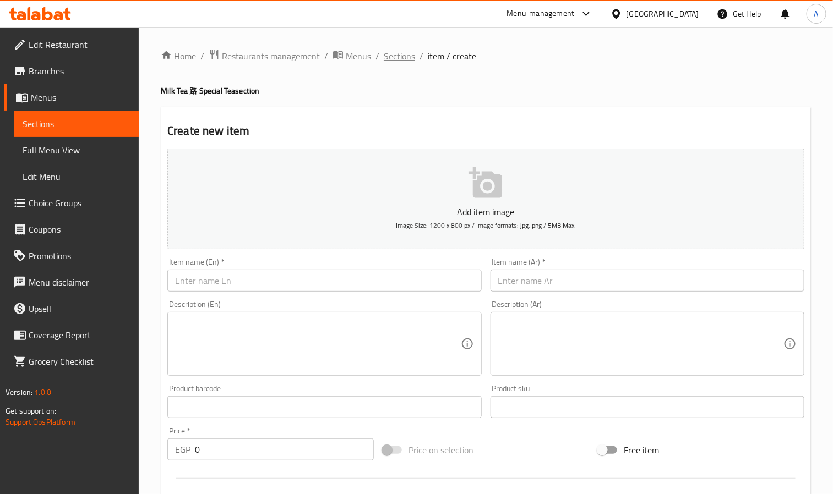
click at [387, 57] on span "Sections" at bounding box center [399, 56] width 31 height 13
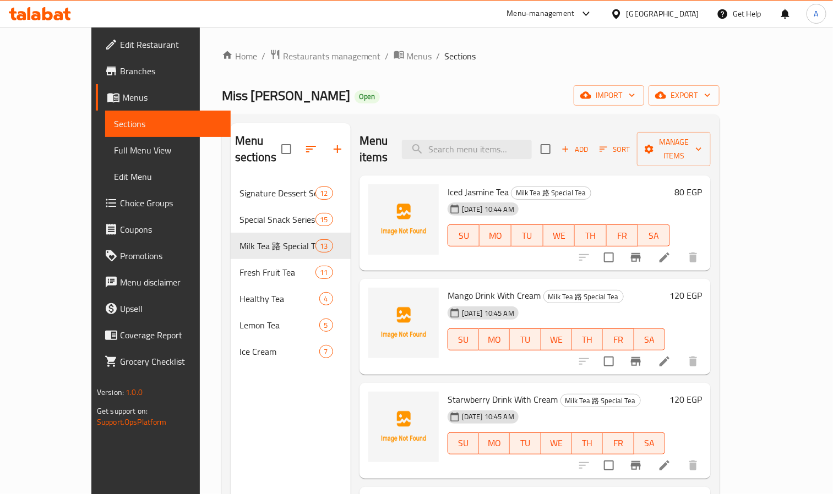
click at [488, 352] on div "Mango Drink With Cream Milk Tea 路 Special Tea [DATE] 10:45 AM SU MO TU WE TH FR…" at bounding box center [556, 327] width 226 height 87
click at [481, 361] on div "Menu items Add Sort Manage items Iced Jasmine Tea Milk Tea 路 Special Tea [DATE]…" at bounding box center [531, 370] width 360 height 494
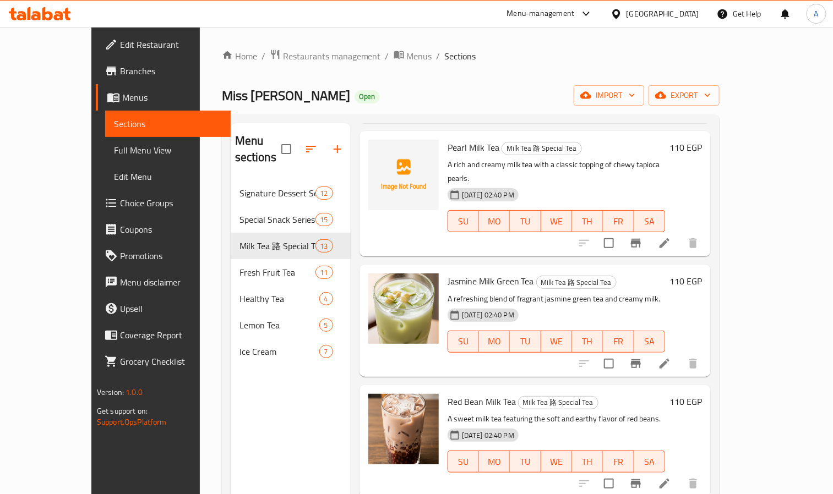
click at [562, 447] on div "SU MO TU WE TH FR SA" at bounding box center [556, 462] width 226 height 31
click at [489, 334] on span "MO" at bounding box center [494, 342] width 22 height 16
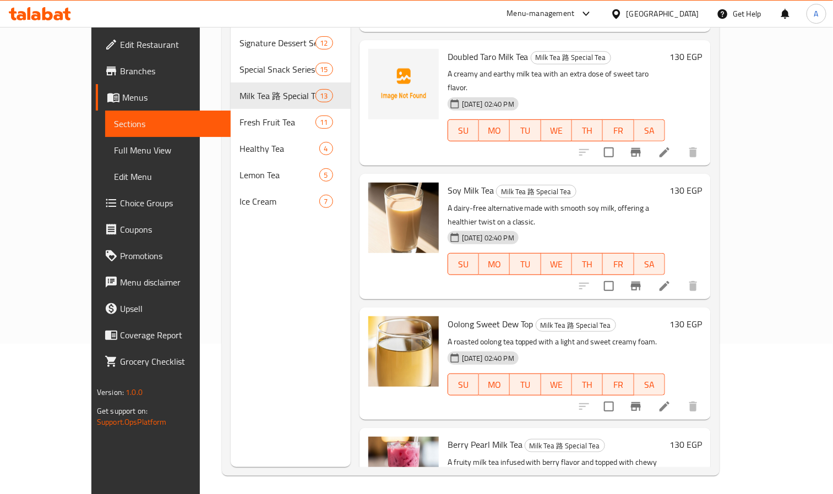
scroll to position [154, 0]
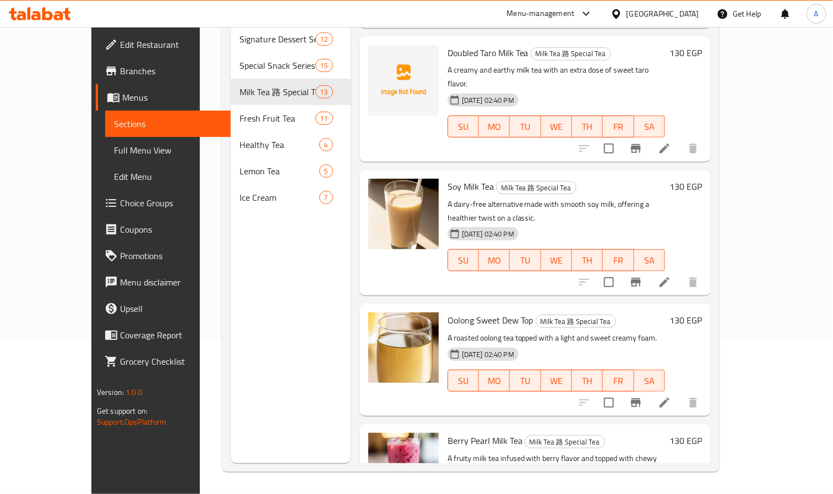
click at [536, 316] on span "Milk Tea 路 Special Tea" at bounding box center [575, 322] width 79 height 13
click at [506, 312] on span "Oolong Sweet Dew Top" at bounding box center [491, 320] width 86 height 17
click at [634, 370] on button "FR" at bounding box center [618, 381] width 31 height 22
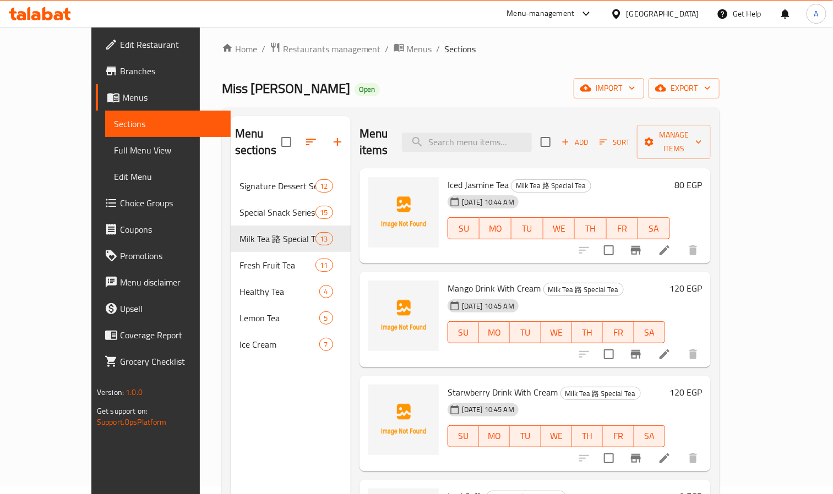
scroll to position [0, 0]
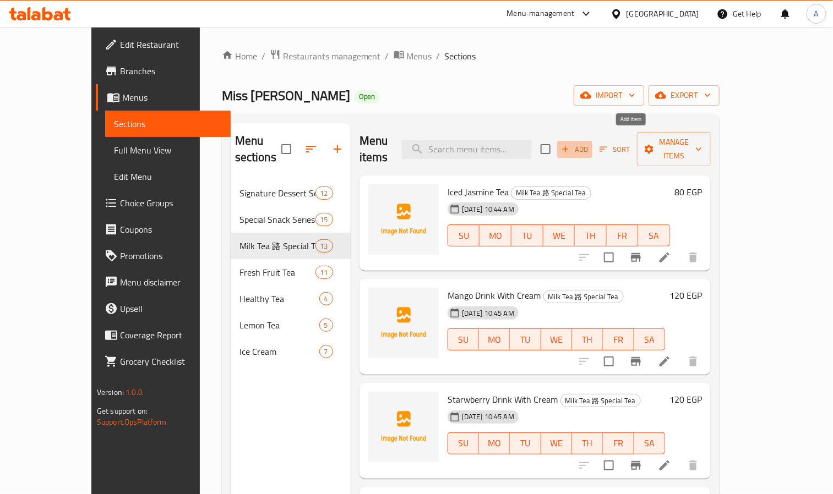
click at [590, 145] on span "Add" at bounding box center [575, 149] width 30 height 13
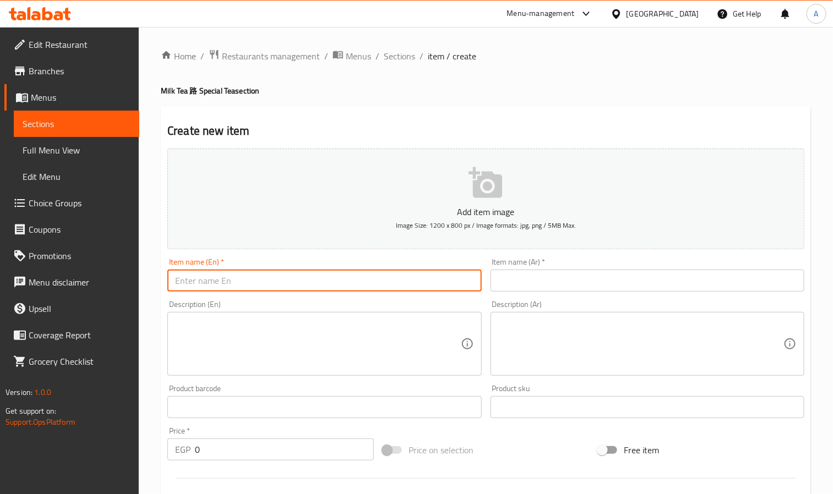
click at [263, 278] on input "text" at bounding box center [324, 281] width 314 height 22
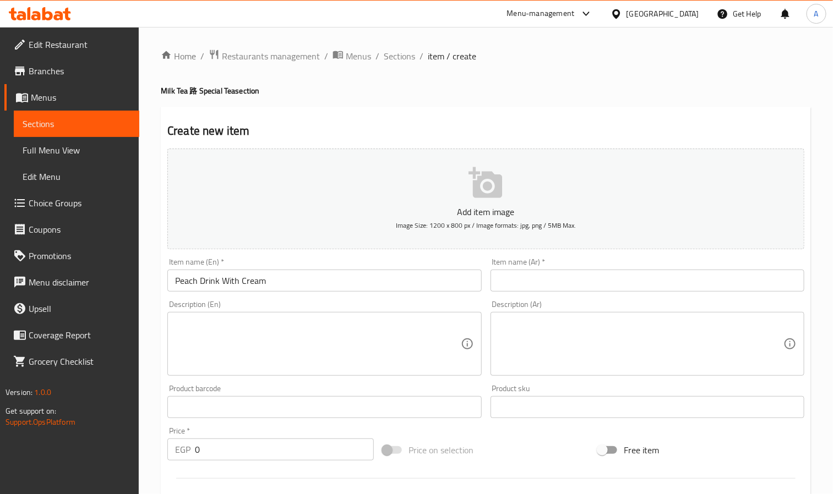
click at [544, 286] on input "text" at bounding box center [648, 281] width 314 height 22
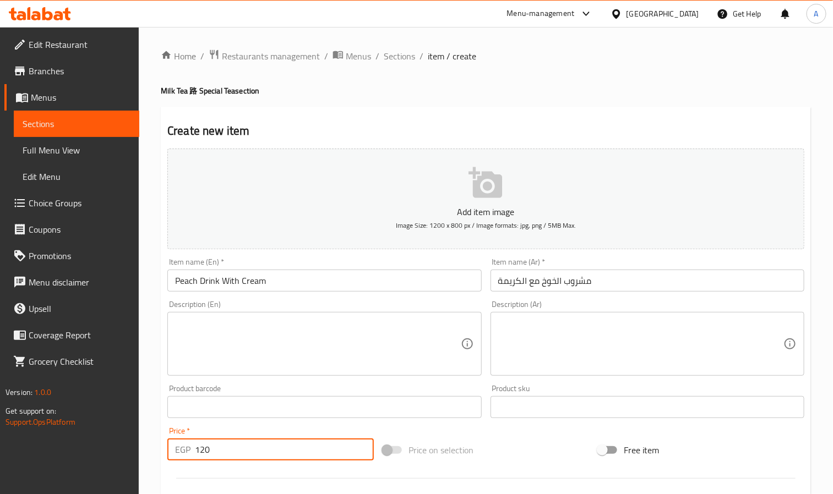
drag, startPoint x: 209, startPoint y: 453, endPoint x: 181, endPoint y: 456, distance: 28.2
click at [181, 456] on div "EGP 120 Price *" at bounding box center [270, 450] width 206 height 22
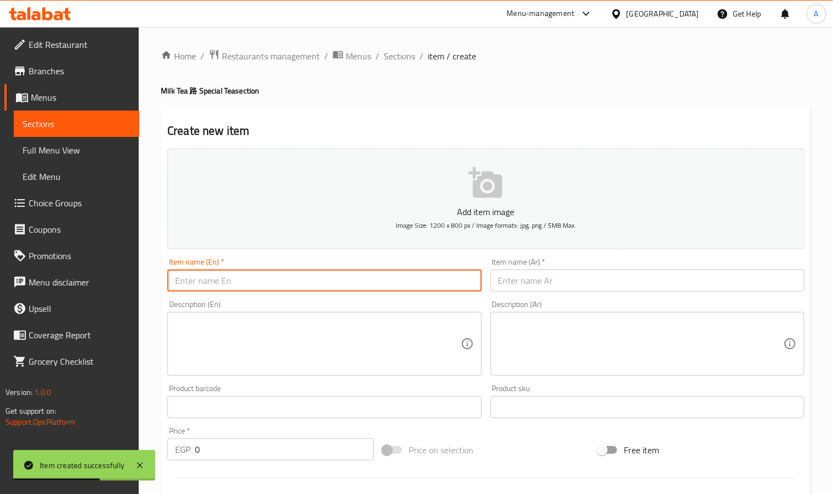
click at [205, 278] on input "text" at bounding box center [324, 281] width 314 height 22
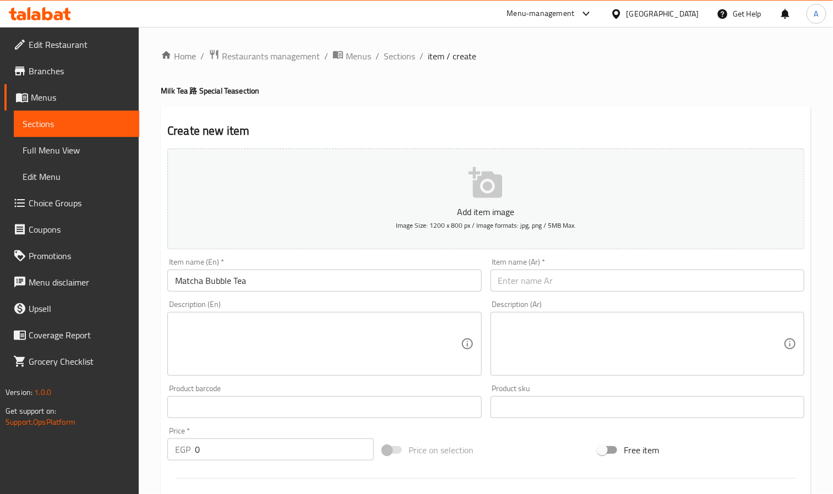
click at [552, 271] on input "text" at bounding box center [648, 281] width 314 height 22
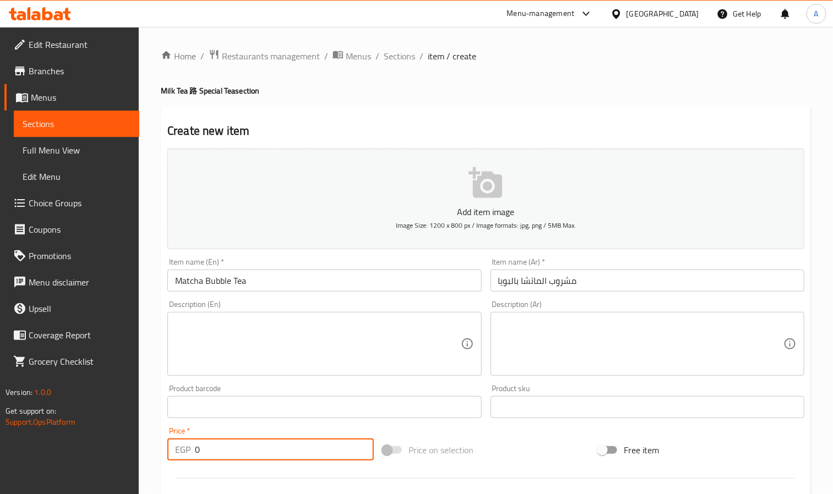
drag, startPoint x: 236, startPoint y: 456, endPoint x: 178, endPoint y: 442, distance: 59.7
click at [178, 442] on div "EGP 0 Price *" at bounding box center [270, 450] width 206 height 22
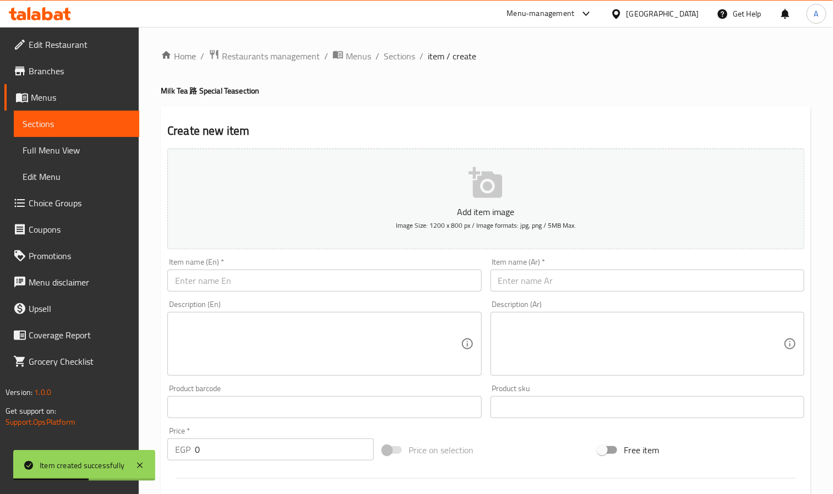
click at [240, 286] on input "text" at bounding box center [324, 281] width 314 height 22
click at [691, 285] on input "text" at bounding box center [648, 281] width 314 height 22
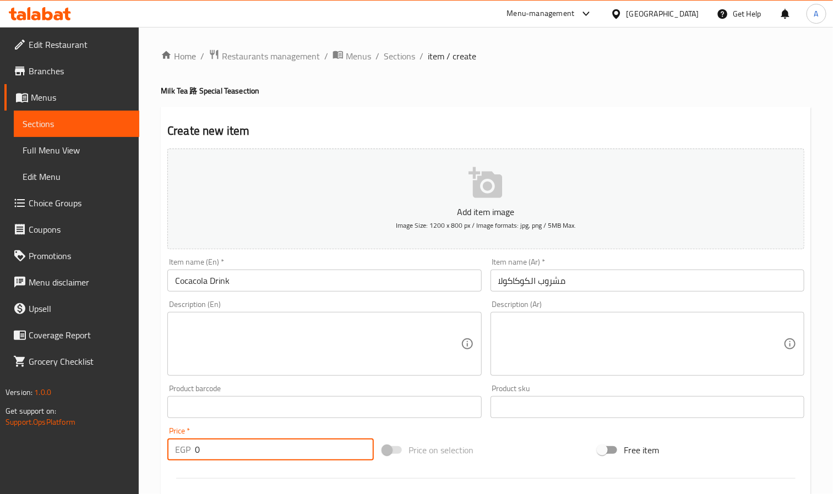
drag, startPoint x: 235, startPoint y: 458, endPoint x: 167, endPoint y: 449, distance: 67.7
click at [167, 449] on div "EGP 0 Price *" at bounding box center [270, 450] width 206 height 22
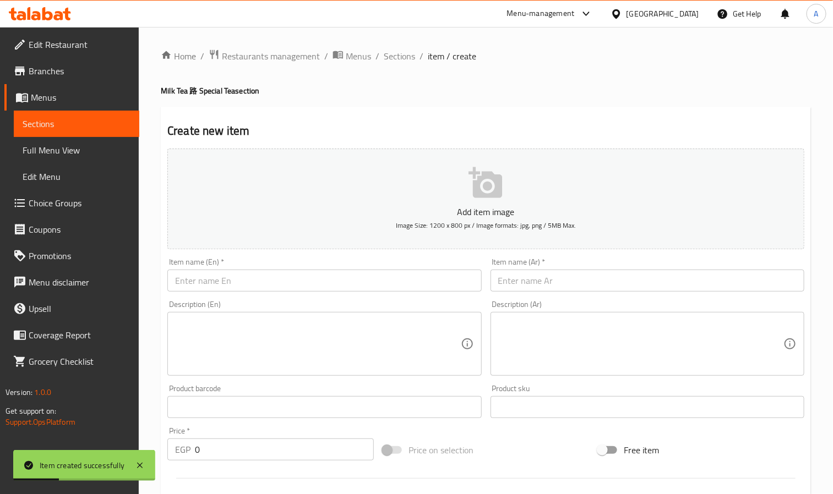
click at [711, 289] on input "text" at bounding box center [648, 281] width 314 height 22
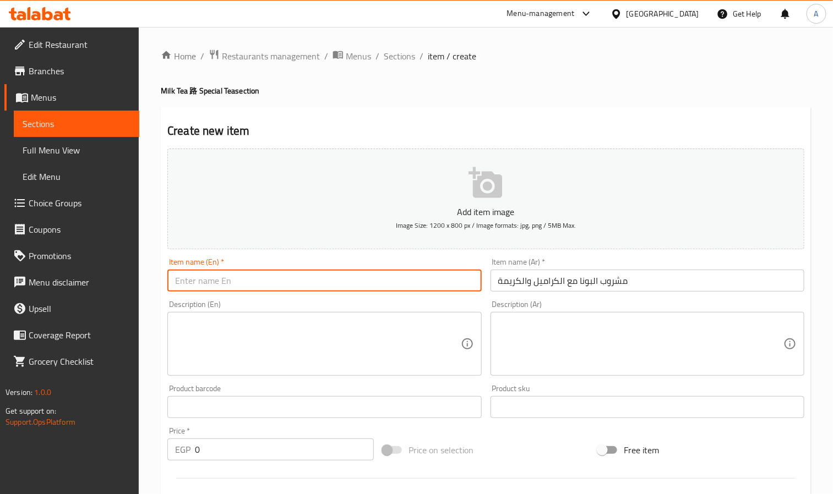
click at [263, 278] on input "text" at bounding box center [324, 281] width 314 height 22
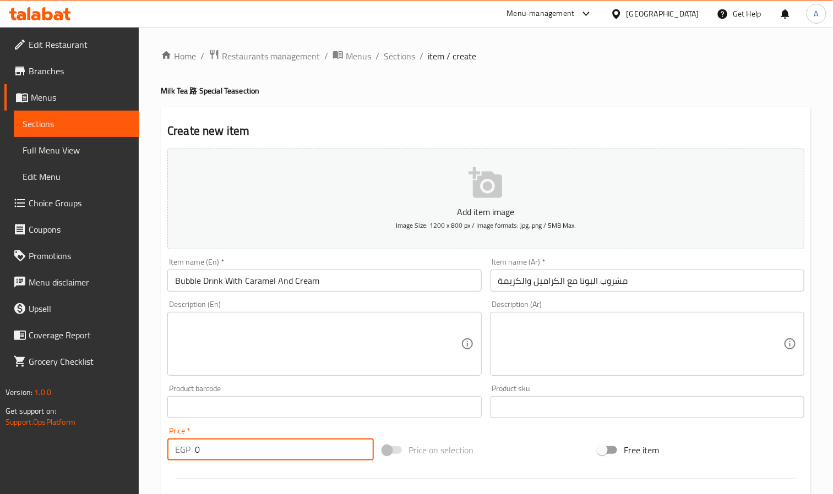
drag, startPoint x: 218, startPoint y: 451, endPoint x: 181, endPoint y: 453, distance: 37.5
click at [181, 453] on div "EGP 0 Price *" at bounding box center [270, 450] width 206 height 22
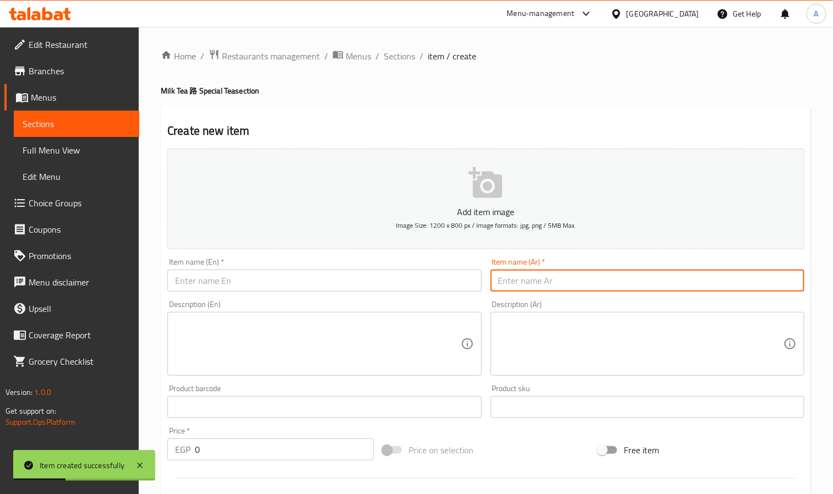
click at [573, 284] on input "text" at bounding box center [648, 281] width 314 height 22
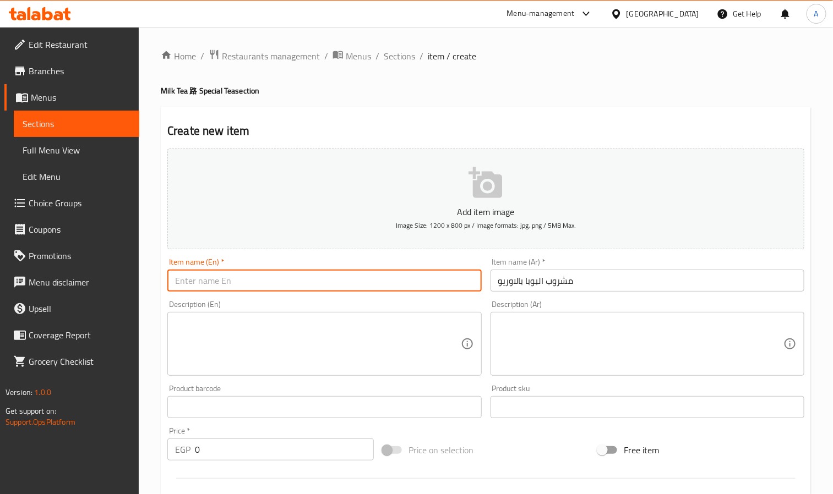
click at [184, 286] on input "text" at bounding box center [324, 281] width 314 height 22
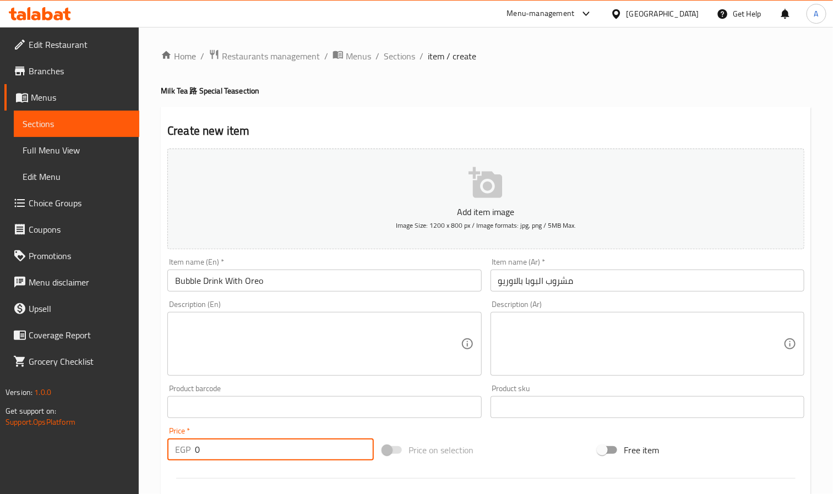
drag, startPoint x: 222, startPoint y: 455, endPoint x: 182, endPoint y: 451, distance: 40.4
click at [182, 451] on div "EGP 0 Price *" at bounding box center [270, 450] width 206 height 22
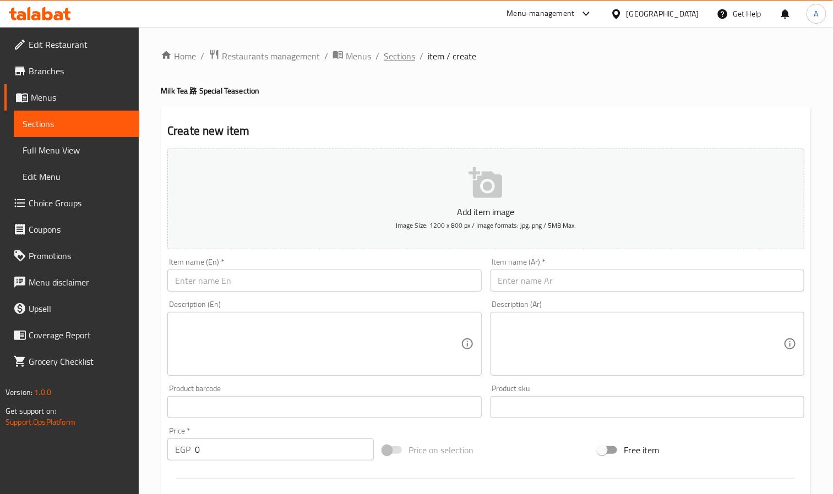
click at [392, 52] on span "Sections" at bounding box center [399, 56] width 31 height 13
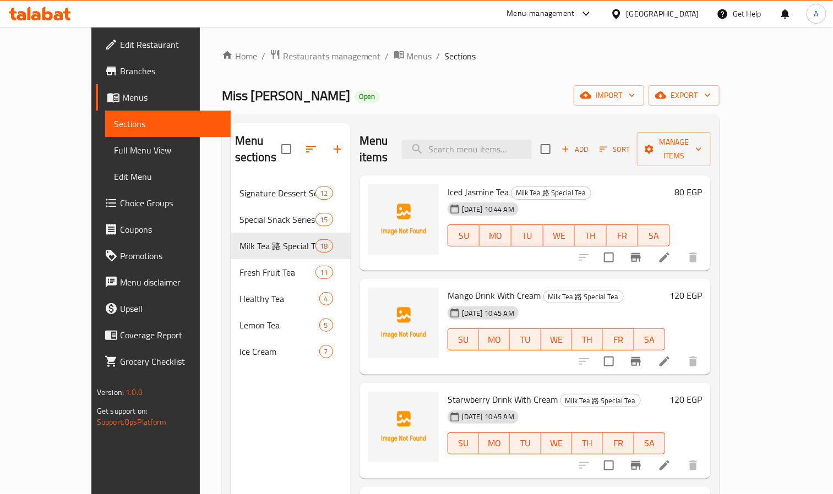
click at [484, 308] on span "[DATE] 10:45 AM" at bounding box center [488, 313] width 61 height 10
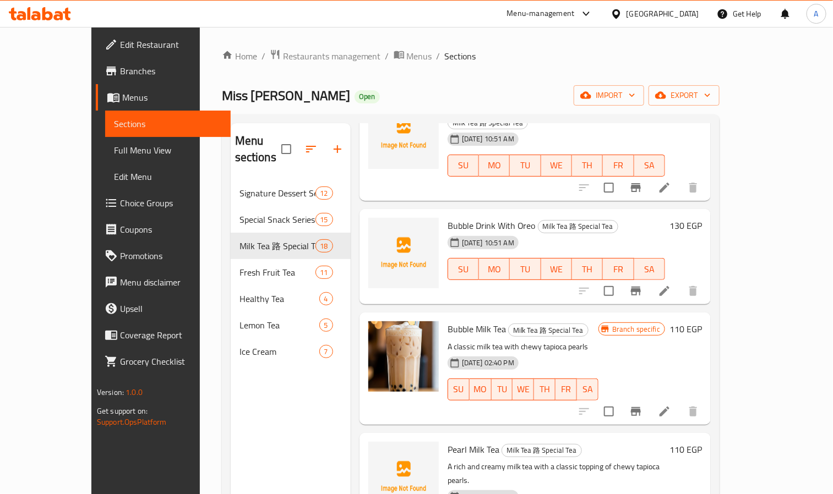
scroll to position [839, 0]
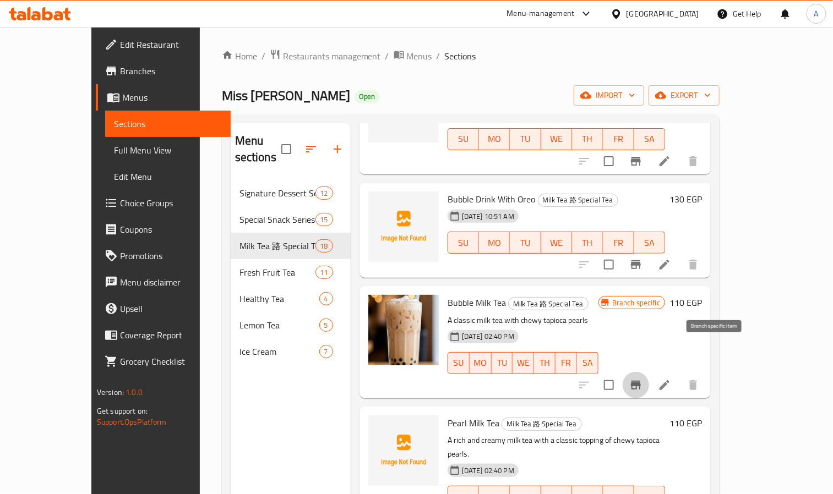
click at [649, 372] on button "Branch-specific-item" at bounding box center [636, 385] width 26 height 26
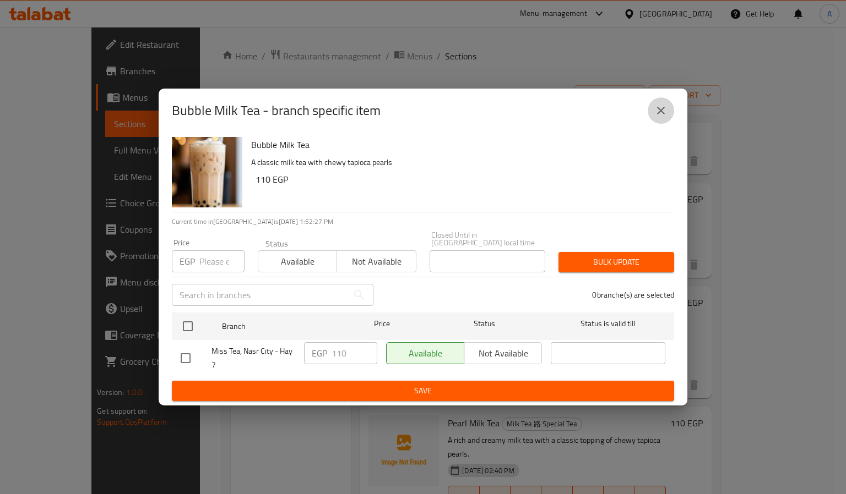
click at [669, 110] on button "close" at bounding box center [661, 110] width 26 height 26
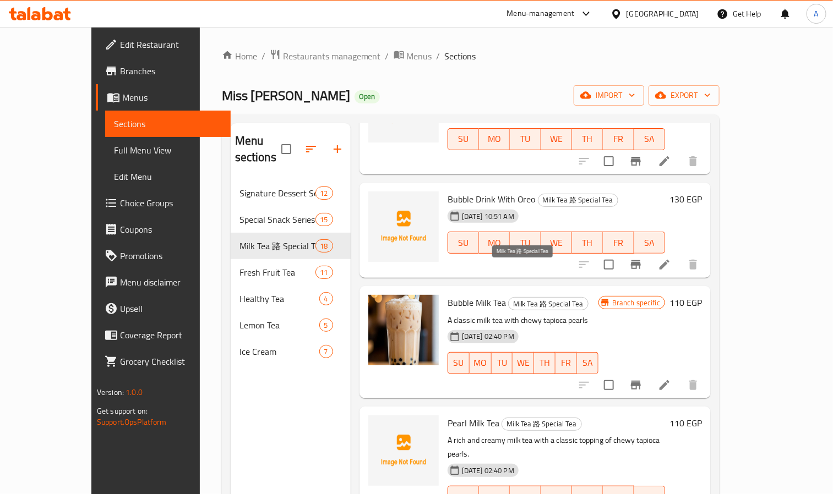
click at [549, 298] on span "Milk Tea 路 Special Tea" at bounding box center [548, 304] width 79 height 13
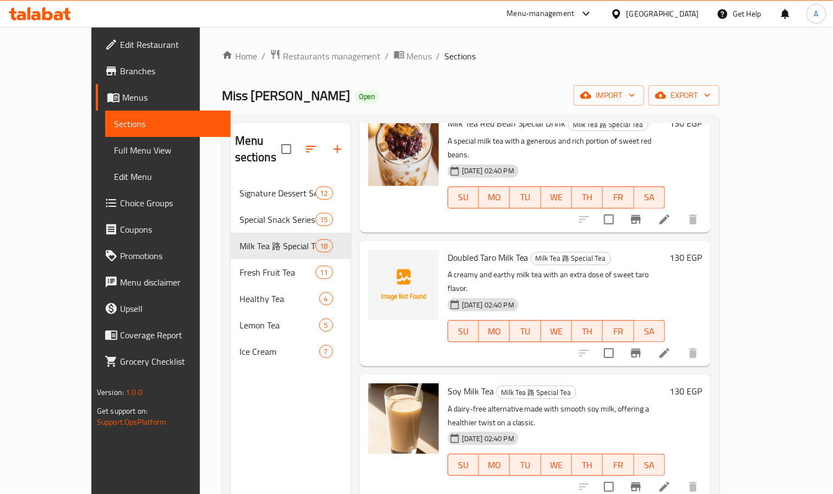
scroll to position [1543, 0]
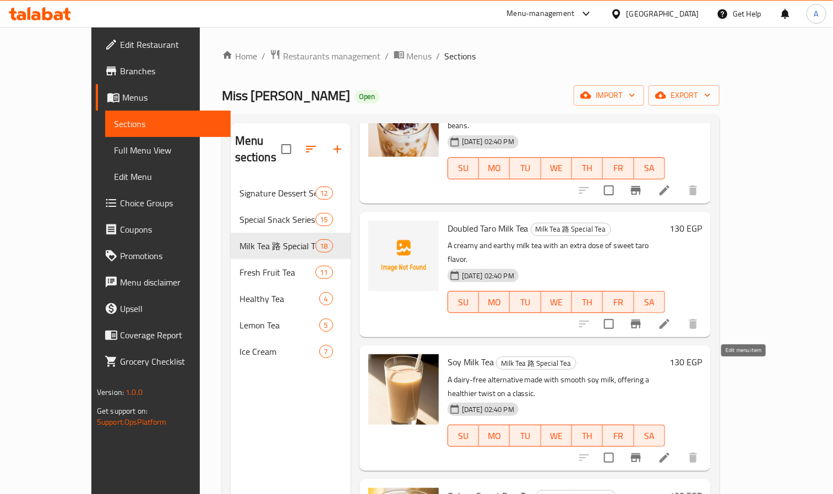
click at [671, 452] on icon at bounding box center [664, 458] width 13 height 13
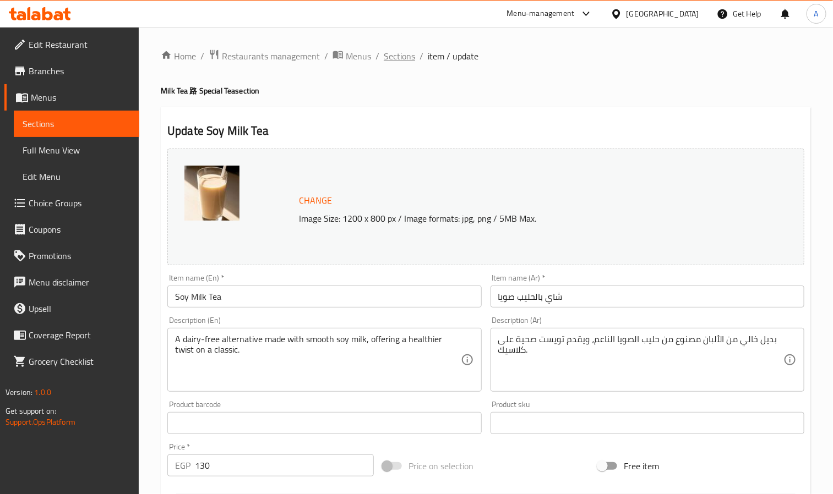
click at [413, 58] on span "Sections" at bounding box center [399, 56] width 31 height 13
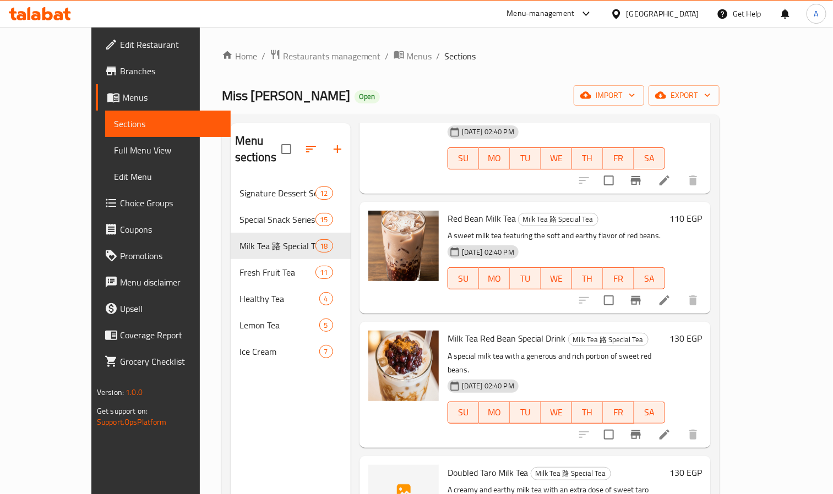
scroll to position [1295, 0]
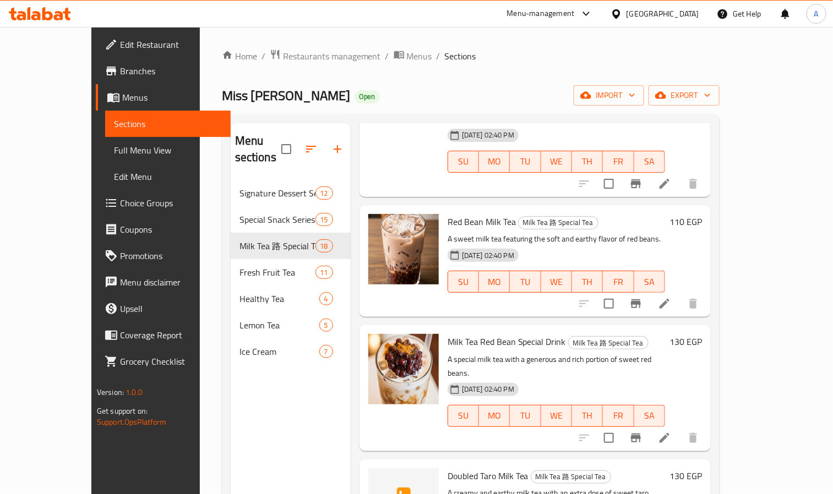
click at [596, 268] on div "Red Bean Milk Tea Milk Tea 路 Special Tea A sweet milk tea featuring the soft an…" at bounding box center [535, 261] width 351 height 112
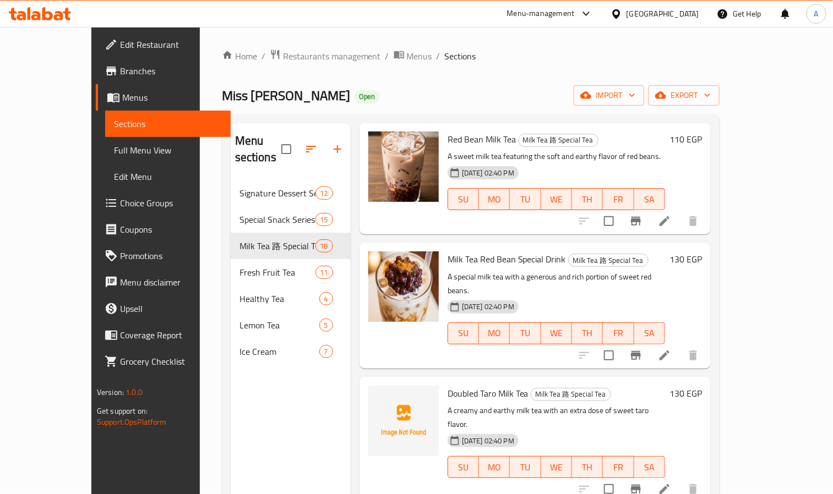
scroll to position [1460, 0]
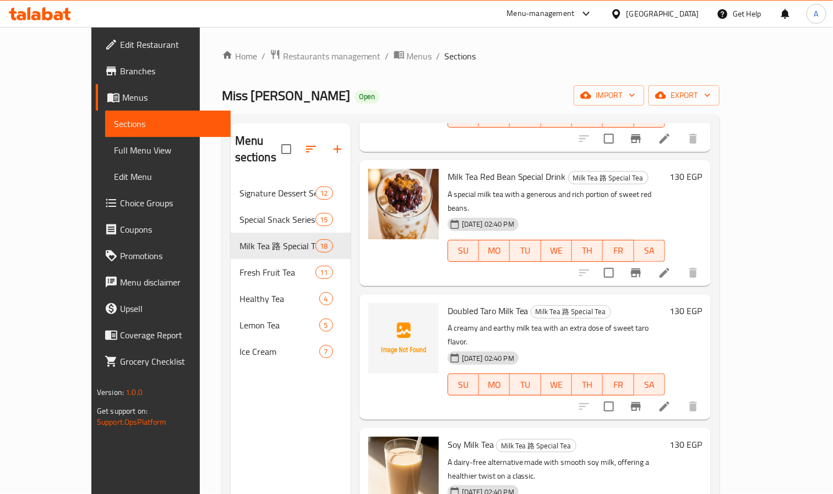
click at [510, 347] on div "[DATE] 02:40 PM SU MO TU WE TH FR SA" at bounding box center [556, 376] width 226 height 59
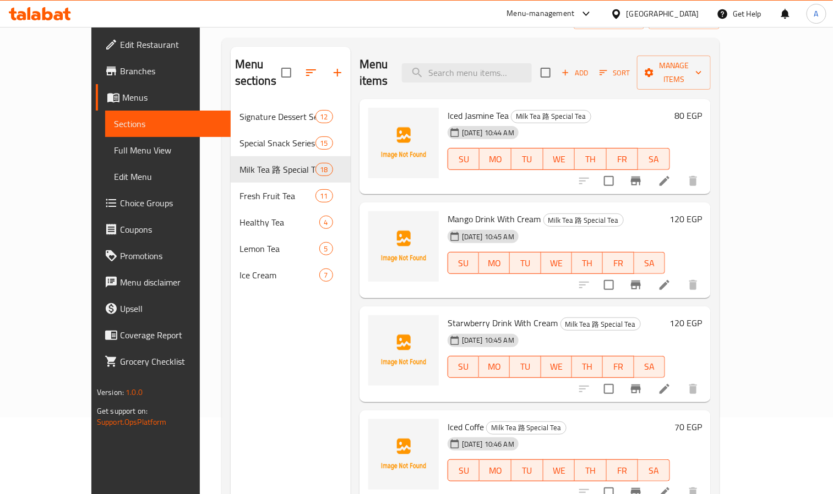
scroll to position [0, 0]
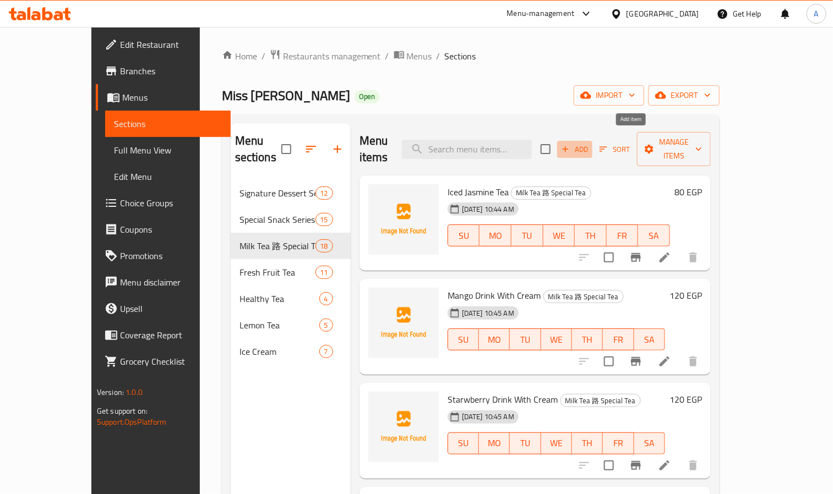
click at [590, 143] on span "Add" at bounding box center [575, 149] width 30 height 13
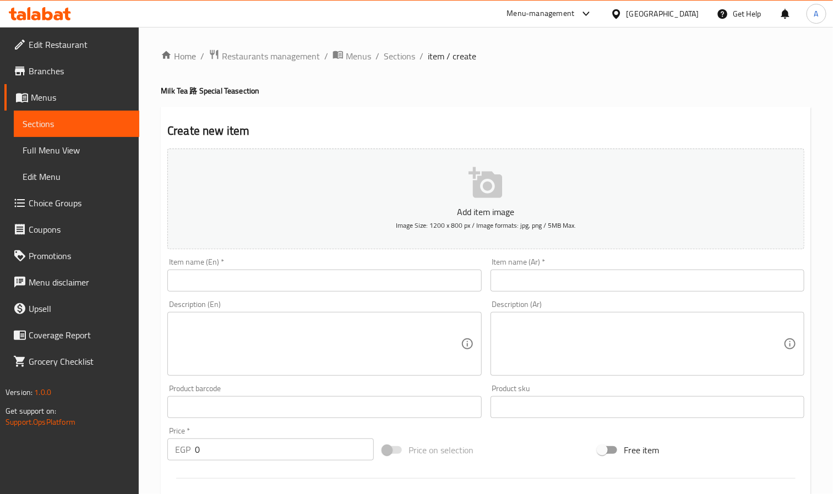
click at [268, 264] on div "Item name (En)   * Item name (En) *" at bounding box center [324, 275] width 314 height 34
click at [262, 290] on input "text" at bounding box center [324, 281] width 314 height 22
click at [635, 271] on input "text" at bounding box center [648, 281] width 314 height 22
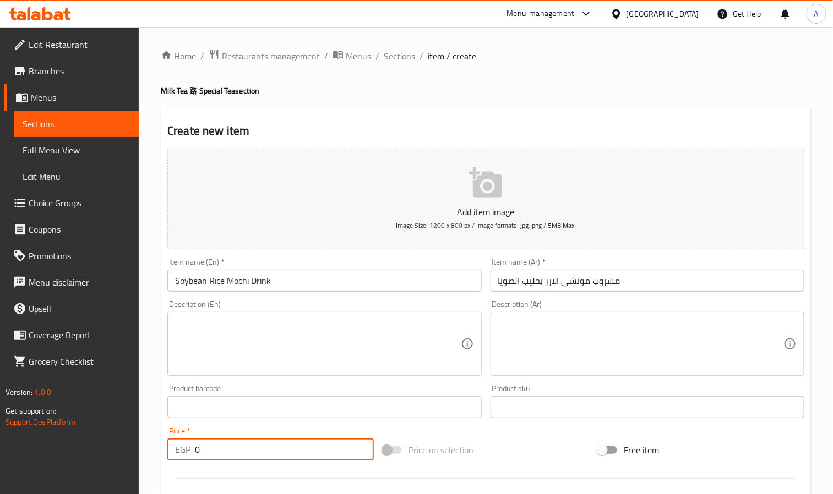
drag, startPoint x: 216, startPoint y: 455, endPoint x: 187, endPoint y: 449, distance: 29.7
click at [187, 449] on div "EGP 0 Price *" at bounding box center [270, 450] width 206 height 22
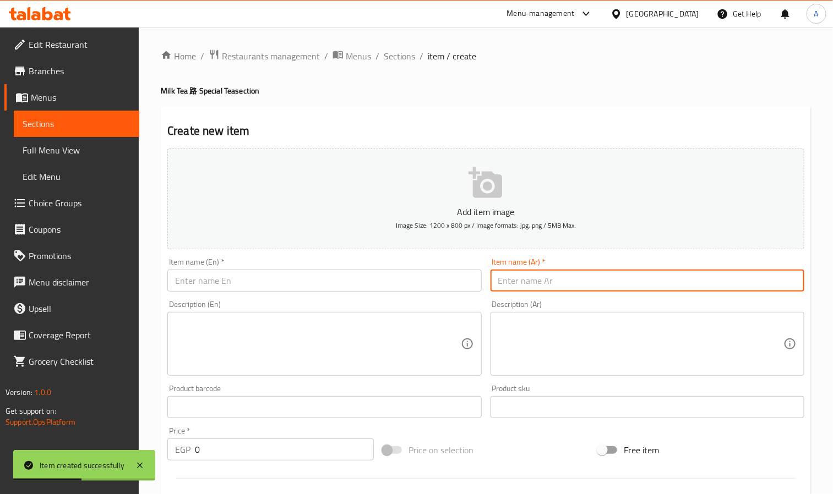
click at [568, 282] on input "text" at bounding box center [648, 281] width 314 height 22
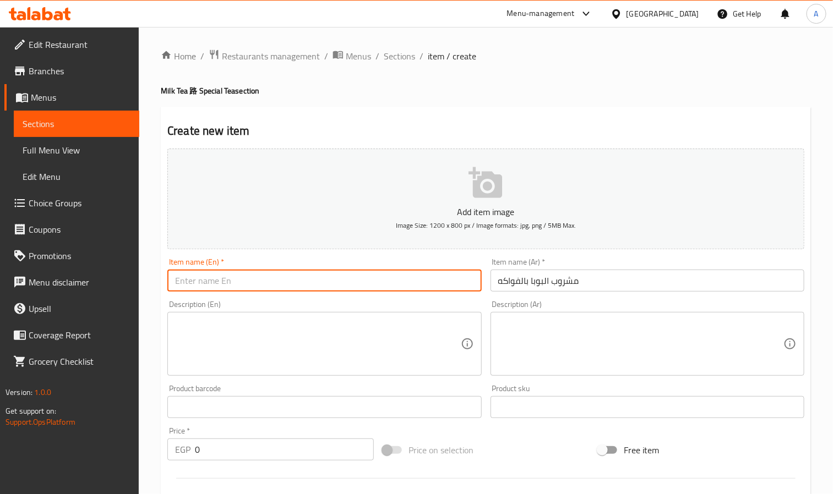
click at [293, 286] on input "text" at bounding box center [324, 281] width 314 height 22
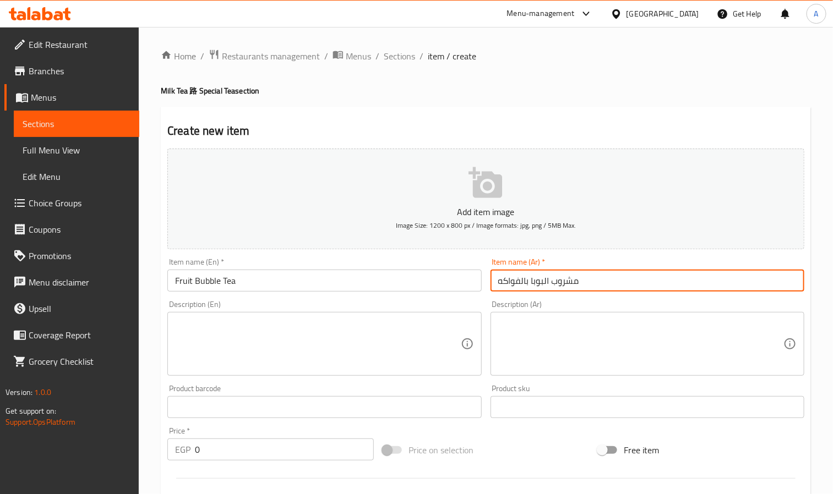
click at [562, 283] on input "مشروب البوبا بالفواكه" at bounding box center [648, 281] width 314 height 22
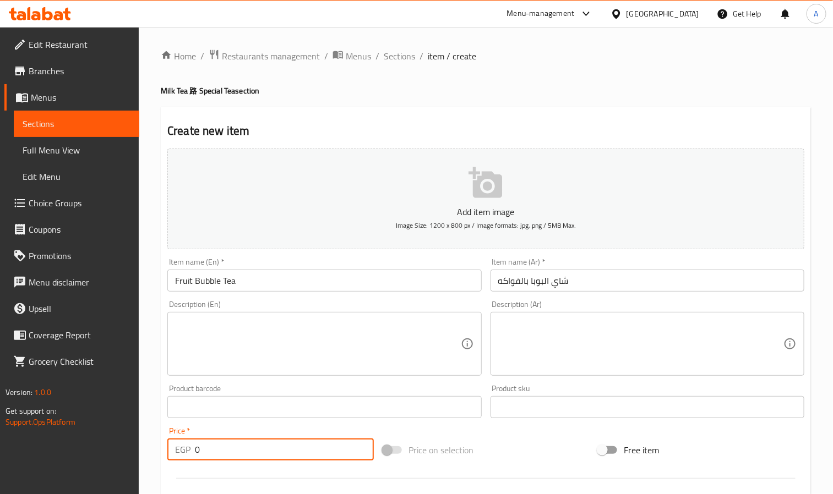
drag, startPoint x: 208, startPoint y: 454, endPoint x: 164, endPoint y: 452, distance: 44.1
click at [164, 452] on div "Price   * EGP 0 Price *" at bounding box center [270, 444] width 215 height 42
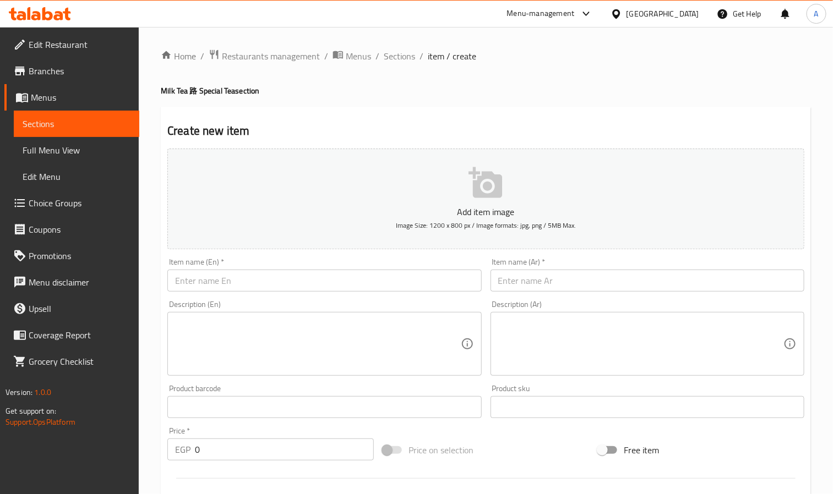
click at [215, 290] on input "text" at bounding box center [324, 281] width 314 height 22
click at [519, 297] on div "Description (Ar) Description (Ar)" at bounding box center [647, 338] width 323 height 84
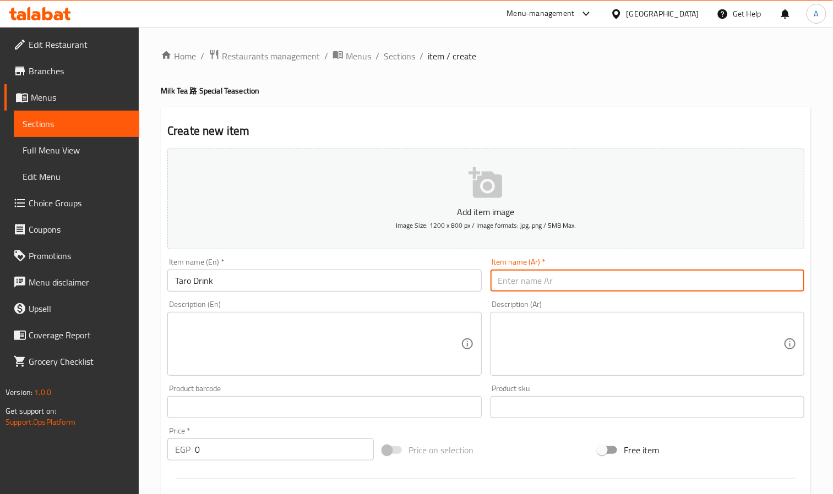
click at [529, 283] on input "text" at bounding box center [648, 281] width 314 height 22
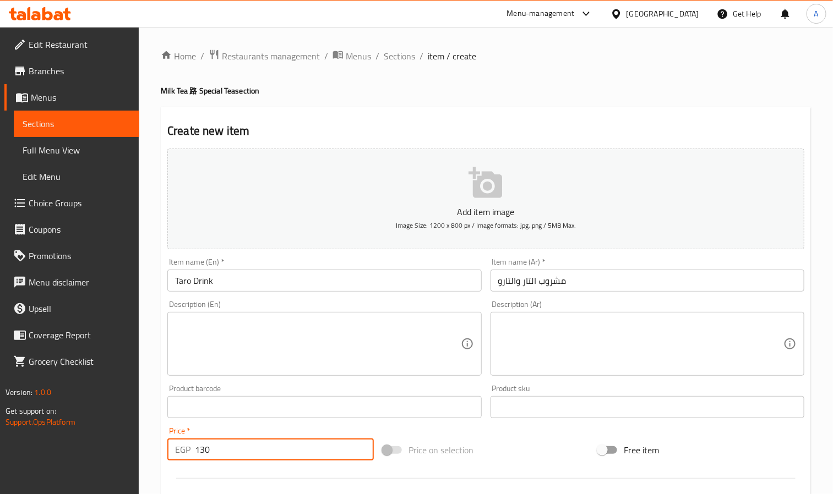
drag, startPoint x: 210, startPoint y: 445, endPoint x: 164, endPoint y: 436, distance: 47.6
click at [164, 436] on div "Price   * EGP 130 Price *" at bounding box center [270, 444] width 215 height 42
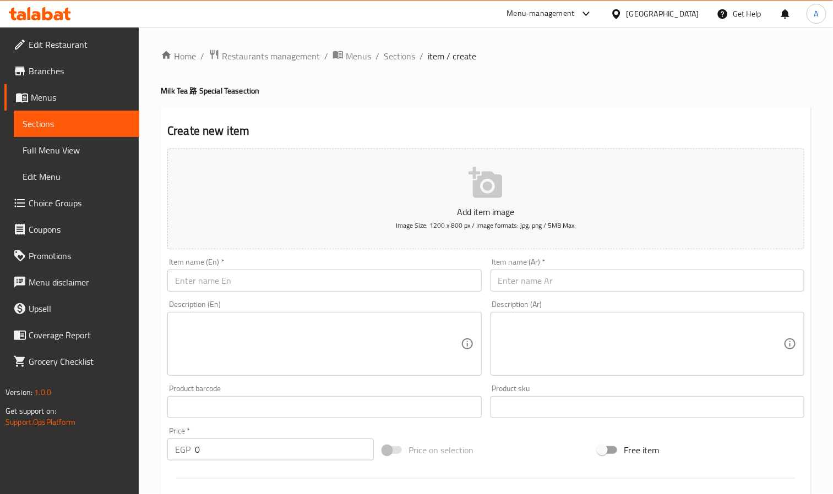
click at [395, 65] on div "Home / Restaurants management / Menus / Sections / item / create Milk Tea 路 Spe…" at bounding box center [486, 402] width 650 height 707
click at [395, 57] on span "Sections" at bounding box center [399, 56] width 31 height 13
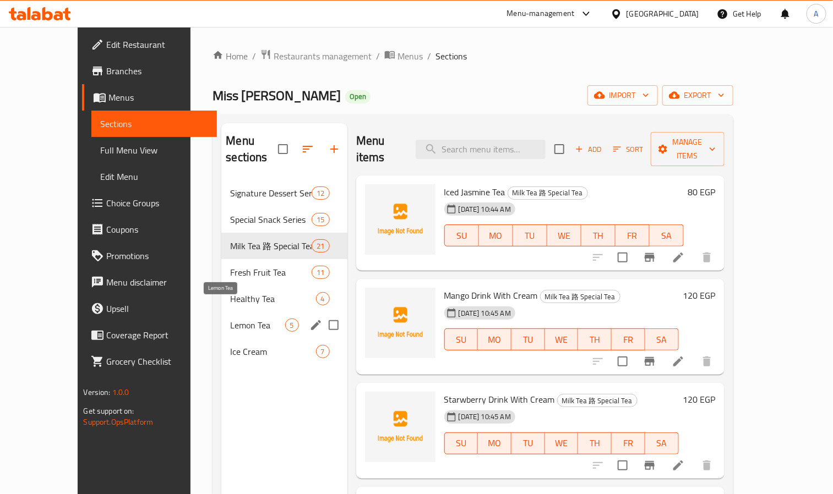
click at [230, 319] on span "Lemon Tea" at bounding box center [257, 325] width 55 height 13
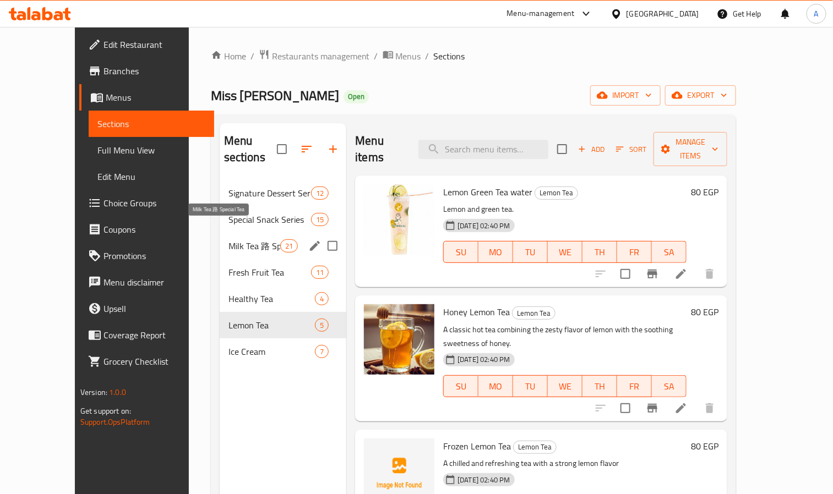
click at [242, 240] on span "Milk Tea 路 Special Tea" at bounding box center [255, 246] width 52 height 13
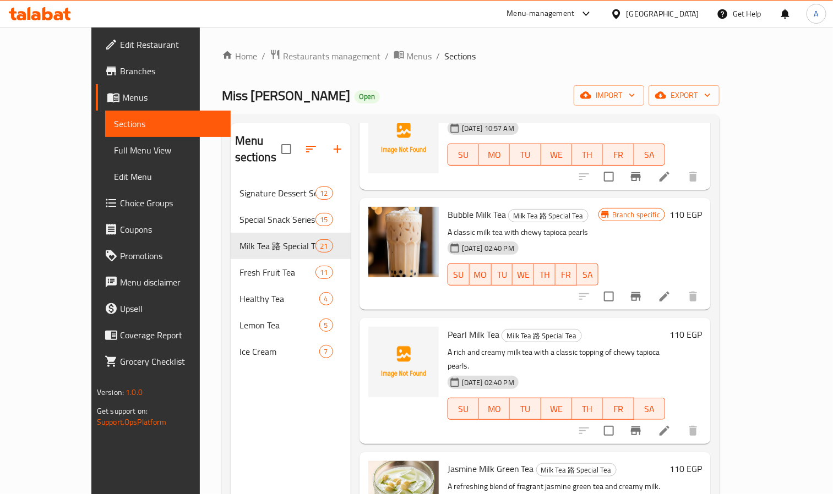
scroll to position [1322, 0]
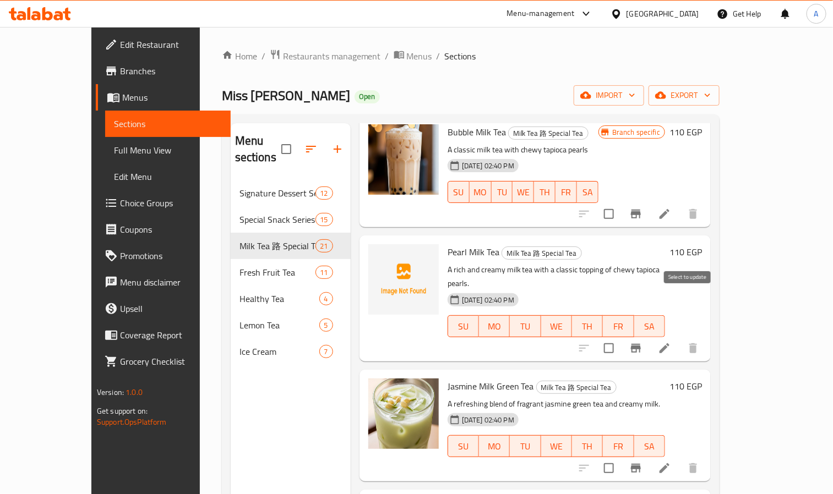
click at [621, 337] on input "checkbox" at bounding box center [608, 348] width 23 height 23
click at [621, 457] on input "checkbox" at bounding box center [608, 468] width 23 height 23
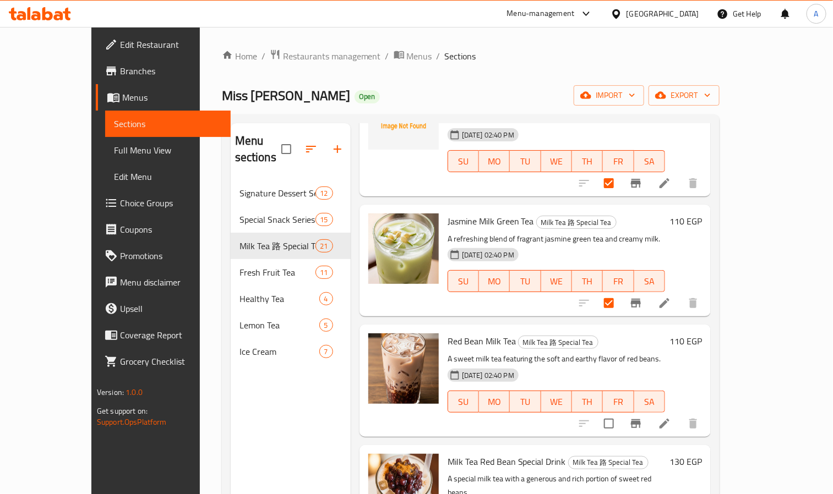
scroll to position [1569, 0]
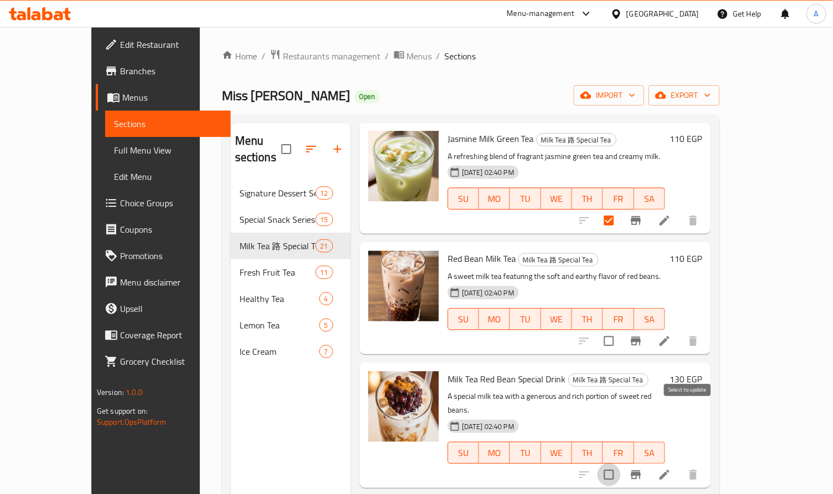
click at [621, 464] on input "checkbox" at bounding box center [608, 475] width 23 height 23
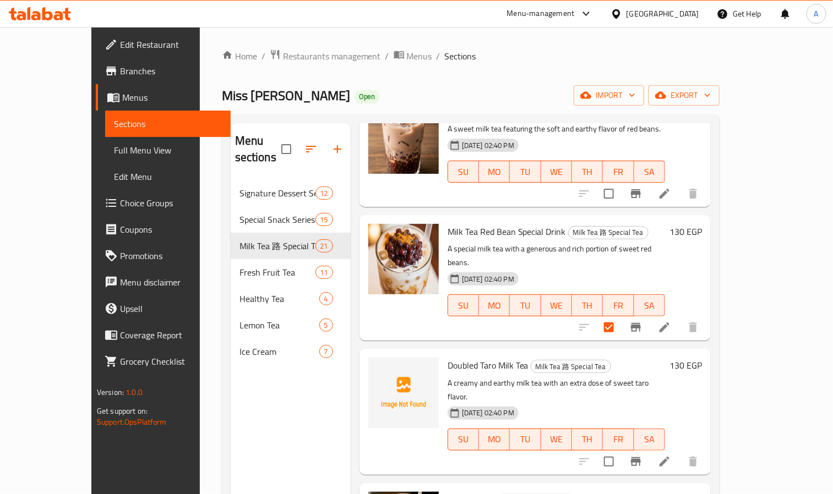
scroll to position [1817, 0]
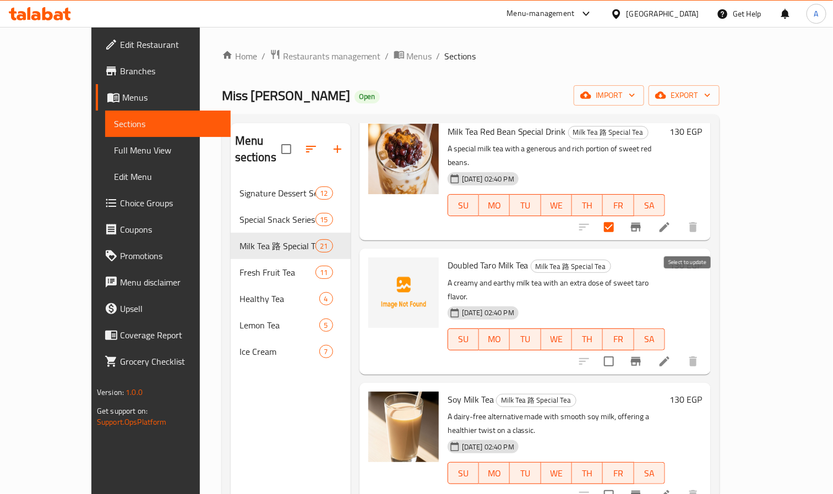
click at [621, 350] on input "checkbox" at bounding box center [608, 361] width 23 height 23
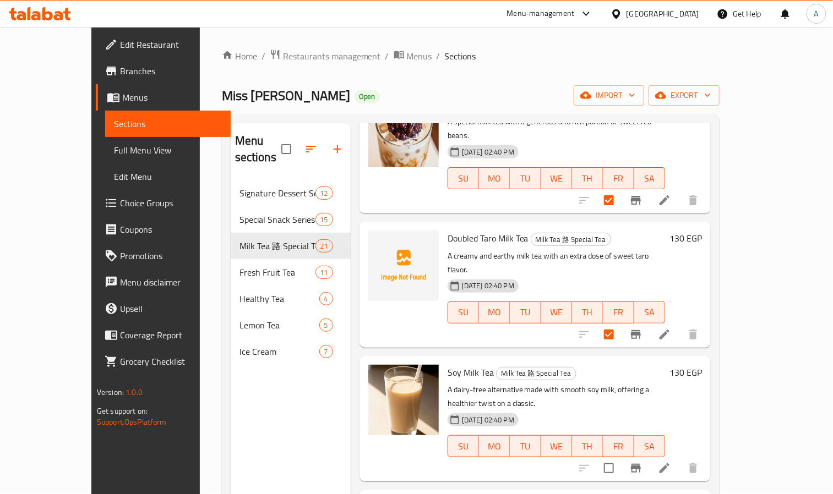
scroll to position [1860, 0]
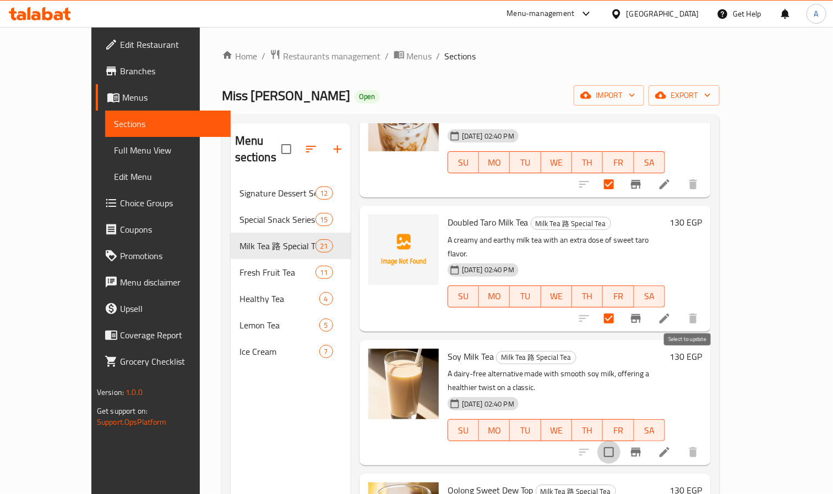
click at [621, 441] on input "checkbox" at bounding box center [608, 452] width 23 height 23
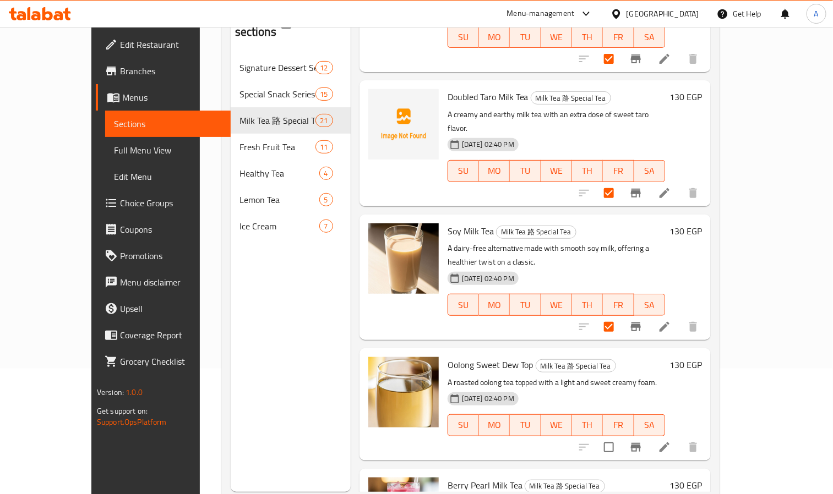
scroll to position [154, 0]
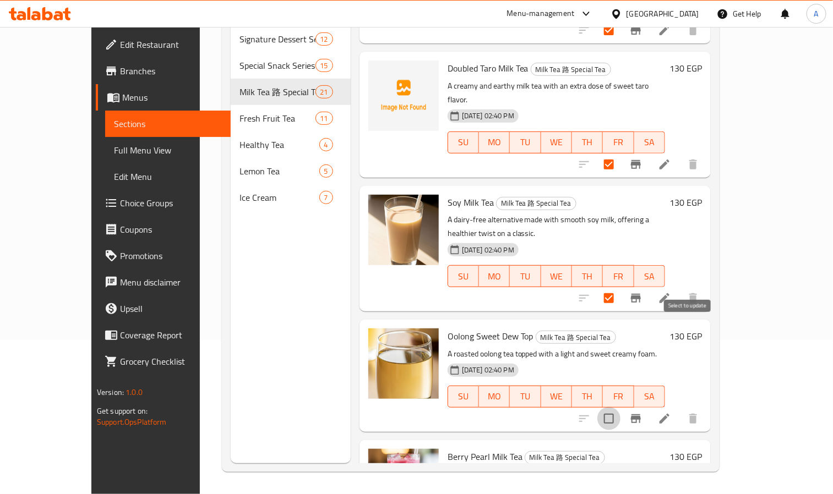
click at [621, 407] on input "checkbox" at bounding box center [608, 418] width 23 height 23
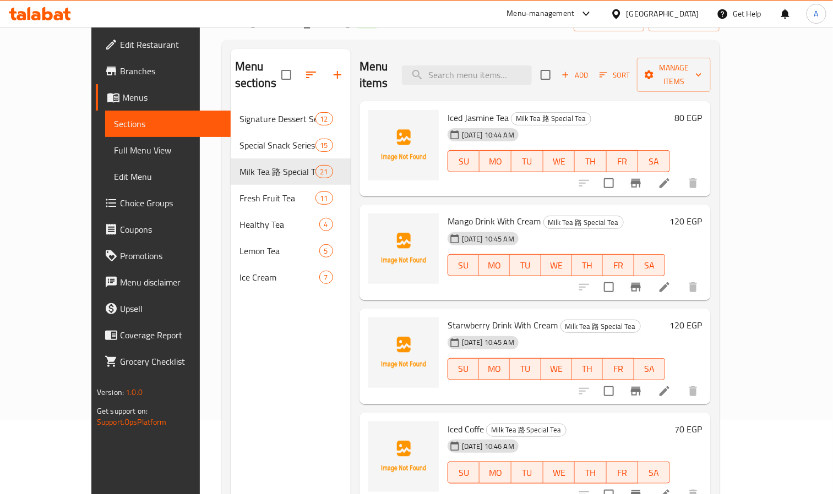
scroll to position [0, 0]
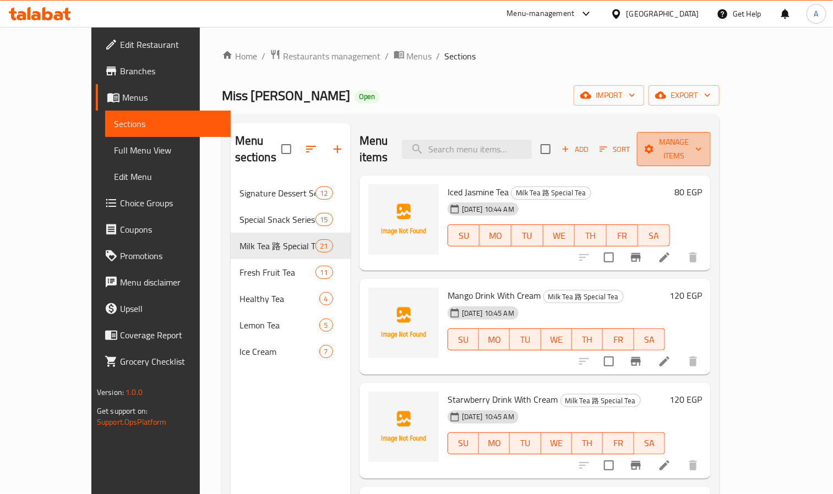
click at [702, 139] on span "Manage items" at bounding box center [674, 149] width 56 height 28
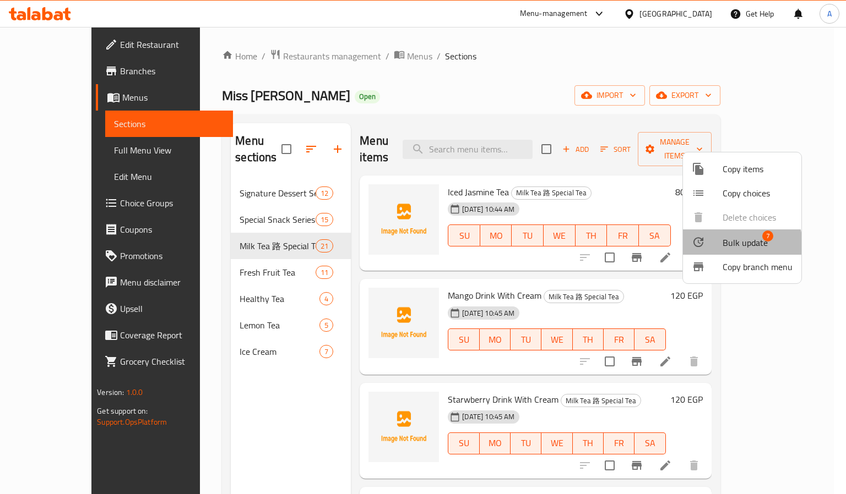
click at [734, 245] on span "Bulk update" at bounding box center [744, 242] width 45 height 13
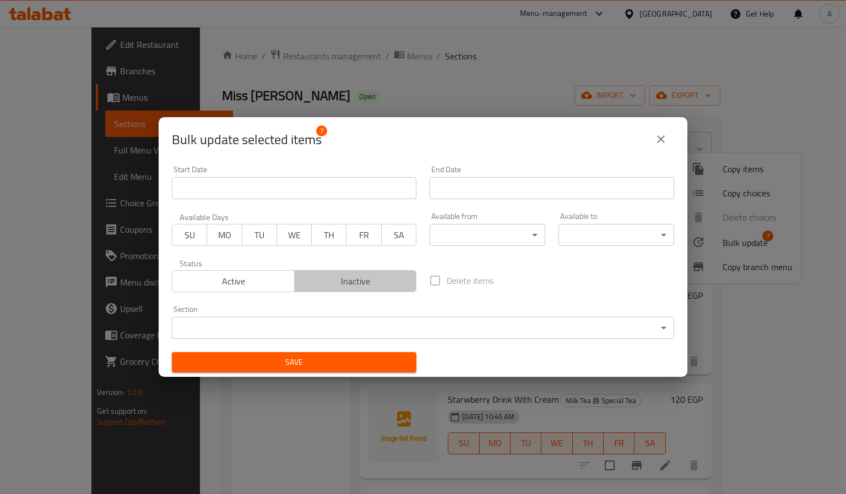
click at [354, 281] on span "Inactive" at bounding box center [355, 282] width 113 height 16
click at [360, 370] on button "Save" at bounding box center [294, 362] width 244 height 20
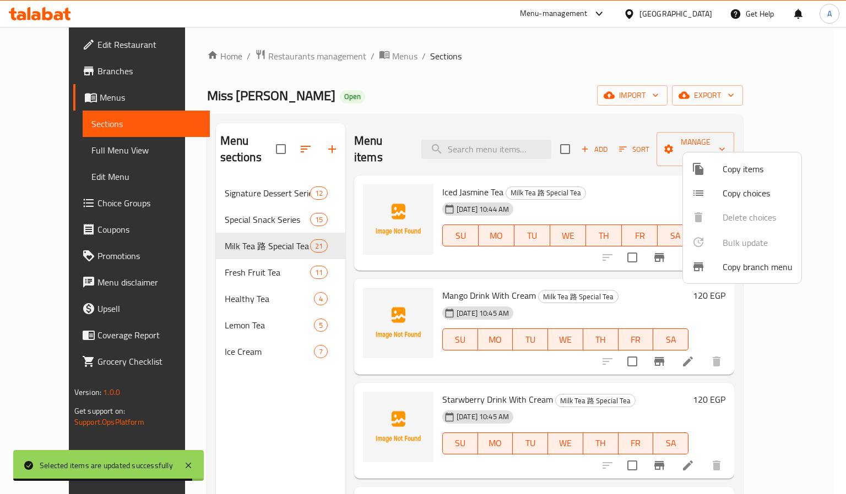
click at [369, 390] on div at bounding box center [423, 247] width 846 height 494
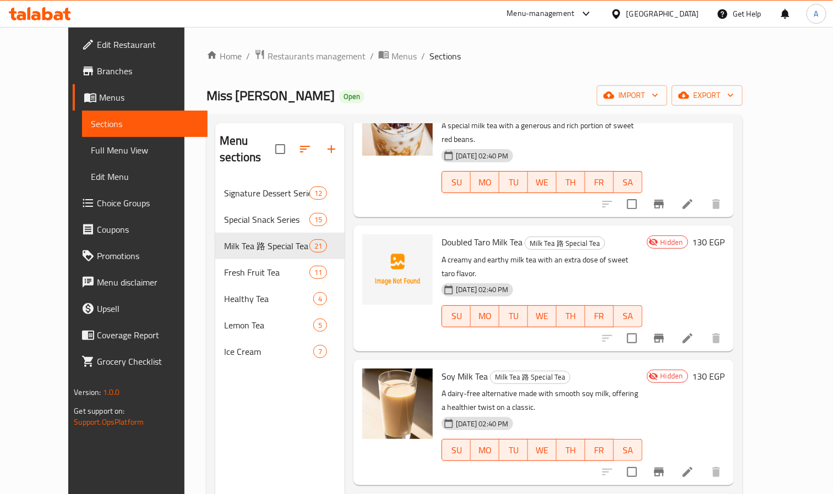
scroll to position [1874, 0]
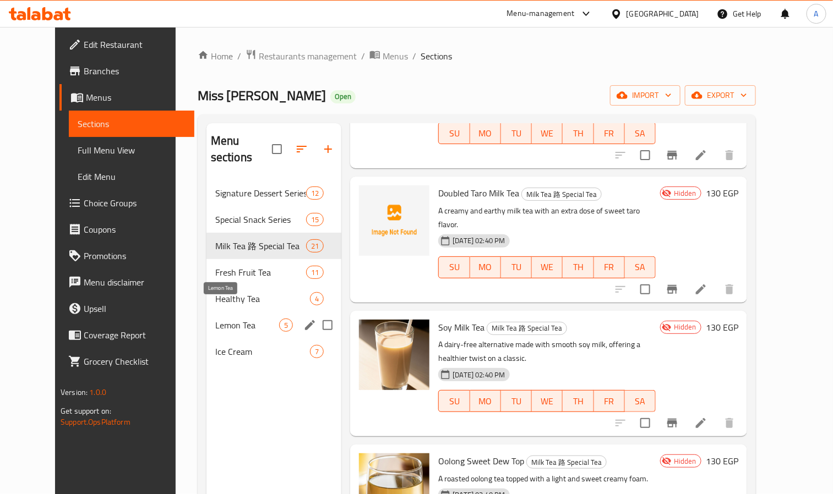
click at [215, 319] on span "Lemon Tea" at bounding box center [247, 325] width 64 height 13
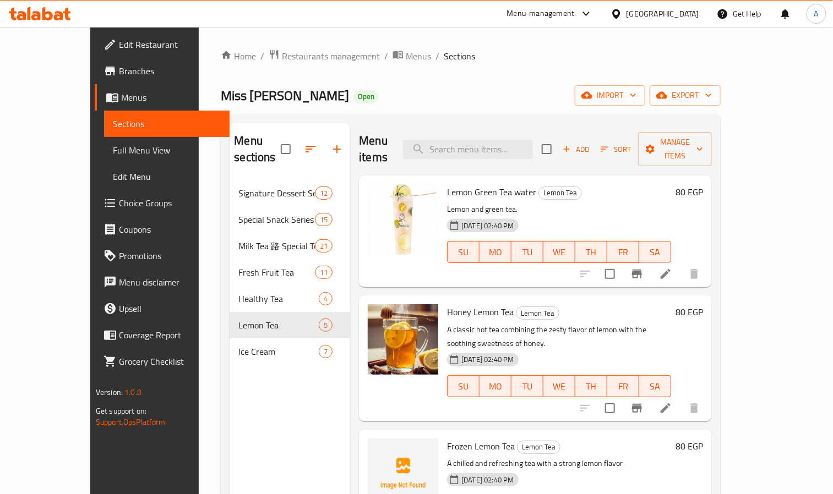
click at [230, 382] on div "Menu sections Signature Dessert Series 12 Special Snack Series 15 Milk Tea 路 Sp…" at bounding box center [290, 370] width 121 height 494
click at [610, 430] on div "Frozen Lemon Tea Lemon Tea A chilled and refreshing tea with a strong lemon fla…" at bounding box center [535, 486] width 353 height 112
click at [643, 349] on div "[DATE] 02:40 PM SU MO TU WE TH FR SA" at bounding box center [559, 378] width 233 height 59
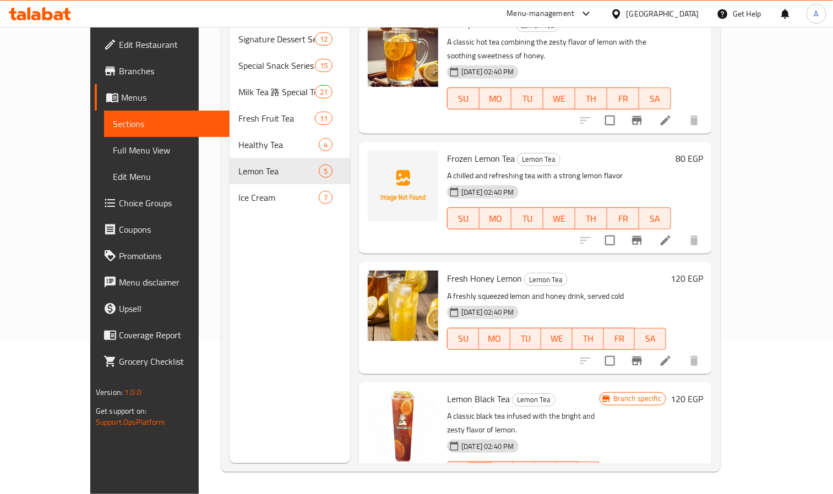
click at [489, 462] on button "MO" at bounding box center [481, 473] width 22 height 22
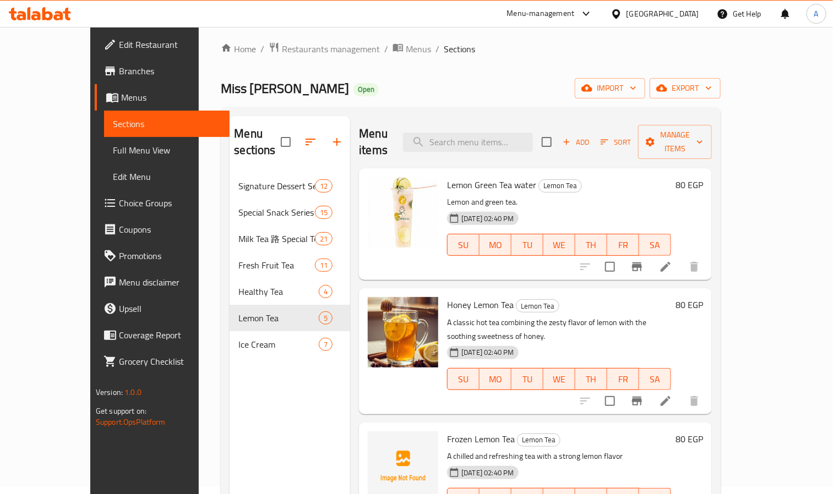
scroll to position [0, 0]
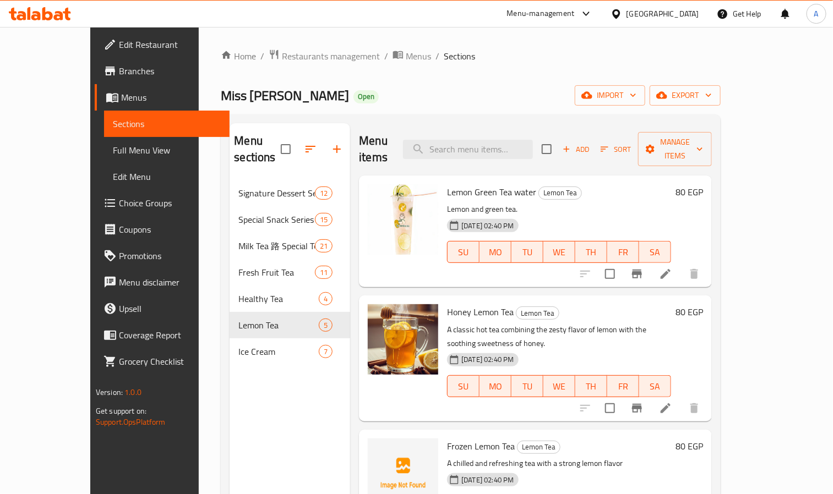
click at [623, 371] on div "SU MO TU WE TH FR SA" at bounding box center [559, 386] width 233 height 31
click at [591, 143] on span "Add" at bounding box center [576, 149] width 30 height 13
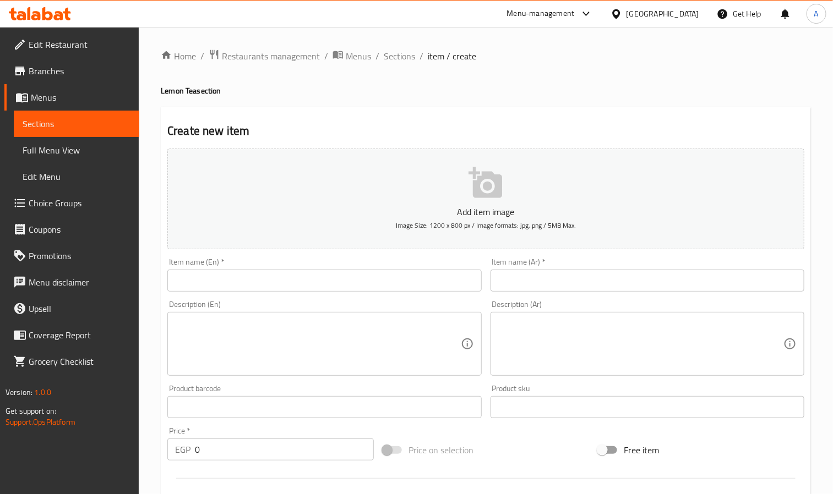
click at [285, 283] on input "text" at bounding box center [324, 281] width 314 height 22
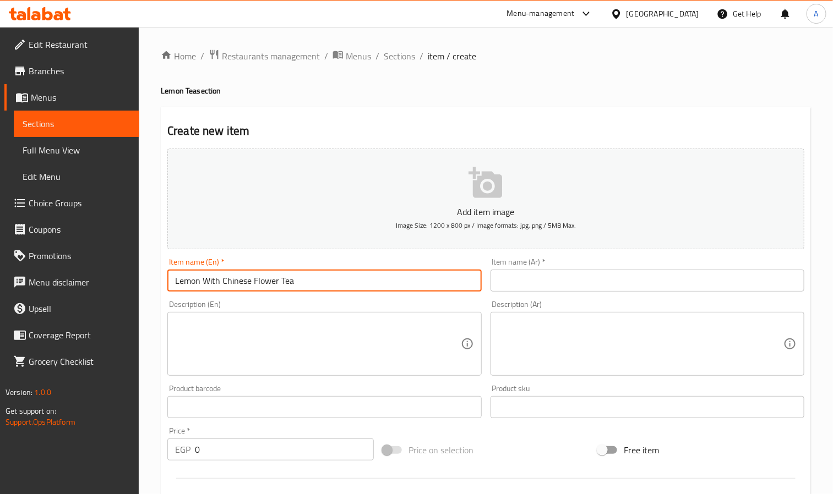
click at [238, 286] on input "Lemon With Chinese Flower Tea" at bounding box center [324, 281] width 314 height 22
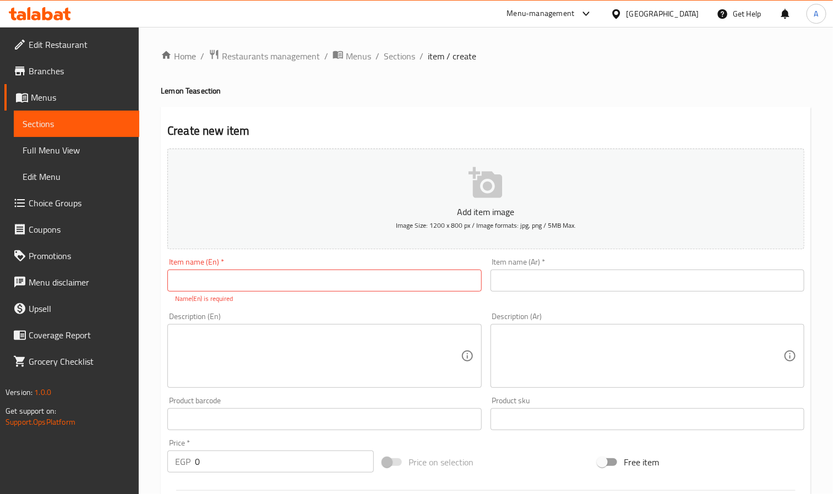
click at [203, 119] on div "Create new item Add item image Image Size: 1200 x 800 px / Image formats: jpg, …" at bounding box center [486, 433] width 650 height 653
click at [402, 60] on span "Sections" at bounding box center [399, 56] width 31 height 13
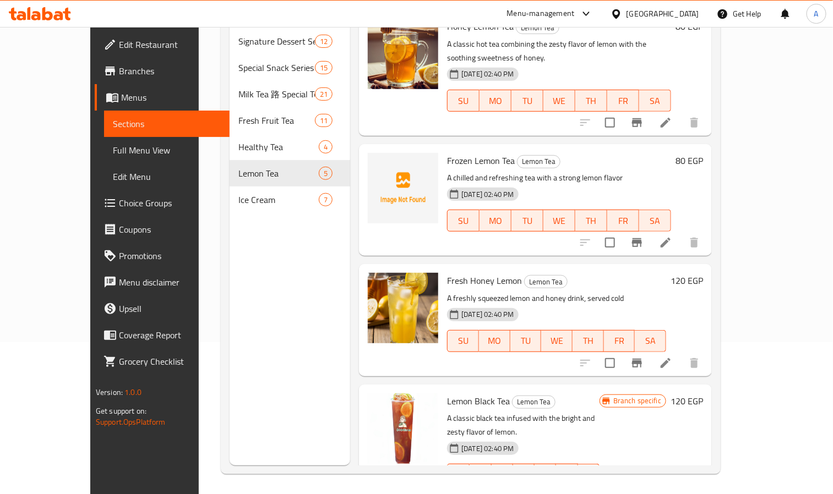
scroll to position [154, 0]
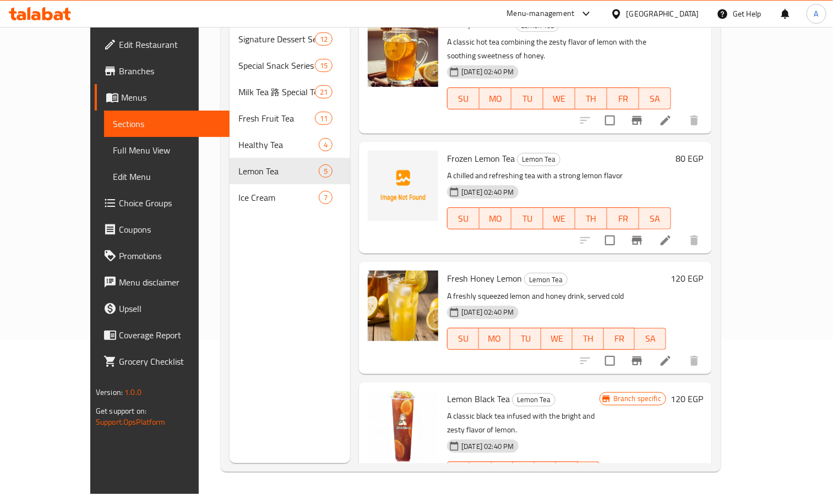
click at [585, 330] on div "[DATE] 02:40 PM SU MO TU WE TH FR SA" at bounding box center [557, 331] width 228 height 59
click at [546, 351] on div "Menu items Add Sort Manage items Lemon Green Tea water Lemon Tea Lemon and gree…" at bounding box center [531, 216] width 362 height 494
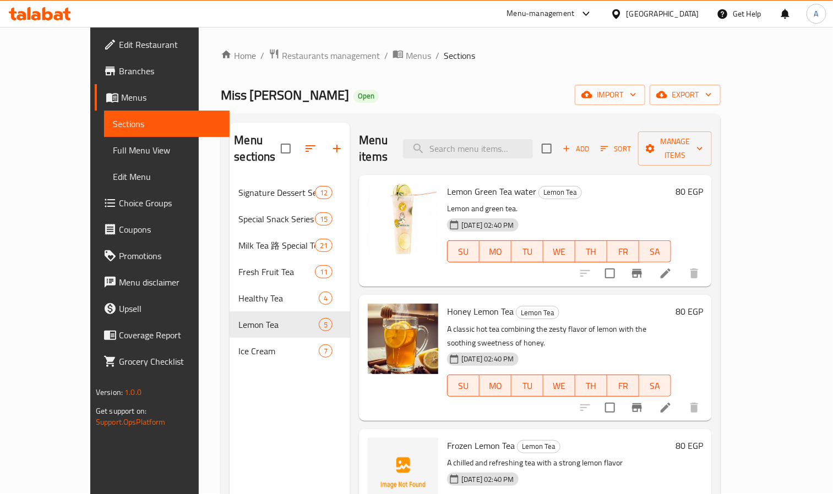
scroll to position [0, 0]
click at [542, 267] on div "Lemon Green Tea water Lemon Tea Lemon and green tea. [DATE] 02:40 PM SU MO TU W…" at bounding box center [559, 231] width 233 height 103
click at [591, 145] on span "Add" at bounding box center [576, 149] width 30 height 13
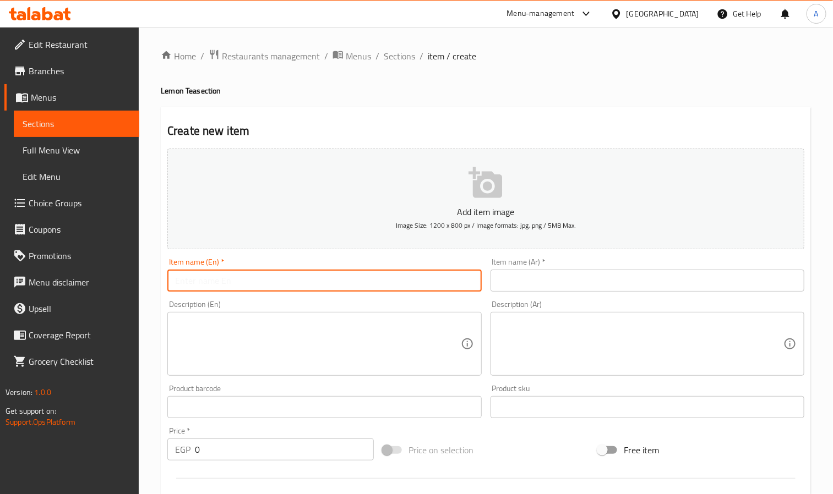
drag, startPoint x: 236, startPoint y: 287, endPoint x: 225, endPoint y: 286, distance: 11.7
click at [233, 287] on input "text" at bounding box center [324, 281] width 314 height 22
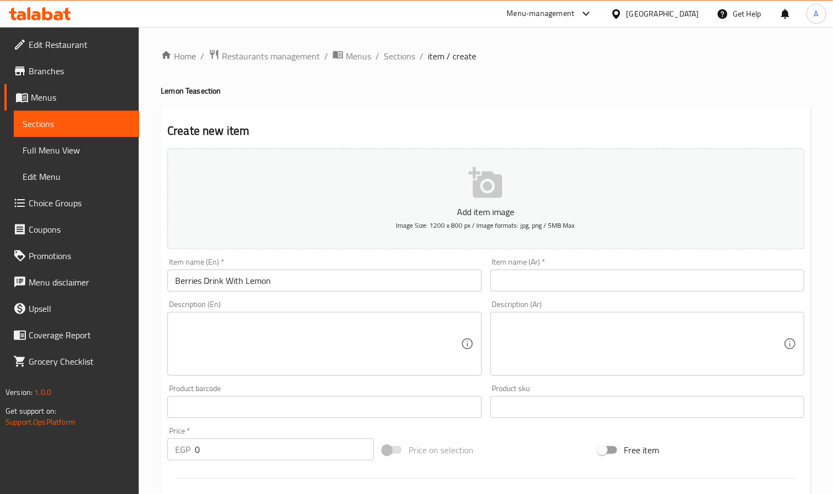
click at [651, 271] on input "text" at bounding box center [648, 281] width 314 height 22
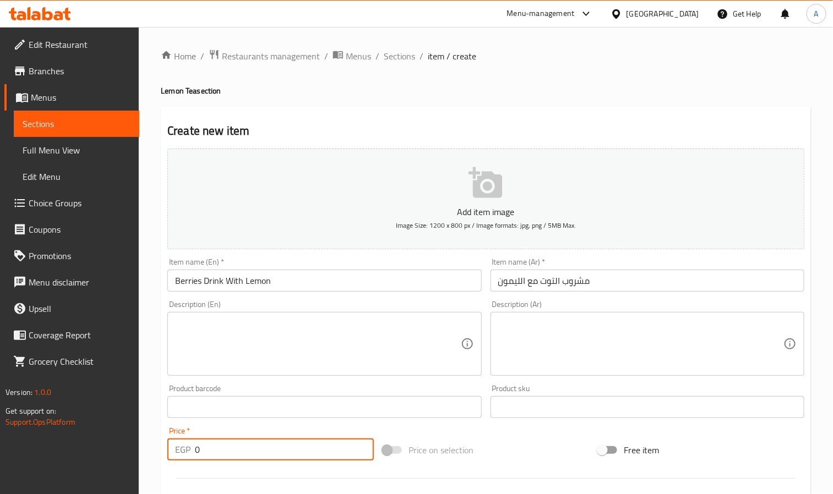
drag, startPoint x: 240, startPoint y: 453, endPoint x: 166, endPoint y: 430, distance: 77.3
click at [166, 430] on div "Price   * EGP 0 Price *" at bounding box center [270, 444] width 215 height 42
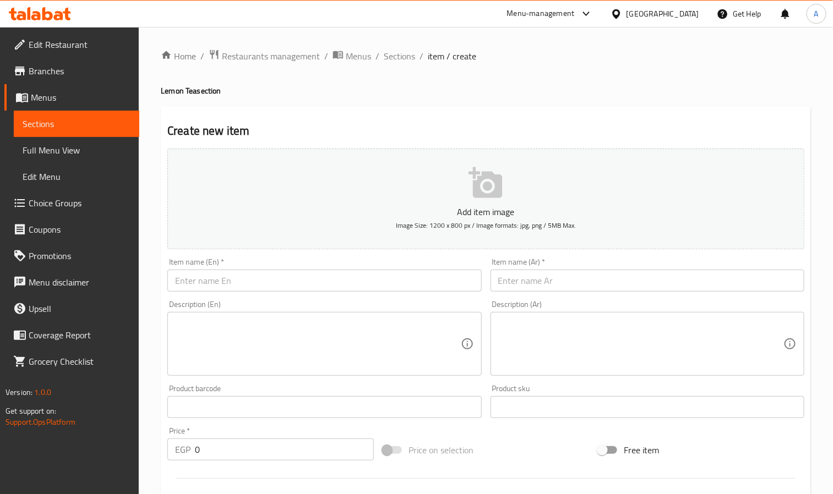
click at [345, 383] on div "Product barcode Product barcode" at bounding box center [324, 402] width 323 height 42
click at [400, 51] on span "Sections" at bounding box center [399, 56] width 31 height 13
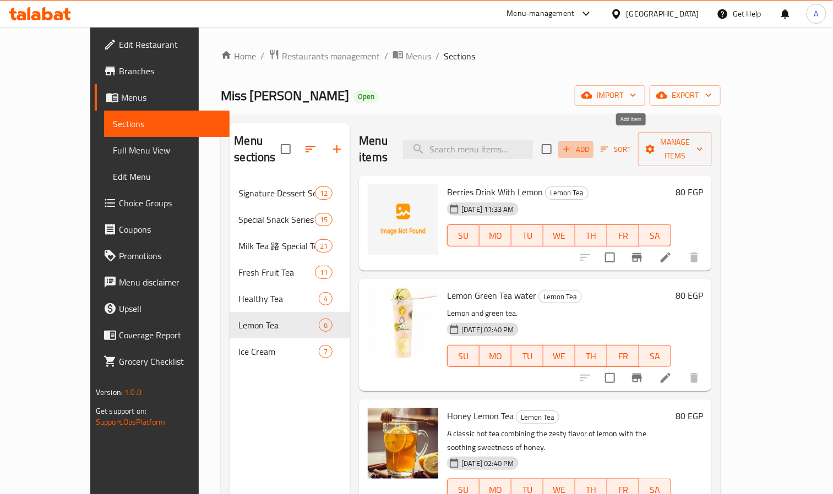
click at [572, 144] on icon "button" at bounding box center [567, 149] width 10 height 10
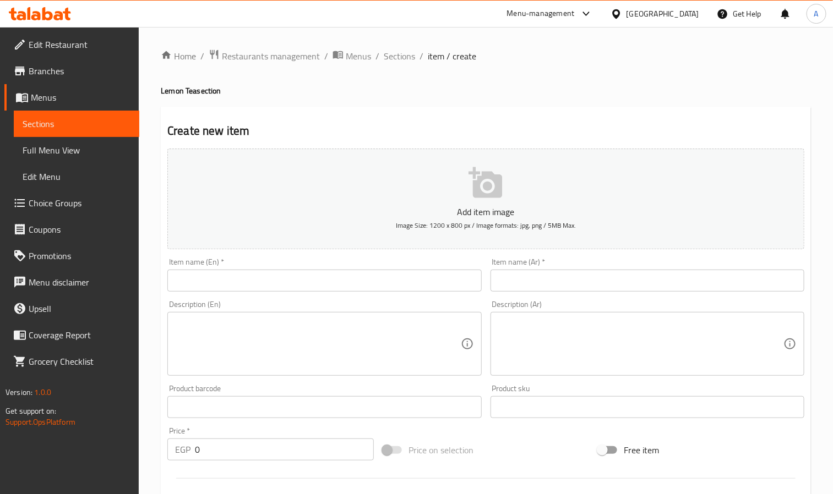
click at [264, 291] on input "text" at bounding box center [324, 281] width 314 height 22
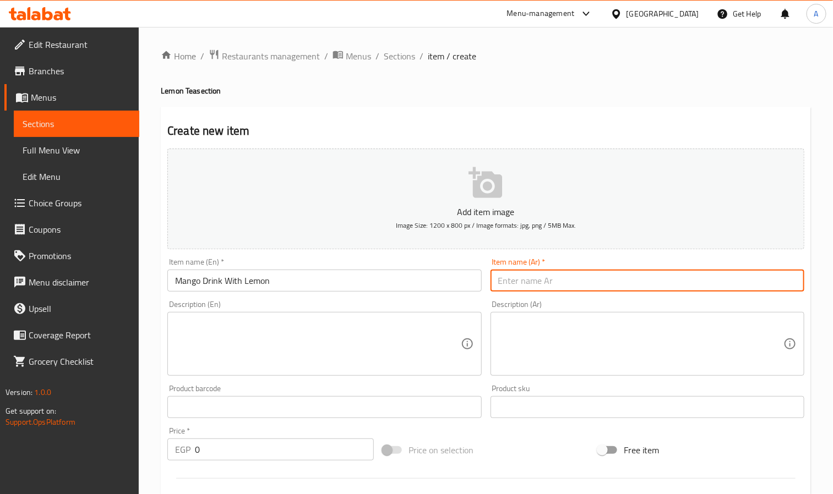
click at [583, 278] on input "text" at bounding box center [648, 281] width 314 height 22
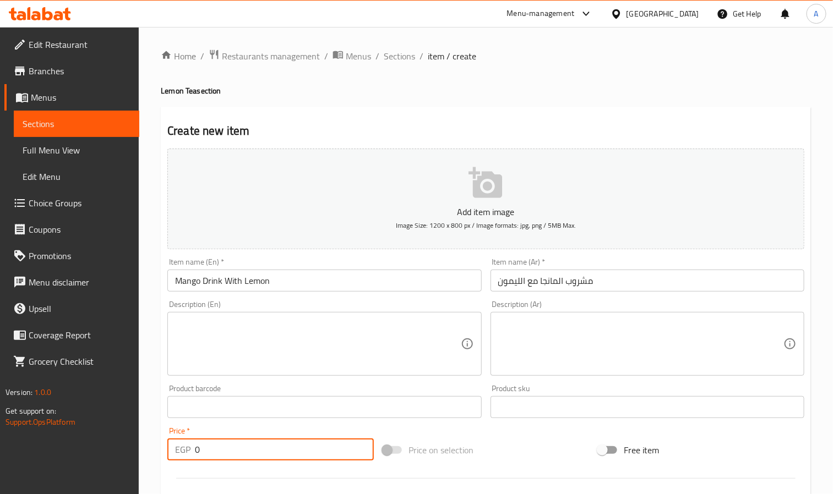
drag, startPoint x: 229, startPoint y: 447, endPoint x: 166, endPoint y: 452, distance: 63.0
click at [166, 452] on div "Price   * EGP 0 Price *" at bounding box center [270, 444] width 215 height 42
click at [221, 454] on input "308" at bounding box center [284, 450] width 179 height 22
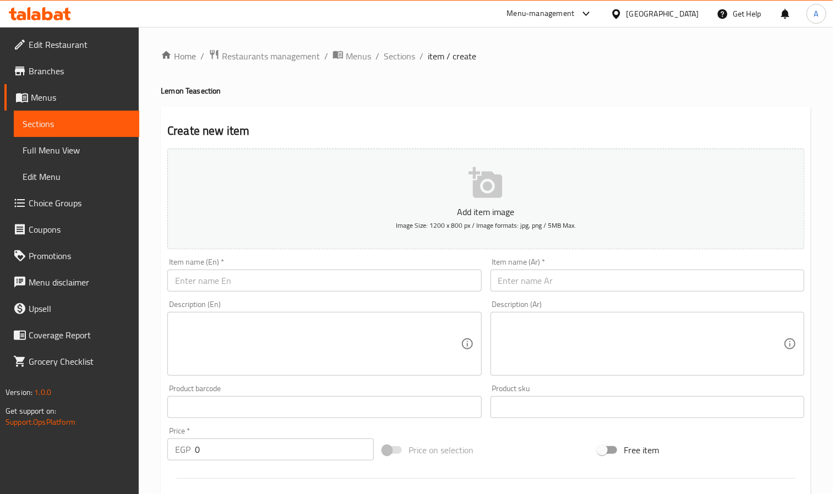
click at [329, 268] on div "Item name (En)   * Item name (En) *" at bounding box center [324, 275] width 314 height 34
click at [321, 270] on input "text" at bounding box center [324, 281] width 314 height 22
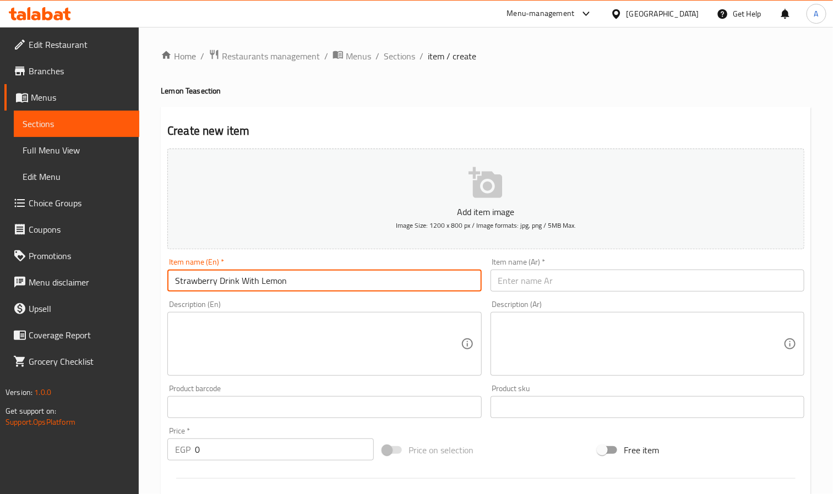
click at [539, 291] on input "text" at bounding box center [648, 281] width 314 height 22
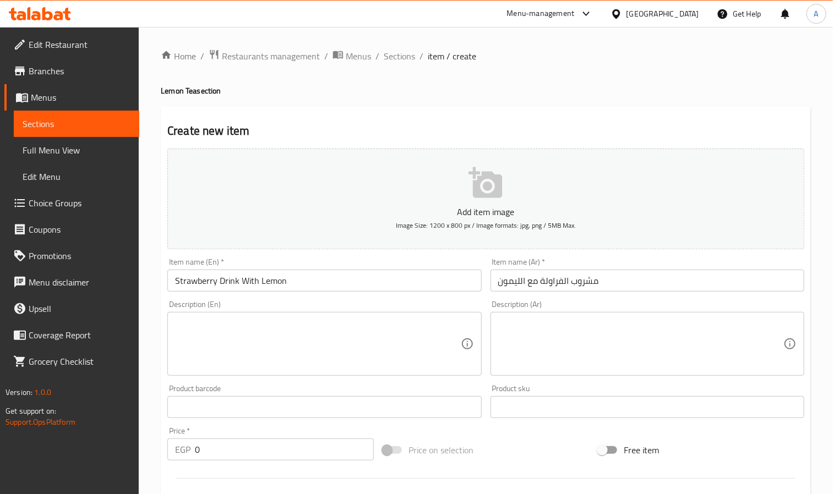
drag, startPoint x: 185, startPoint y: 444, endPoint x: 209, endPoint y: 456, distance: 26.6
click at [199, 453] on div "EGP 0 Price *" at bounding box center [270, 450] width 206 height 22
drag, startPoint x: 209, startPoint y: 456, endPoint x: 179, endPoint y: 455, distance: 29.8
click at [179, 455] on div "EGP 0 Price *" at bounding box center [270, 450] width 206 height 22
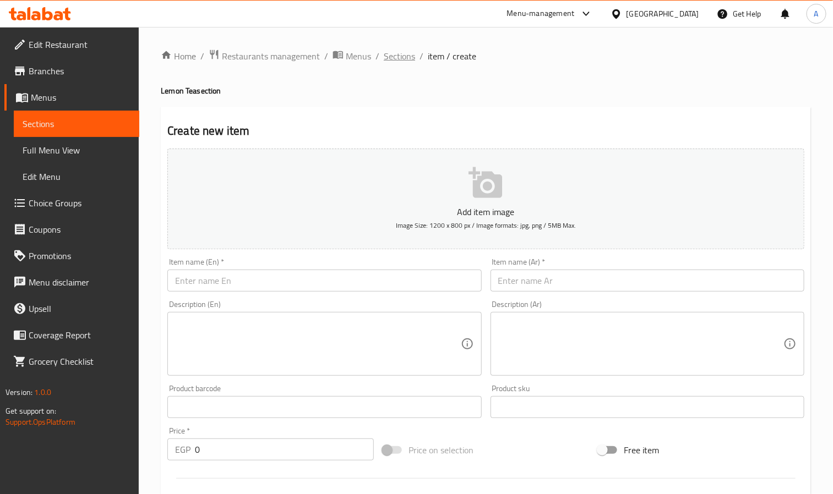
click at [399, 58] on span "Sections" at bounding box center [399, 56] width 31 height 13
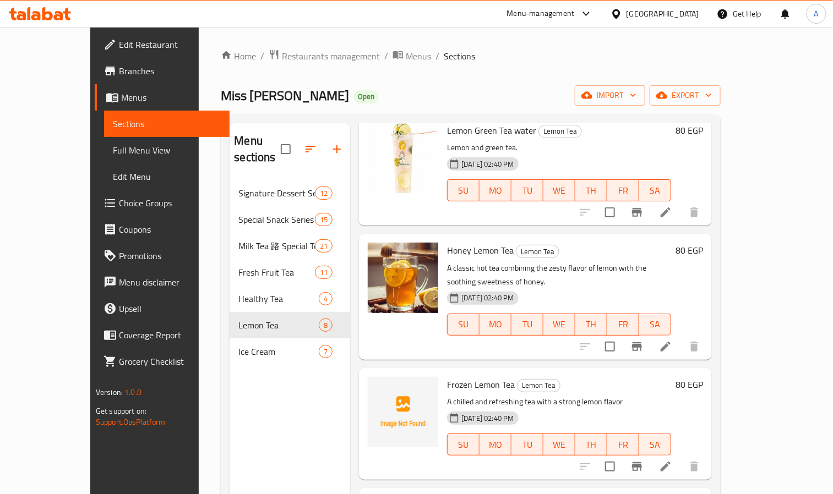
scroll to position [413, 0]
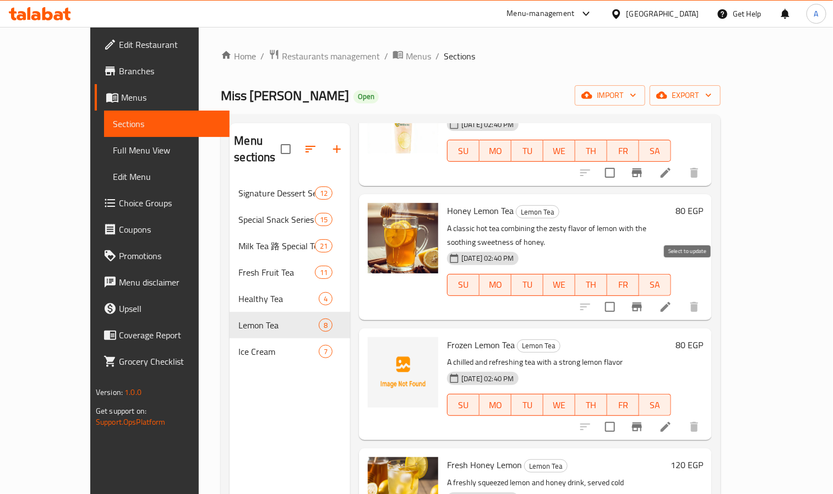
click at [622, 296] on input "checkbox" at bounding box center [610, 307] width 23 height 23
click at [622, 416] on input "checkbox" at bounding box center [610, 427] width 23 height 23
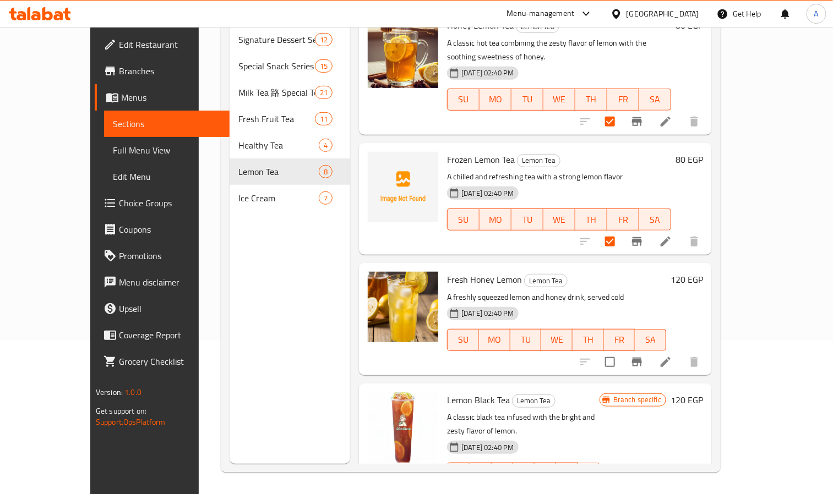
scroll to position [154, 0]
click at [622, 350] on input "checkbox" at bounding box center [610, 361] width 23 height 23
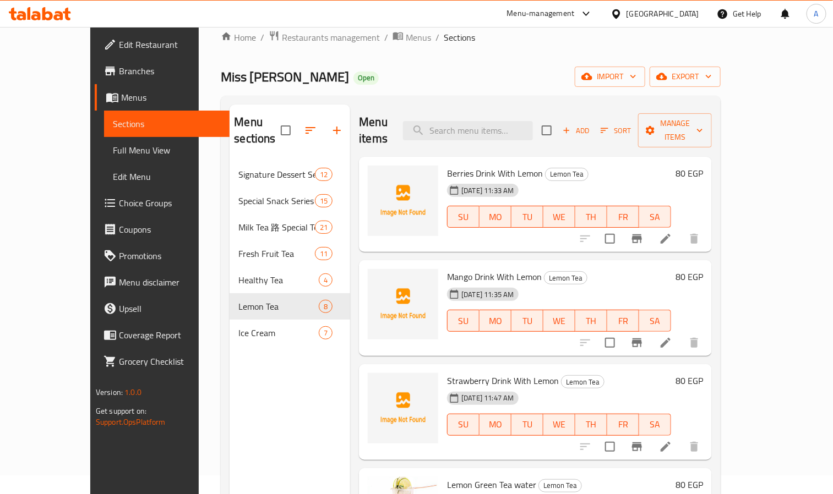
scroll to position [0, 0]
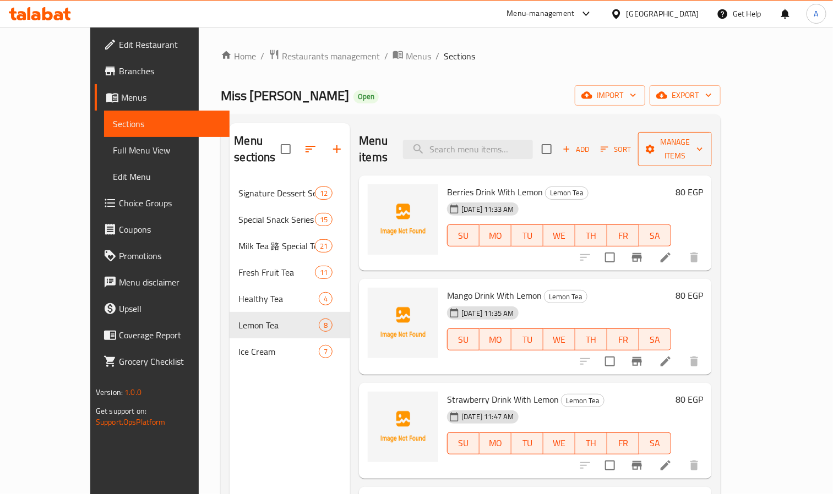
click at [703, 137] on span "Manage items" at bounding box center [675, 149] width 56 height 28
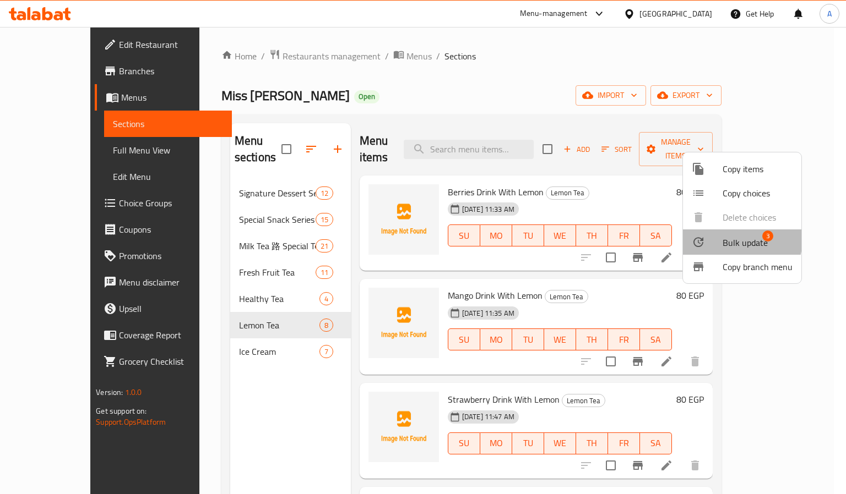
click at [726, 238] on span "Bulk update" at bounding box center [744, 242] width 45 height 13
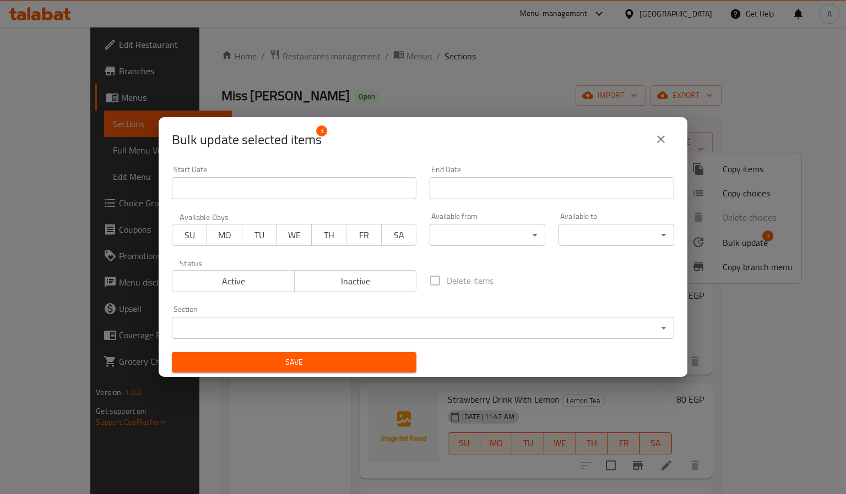
click at [388, 282] on span "Inactive" at bounding box center [355, 282] width 113 height 16
click at [349, 374] on div "Save" at bounding box center [294, 363] width 258 height 34
click at [656, 131] on button "close" at bounding box center [661, 139] width 26 height 26
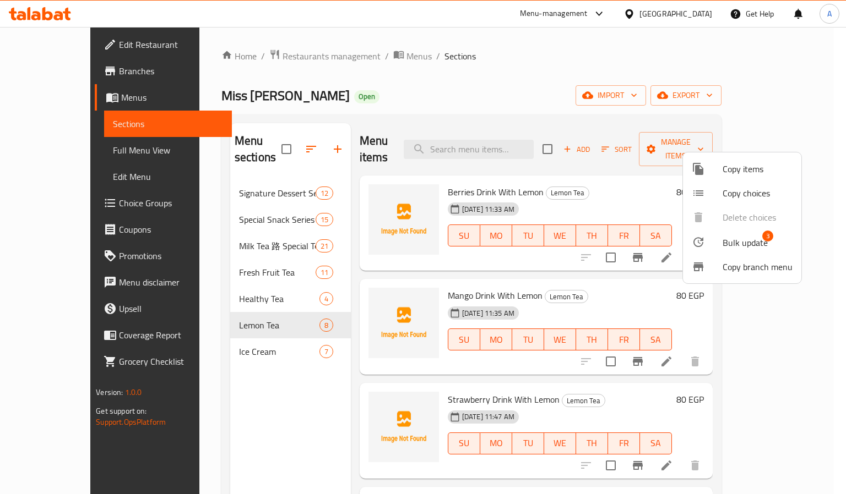
click at [648, 242] on div at bounding box center [423, 247] width 846 height 494
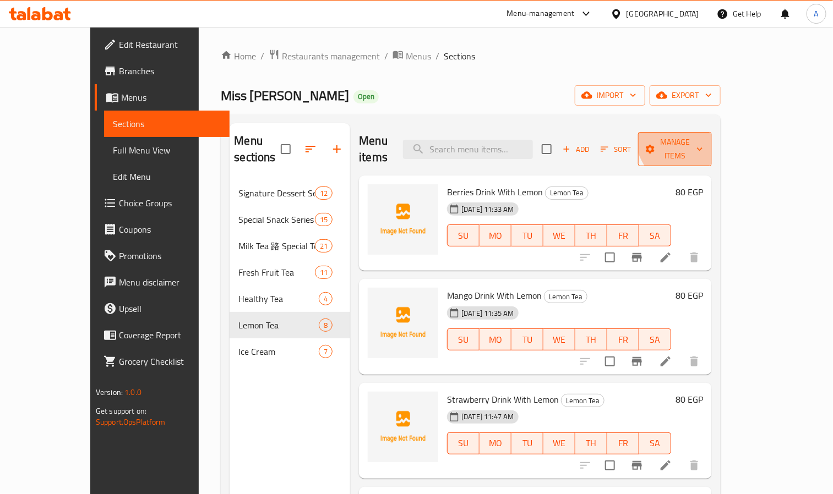
click at [703, 135] on span "Manage items" at bounding box center [675, 149] width 56 height 28
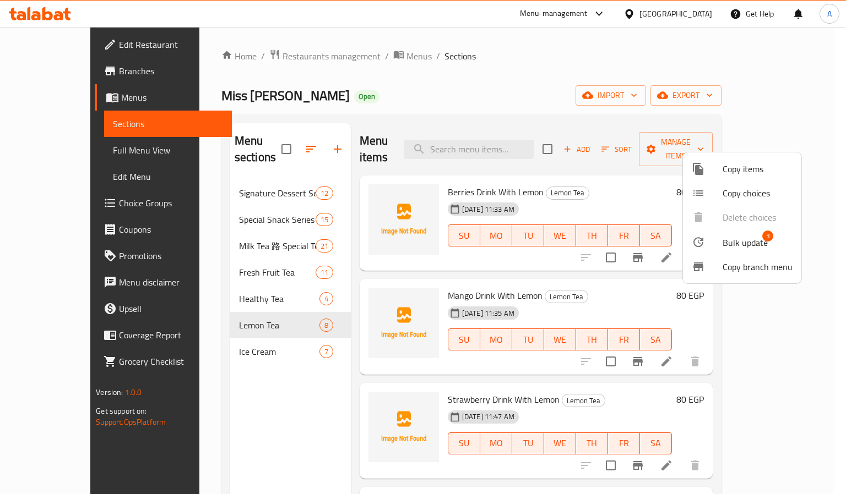
click at [750, 243] on span "Bulk update" at bounding box center [744, 242] width 45 height 13
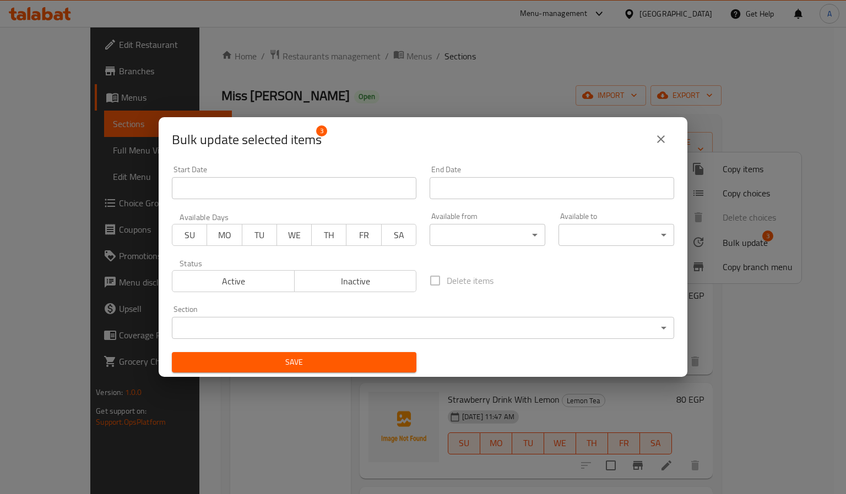
click at [343, 274] on span "Inactive" at bounding box center [355, 282] width 113 height 16
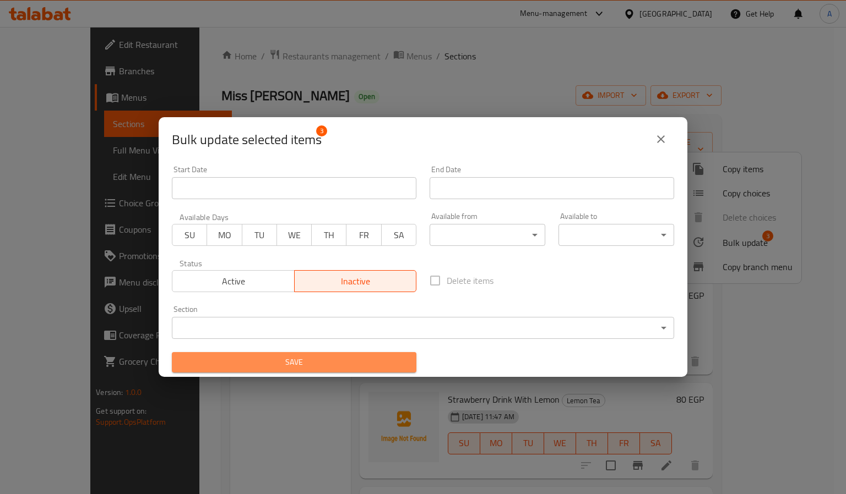
click at [349, 364] on span "Save" at bounding box center [294, 363] width 227 height 14
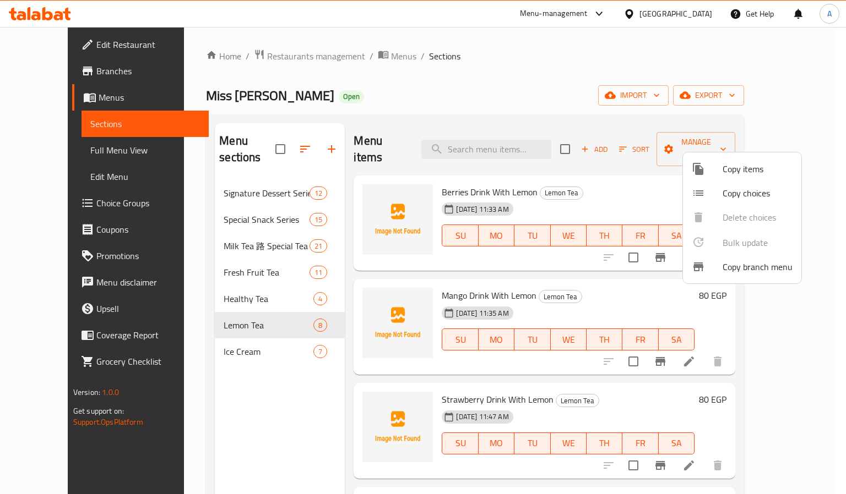
click at [205, 286] on div at bounding box center [423, 247] width 846 height 494
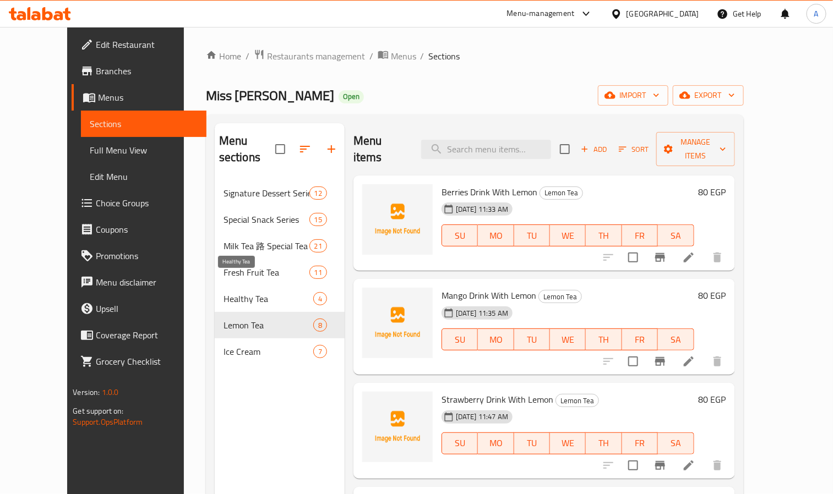
click at [224, 292] on span "Healthy Tea" at bounding box center [269, 298] width 90 height 13
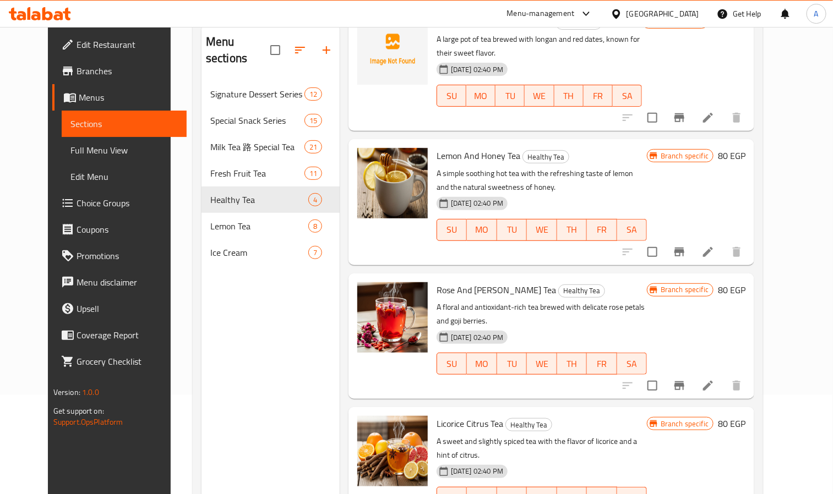
scroll to position [72, 0]
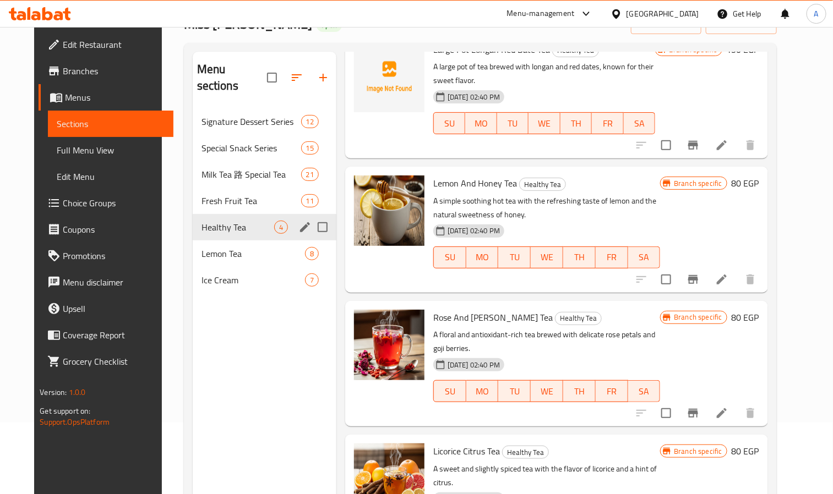
click at [316, 216] on input "Menu sections" at bounding box center [322, 227] width 23 height 23
click at [300, 230] on icon "edit" at bounding box center [305, 227] width 10 height 10
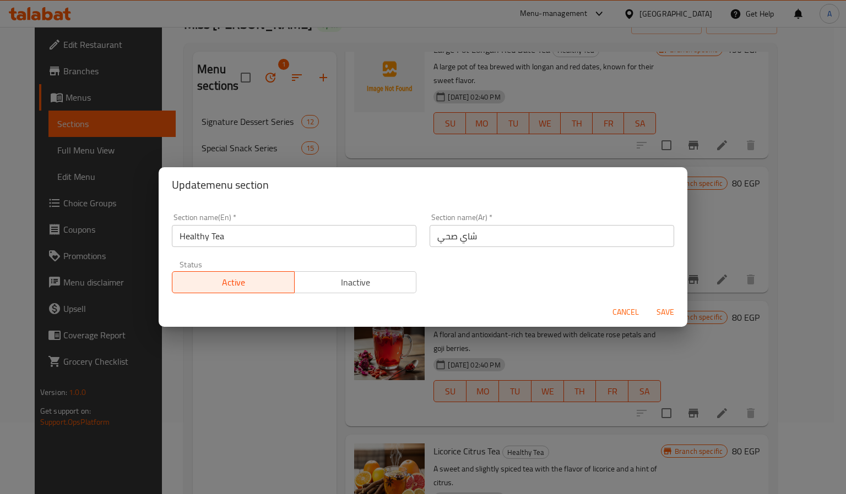
click at [352, 286] on span "Inactive" at bounding box center [355, 283] width 113 height 16
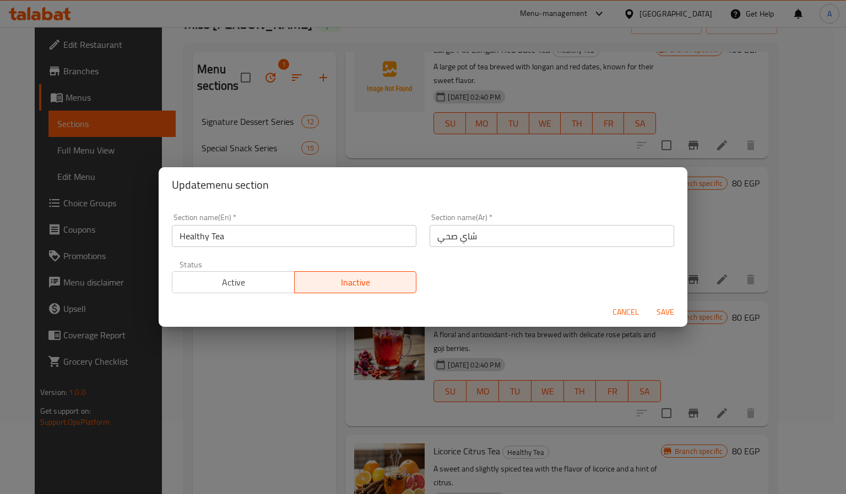
click at [643, 306] on div "Cancel Save" at bounding box center [423, 312] width 529 height 29
click at [656, 304] on button "Save" at bounding box center [665, 312] width 35 height 20
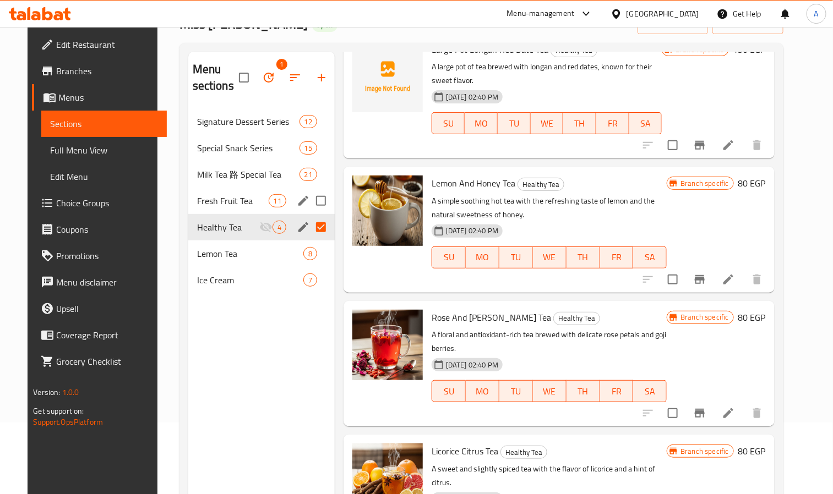
click at [197, 209] on div "Fresh Fruit Tea 11" at bounding box center [261, 201] width 146 height 26
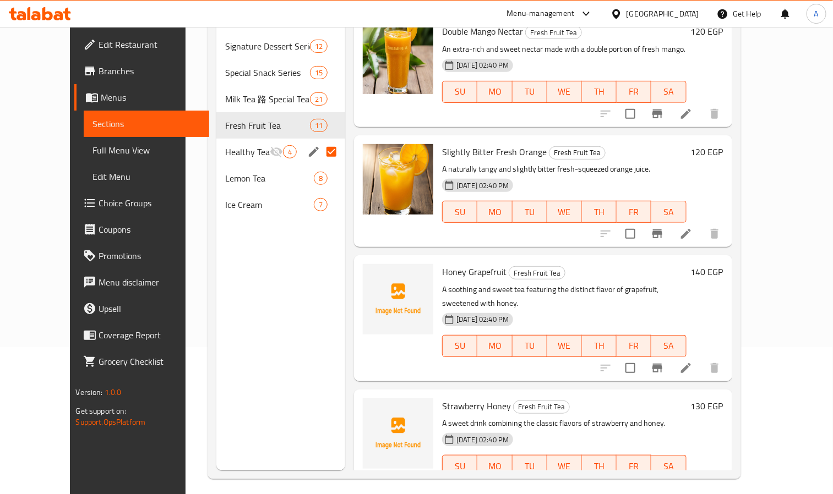
scroll to position [154, 0]
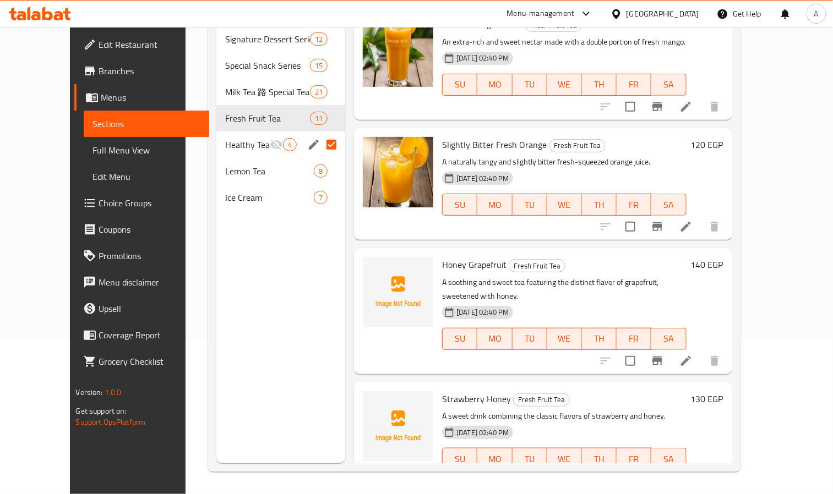
click at [324, 144] on input "Menu sections" at bounding box center [331, 144] width 23 height 23
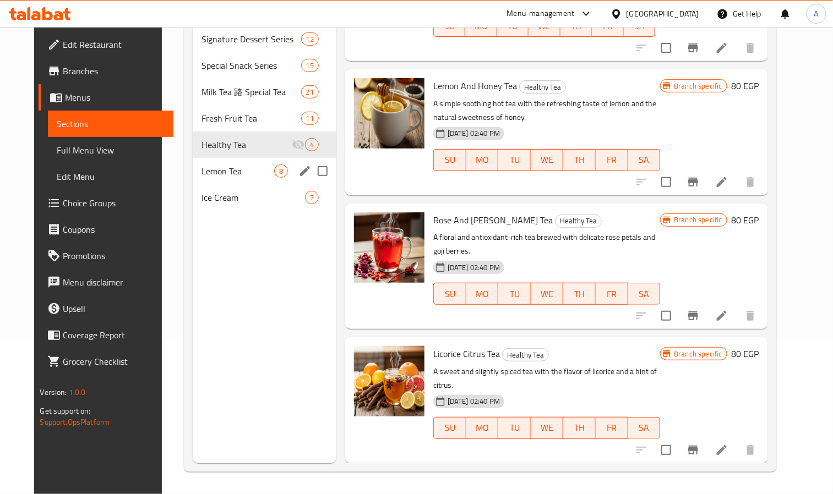
scroll to position [55, 0]
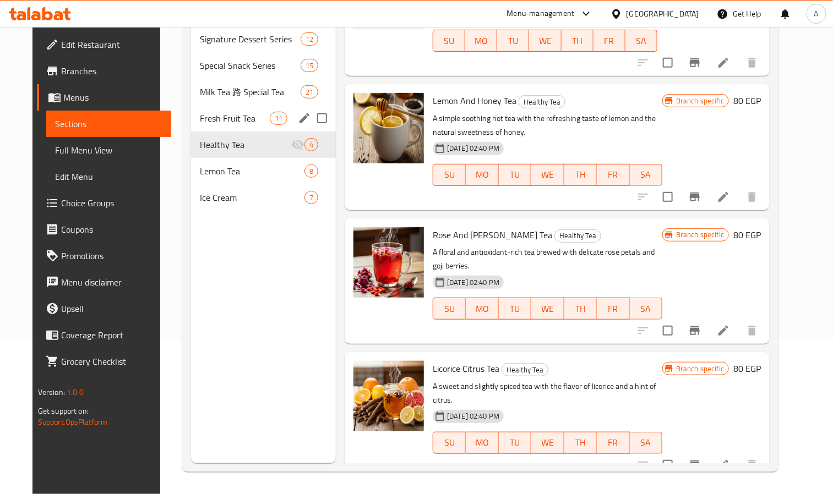
click at [195, 111] on div "Fresh Fruit Tea 11" at bounding box center [263, 118] width 145 height 26
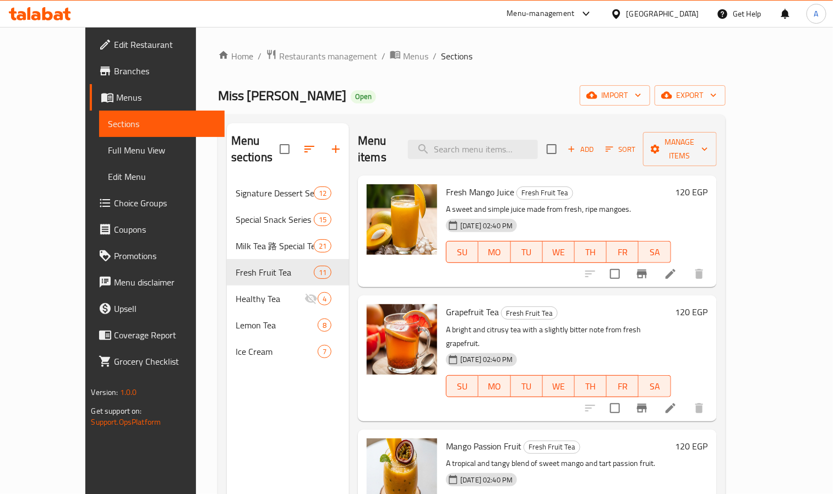
click at [631, 305] on h6 "Grapefruit Tea Fresh Fruit Tea" at bounding box center [558, 312] width 225 height 15
click at [543, 376] on button "TU" at bounding box center [527, 387] width 32 height 22
click at [524, 371] on div "SU MO TU WE TH FR SA" at bounding box center [558, 386] width 233 height 31
click at [543, 376] on button "TU" at bounding box center [527, 387] width 32 height 22
click at [596, 143] on span "Add" at bounding box center [581, 149] width 30 height 13
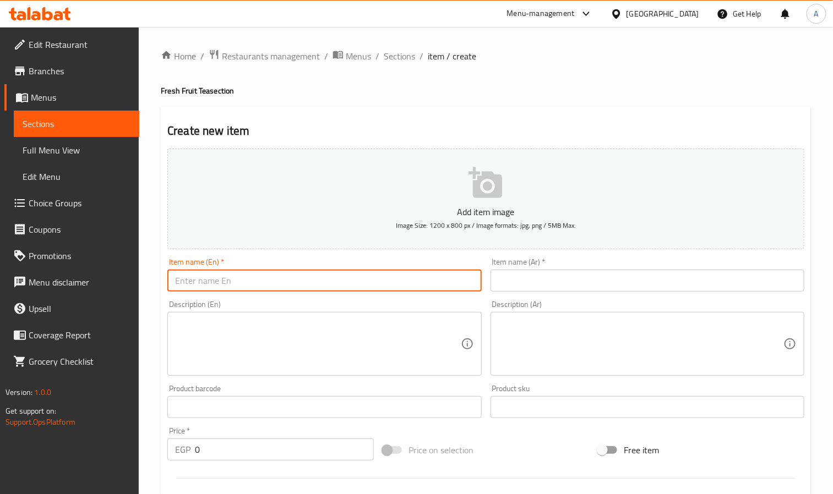
click at [182, 271] on input "text" at bounding box center [324, 281] width 314 height 22
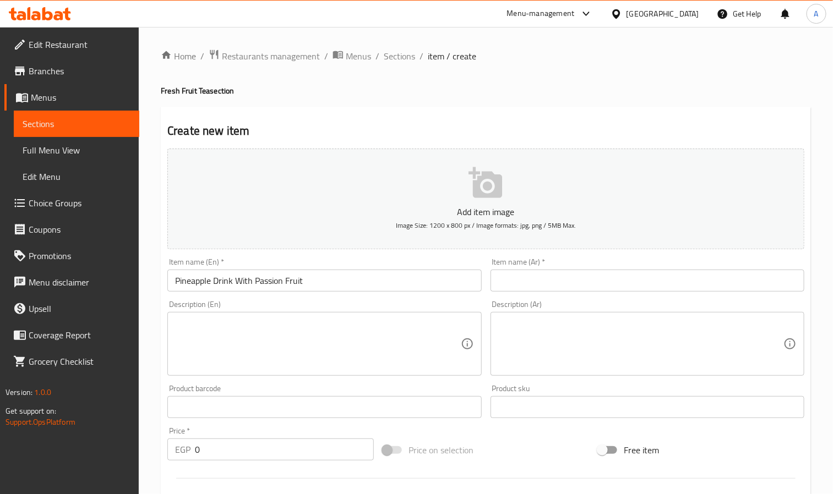
click at [580, 280] on input "text" at bounding box center [648, 281] width 314 height 22
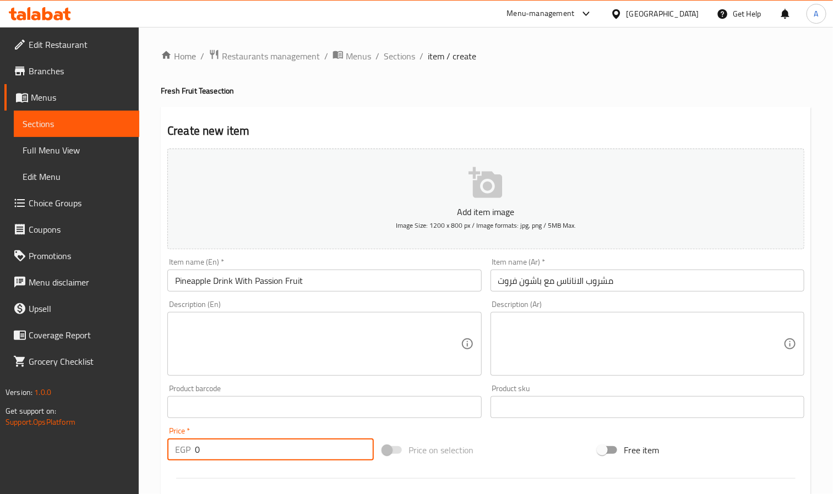
drag, startPoint x: 241, startPoint y: 451, endPoint x: 171, endPoint y: 450, distance: 70.5
click at [171, 450] on div "EGP 0 Price *" at bounding box center [270, 450] width 206 height 22
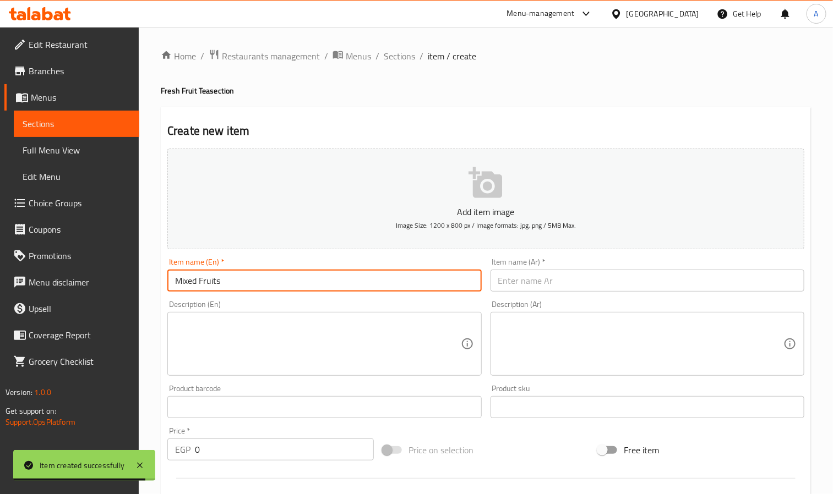
click at [254, 280] on input "Mixed Fruits" at bounding box center [324, 281] width 314 height 22
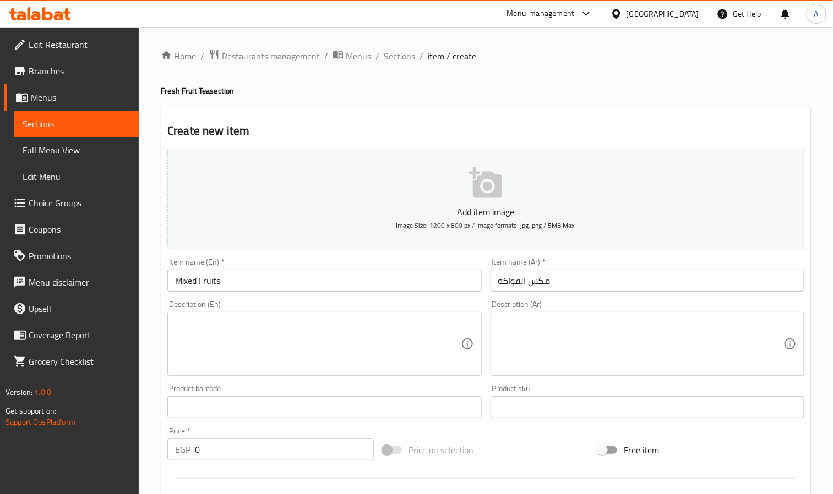
click at [580, 279] on input "مكس الفواكه" at bounding box center [648, 281] width 314 height 22
drag, startPoint x: 231, startPoint y: 451, endPoint x: 166, endPoint y: 447, distance: 65.7
click at [166, 447] on div "Price   * EGP 0 Price *" at bounding box center [270, 444] width 215 height 42
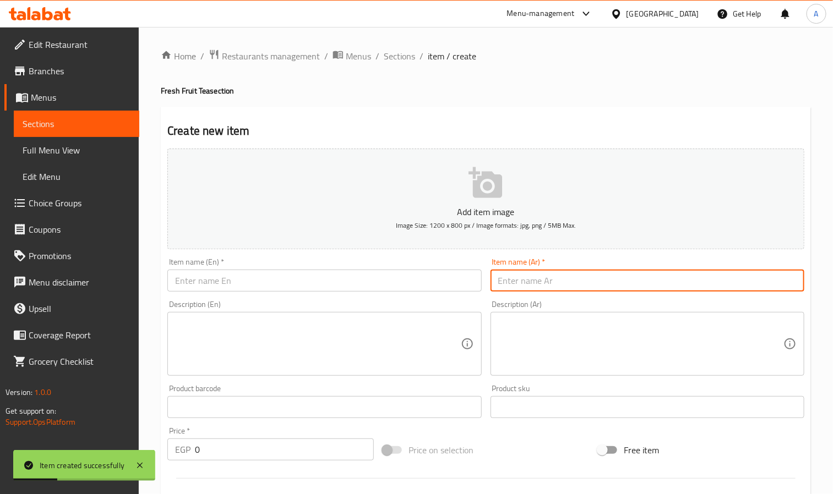
click at [549, 286] on input "text" at bounding box center [648, 281] width 314 height 22
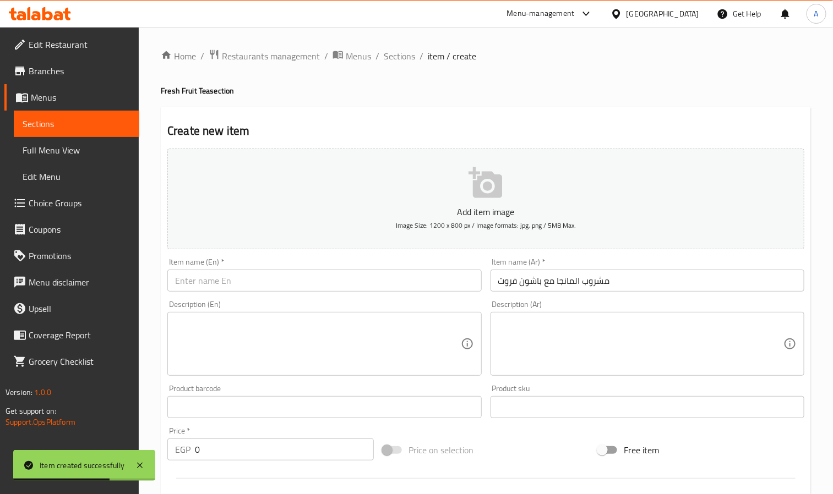
click at [318, 268] on div "Item name (En)   * Item name (En) *" at bounding box center [324, 275] width 314 height 34
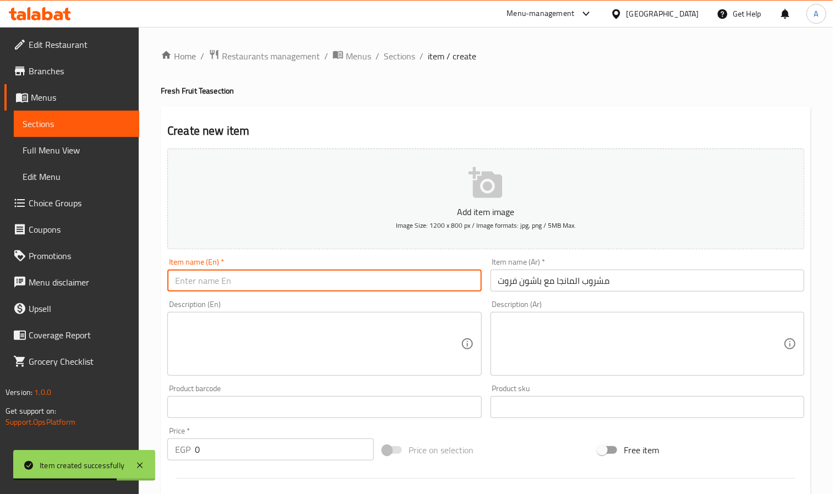
click at [318, 286] on input "text" at bounding box center [324, 281] width 314 height 22
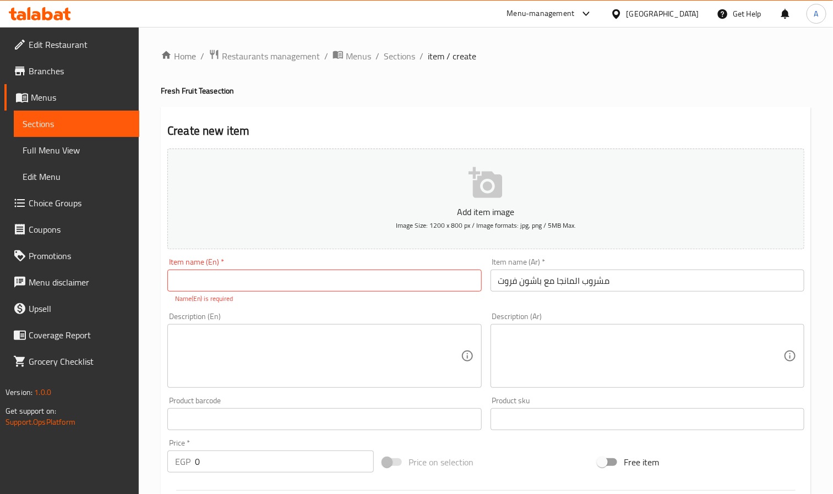
click at [295, 280] on input "text" at bounding box center [324, 281] width 314 height 22
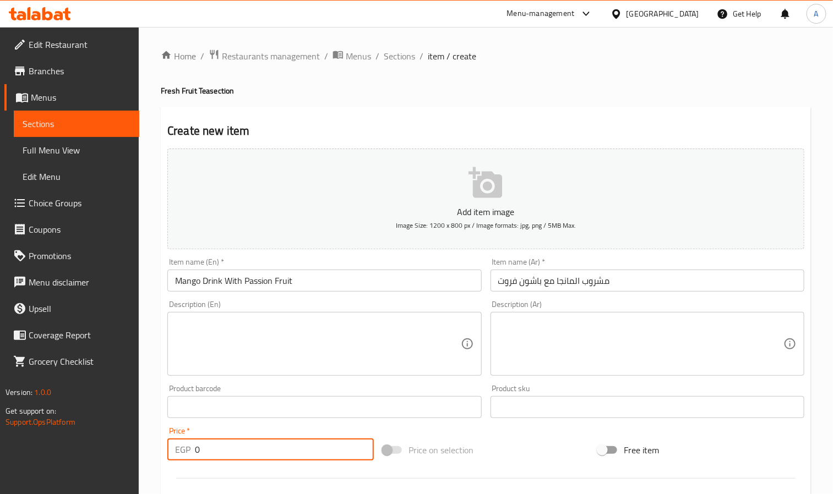
drag, startPoint x: 210, startPoint y: 440, endPoint x: 174, endPoint y: 443, distance: 36.4
click at [174, 443] on div "EGP 0 Price *" at bounding box center [270, 450] width 206 height 22
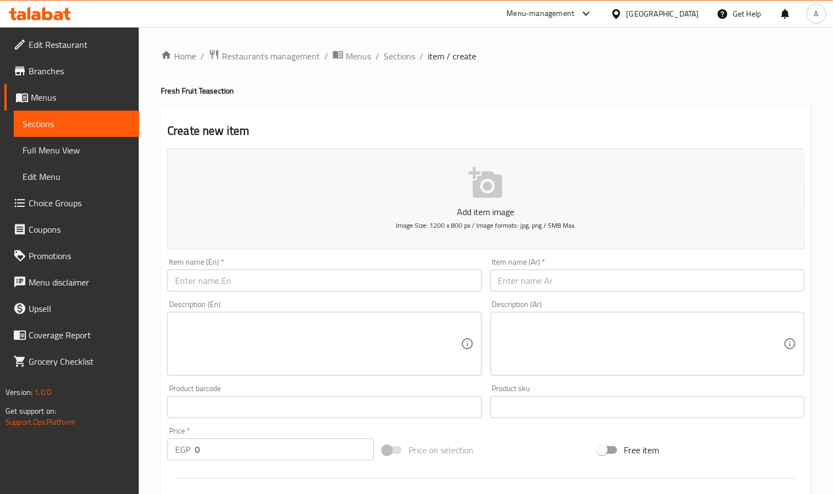
click at [306, 358] on textarea at bounding box center [317, 344] width 285 height 52
click at [403, 57] on span "Sections" at bounding box center [399, 56] width 31 height 13
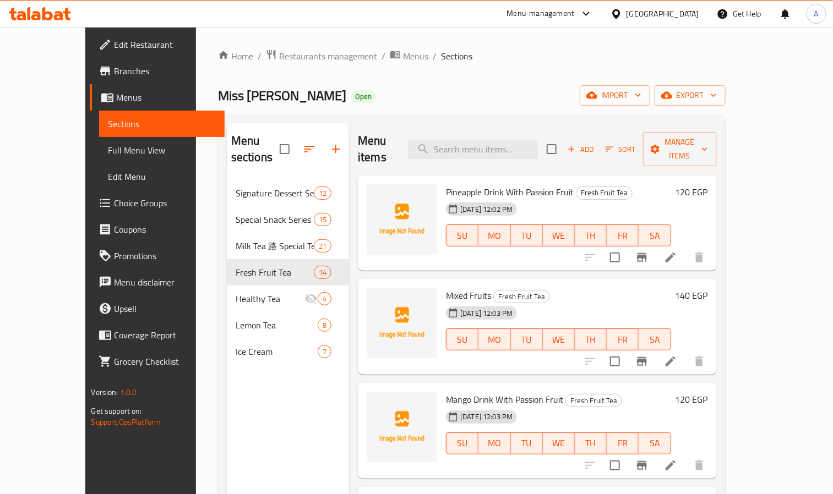
click at [504, 351] on div "Mixed Fruits Fresh Fruit Tea [DATE] 12:03 PM SU MO TU WE TH FR SA" at bounding box center [558, 327] width 233 height 87
click at [534, 332] on span "TU" at bounding box center [526, 340] width 23 height 16
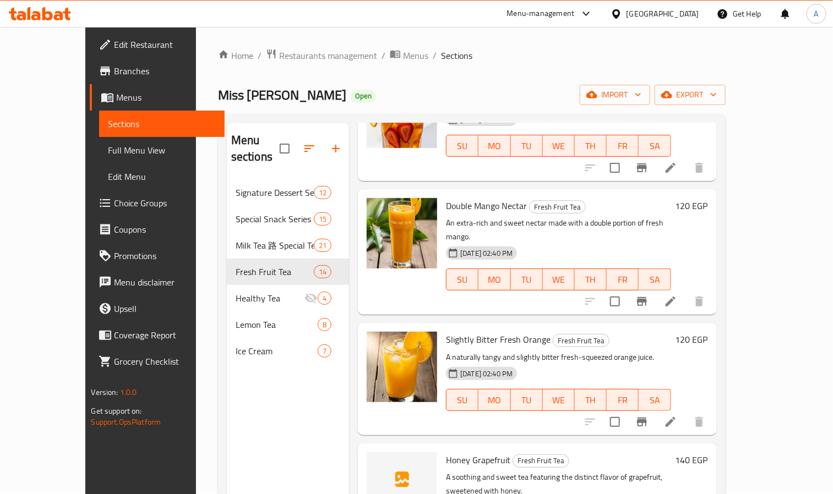
scroll to position [154, 0]
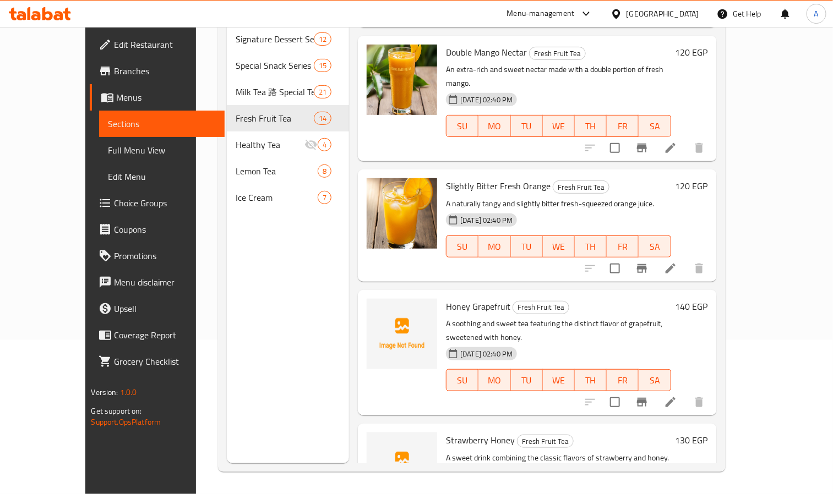
click at [602, 373] on span "TH" at bounding box center [590, 381] width 23 height 16
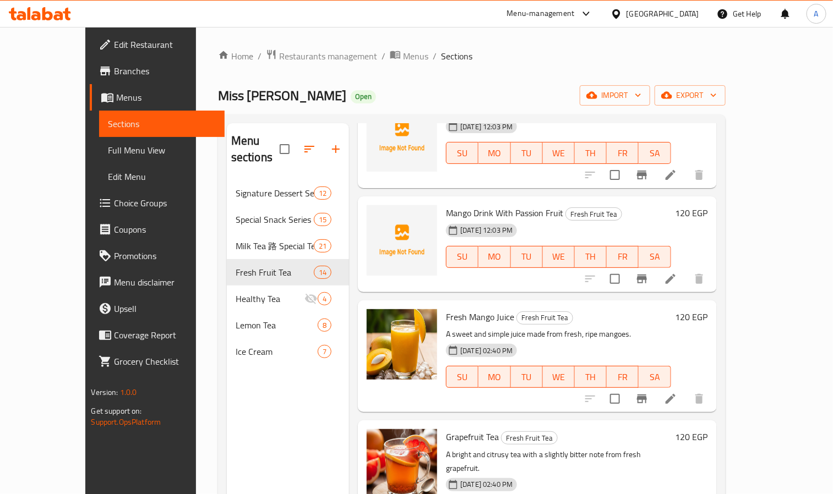
scroll to position [248, 0]
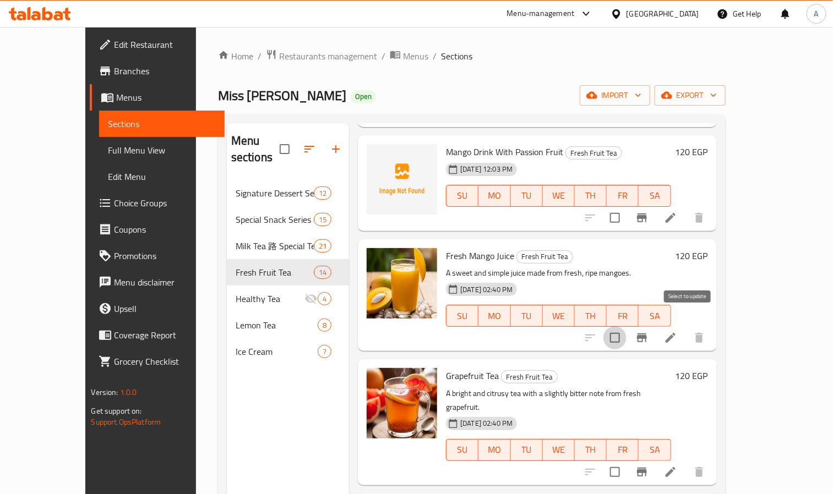
click at [627, 327] on input "checkbox" at bounding box center [615, 338] width 23 height 23
click at [627, 461] on input "checkbox" at bounding box center [615, 472] width 23 height 23
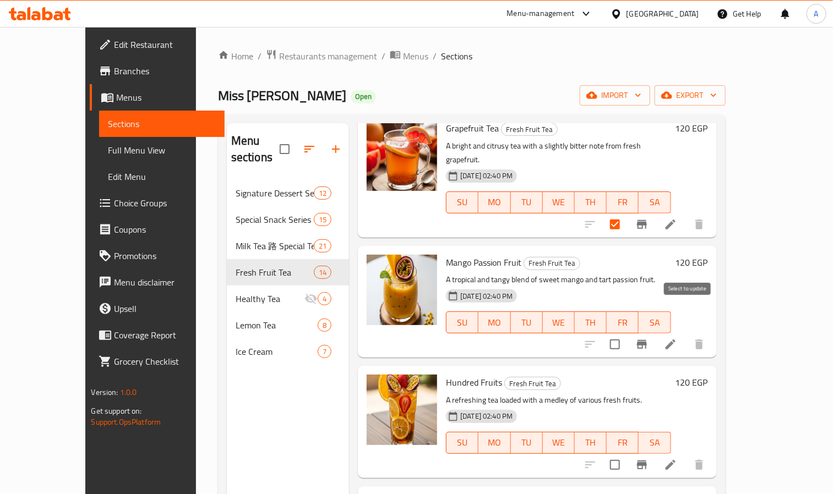
click at [627, 333] on input "checkbox" at bounding box center [615, 344] width 23 height 23
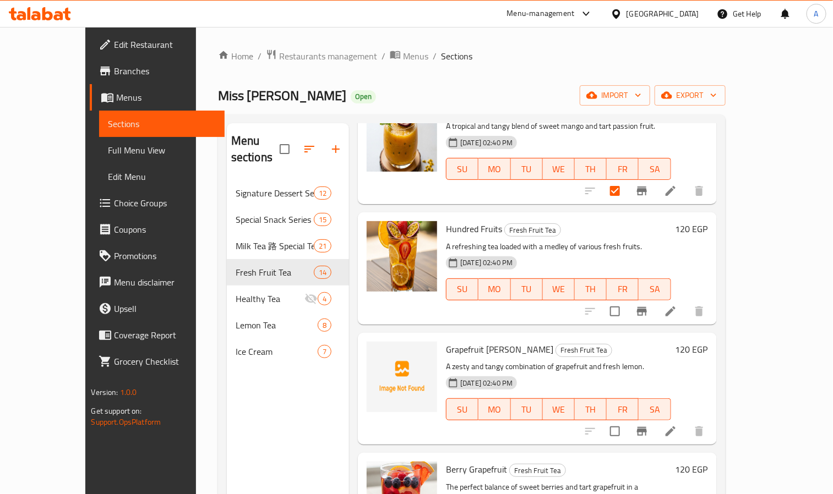
scroll to position [661, 0]
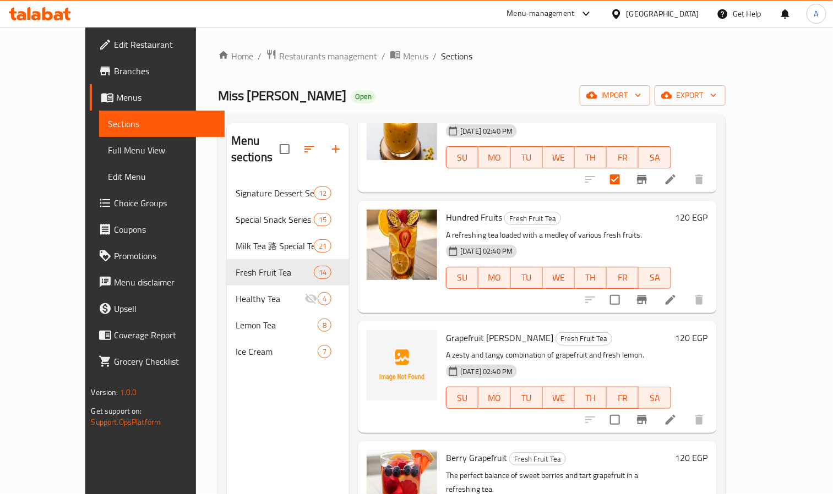
click at [675, 287] on div at bounding box center [644, 300] width 135 height 26
click at [627, 289] on input "checkbox" at bounding box center [615, 300] width 23 height 23
click at [627, 409] on input "checkbox" at bounding box center [615, 420] width 23 height 23
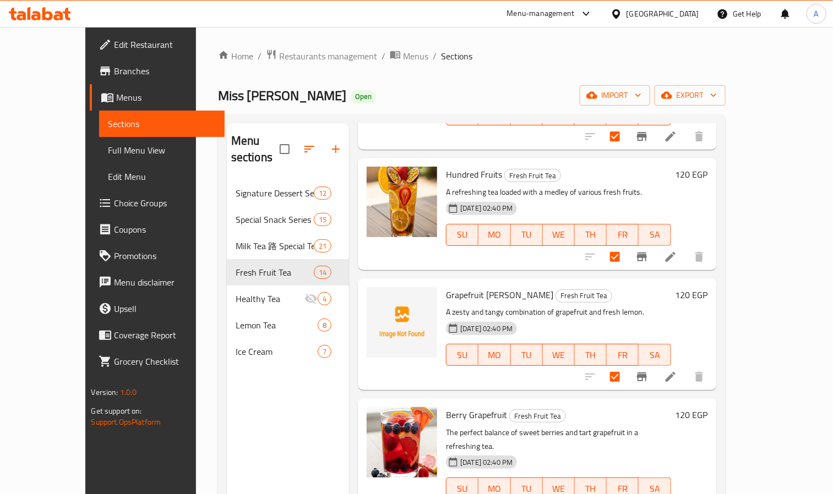
scroll to position [743, 0]
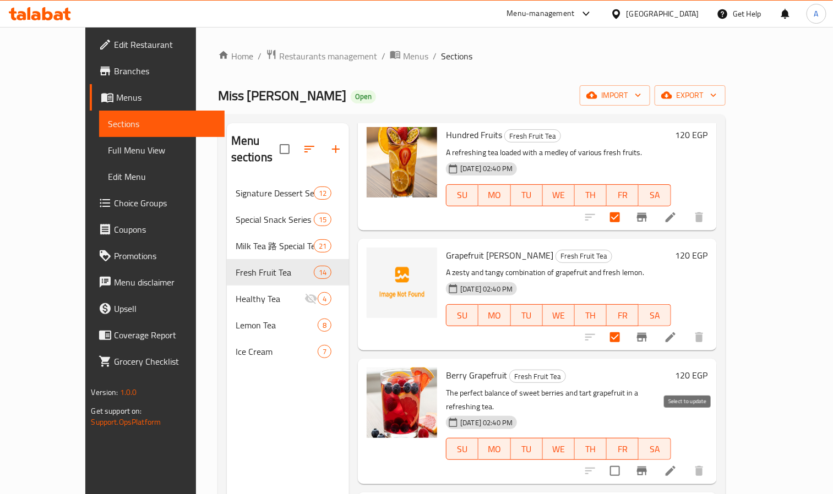
click at [627, 460] on input "checkbox" at bounding box center [615, 471] width 23 height 23
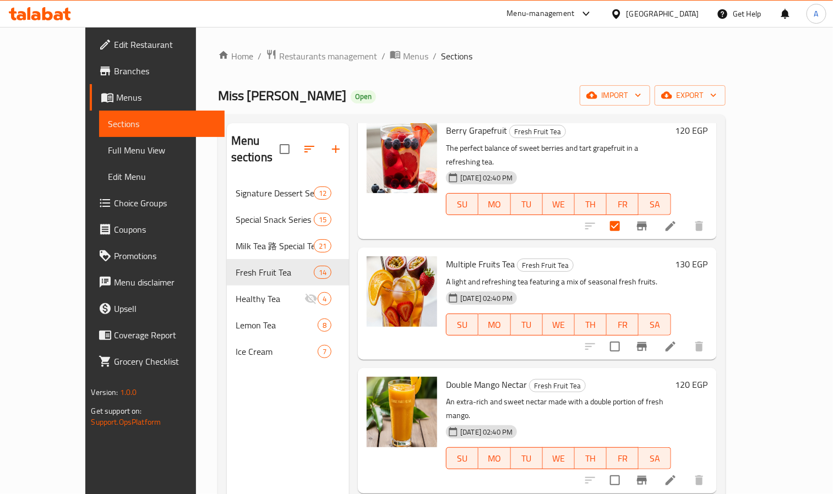
scroll to position [991, 0]
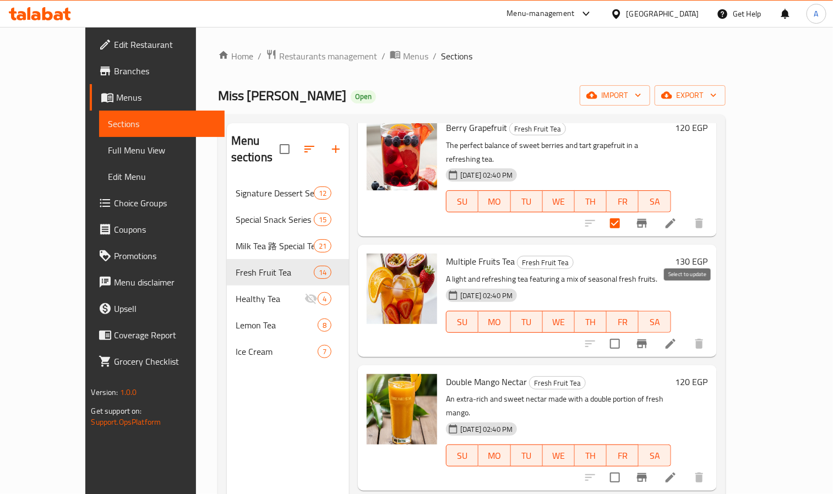
click at [627, 333] on input "checkbox" at bounding box center [615, 344] width 23 height 23
click at [627, 466] on input "checkbox" at bounding box center [615, 477] width 23 height 23
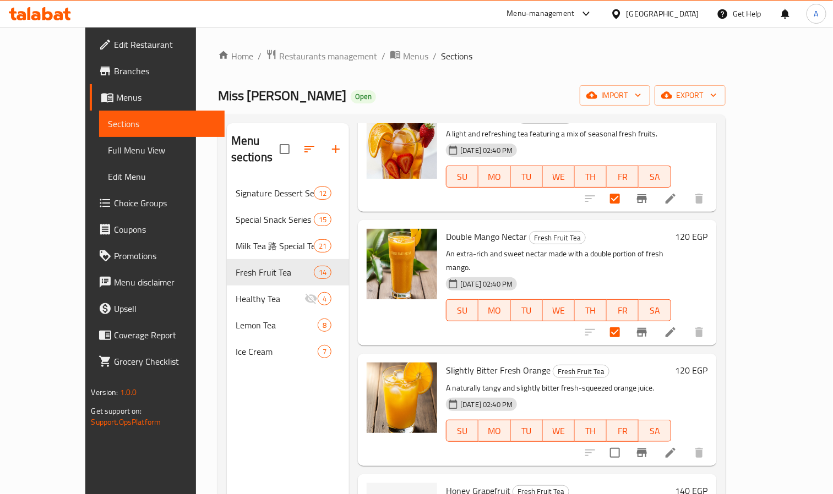
scroll to position [1156, 0]
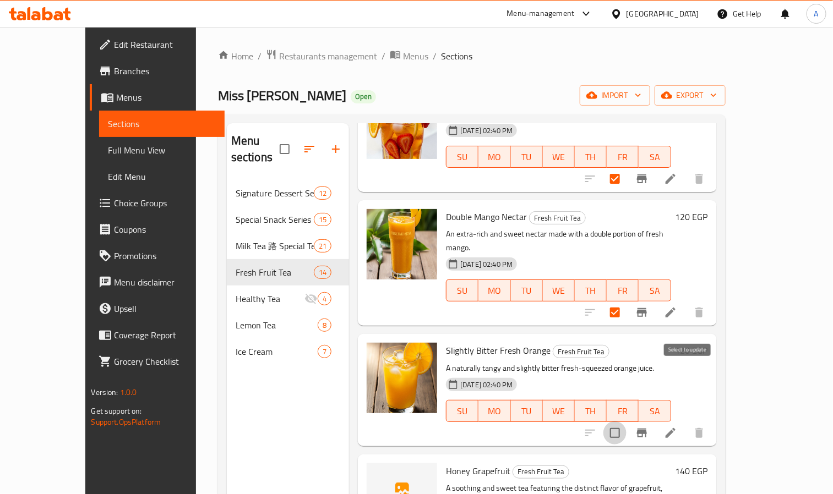
click at [627, 422] on input "checkbox" at bounding box center [615, 433] width 23 height 23
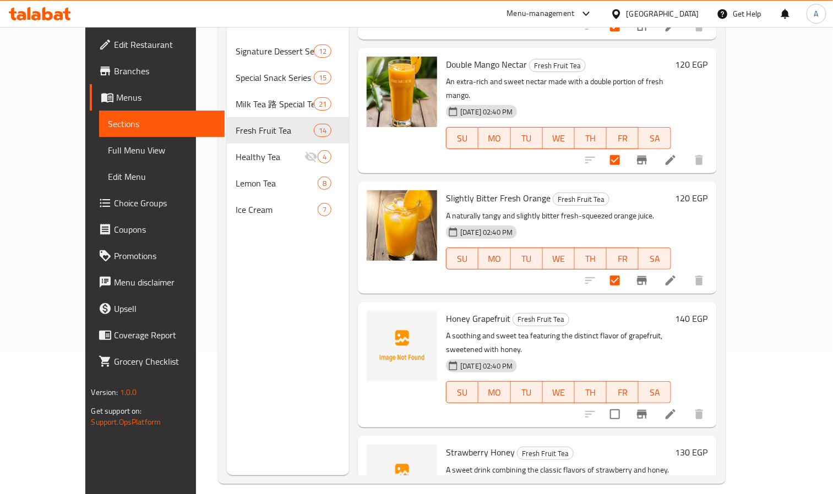
scroll to position [154, 0]
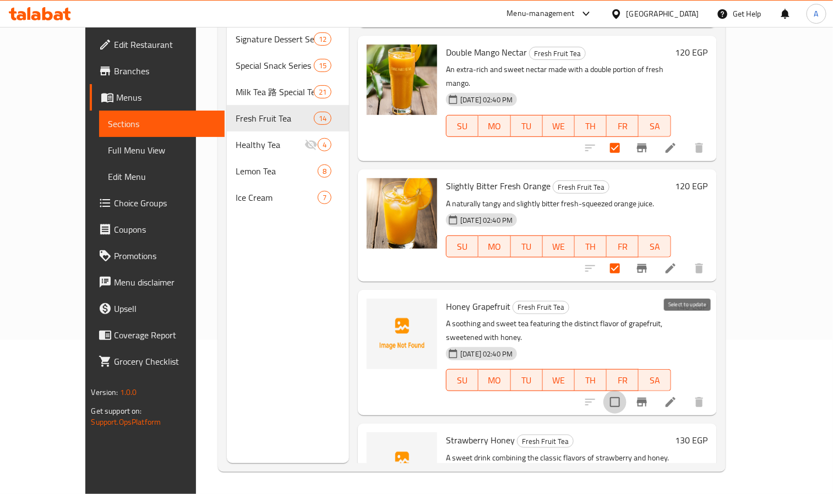
click at [627, 391] on input "checkbox" at bounding box center [615, 402] width 23 height 23
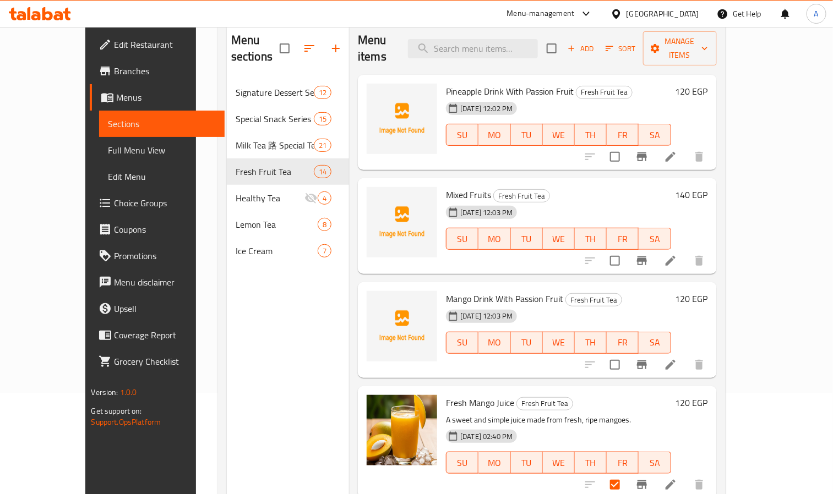
scroll to position [72, 0]
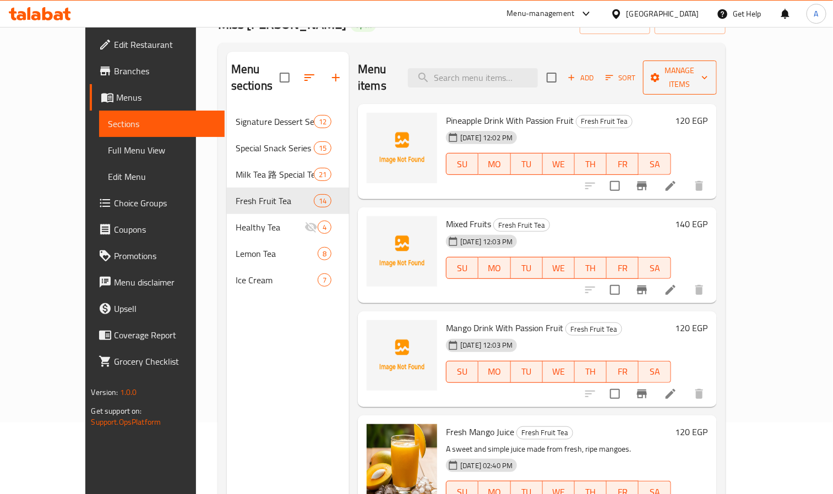
click at [708, 72] on span "Manage items" at bounding box center [680, 78] width 56 height 28
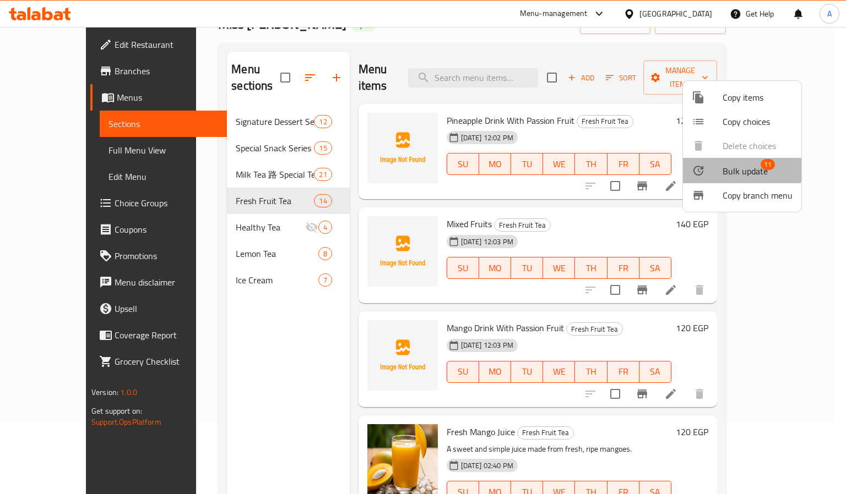
click at [740, 170] on span "Bulk update" at bounding box center [744, 171] width 45 height 13
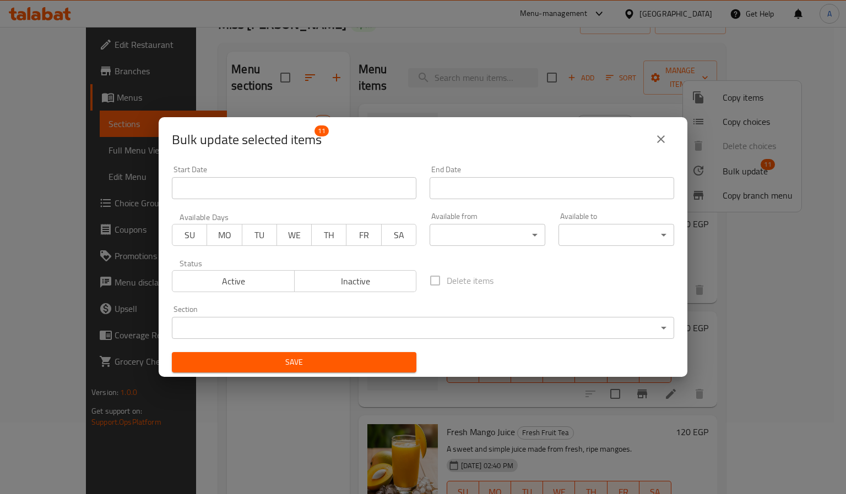
click at [377, 275] on span "Inactive" at bounding box center [355, 282] width 113 height 16
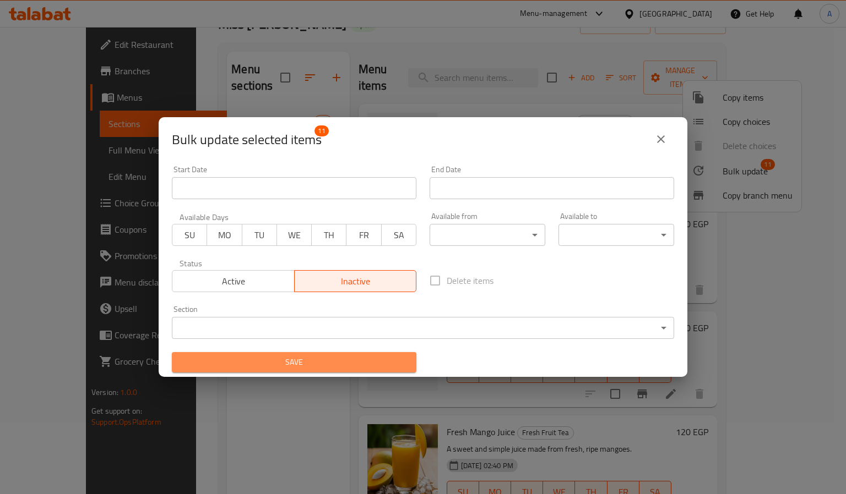
click at [364, 372] on button "Save" at bounding box center [294, 362] width 244 height 20
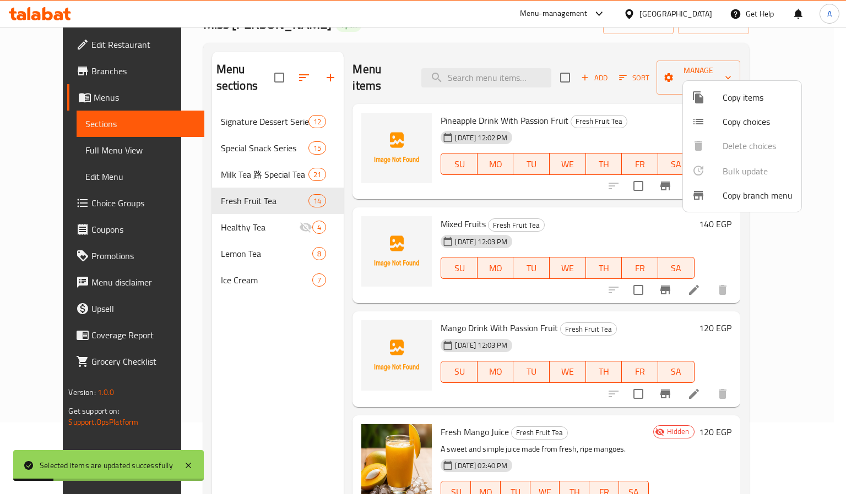
click at [241, 383] on div at bounding box center [423, 247] width 846 height 494
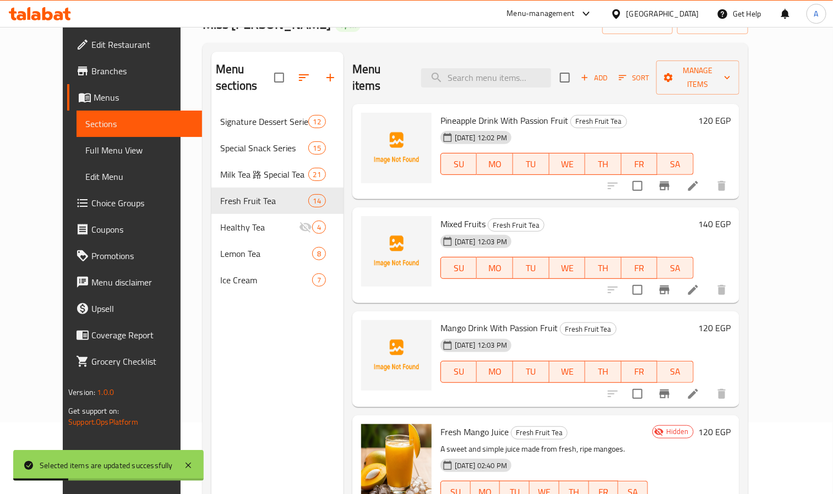
click at [590, 73] on icon "button" at bounding box center [585, 78] width 10 height 10
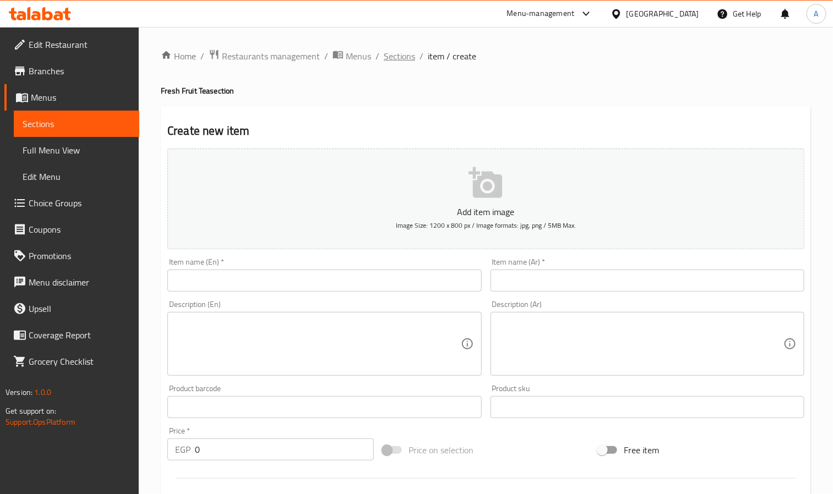
click at [392, 53] on span "Sections" at bounding box center [399, 56] width 31 height 13
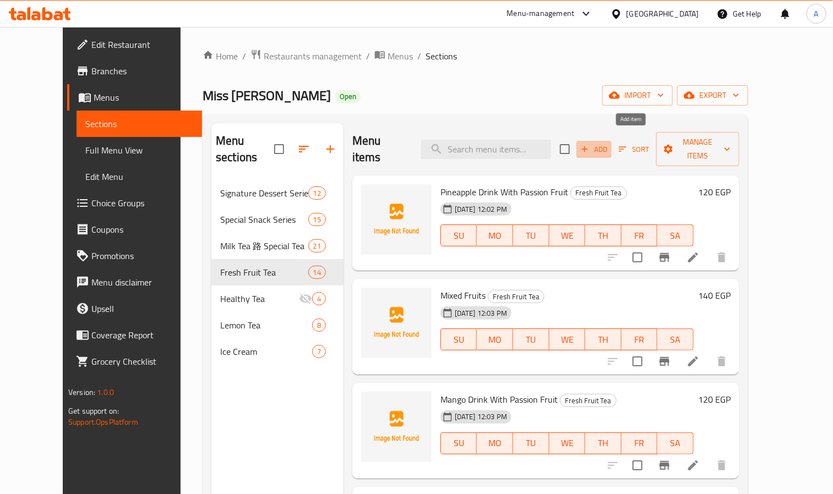
click at [609, 143] on span "Add" at bounding box center [594, 149] width 30 height 13
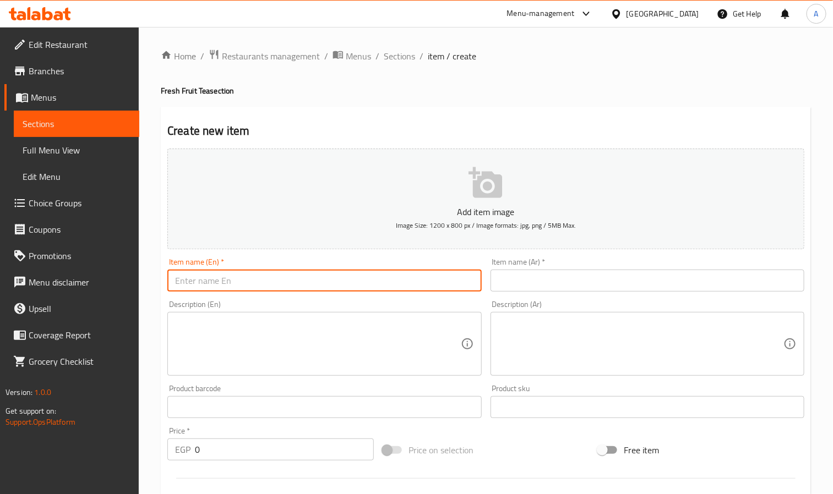
click at [203, 284] on input "text" at bounding box center [324, 281] width 314 height 22
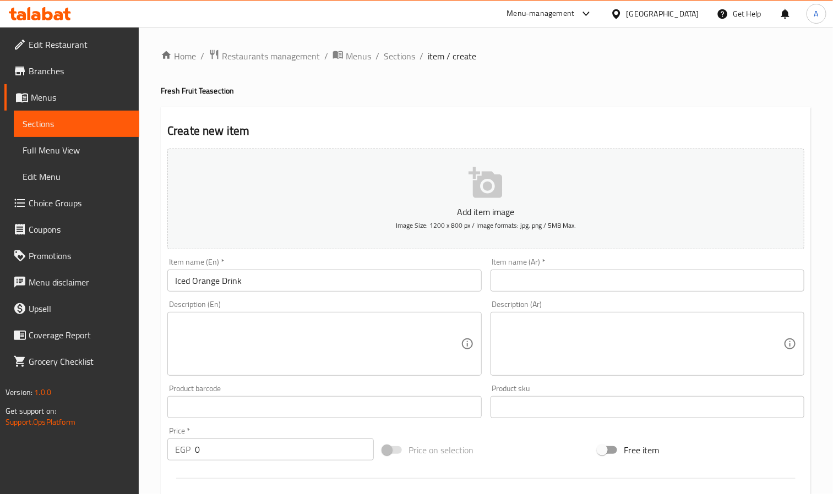
click at [589, 290] on input "text" at bounding box center [648, 281] width 314 height 22
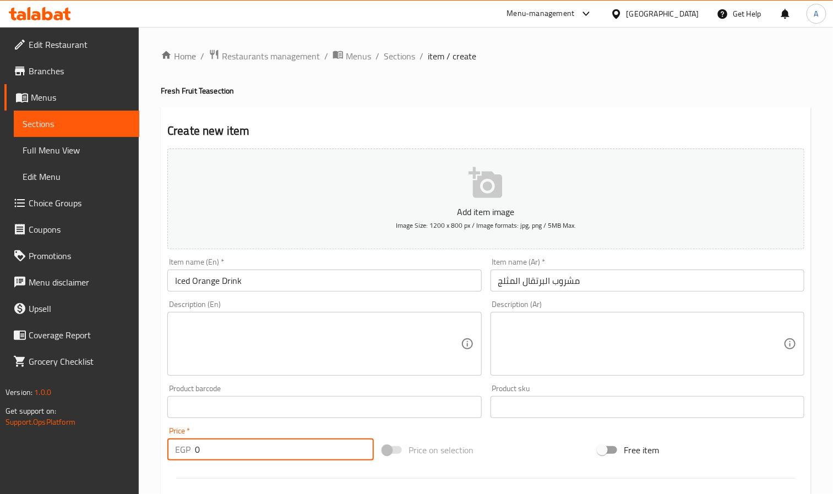
drag, startPoint x: 218, startPoint y: 456, endPoint x: 182, endPoint y: 451, distance: 36.7
click at [182, 451] on div "EGP 0 Price *" at bounding box center [270, 450] width 206 height 22
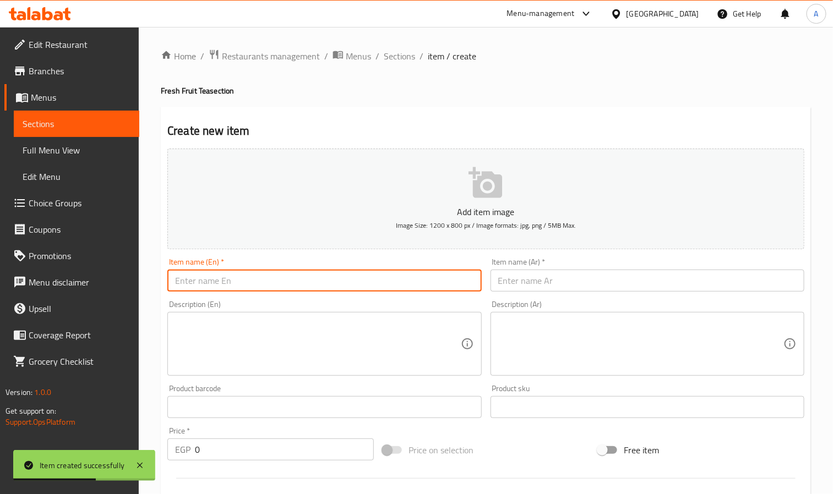
click at [217, 273] on input "text" at bounding box center [324, 281] width 314 height 22
type input "Peach With Honey Drink"
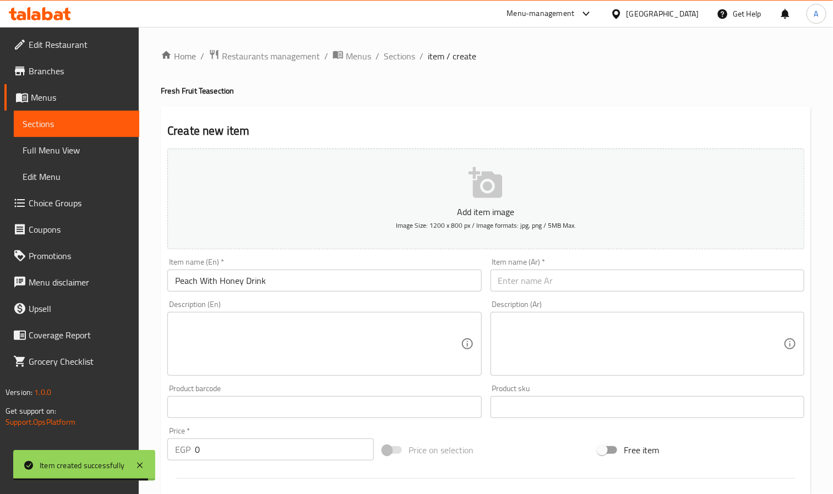
click at [597, 281] on input "text" at bounding box center [648, 281] width 314 height 22
paste input "مشروب الخوخ مع العسل"
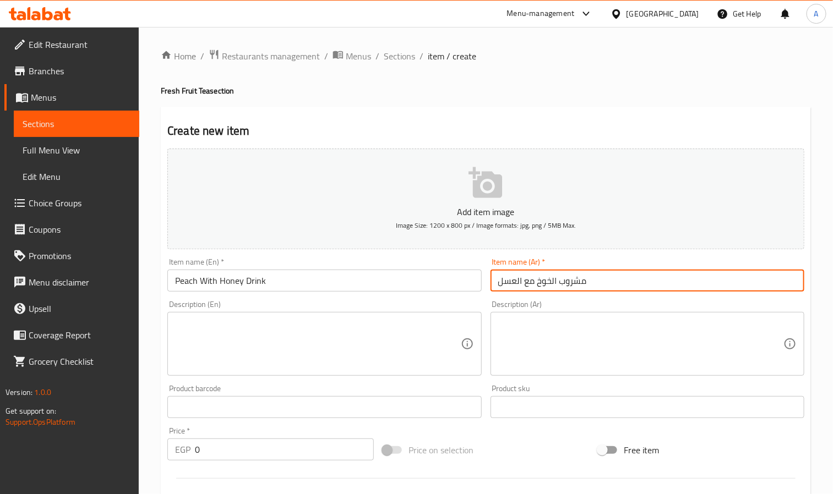
type input "مشروب الخوخ مع العسل"
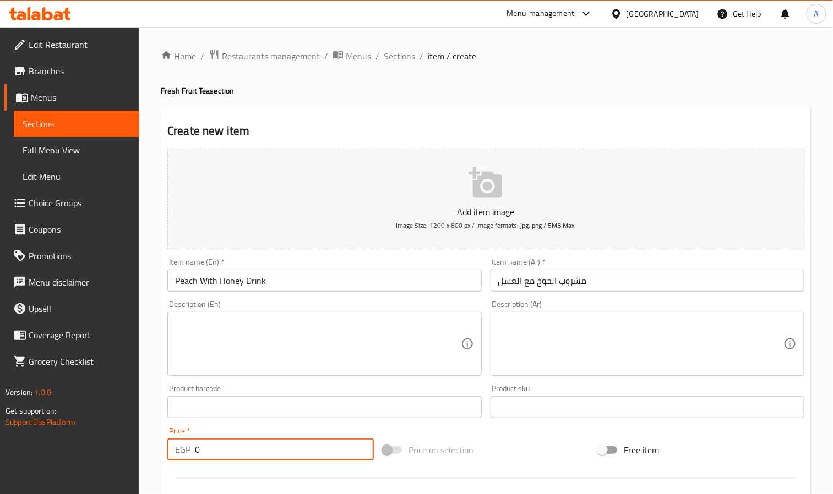
drag, startPoint x: 213, startPoint y: 446, endPoint x: 182, endPoint y: 450, distance: 31.1
click at [182, 450] on div "EGP 0 Price *" at bounding box center [270, 450] width 206 height 22
paste input "12"
type input "120"
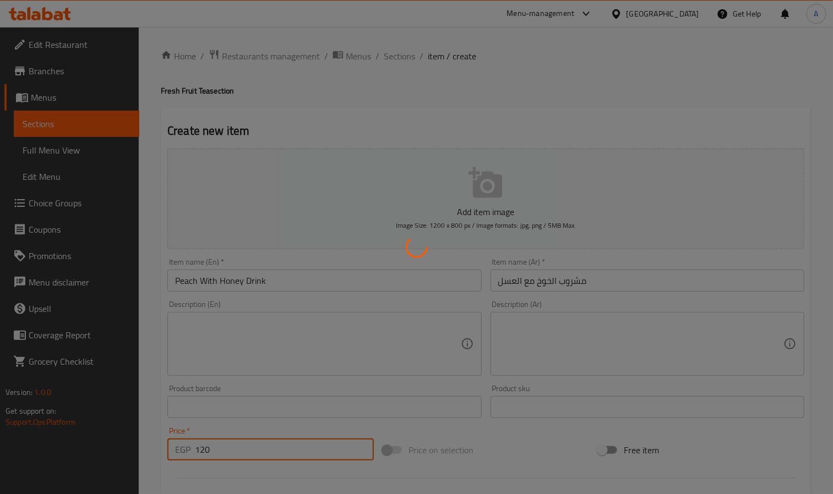
type input "0"
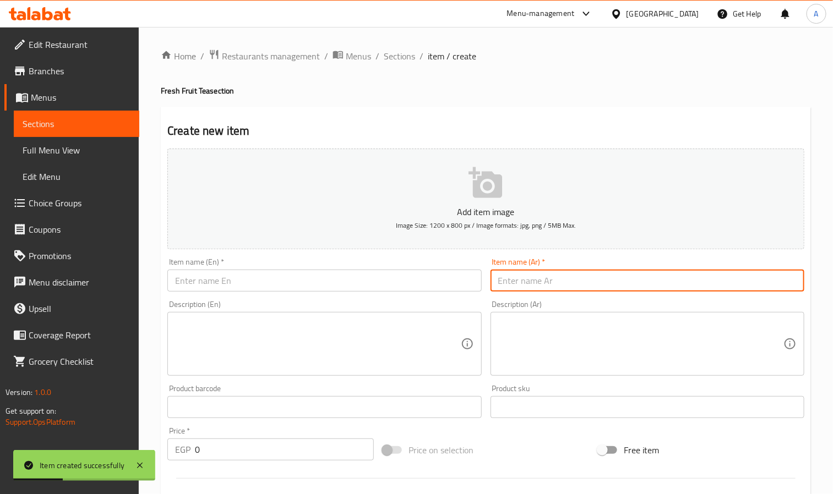
click at [536, 282] on input "text" at bounding box center [648, 281] width 314 height 22
paste input "مشروب الباشون فروت"
type input "مشروب الباشون فروت"
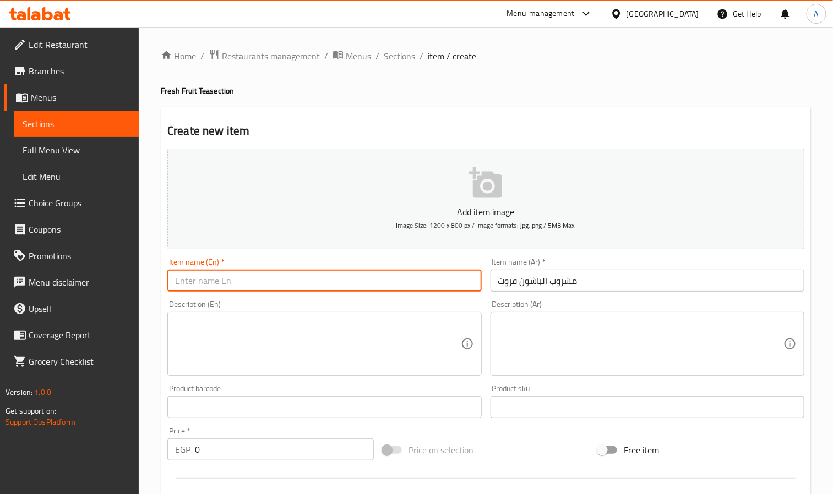
click at [309, 283] on input "text" at bounding box center [324, 281] width 314 height 22
paste input "Passion Fruit Drink"
type input "Passion Fruit Drink"
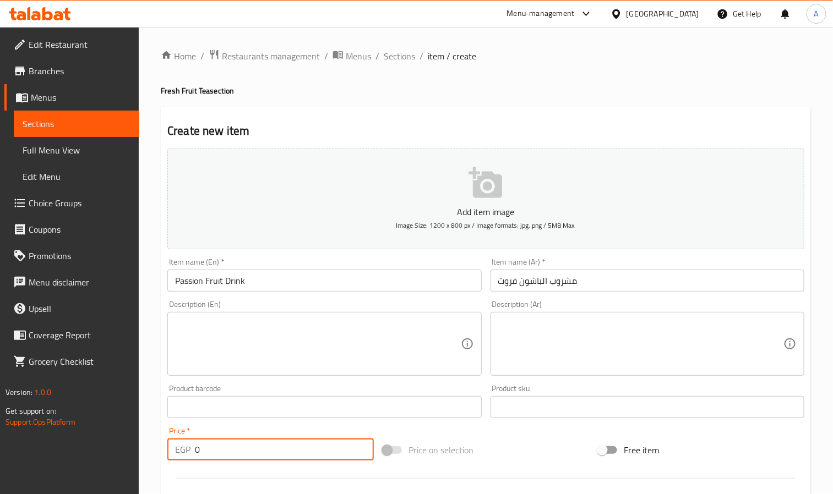
drag, startPoint x: 212, startPoint y: 453, endPoint x: 187, endPoint y: 454, distance: 25.4
click at [187, 454] on div "EGP 0 Price *" at bounding box center [270, 450] width 206 height 22
paste input "12"
type input "120"
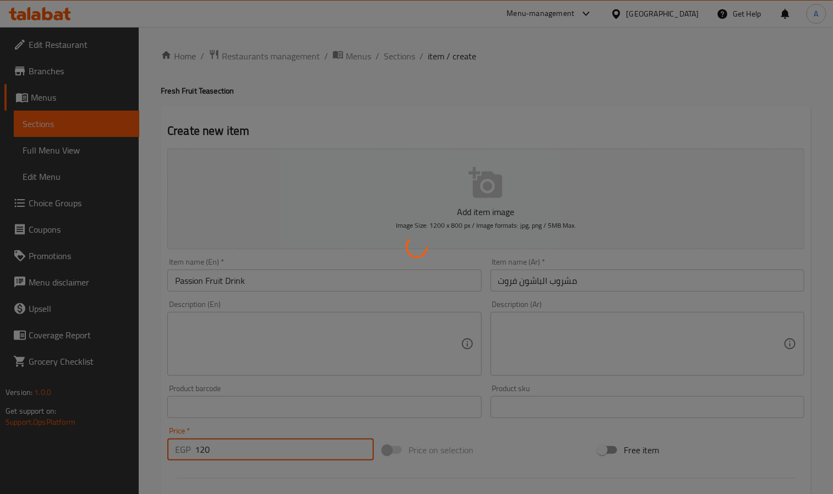
type input "0"
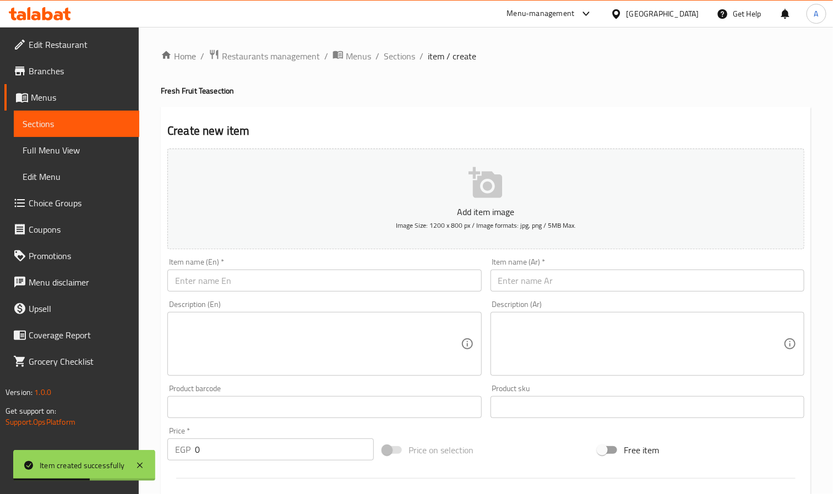
click at [197, 286] on input "text" at bounding box center [324, 281] width 314 height 22
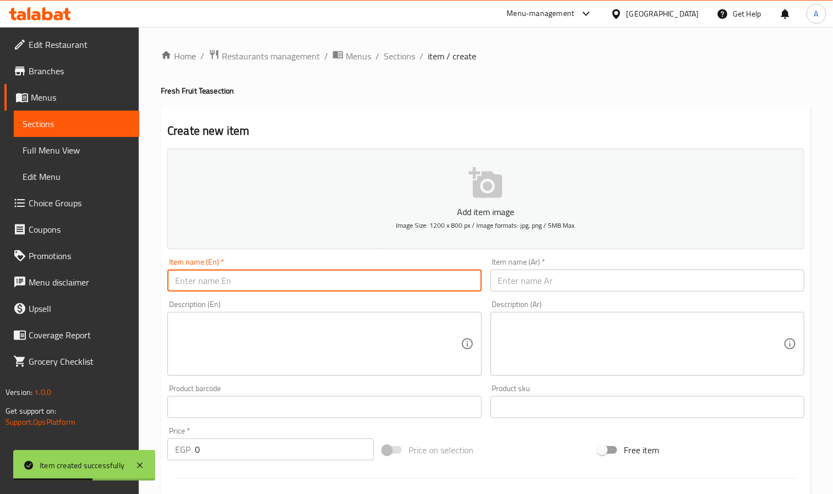
paste input "Mango Drink With Cream"
type input "Mango Drink With Cream"
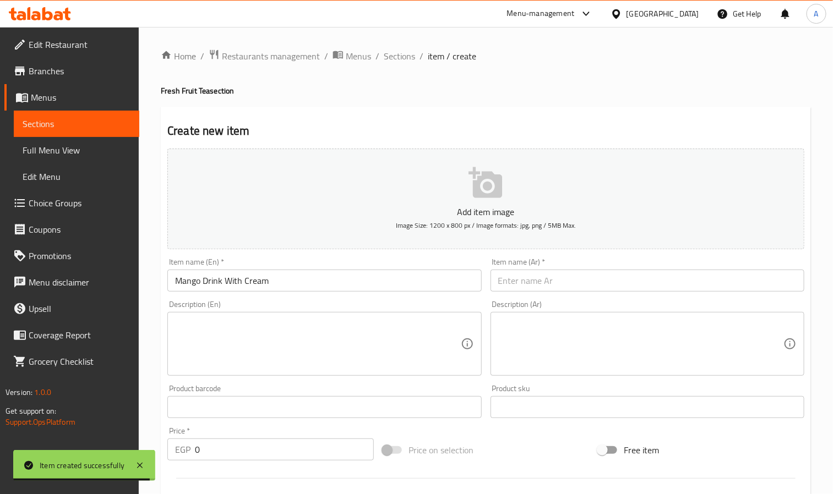
click at [751, 280] on input "text" at bounding box center [648, 281] width 314 height 22
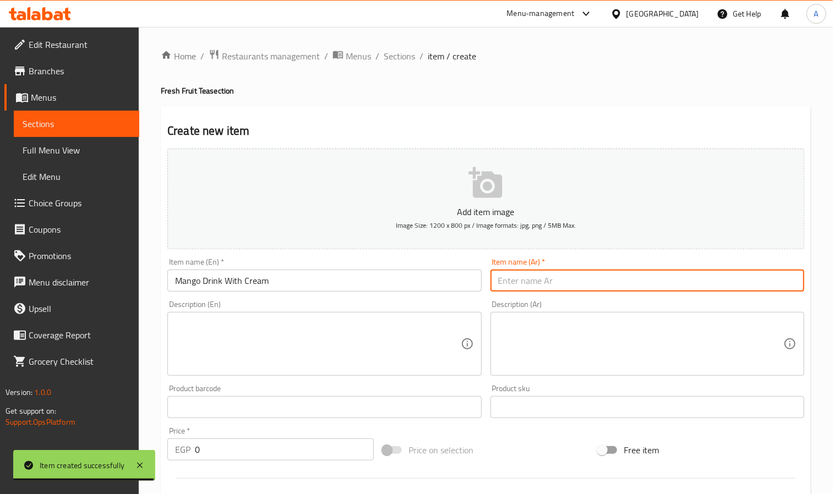
paste input "مشروب المانجا مع الكريمة"
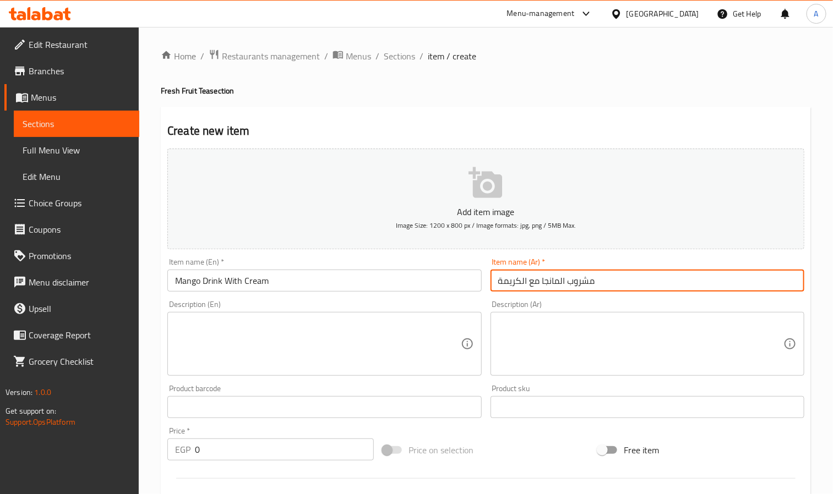
type input "مشروب المانجا مع الكريمة"
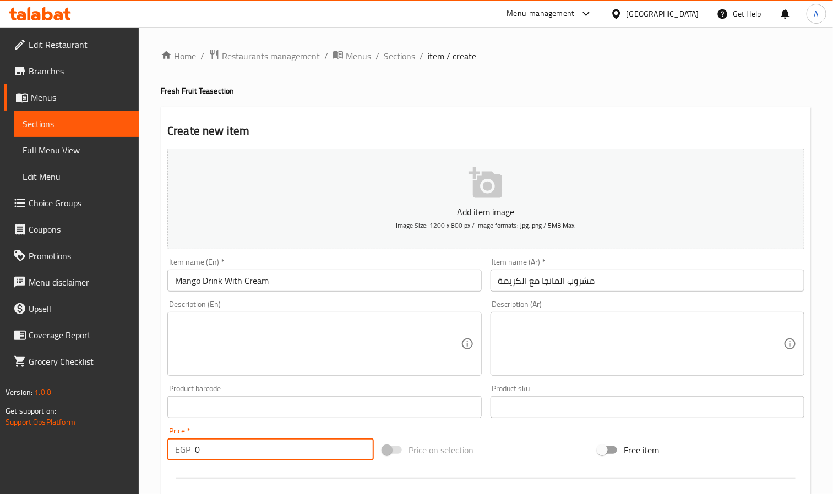
drag, startPoint x: 213, startPoint y: 440, endPoint x: 169, endPoint y: 442, distance: 44.6
click at [169, 442] on div "EGP 0 Price *" at bounding box center [270, 450] width 206 height 22
paste input "12"
type input "120"
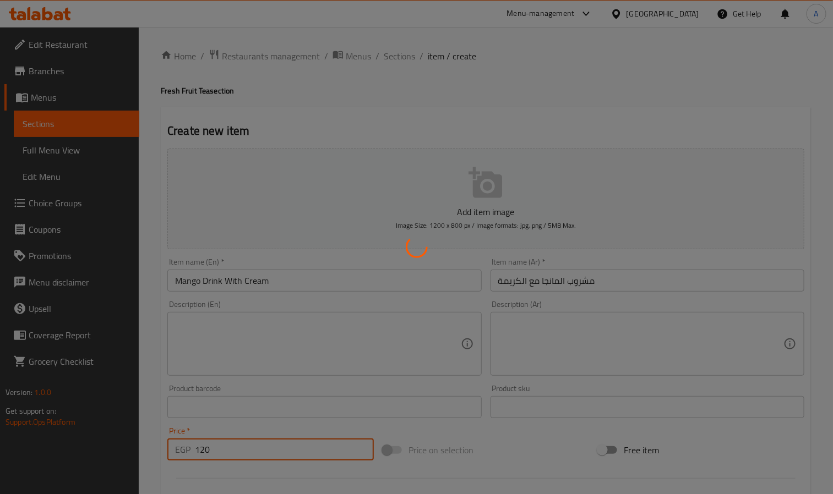
type input "0"
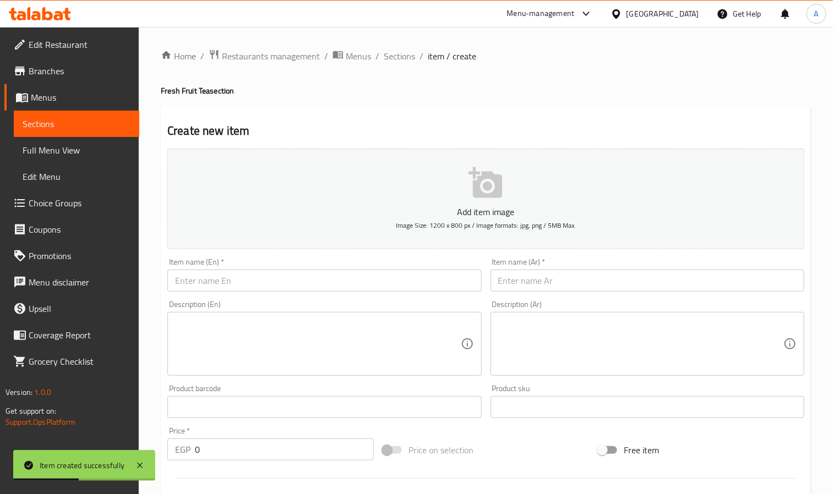
click at [205, 289] on input "text" at bounding box center [324, 281] width 314 height 22
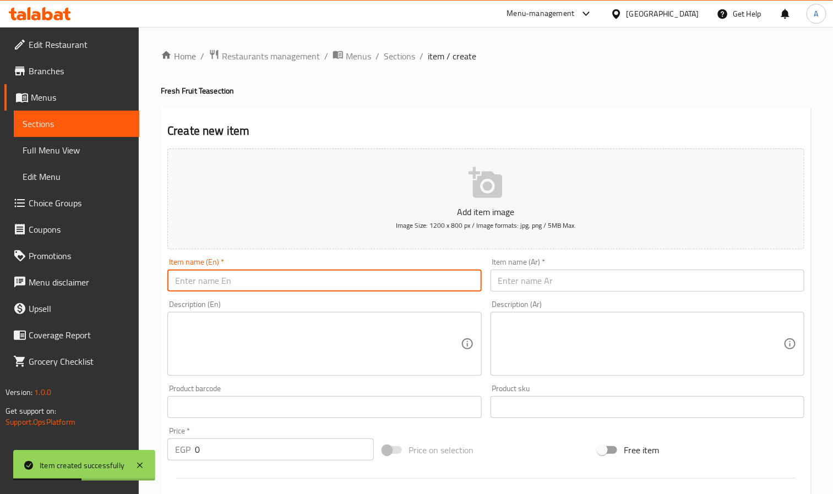
paste input "Grape Drink With Cream"
type input "Grape Drink With Cream"
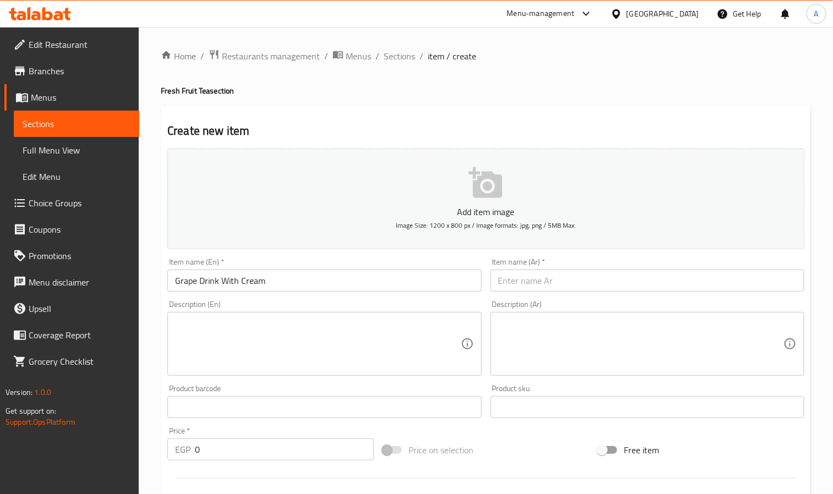
click at [563, 279] on input "text" at bounding box center [648, 281] width 314 height 22
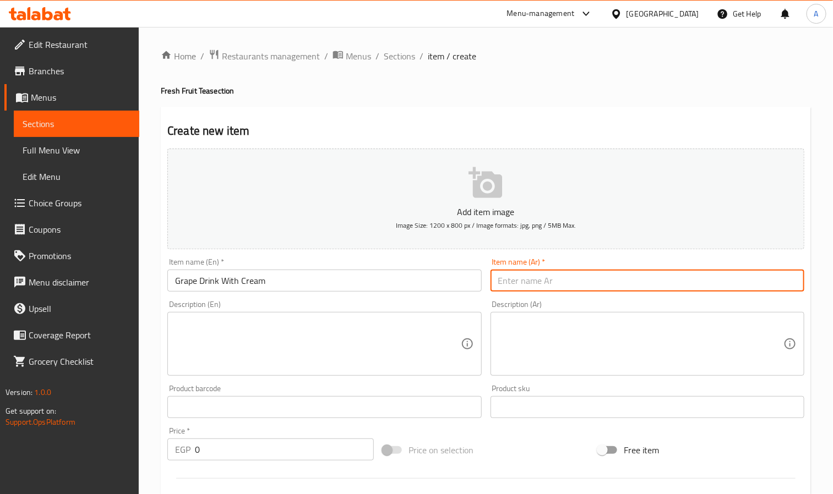
paste input "مشروب العنب مع الكريمة"
type input "مشروب العنب مع الكريمة"
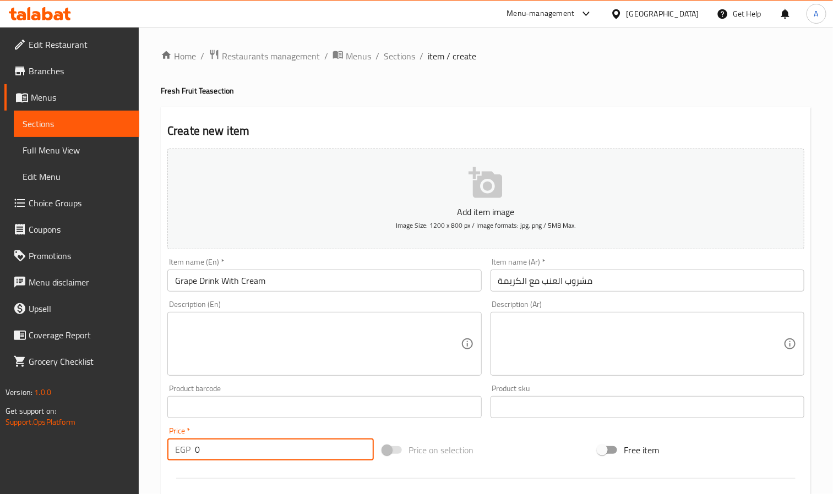
drag, startPoint x: 203, startPoint y: 450, endPoint x: 188, endPoint y: 451, distance: 14.9
click at [188, 451] on div "EGP 0 Price *" at bounding box center [270, 450] width 206 height 22
paste input "13"
type input "130"
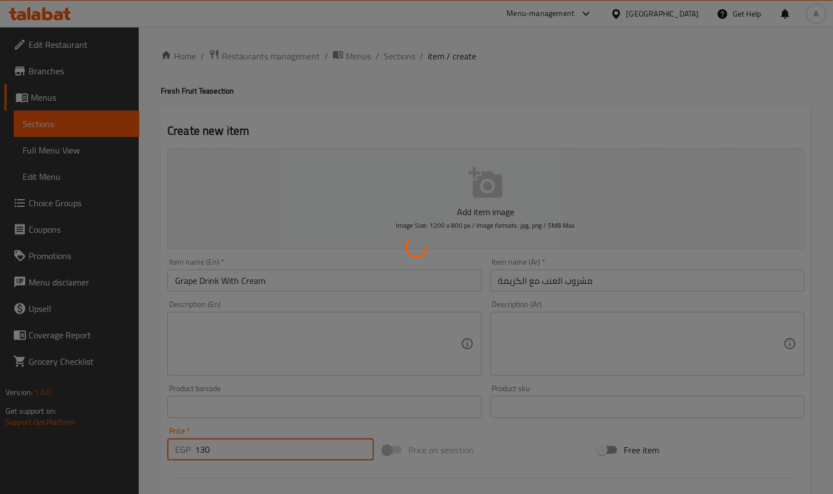
type input "0"
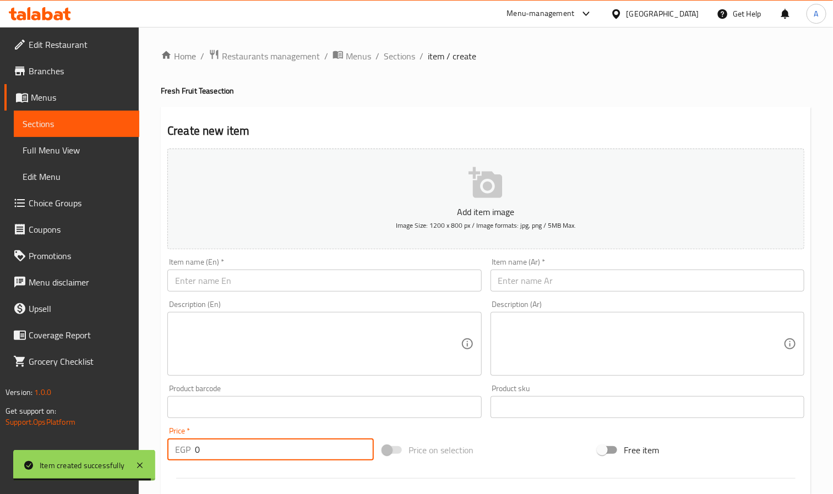
click at [58, 148] on span "Full Menu View" at bounding box center [77, 150] width 108 height 13
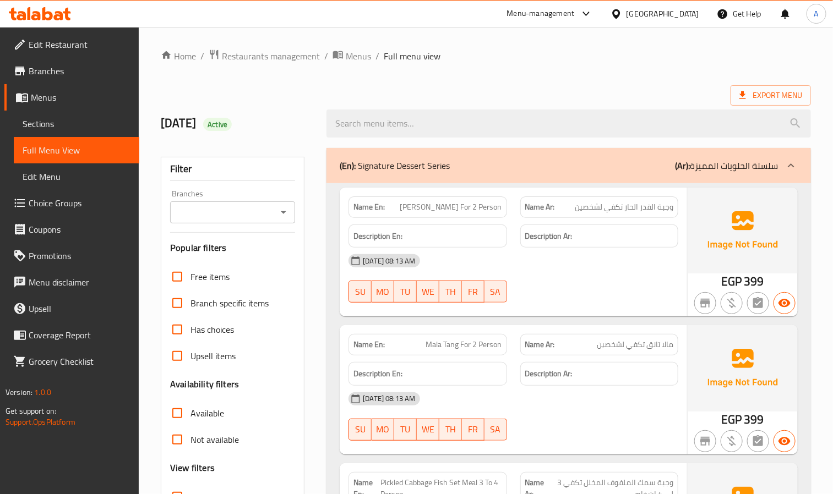
click at [215, 207] on input "Branches" at bounding box center [223, 212] width 100 height 15
click at [214, 264] on span "Miss Tea, Nasr City - Hay 7" at bounding box center [230, 260] width 100 height 13
type input "Miss Tea, Nasr City - Hay 7"
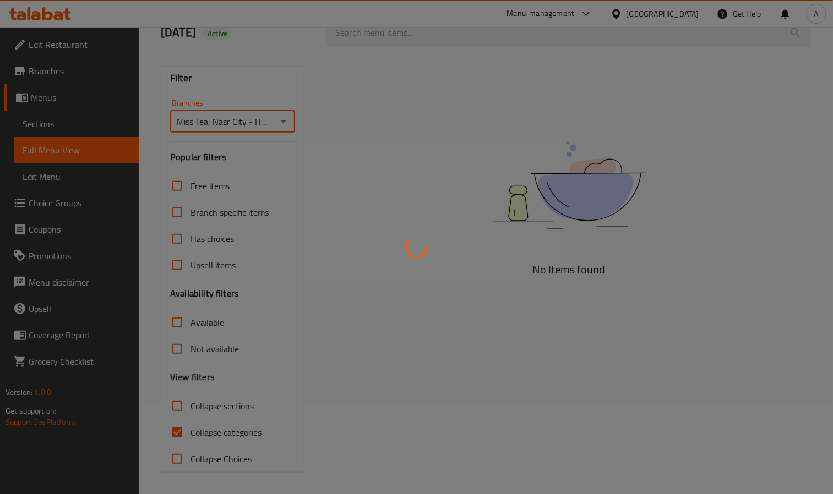
scroll to position [93, 0]
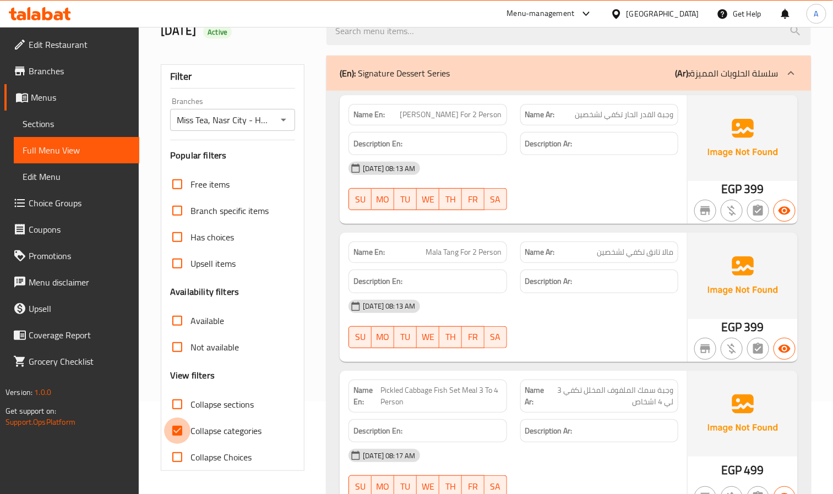
click at [173, 425] on input "Collapse categories" at bounding box center [177, 431] width 26 height 26
checkbox input "false"
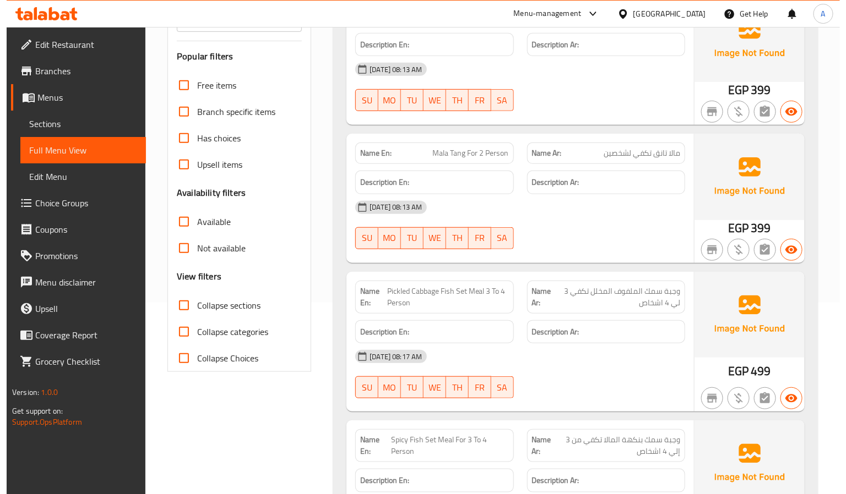
scroll to position [0, 0]
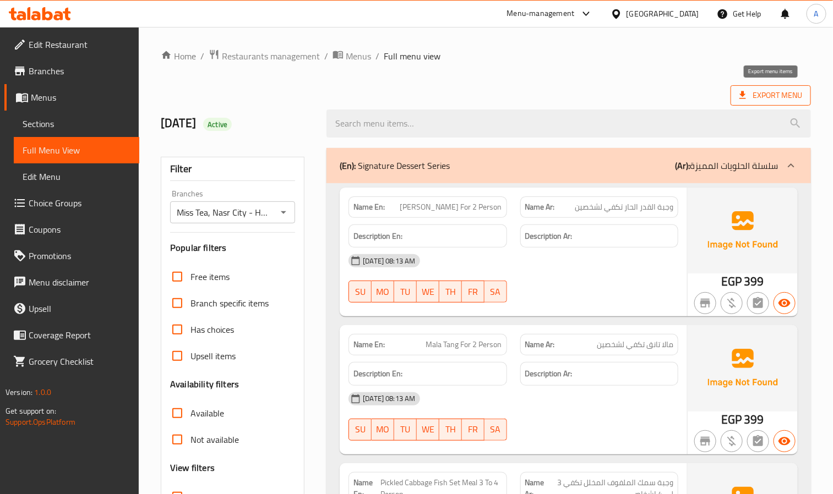
click at [742, 86] on span "Export Menu" at bounding box center [771, 95] width 80 height 20
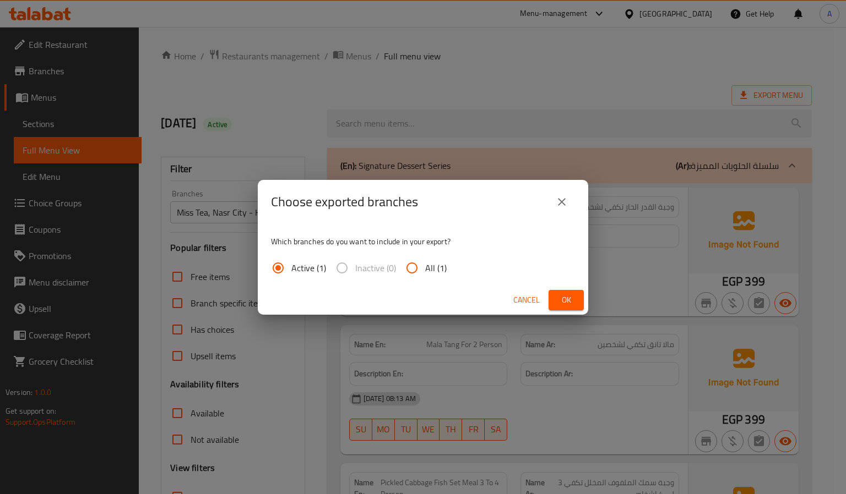
click at [405, 266] on input "All (1)" at bounding box center [412, 268] width 26 height 26
radio input "true"
click at [577, 287] on div "Cancel Ok" at bounding box center [423, 300] width 330 height 29
click at [562, 296] on span "Ok" at bounding box center [566, 301] width 18 height 14
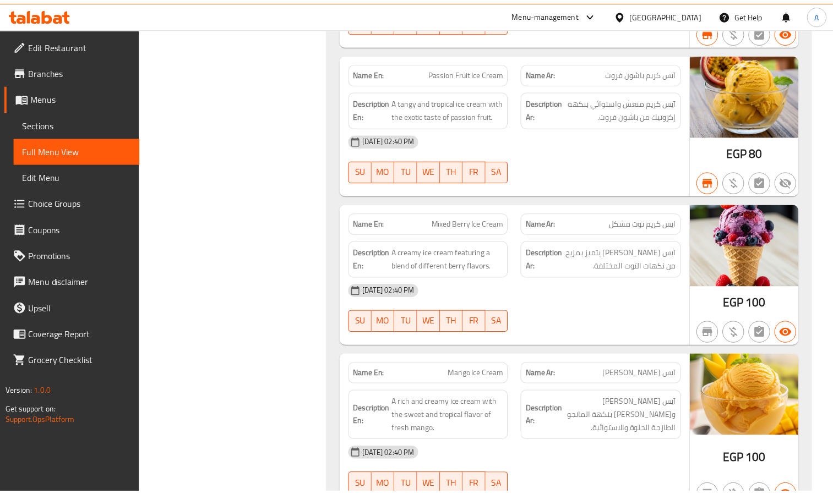
scroll to position [12747, 0]
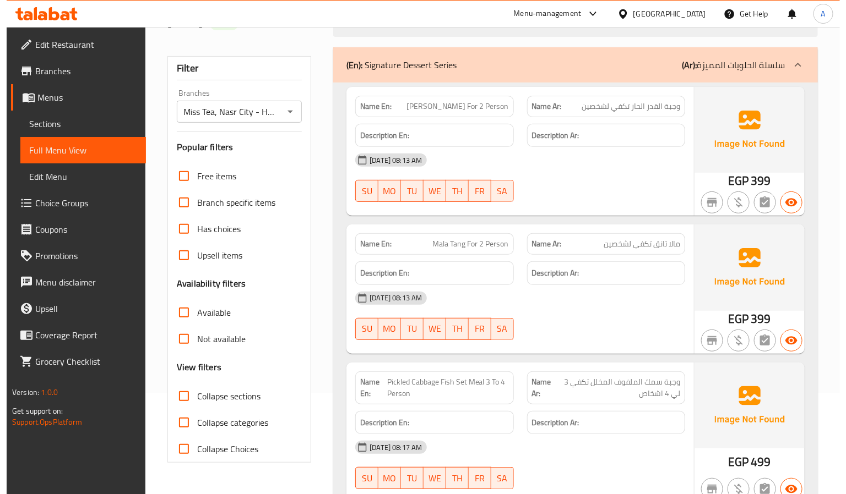
scroll to position [0, 0]
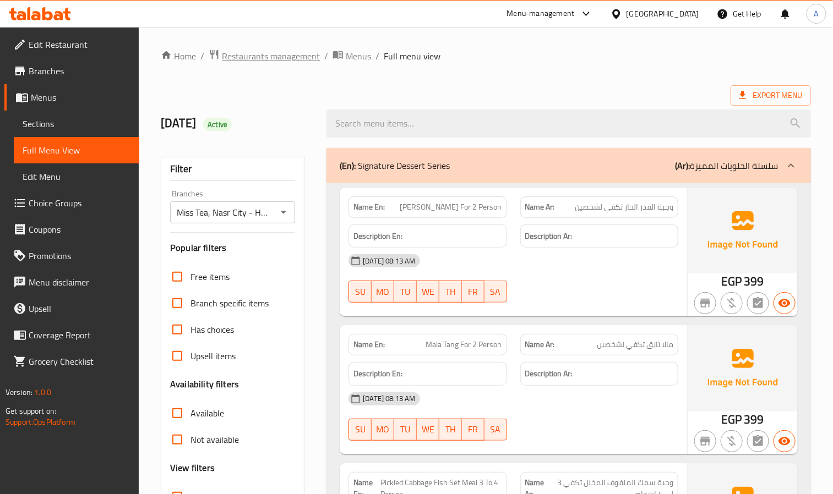
click at [243, 61] on span "Restaurants management" at bounding box center [271, 56] width 98 height 13
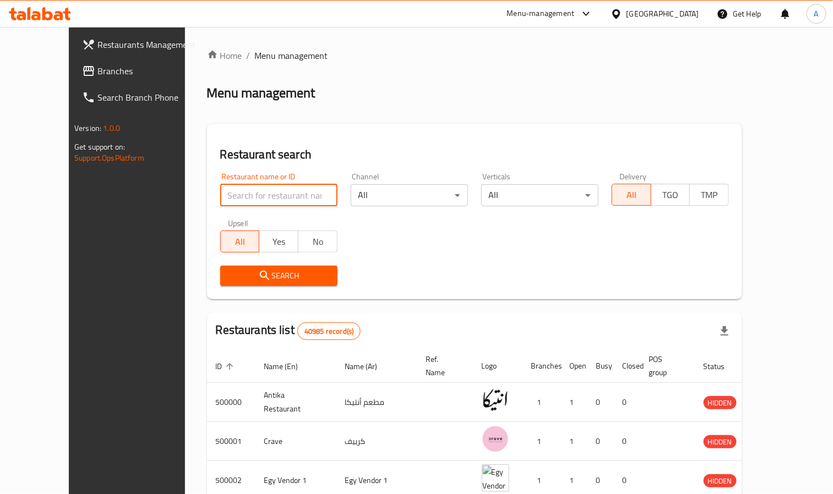
click at [232, 192] on input "search" at bounding box center [278, 195] width 117 height 22
paste input "682794"
type input "682794"
click button "Search" at bounding box center [278, 276] width 117 height 20
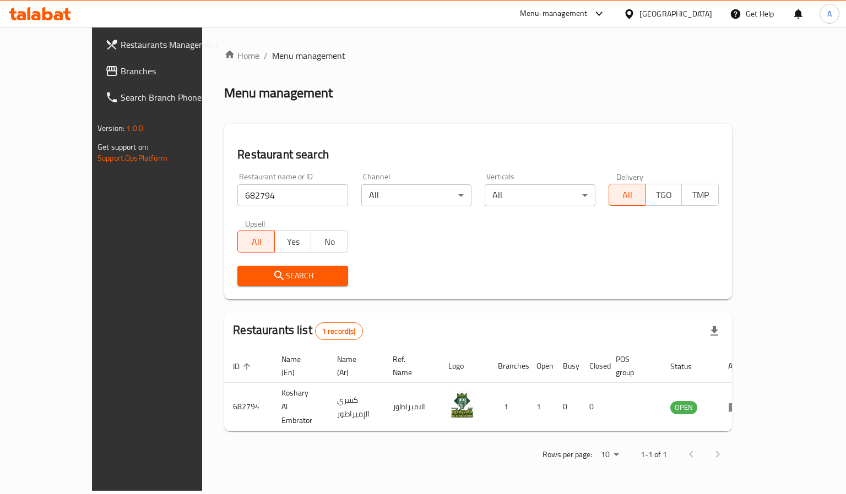
click at [121, 50] on span "Restaurants Management" at bounding box center [173, 44] width 104 height 13
